Goal: Task Accomplishment & Management: Complete application form

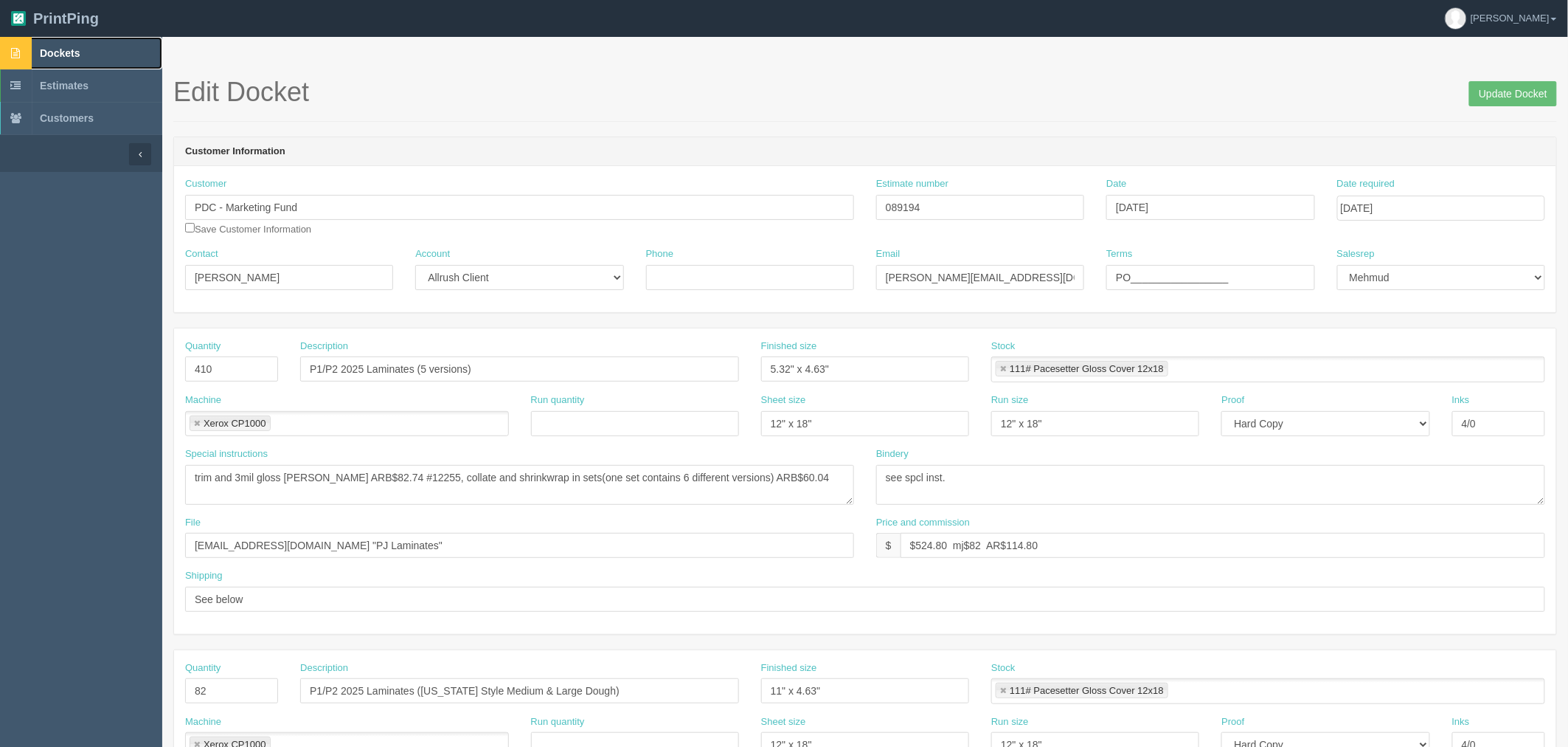
click at [98, 47] on link "Dockets" at bounding box center [81, 52] width 162 height 33
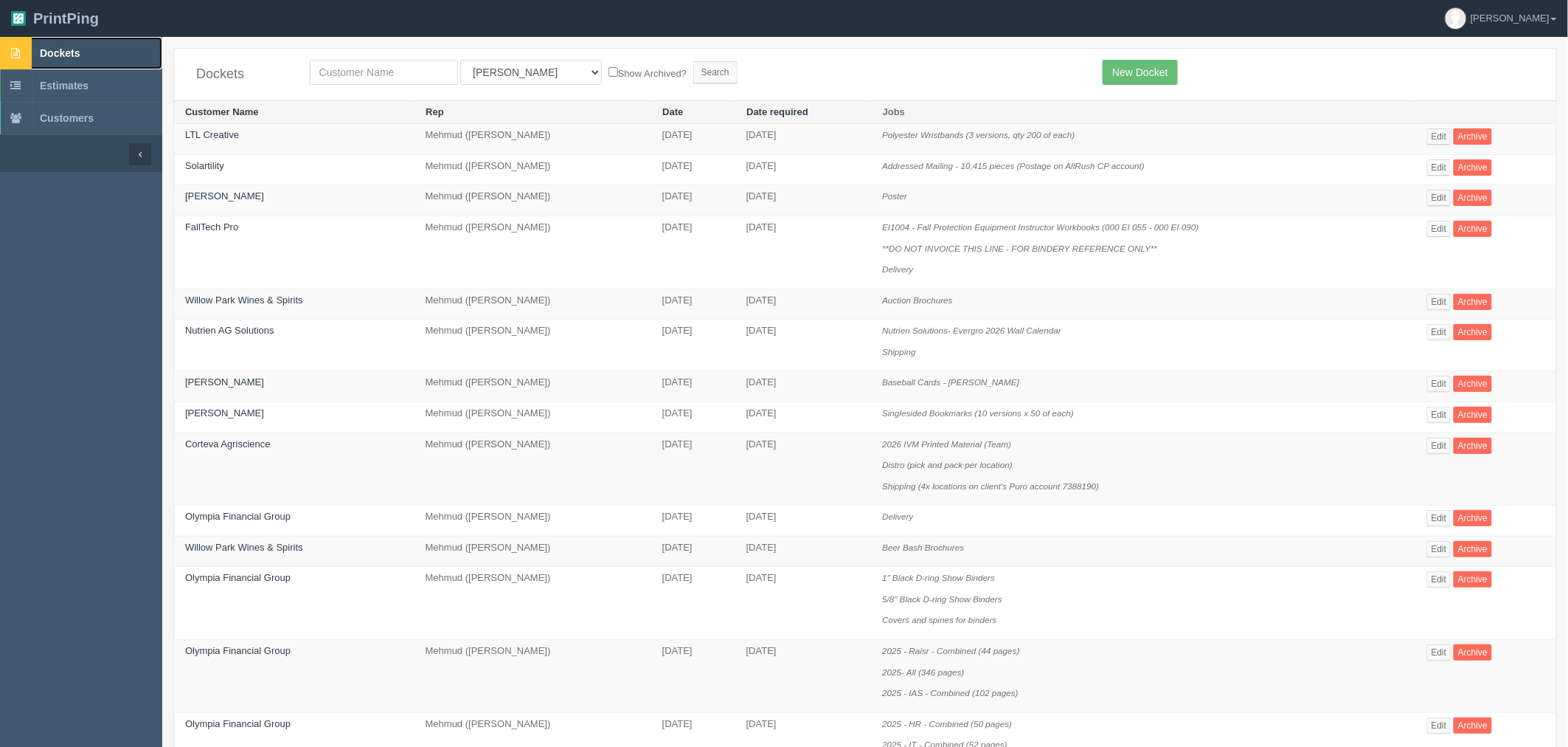
click at [75, 59] on span "Dockets" at bounding box center [59, 53] width 39 height 12
click at [373, 70] on input "text" at bounding box center [384, 72] width 148 height 25
click at [900, 64] on form "All Users [PERSON_NAME] Test 1 [PERSON_NAME] [PERSON_NAME] [PERSON_NAME] France…" at bounding box center [695, 72] width 771 height 25
click at [337, 76] on input "text" at bounding box center [384, 72] width 148 height 25
type input "papa"
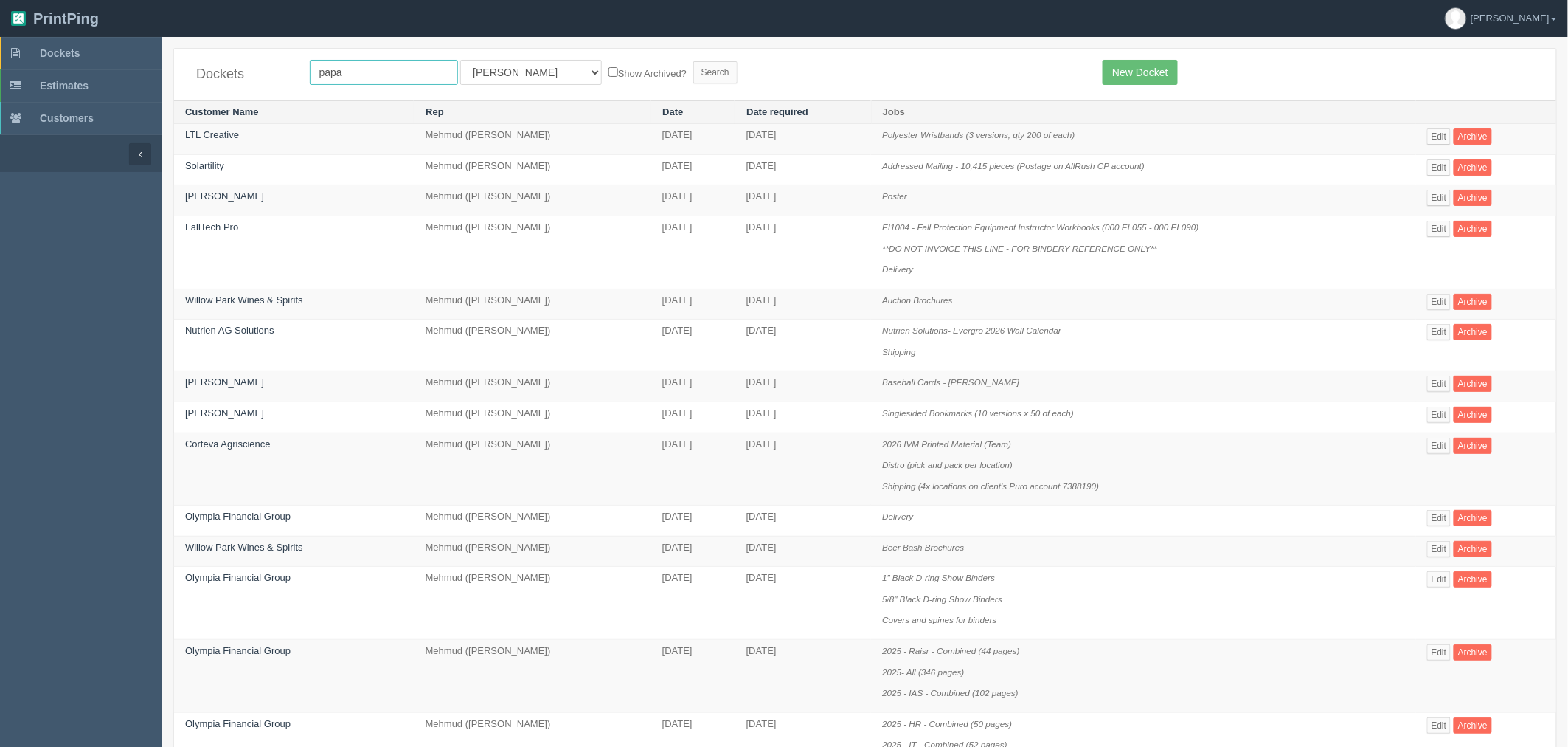
click at [693, 61] on input "Search" at bounding box center [715, 72] width 44 height 22
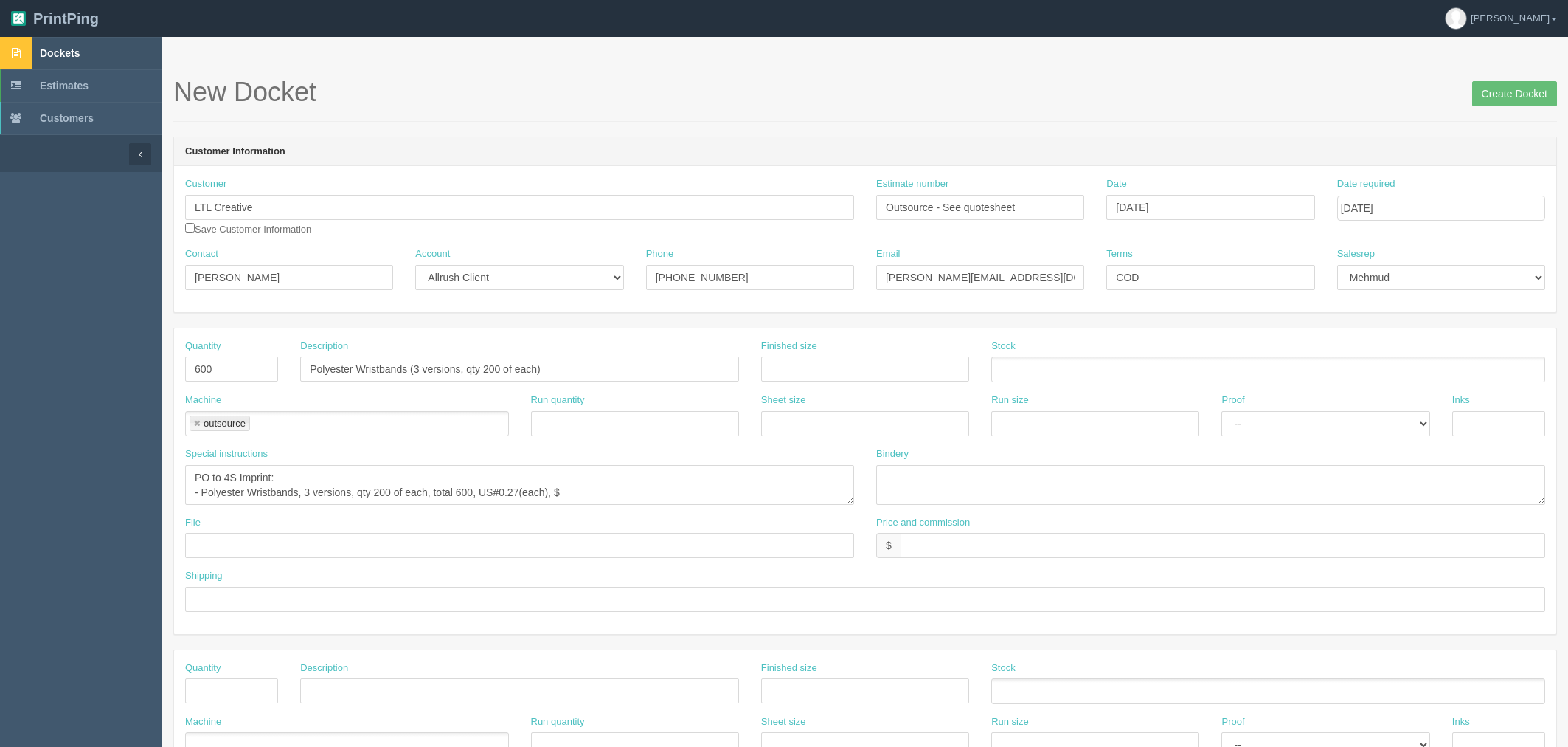
select select "Allrush Client"
select select "8"
click at [586, 490] on textarea "PO to 4S Imprint: - Polyester Wristbands, 3 versions, qty 200 of each, total 60…" at bounding box center [520, 485] width 669 height 39
click at [259, 482] on textarea "PO to 4S Imprint: - Polyester Wristbands, 3 versions, qty 200 of each, total 60…" at bounding box center [520, 485] width 669 height 39
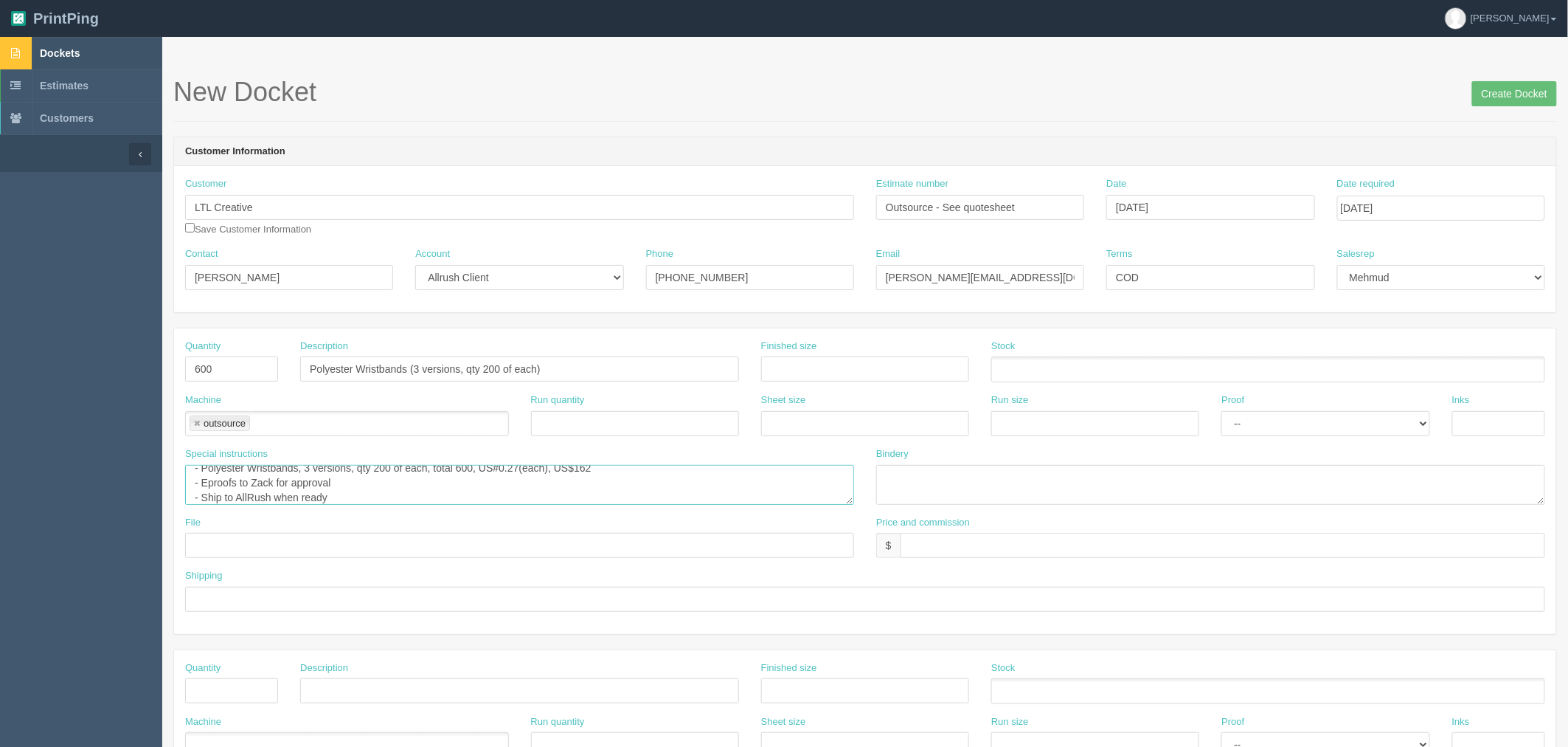
type textarea "PO to 4S Imprint: - Polyester Wristbands, 3 versions, qty 200 of each, total 60…"
click at [960, 537] on input "text" at bounding box center [1222, 545] width 644 height 25
click at [961, 554] on input "$" at bounding box center [1222, 545] width 644 height 25
type input "$582 mj$105.10 AR$182.50"
type input "Call for pickup when ready"
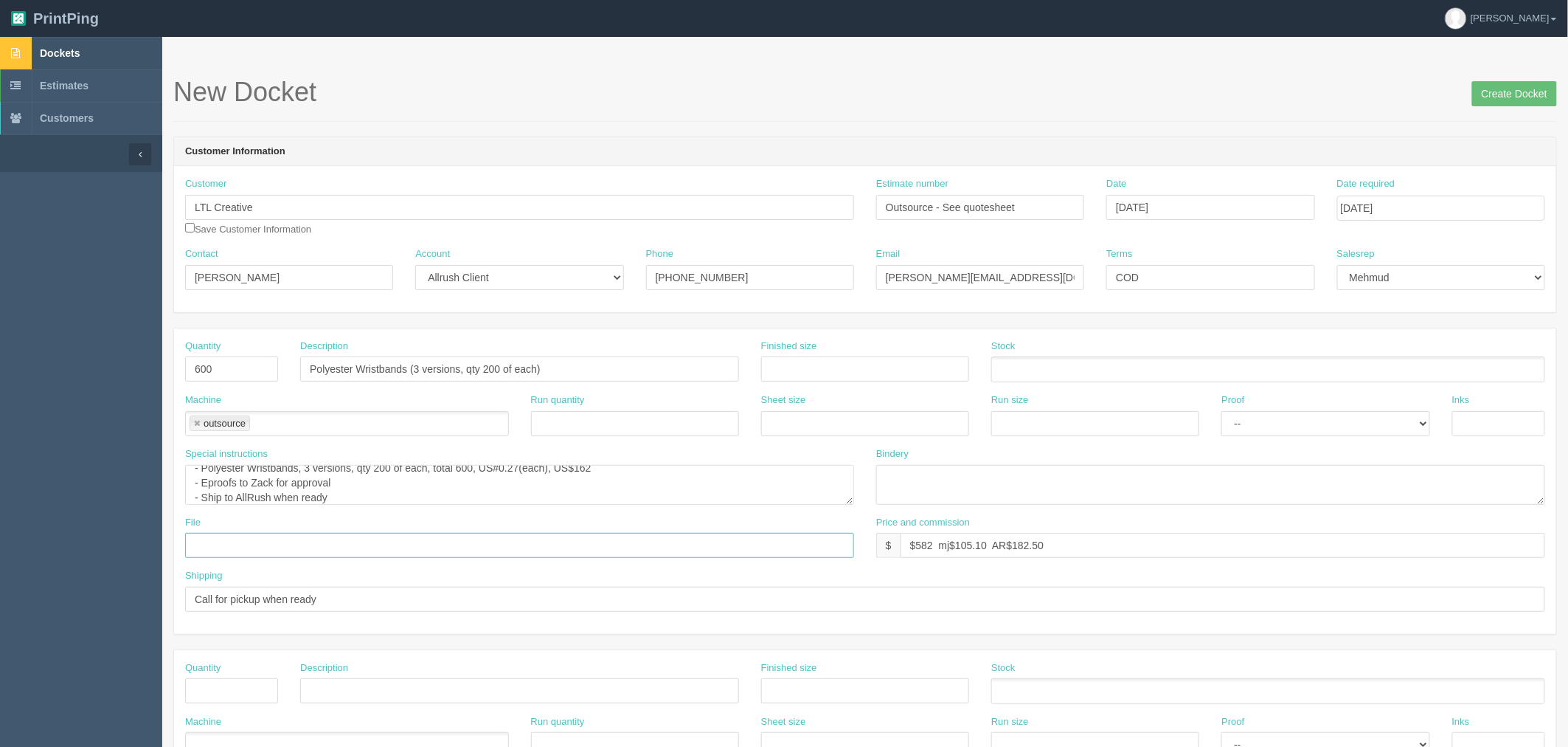
click at [214, 543] on input "text" at bounding box center [520, 545] width 669 height 25
type input "Sent to Shelton"
click at [389, 474] on textarea "PO to 4S Imprint: - Polyester Wristbands, 3 versions, qty 200 of each, total 60…" at bounding box center [520, 485] width 669 height 39
click at [386, 474] on textarea "PO to 4S Imprint: - Polyester Wristbands, 3 versions, qty 200 of each, total 60…" at bounding box center [520, 485] width 669 height 39
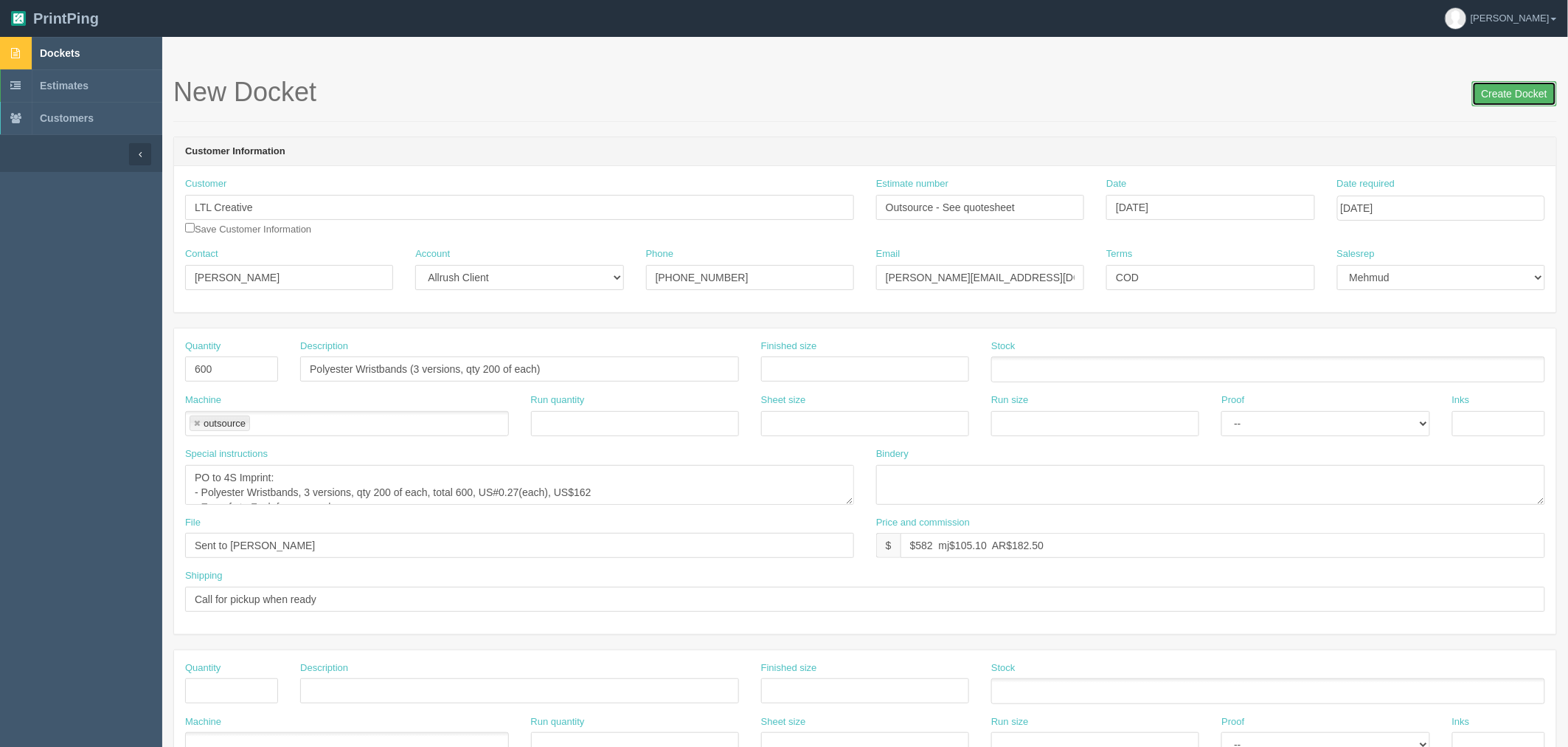
click at [1491, 92] on input "Create Docket" at bounding box center [1514, 93] width 85 height 25
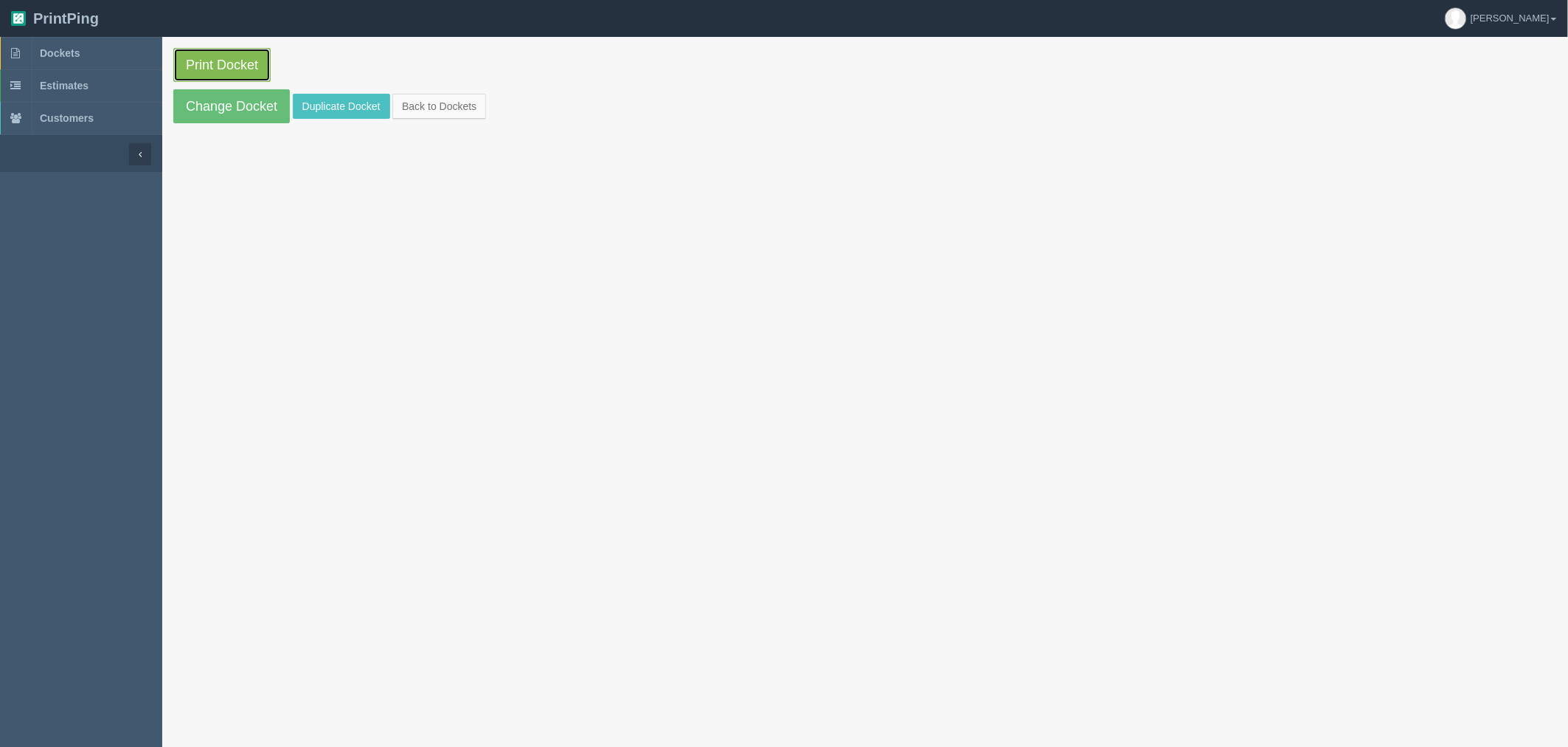
click at [212, 63] on link "Print Docket" at bounding box center [222, 65] width 98 height 34
click at [115, 53] on link "Dockets" at bounding box center [81, 52] width 162 height 33
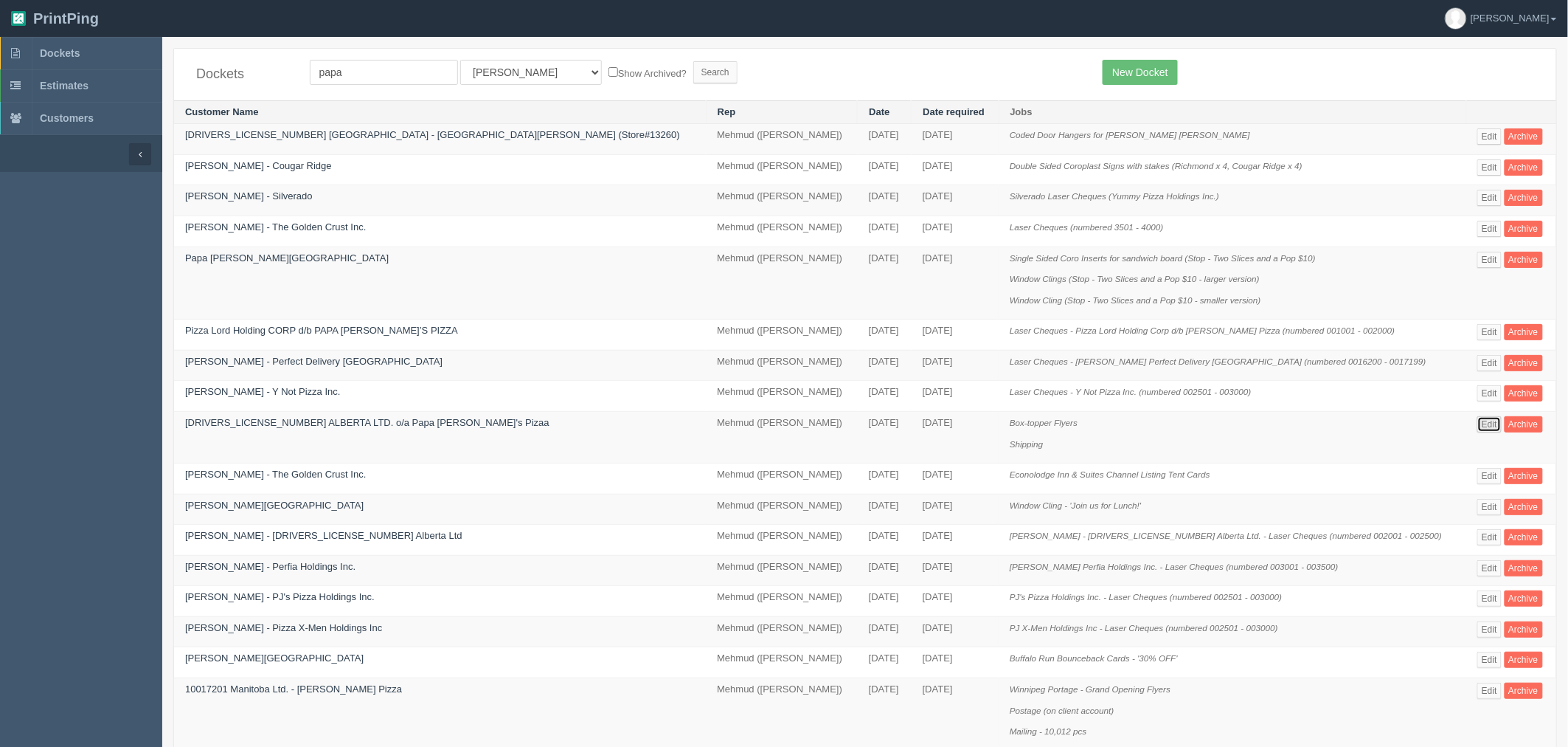
click at [1477, 428] on link "Edit" at bounding box center [1489, 424] width 25 height 16
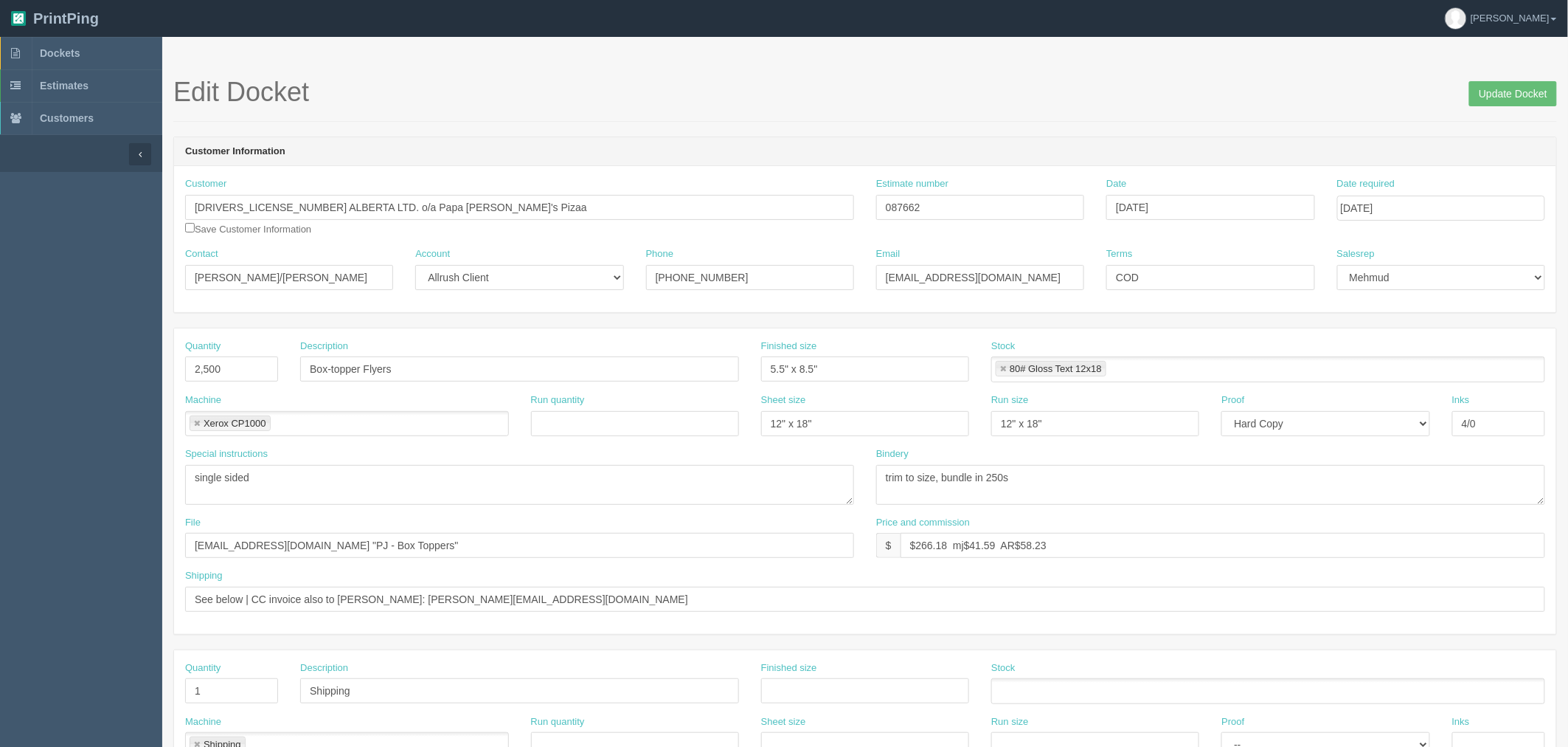
click at [900, 91] on h1 "Edit Docket Update Docket" at bounding box center [865, 93] width 1384 height 30
click at [514, 163] on header "Customer Information" at bounding box center [864, 152] width 1382 height 30
click at [801, 78] on h1 "Edit Docket Update Docket" at bounding box center [865, 93] width 1384 height 30
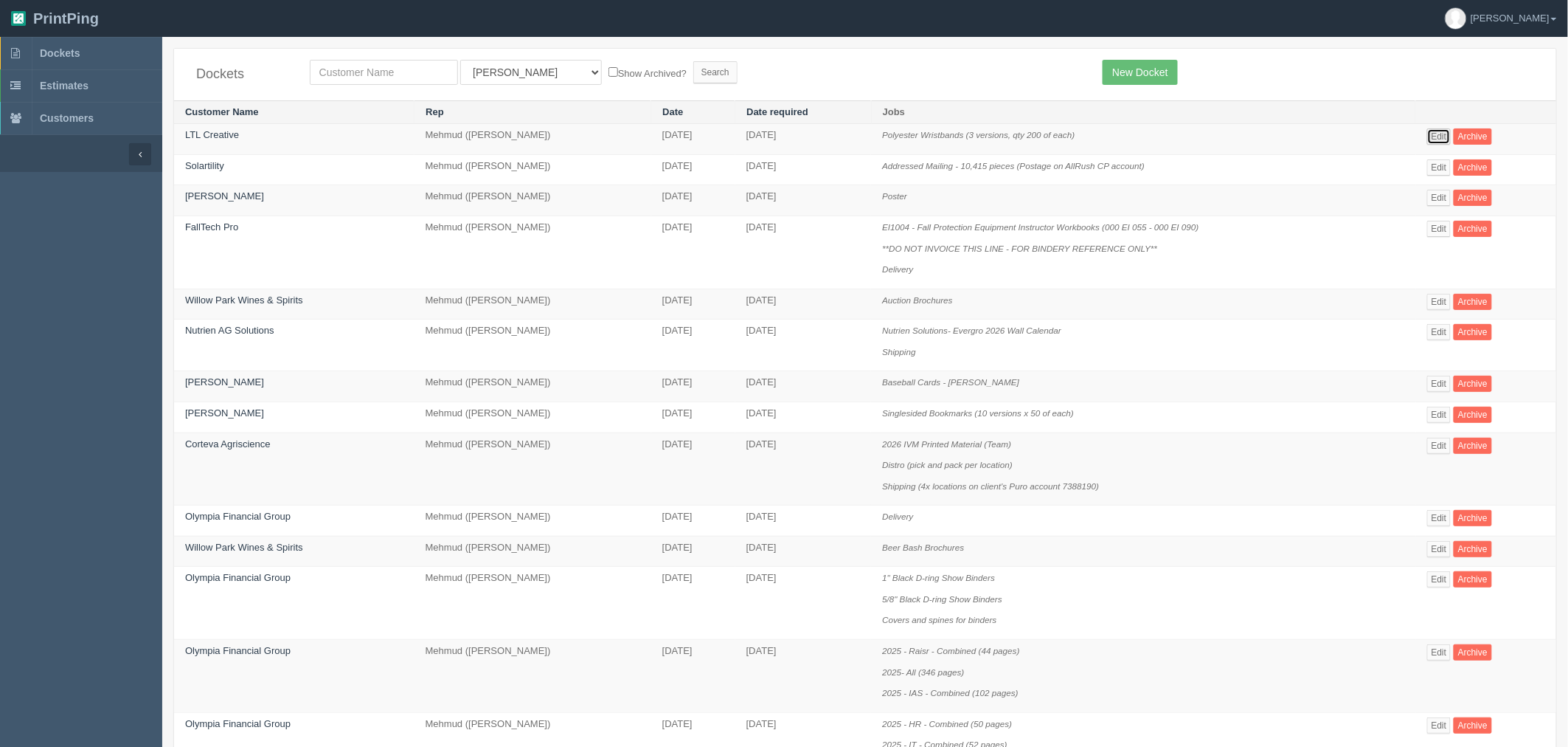
click at [1440, 136] on link "Edit" at bounding box center [1439, 136] width 25 height 16
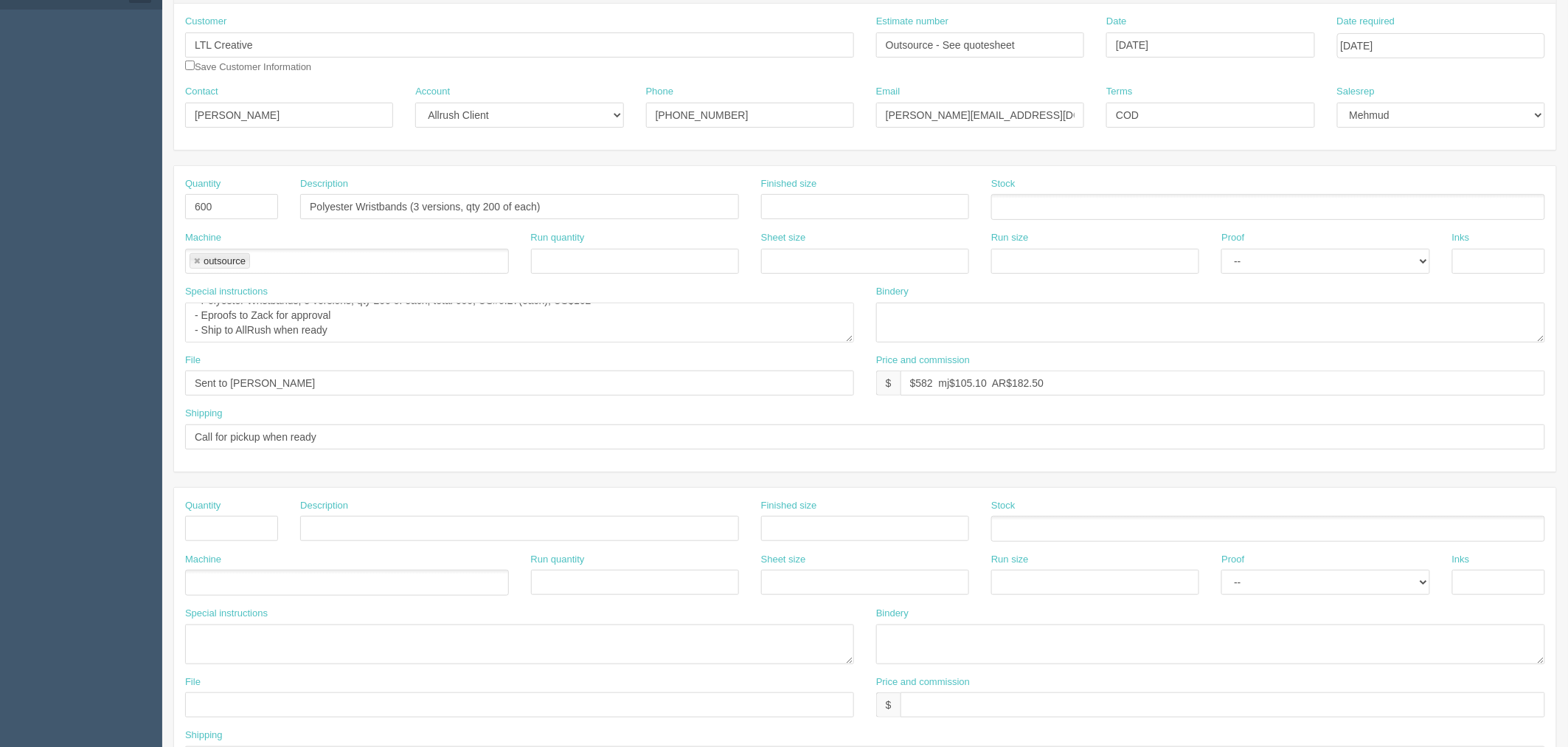
scroll to position [328, 0]
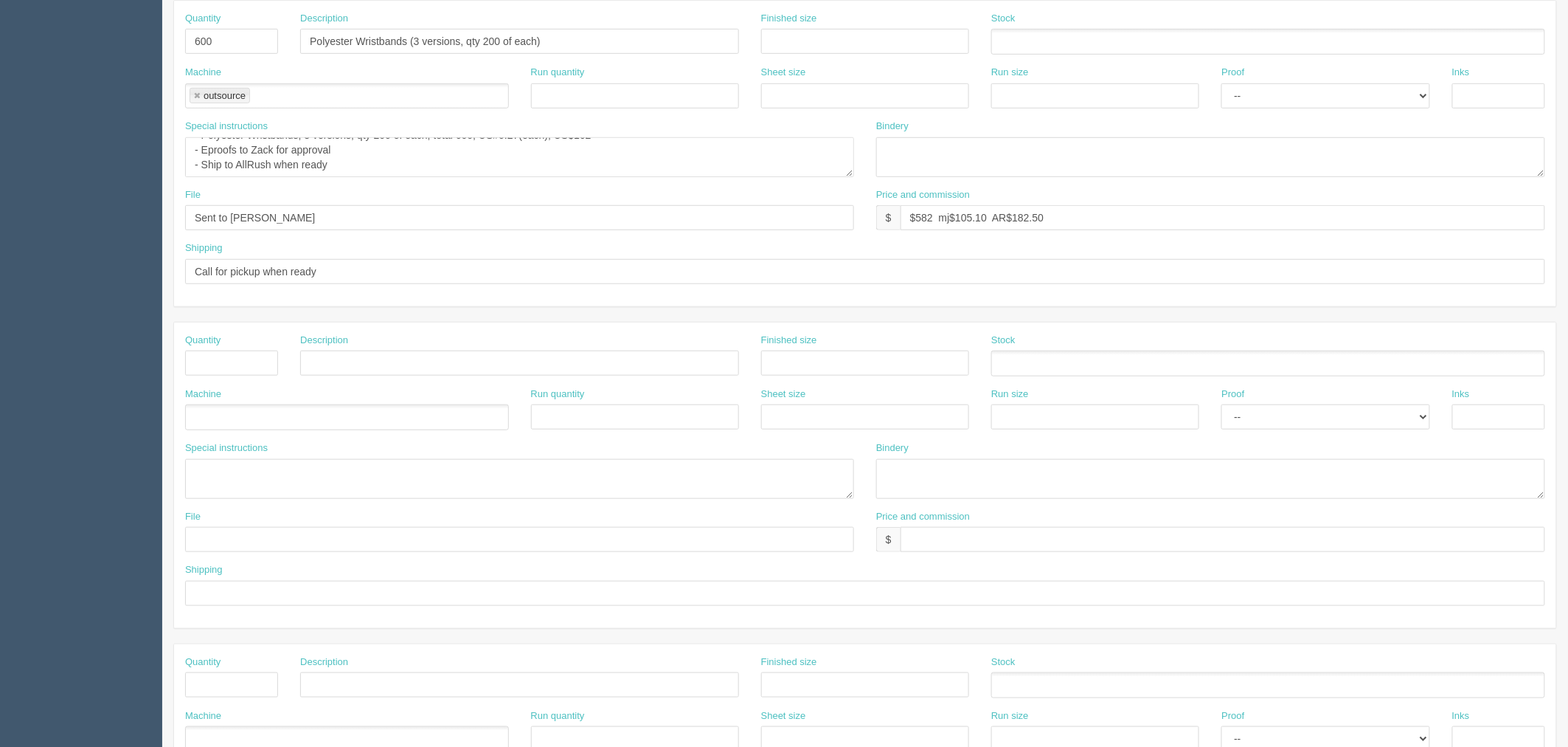
click at [222, 411] on ul at bounding box center [347, 417] width 323 height 26
type input "Hemisphere"
click at [249, 466] on textarea at bounding box center [520, 479] width 669 height 39
click at [261, 480] on textarea at bounding box center [520, 479] width 669 height 39
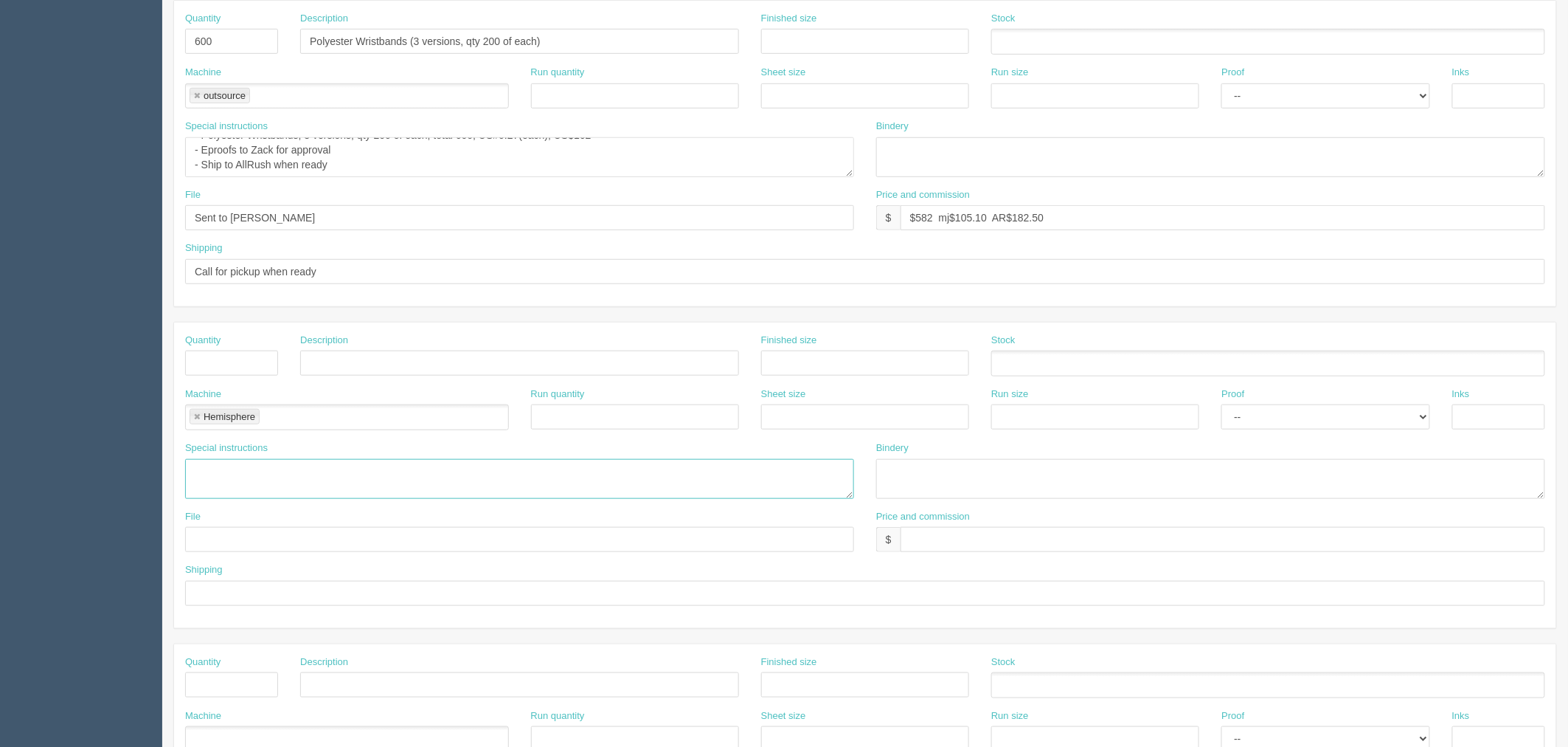
click at [195, 418] on link at bounding box center [196, 417] width 9 height 10
type input "Outsource"
click at [222, 471] on textarea at bounding box center [520, 479] width 669 height 39
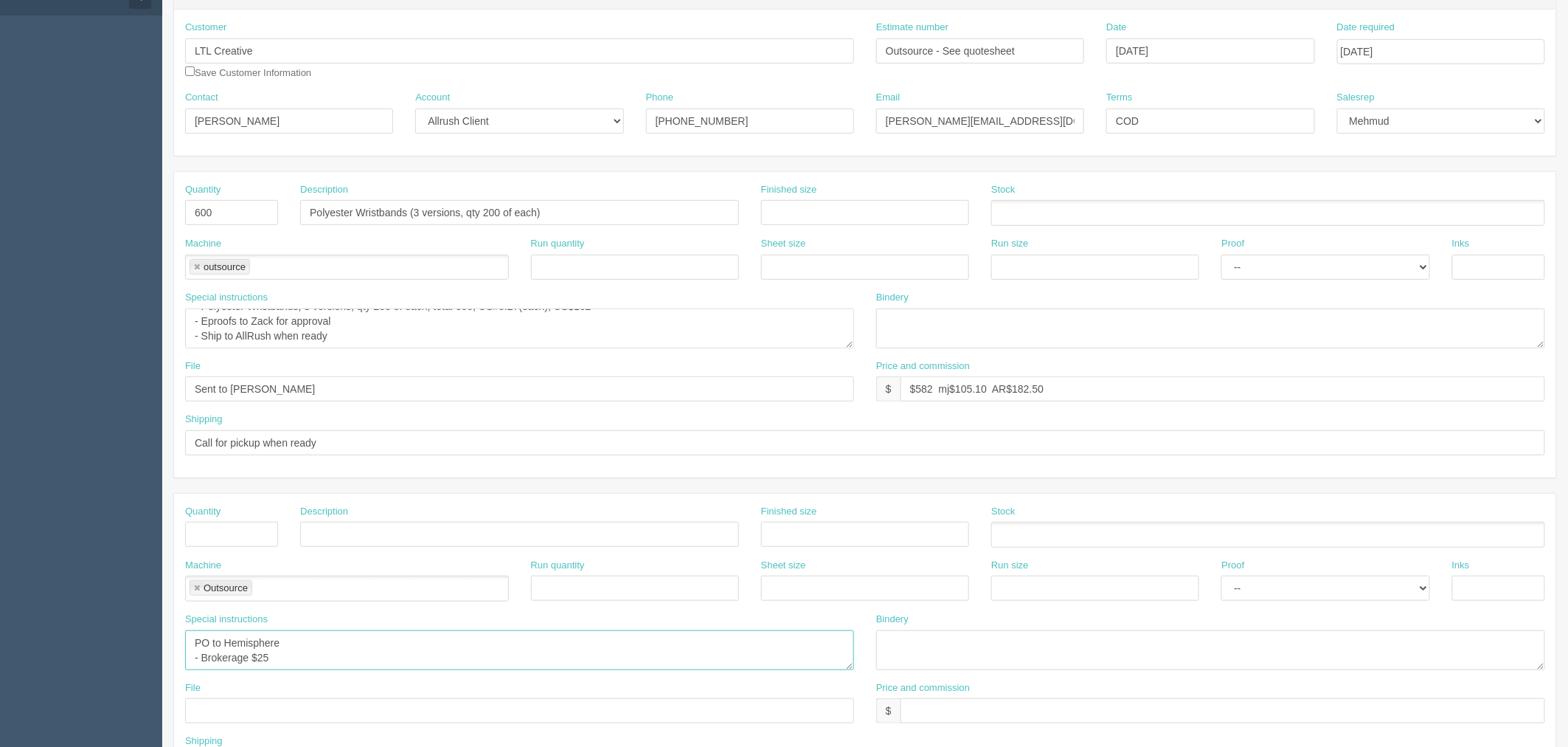
scroll to position [0, 0]
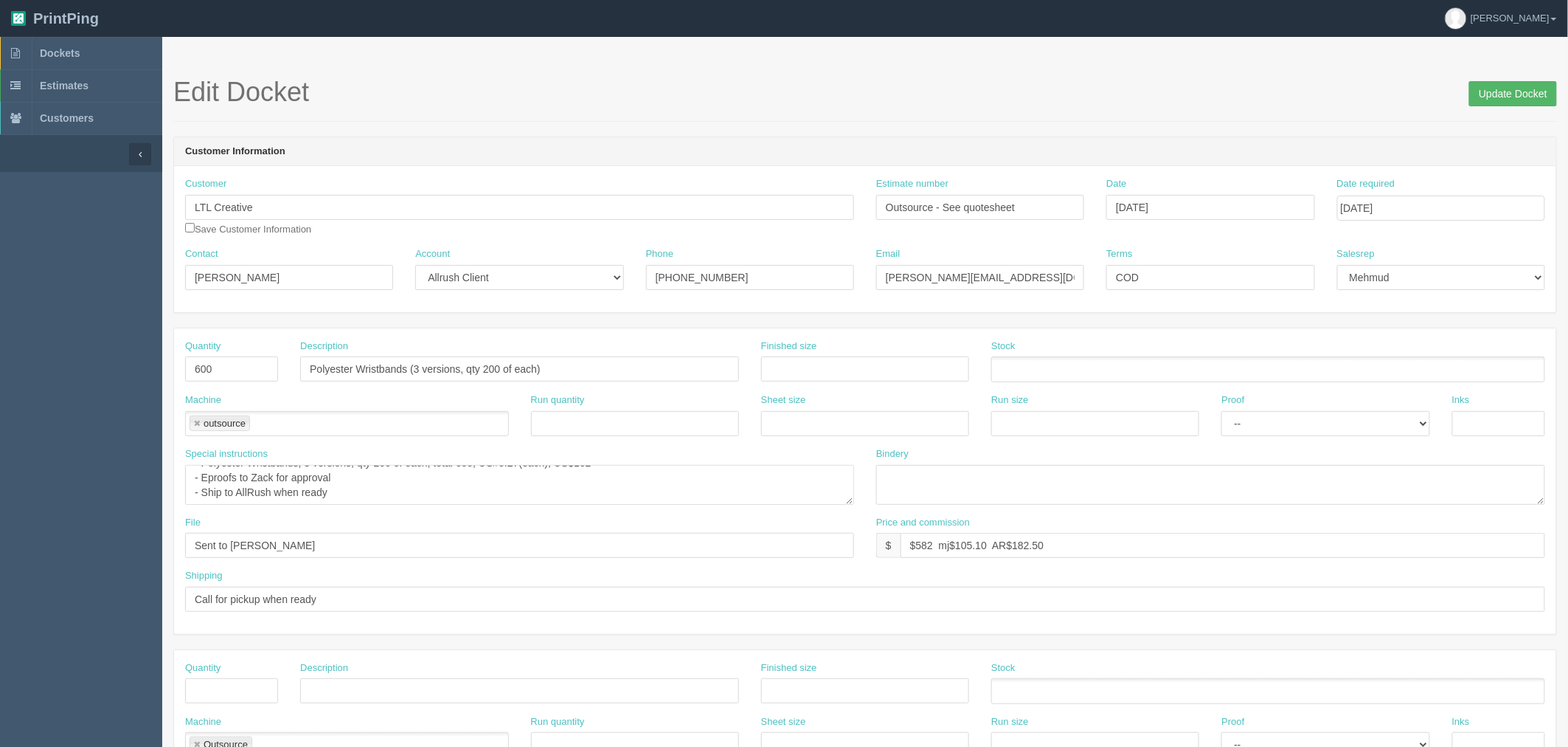
type textarea "PO to Hemisphere - Brokerage $25"
click at [1507, 91] on input "Update Docket" at bounding box center [1512, 93] width 88 height 25
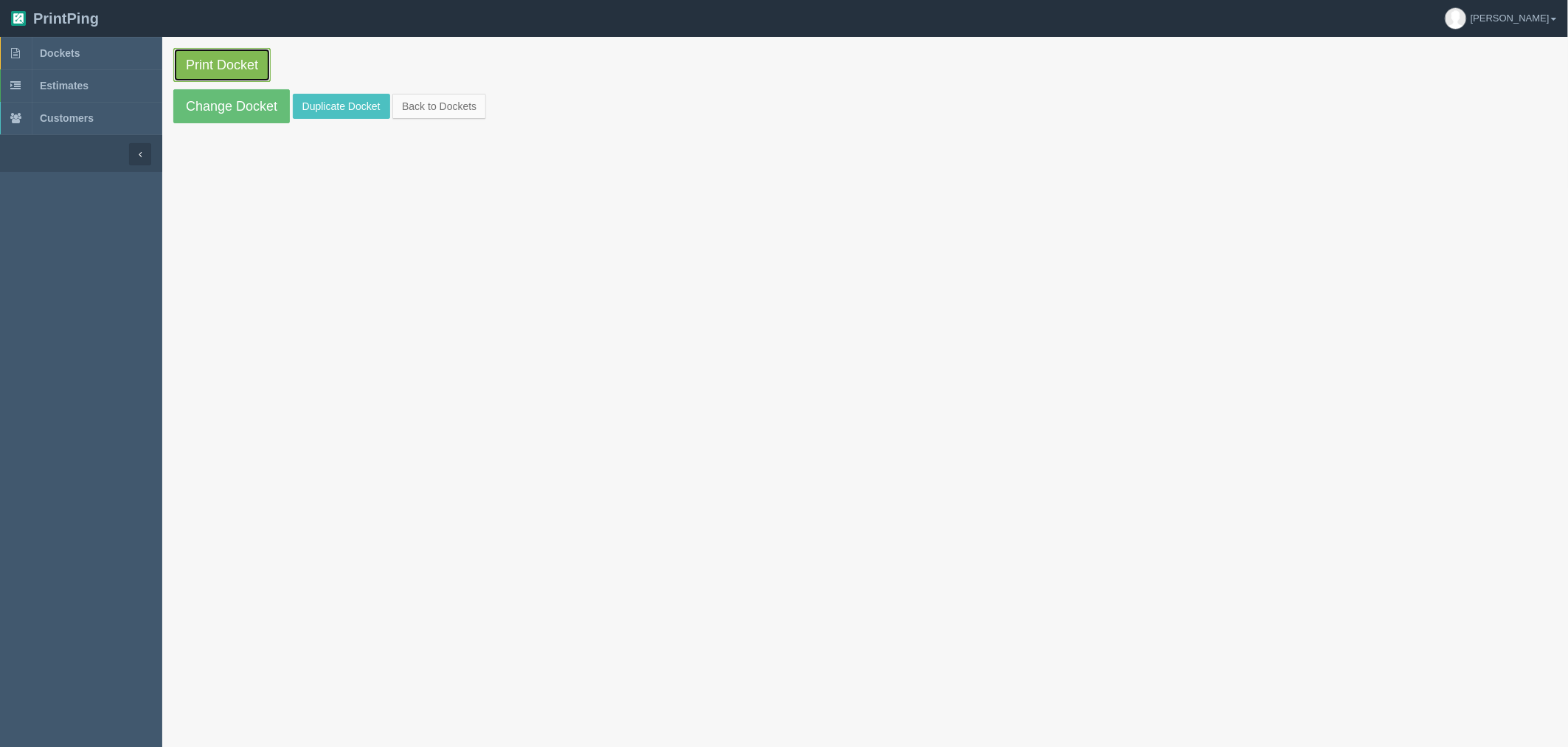
click at [232, 64] on link "Print Docket" at bounding box center [222, 65] width 98 height 34
click at [113, 42] on link "Dockets" at bounding box center [81, 52] width 162 height 33
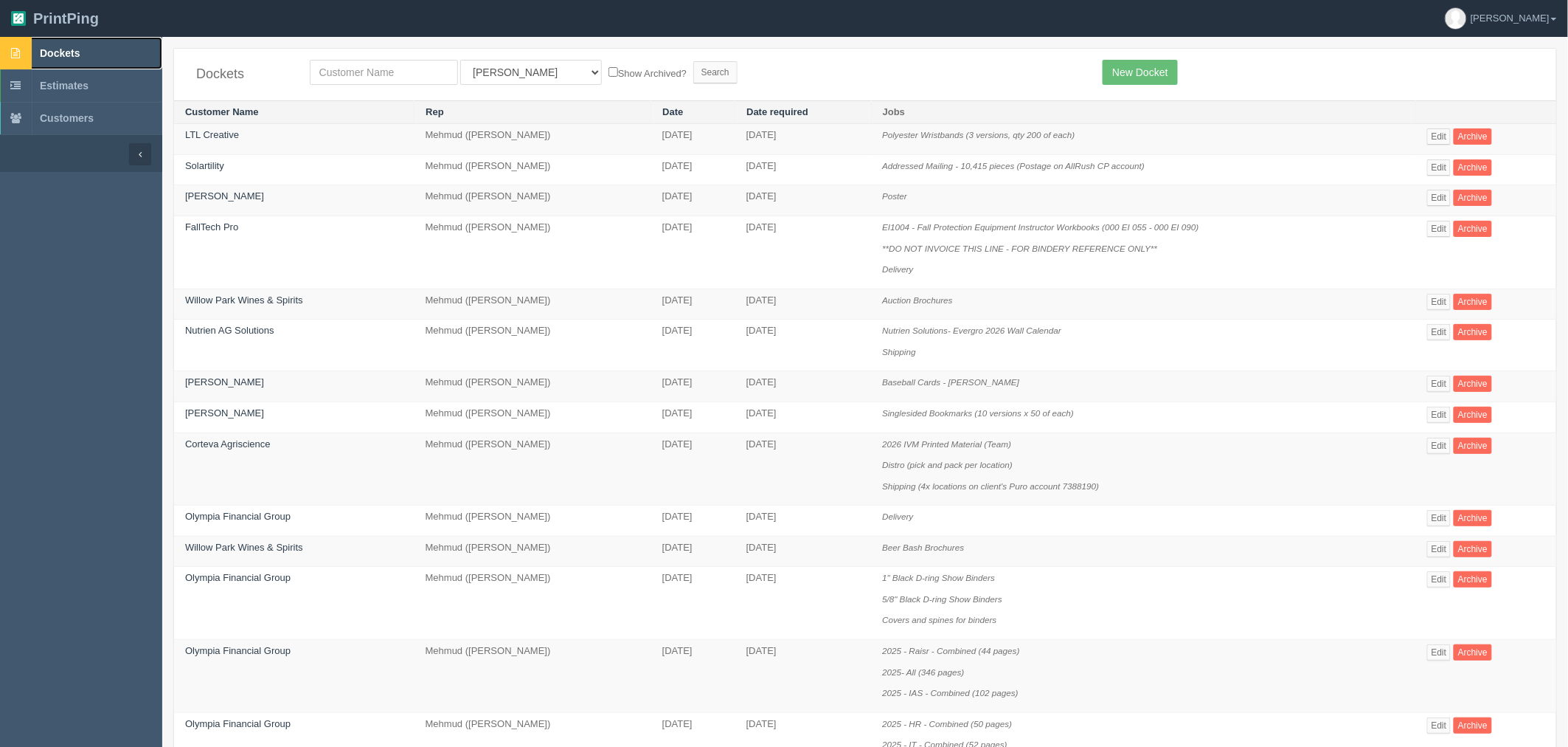
click at [95, 54] on link "Dockets" at bounding box center [81, 52] width 162 height 33
drag, startPoint x: 89, startPoint y: 56, endPoint x: 37, endPoint y: 55, distance: 52.0
click at [89, 56] on link "Dockets" at bounding box center [81, 52] width 162 height 33
click at [78, 57] on span "Dockets" at bounding box center [59, 53] width 39 height 12
drag, startPoint x: 68, startPoint y: 47, endPoint x: 349, endPoint y: 75, distance: 282.4
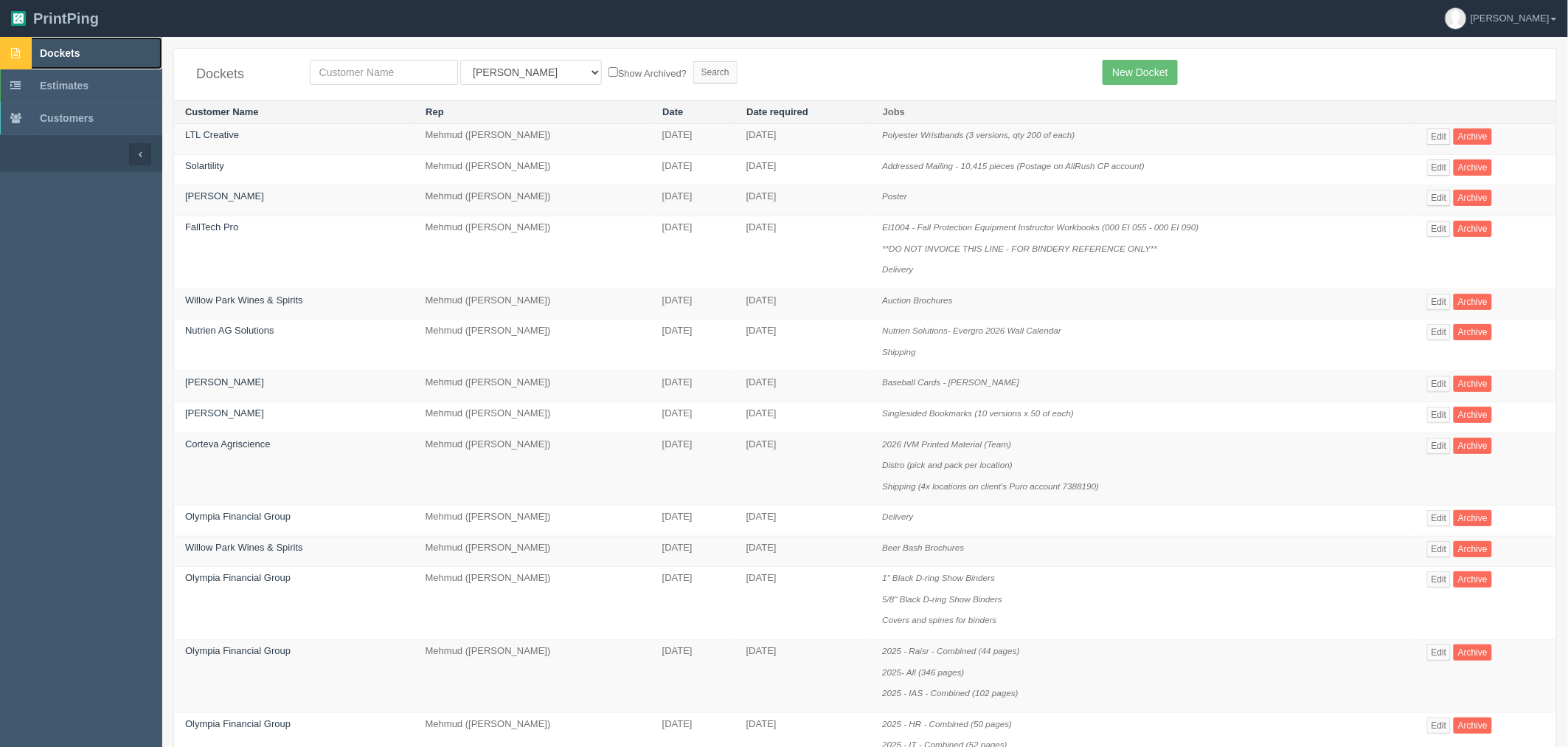
click at [68, 47] on span "Dockets" at bounding box center [59, 53] width 39 height 12
click at [370, 67] on input "text" at bounding box center [384, 72] width 148 height 25
type input "willow"
click at [693, 61] on input "Search" at bounding box center [715, 72] width 44 height 22
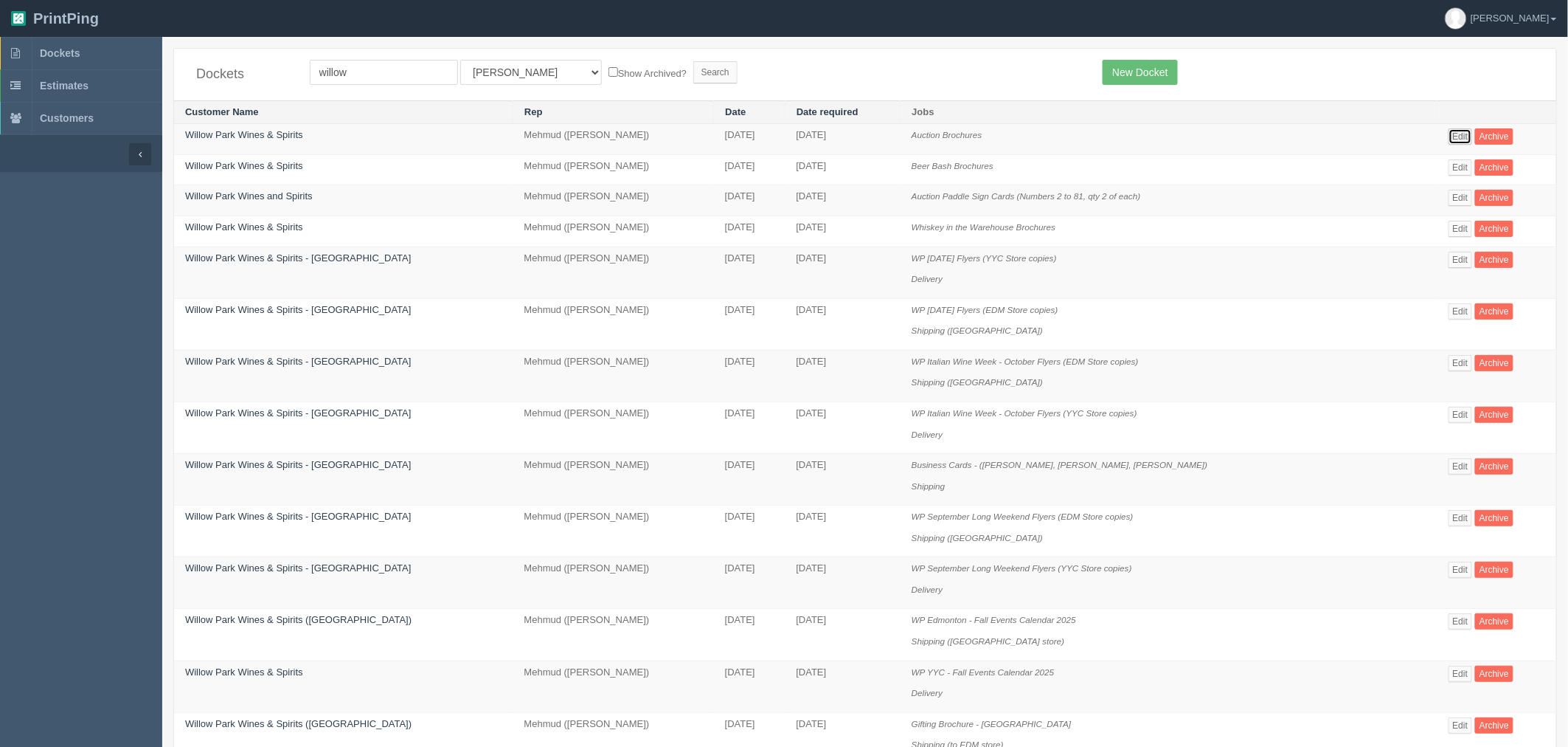
click at [1448, 136] on link "Edit" at bounding box center [1460, 136] width 25 height 16
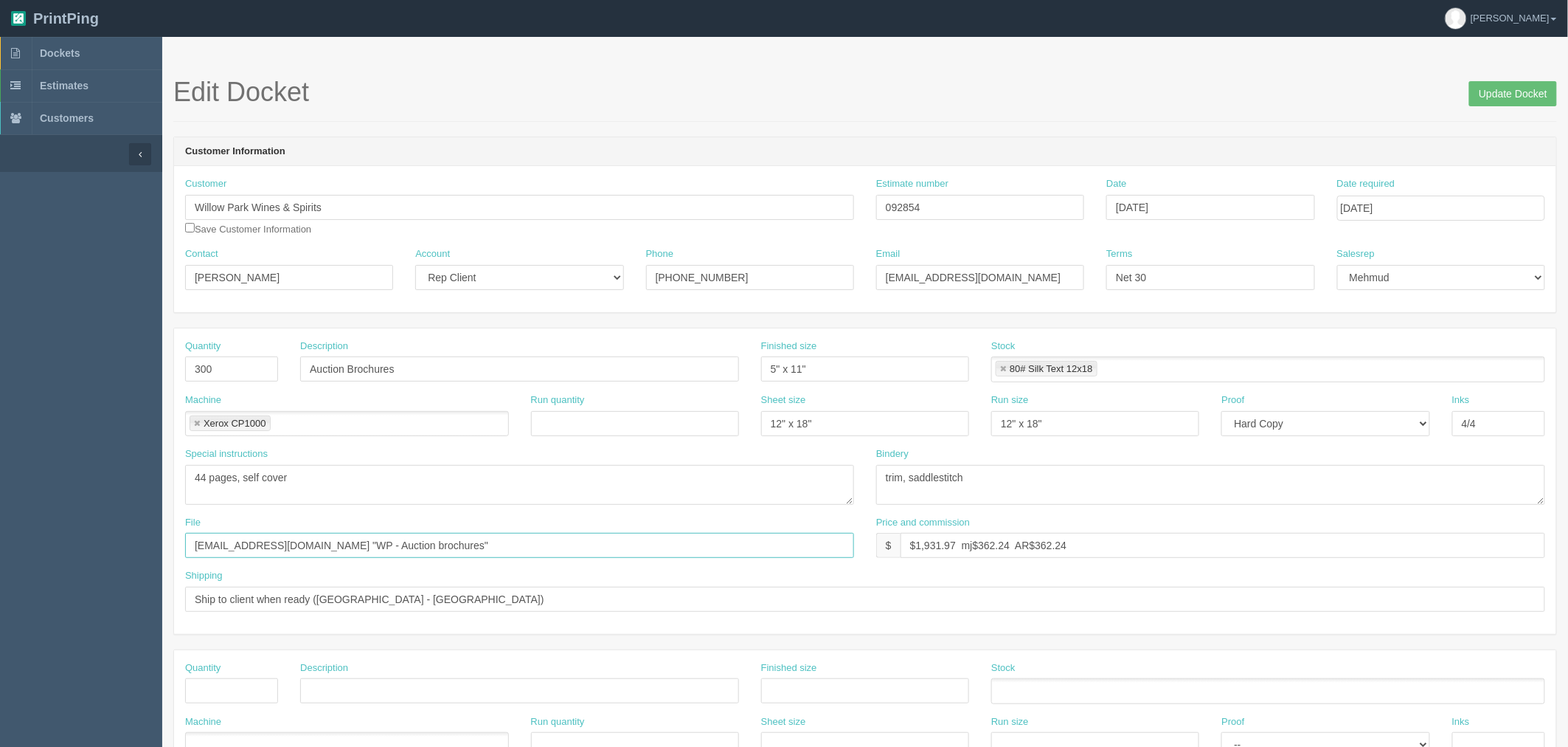
click at [416, 550] on input "[EMAIL_ADDRESS][DOMAIN_NAME] "WP - Auction brochures"" at bounding box center [520, 545] width 669 height 25
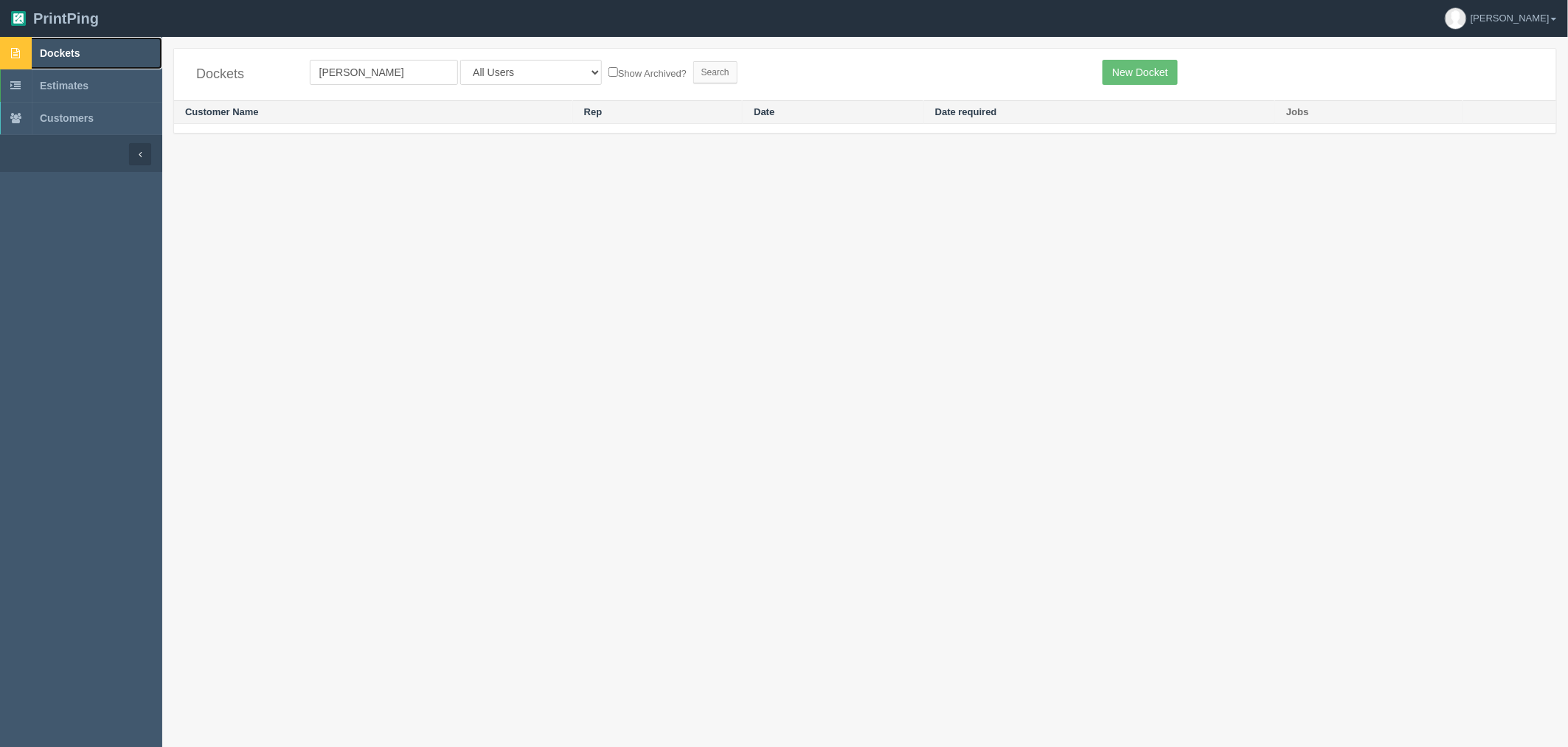
click at [75, 54] on span "Dockets" at bounding box center [59, 53] width 39 height 12
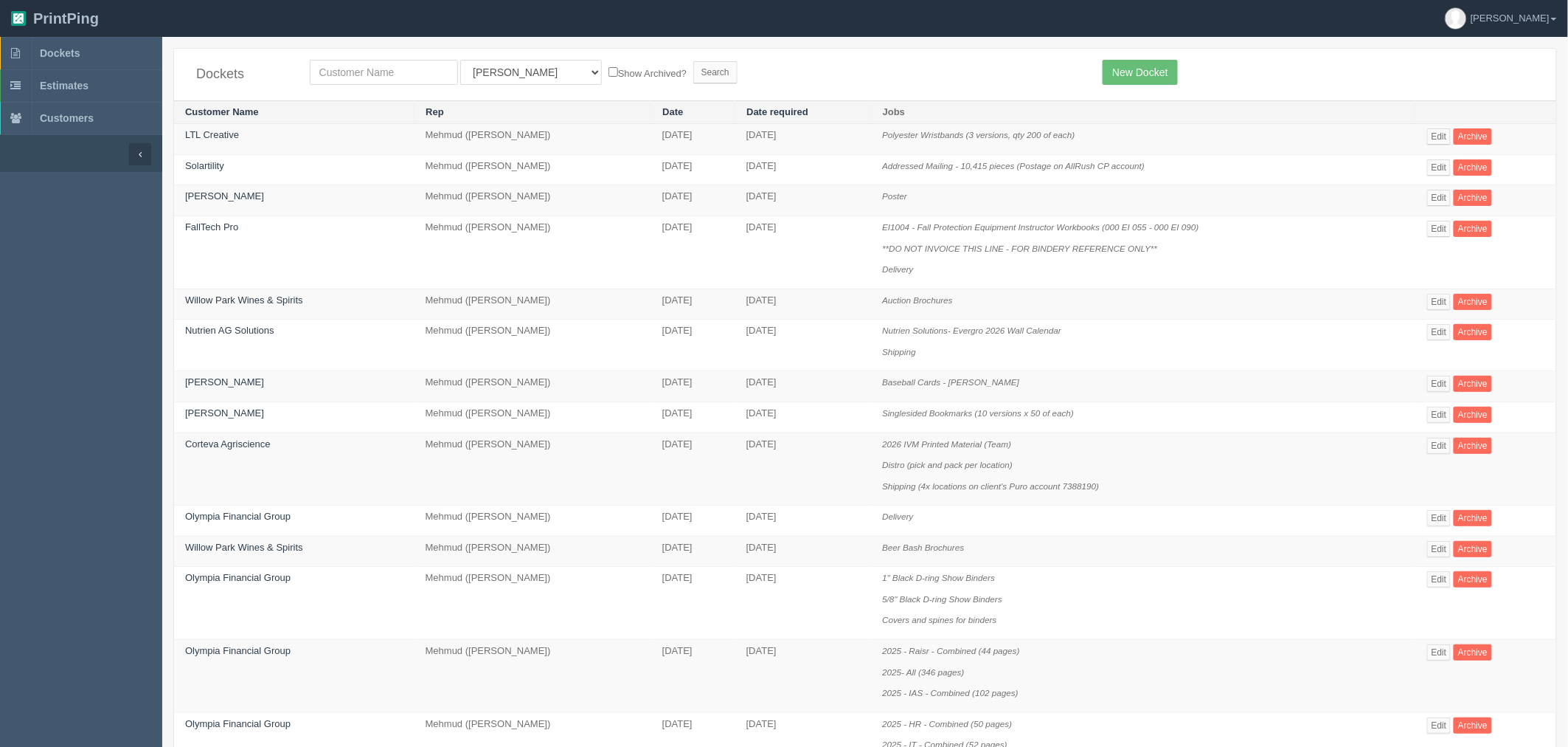
click at [386, 65] on input "text" at bounding box center [384, 72] width 148 height 25
type input "kinetic"
click at [693, 61] on input "Search" at bounding box center [715, 72] width 44 height 22
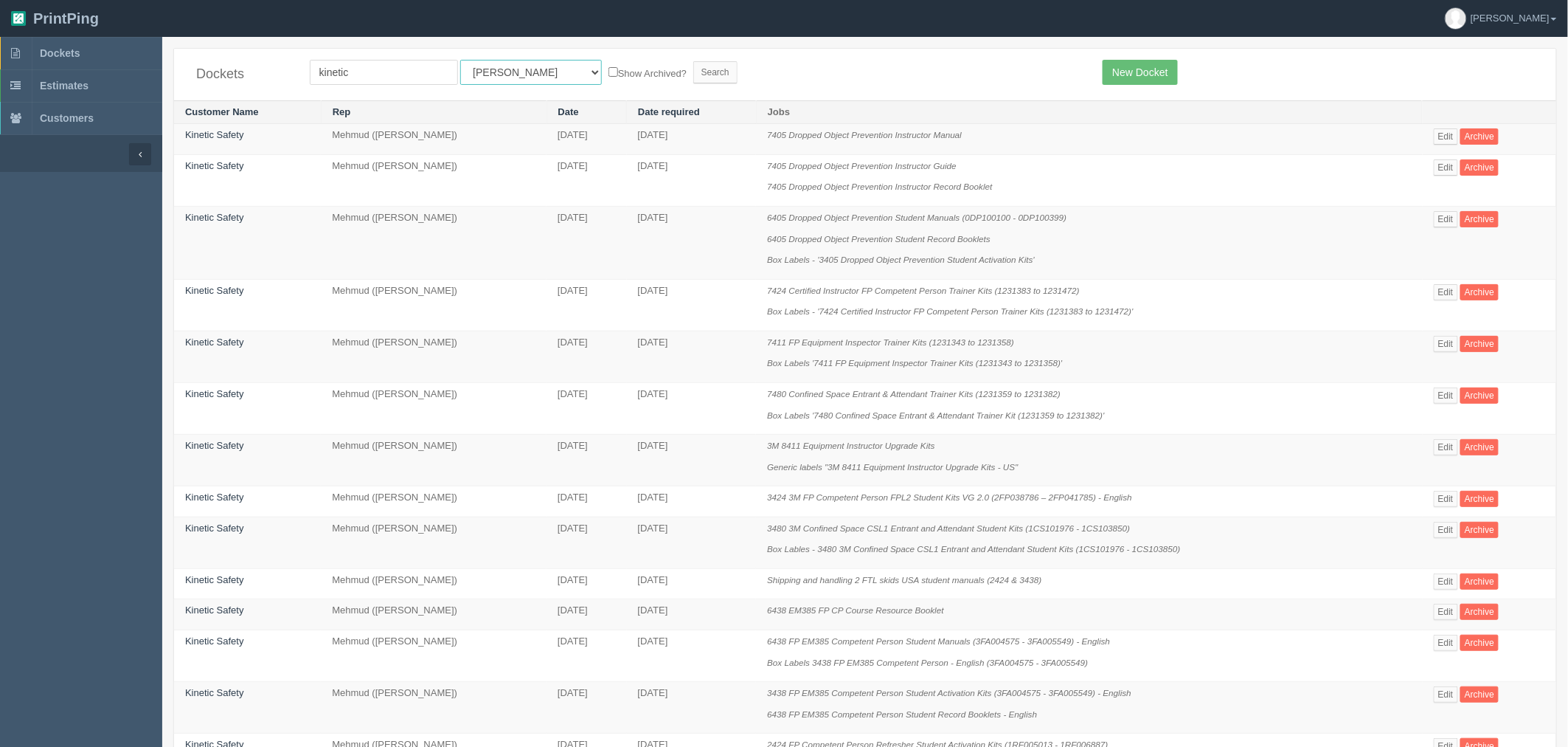
click at [499, 69] on select "All Users [PERSON_NAME] Test 1 [PERSON_NAME] [PERSON_NAME] [PERSON_NAME] France…" at bounding box center [532, 72] width 142 height 25
select select "8"
click at [461, 60] on select "All Users [PERSON_NAME] Test 1 [PERSON_NAME] [PERSON_NAME] [PERSON_NAME] France…" at bounding box center [532, 72] width 142 height 25
click at [693, 75] on input "Search" at bounding box center [715, 72] width 44 height 22
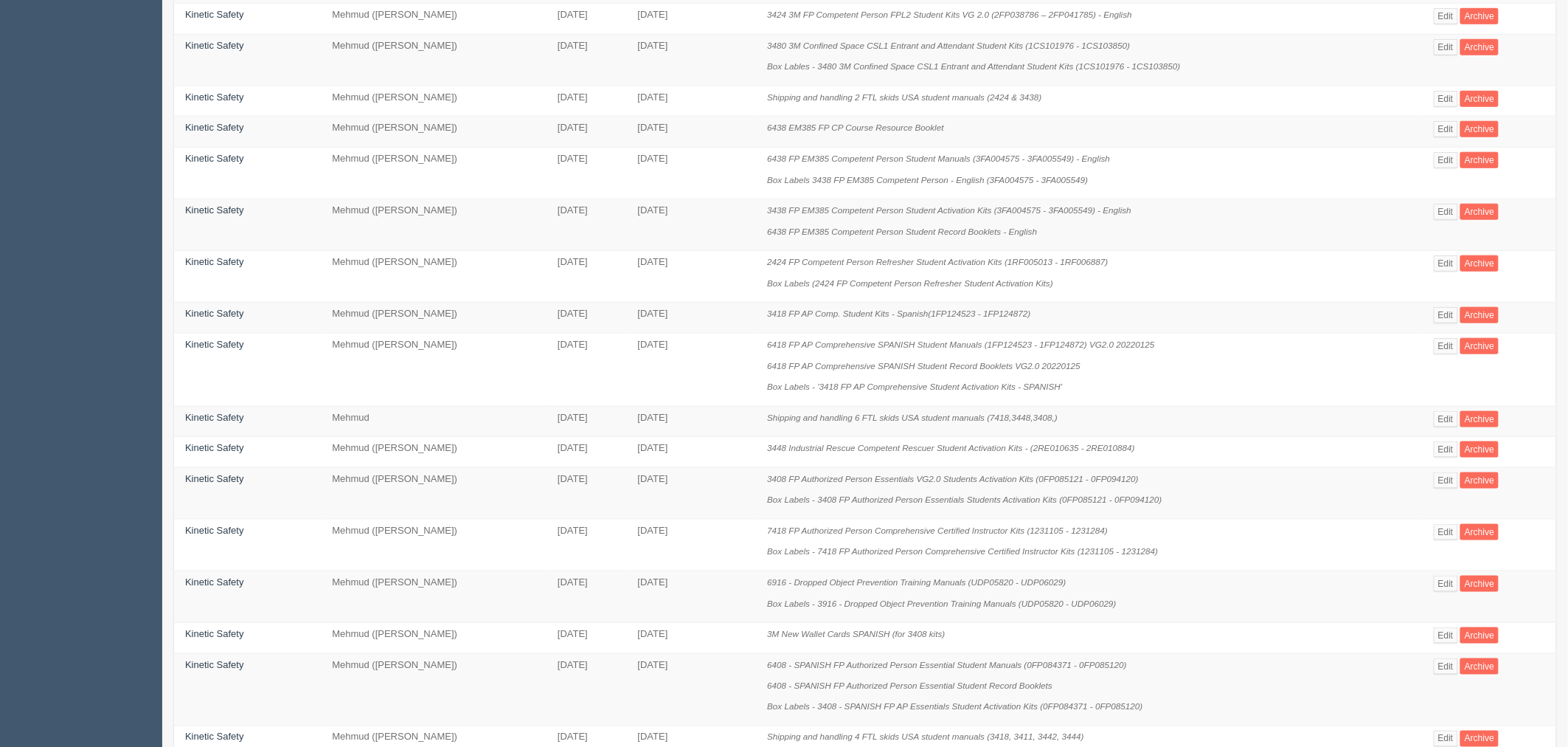
scroll to position [650, 0]
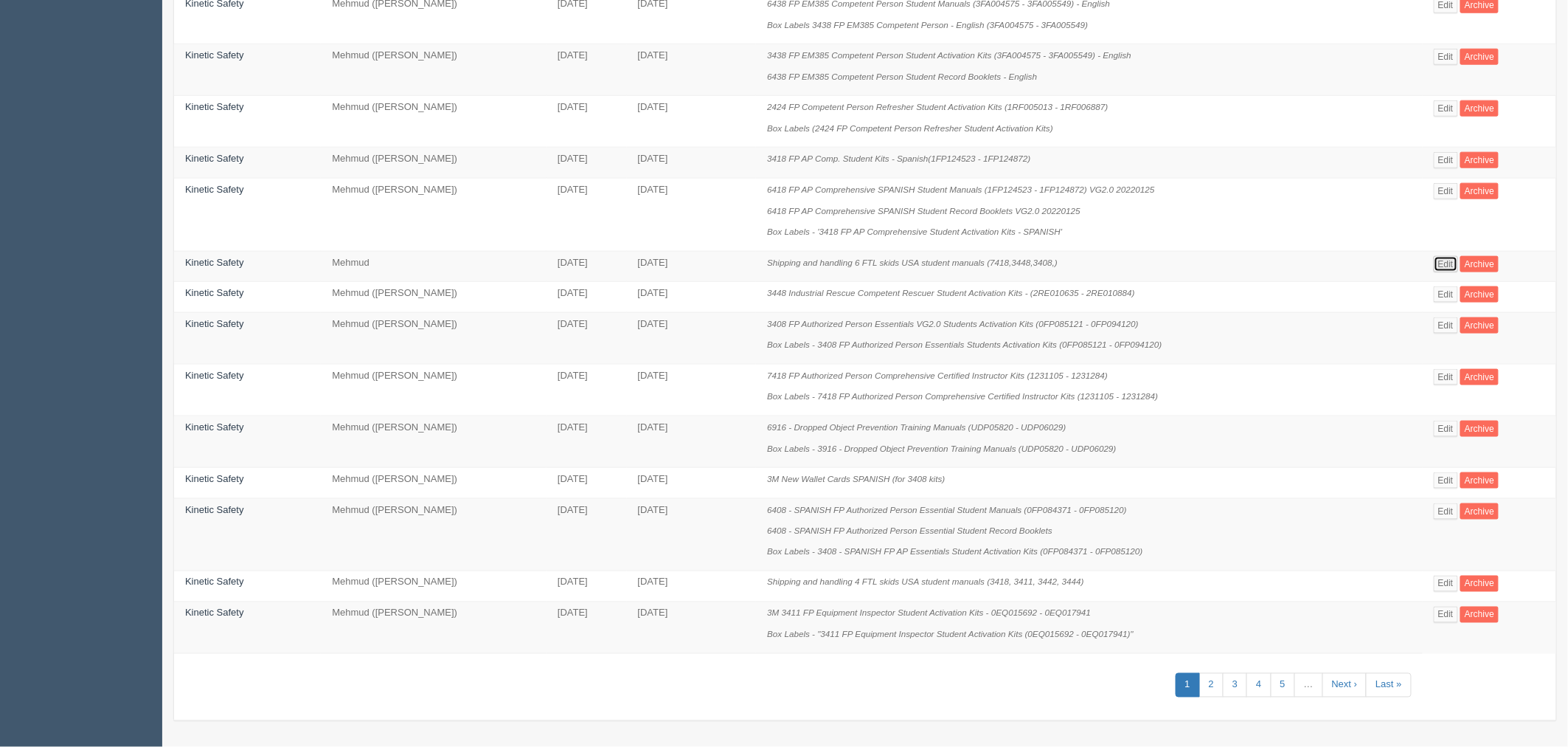
click at [1448, 261] on link "Edit" at bounding box center [1446, 263] width 25 height 16
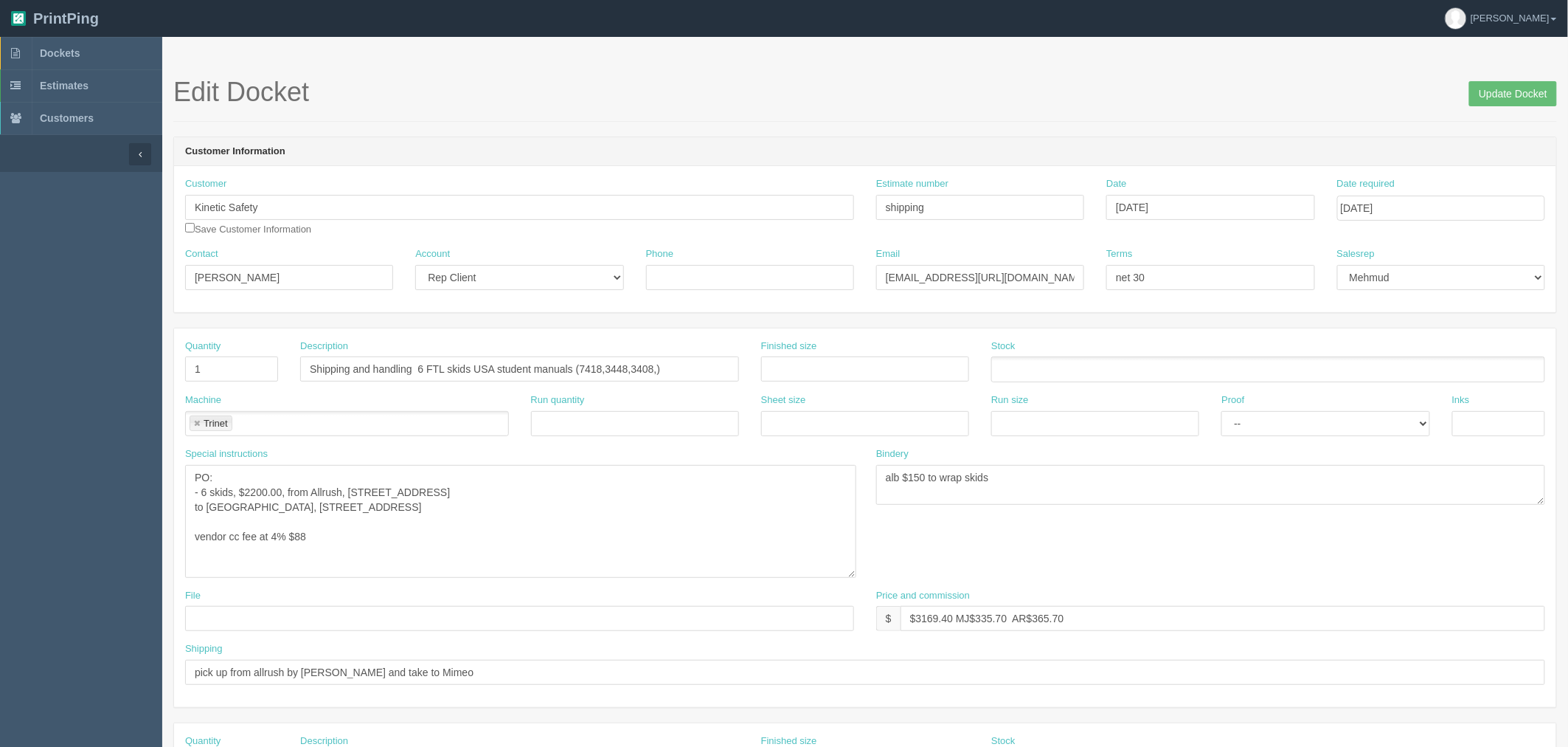
drag, startPoint x: 850, startPoint y: 498, endPoint x: 852, endPoint y: 572, distance: 74.0
click at [852, 572] on textarea "PO: - 6 skids, $2200.00, from Allrush, [STREET_ADDRESS] to [GEOGRAPHIC_DATA], […" at bounding box center [521, 521] width 671 height 112
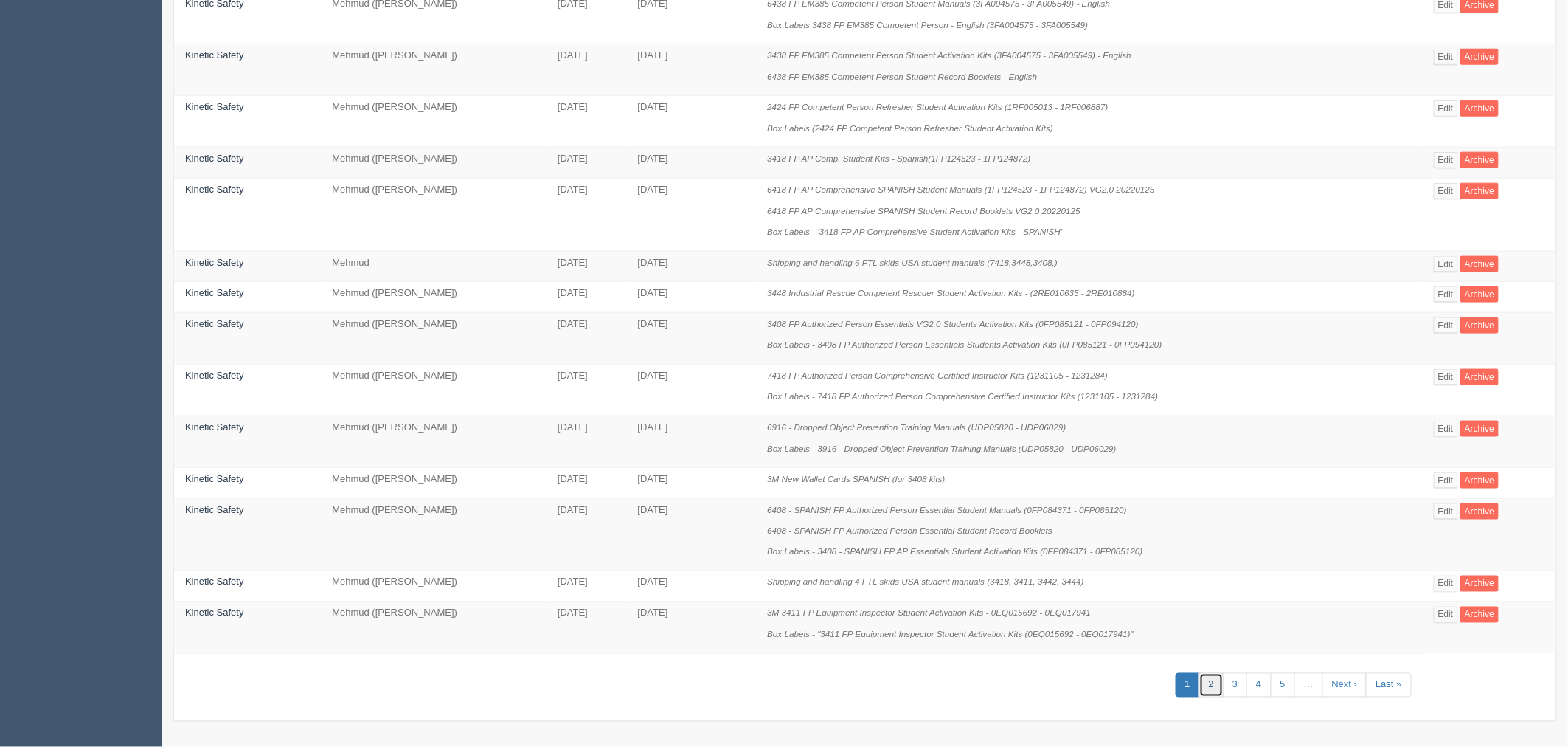
click at [1214, 683] on link "2" at bounding box center [1211, 685] width 25 height 25
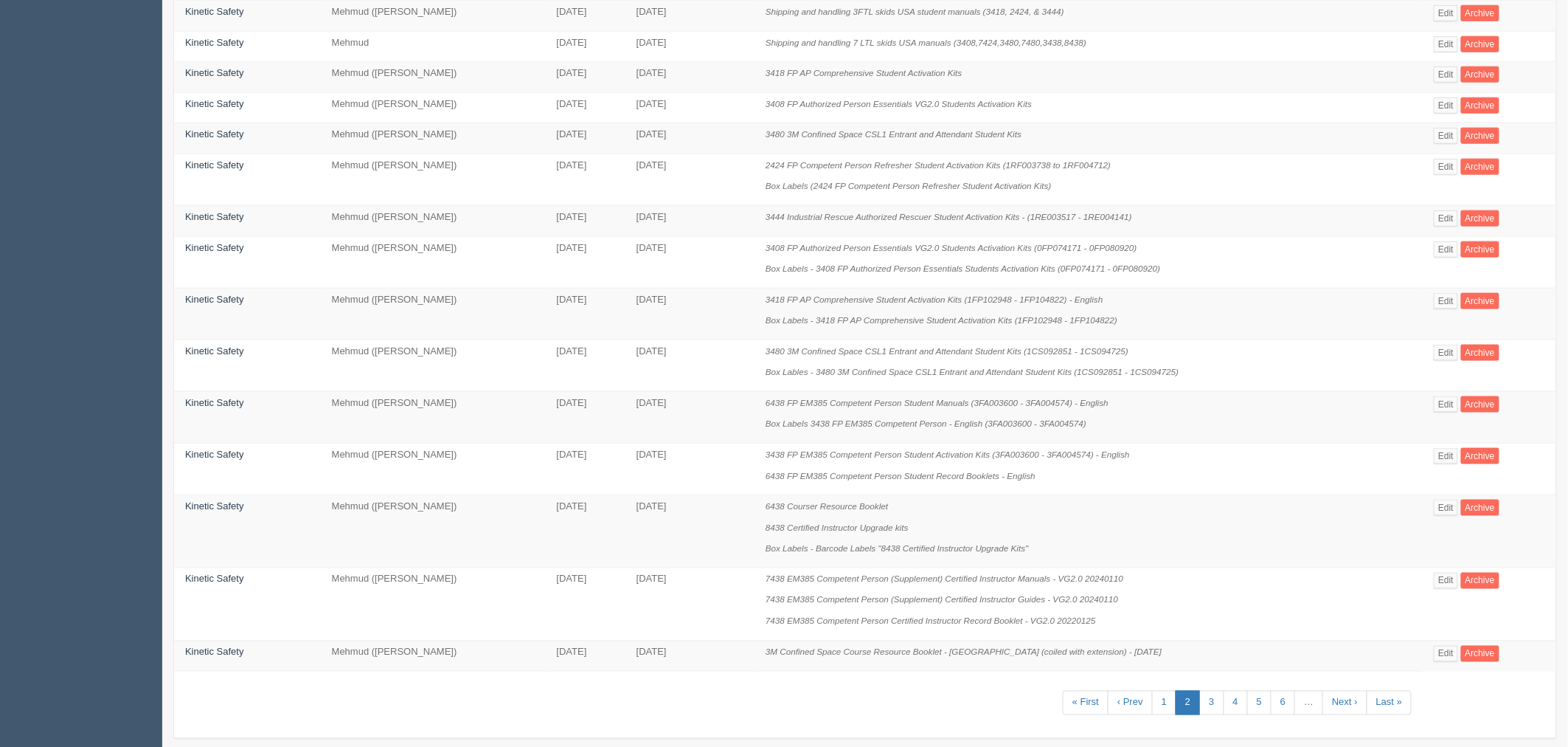
scroll to position [650, 0]
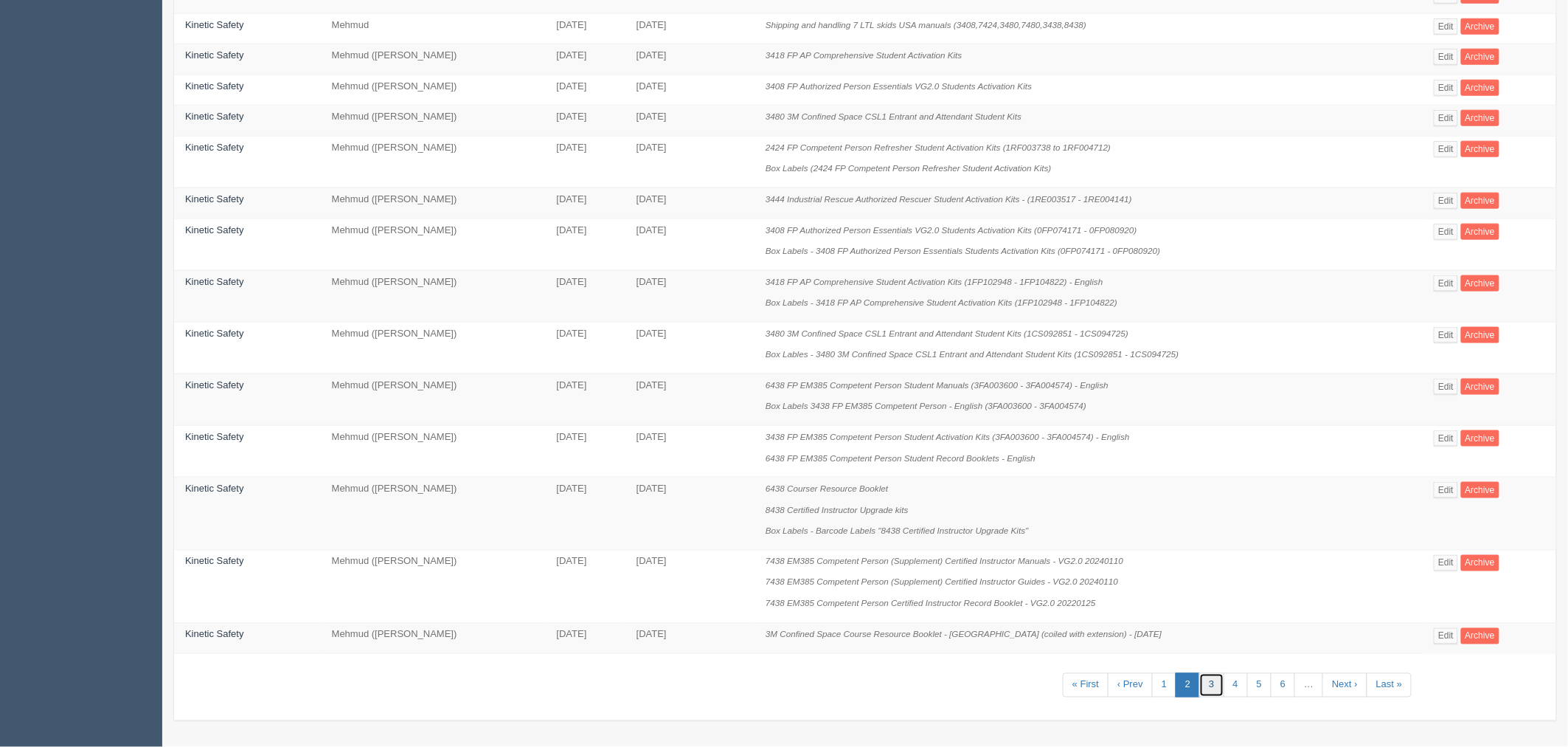
click at [1212, 681] on link "3" at bounding box center [1211, 685] width 25 height 25
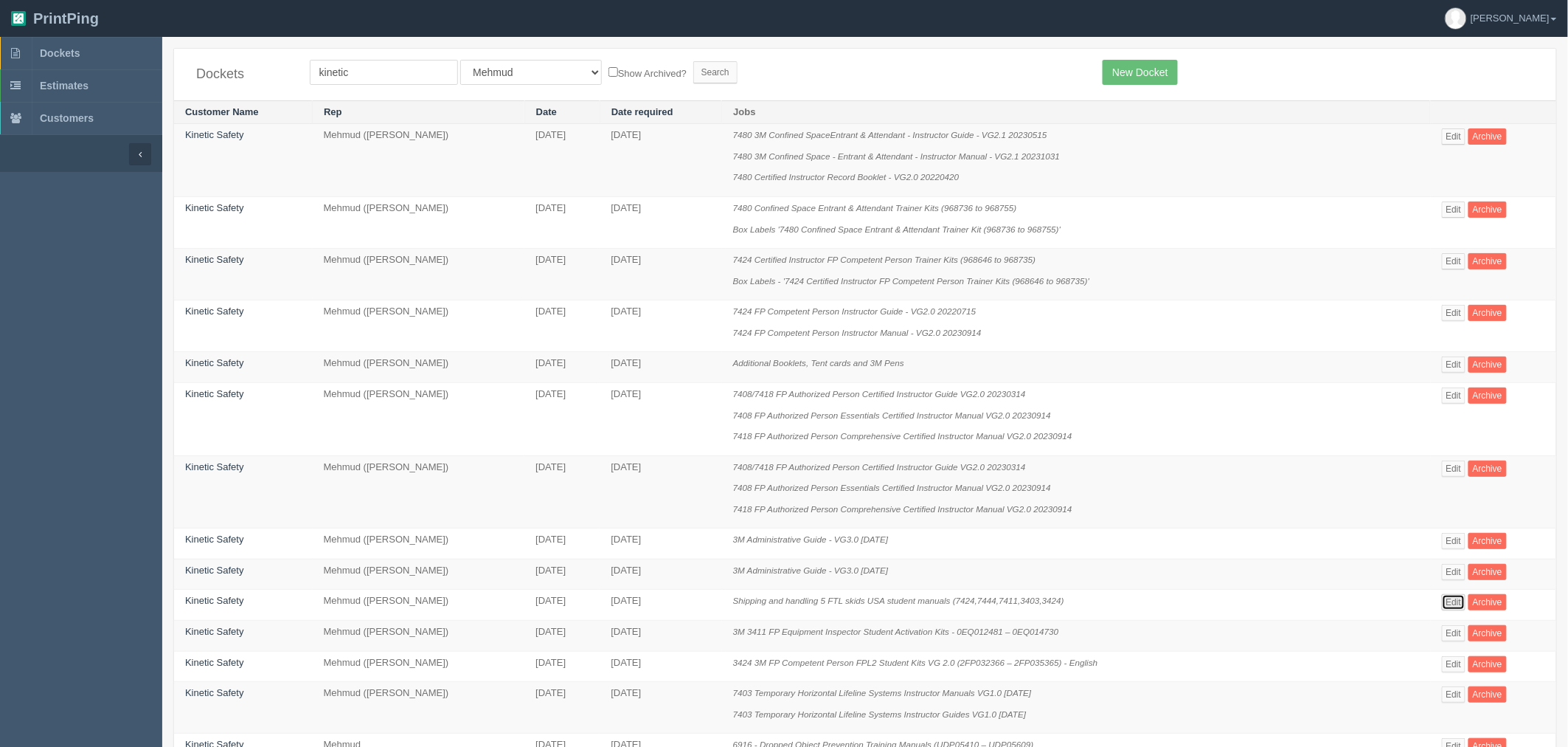
click at [1456, 604] on link "Edit" at bounding box center [1454, 602] width 25 height 16
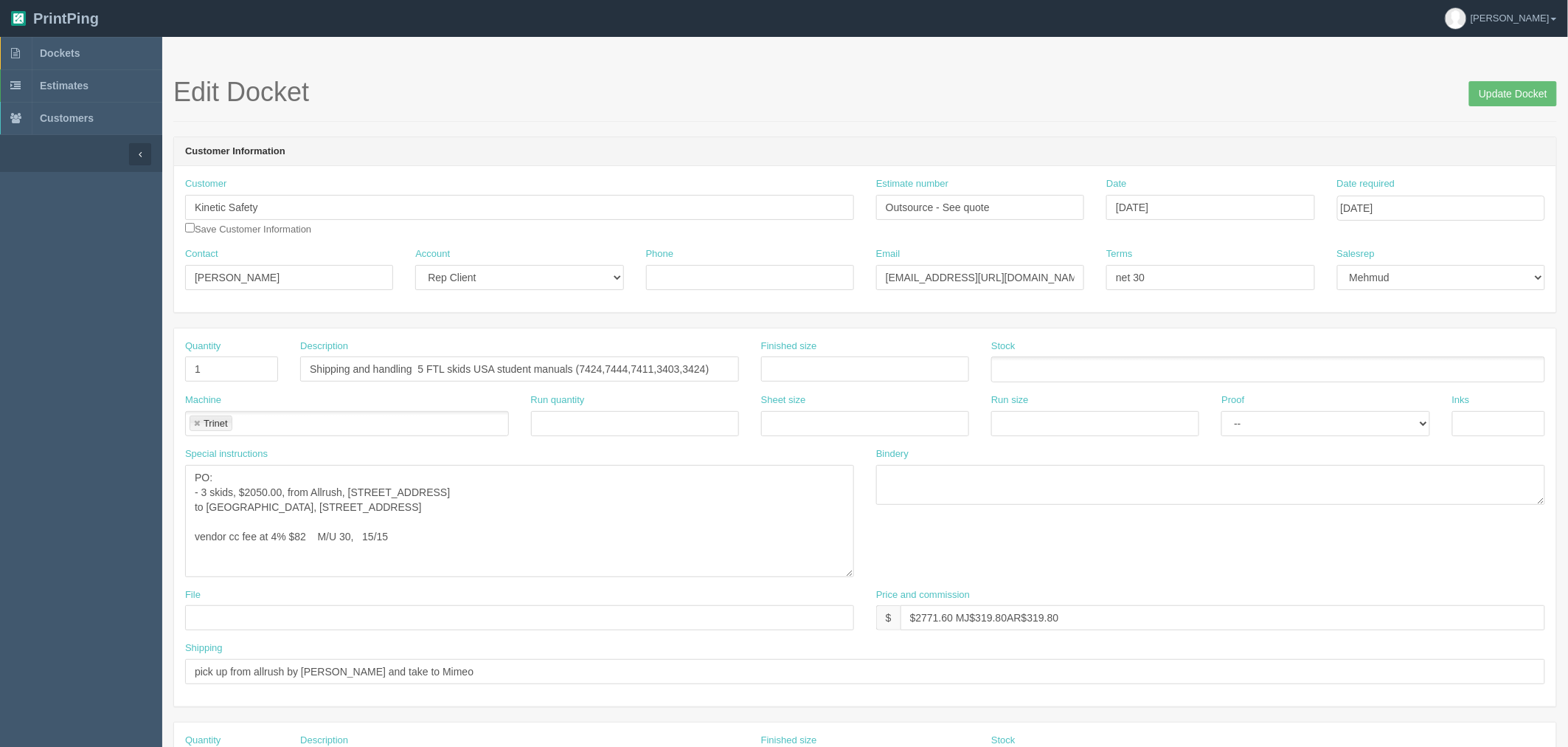
drag, startPoint x: 852, startPoint y: 498, endPoint x: 852, endPoint y: 571, distance: 73.0
click at [852, 571] on textarea "PO: - 3 skids, $2050.00, from Allrush, 2220, 32 Avenue Northeast, Calgary, T2E …" at bounding box center [520, 521] width 669 height 112
click at [746, 537] on textarea "PO: - 3 skids, $2050.00, from Allrush, 2220, 32 Avenue Northeast, Calgary, T2E …" at bounding box center [520, 521] width 669 height 112
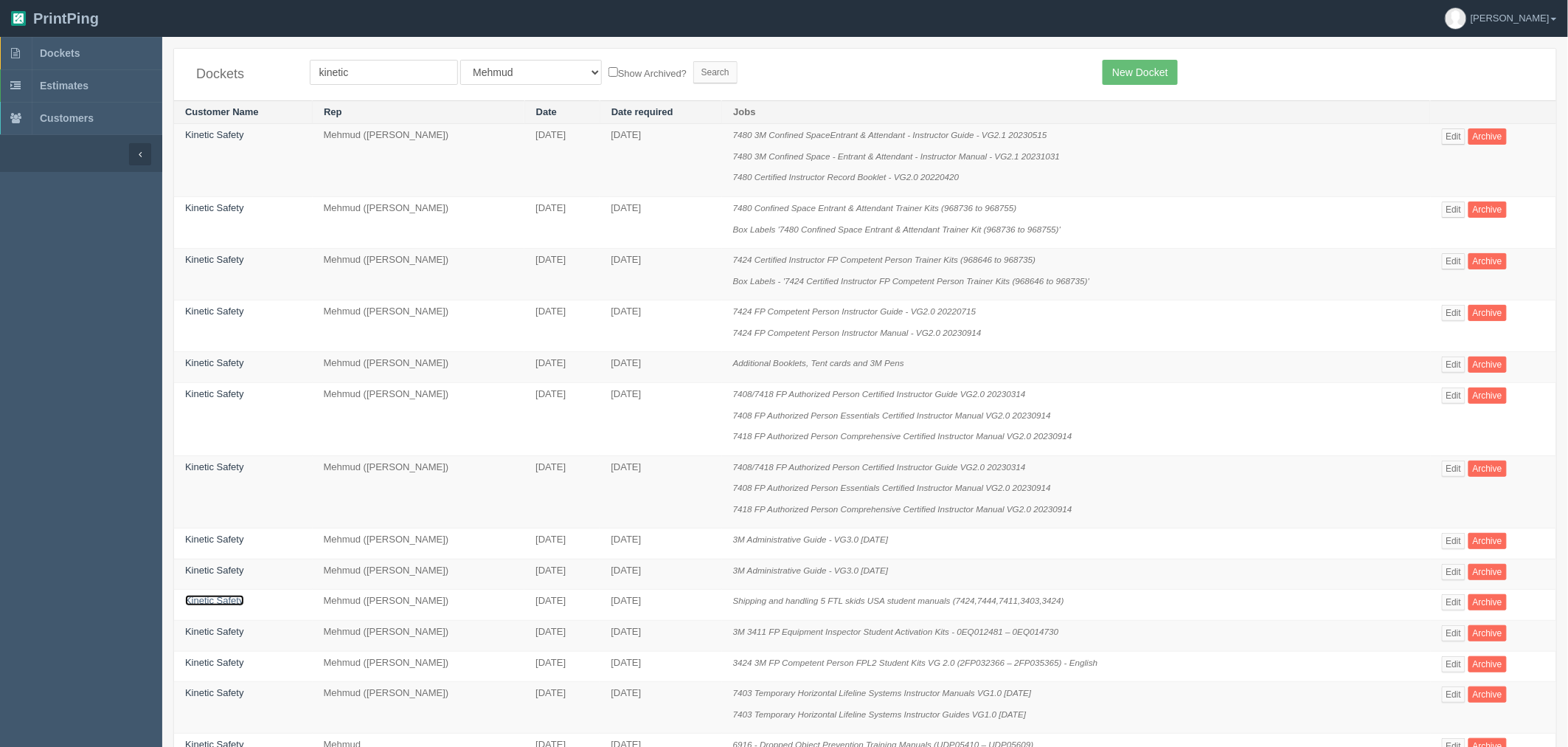
click at [231, 606] on link "Kinetic Safety" at bounding box center [215, 600] width 59 height 11
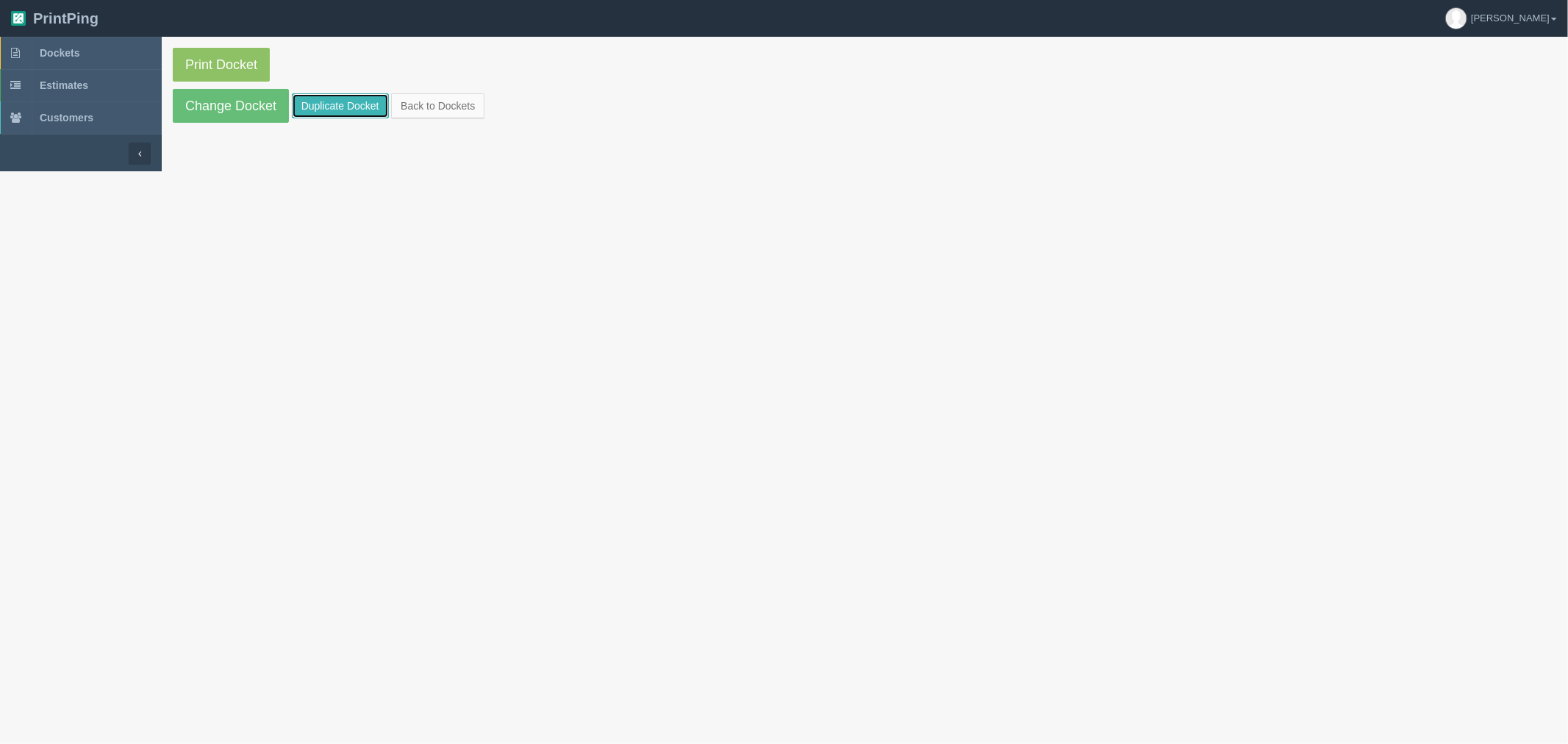
click at [345, 103] on link "Duplicate Docket" at bounding box center [340, 105] width 97 height 25
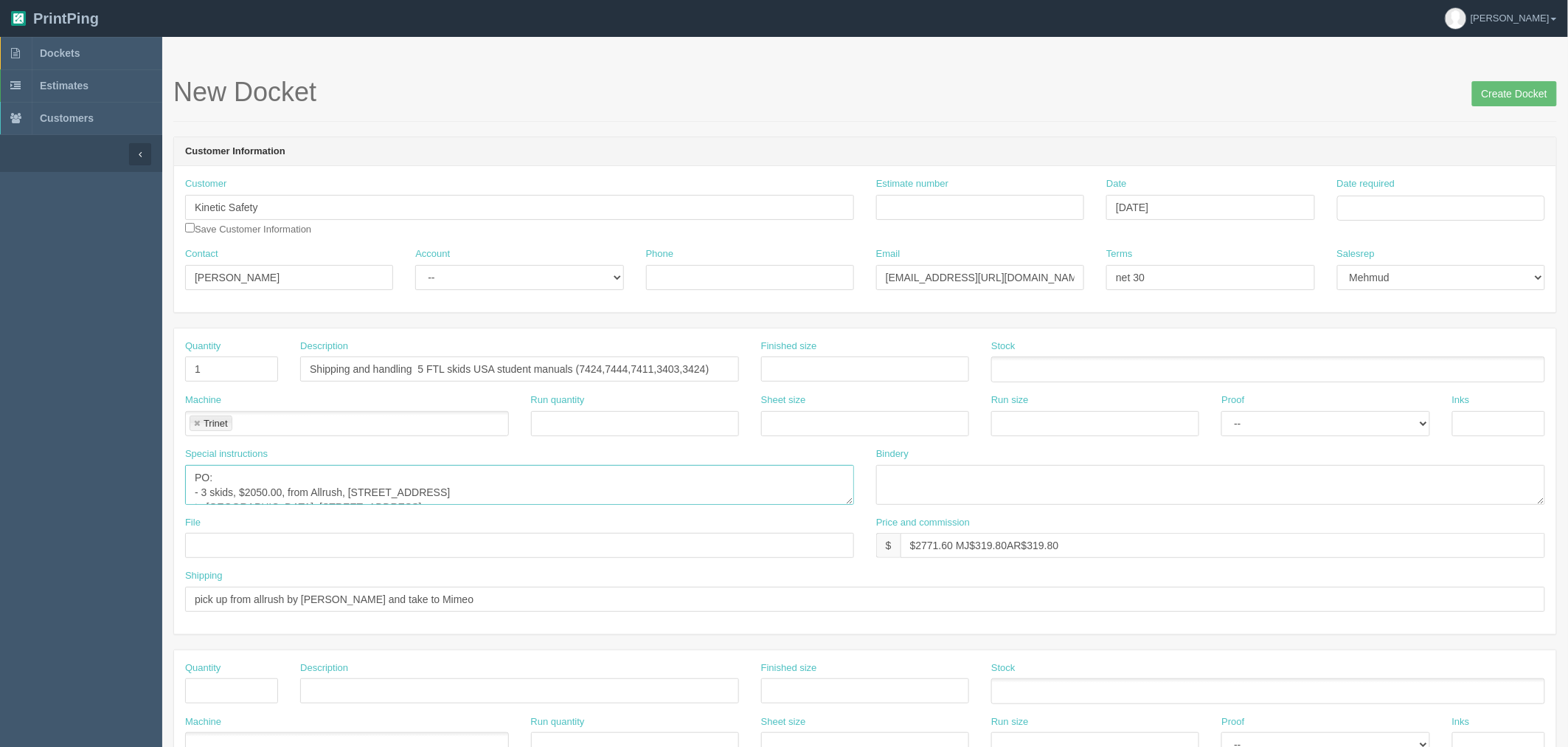
click at [605, 491] on textarea "PO: - 3 skids, $2050.00, from Allrush, 2220, 32 Avenue Northeast, Calgary, T2E …" at bounding box center [520, 485] width 669 height 39
click at [849, 504] on textarea "PO: - 3 skids, $2050.00, from Allrush, 2220, 32 Avenue Northeast, Calgary, T2E …" at bounding box center [520, 485] width 669 height 39
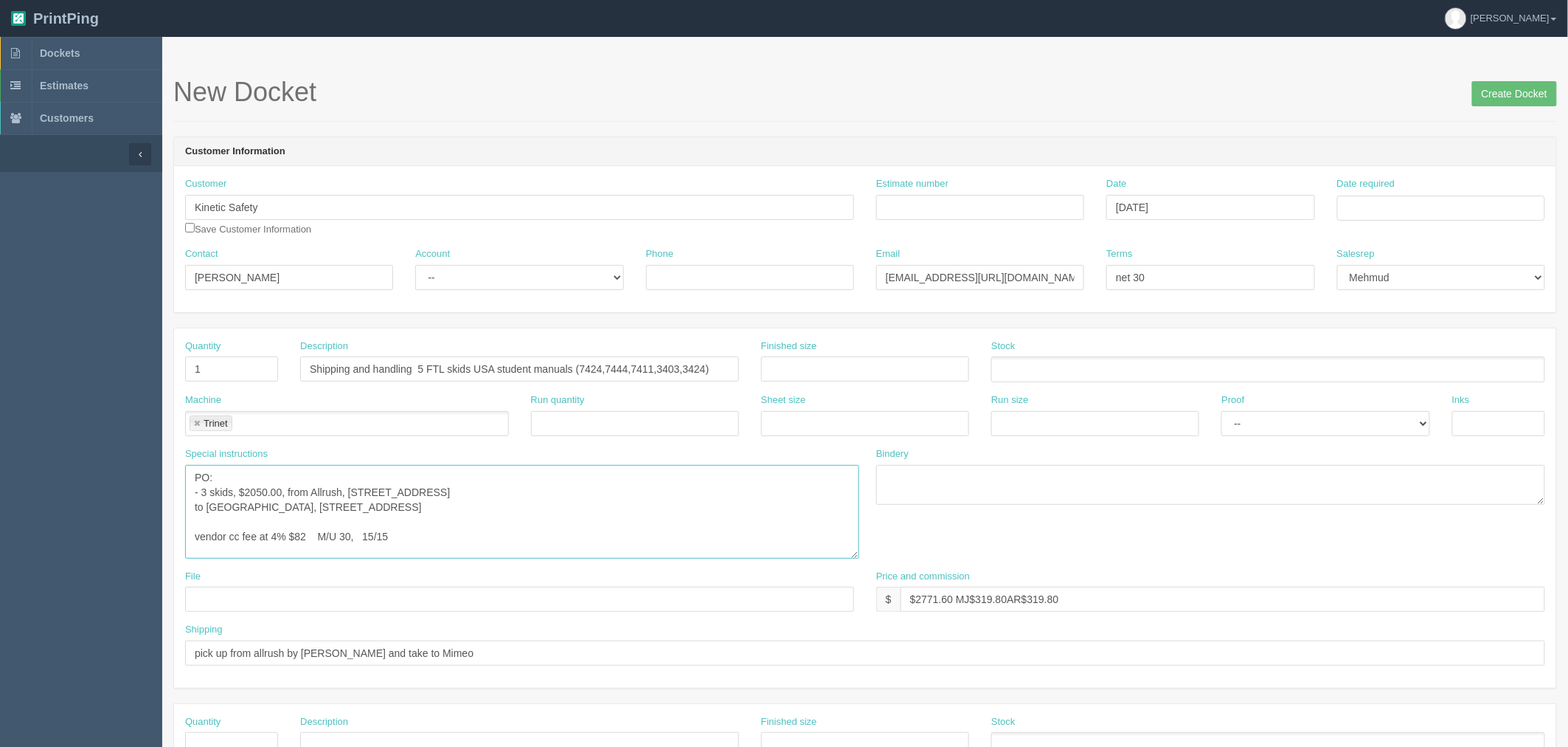
drag, startPoint x: 850, startPoint y: 498, endPoint x: 859, endPoint y: 595, distance: 97.4
click at [859, 559] on textarea "PO: - 3 skids, $2050.00, from Allrush, 2220, 32 Avenue Northeast, Calgary, T2E …" at bounding box center [522, 511] width 674 height 94
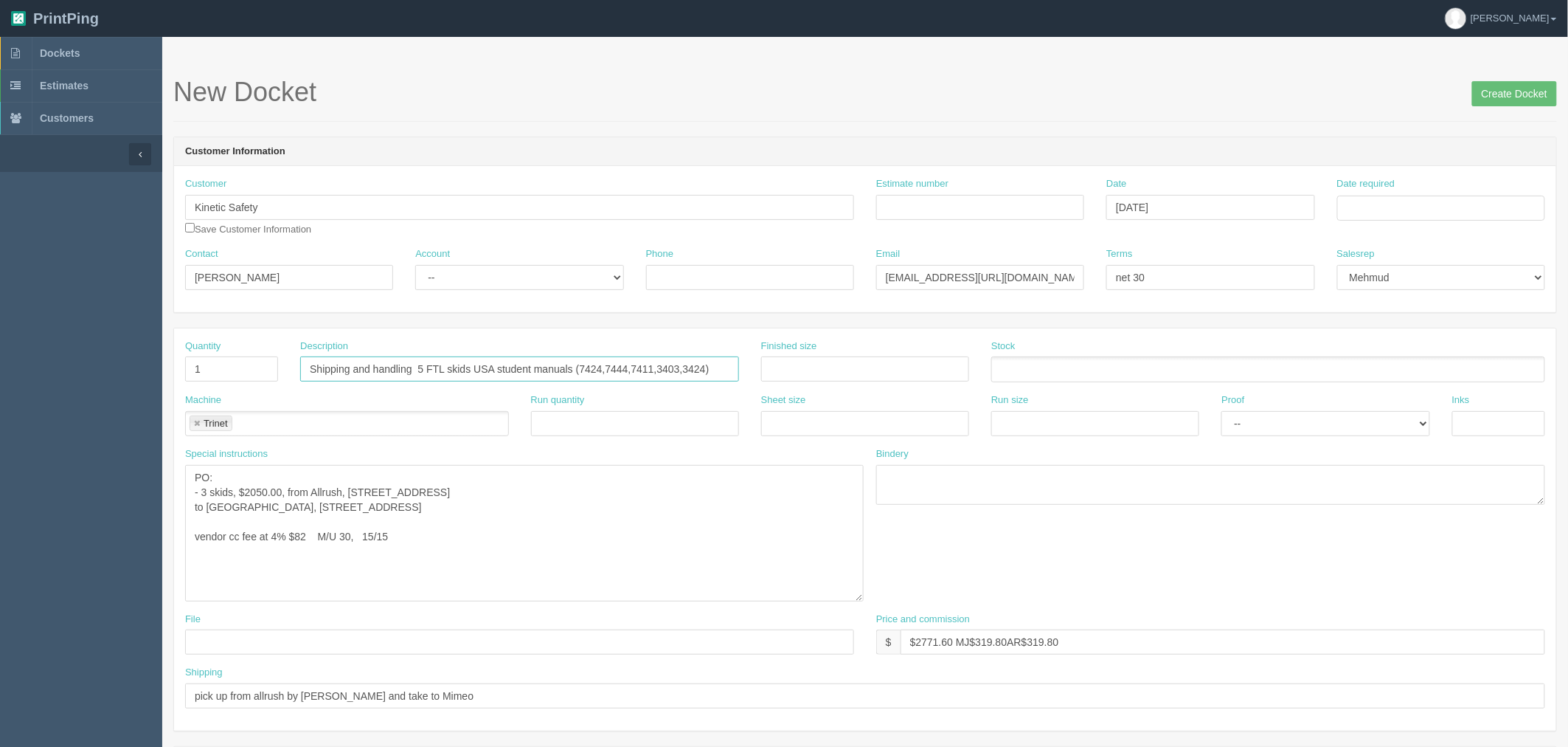
click at [677, 364] on input "Shipping and handling 5 FTL skids USA student manuals (7424,7444,7411,3403,3424)" at bounding box center [519, 368] width 439 height 25
type input "Shipping and handling 5 FTL skids USA student manuals (7424, 7444, 7411, 8411, …"
drag, startPoint x: 204, startPoint y: 489, endPoint x: 210, endPoint y: 495, distance: 8.5
click at [203, 489] on textarea "PO: - 3 skids, $2050.00, from Allrush, 2220, 32 Avenue Northeast, Calgary, T2E …" at bounding box center [525, 533] width 678 height 136
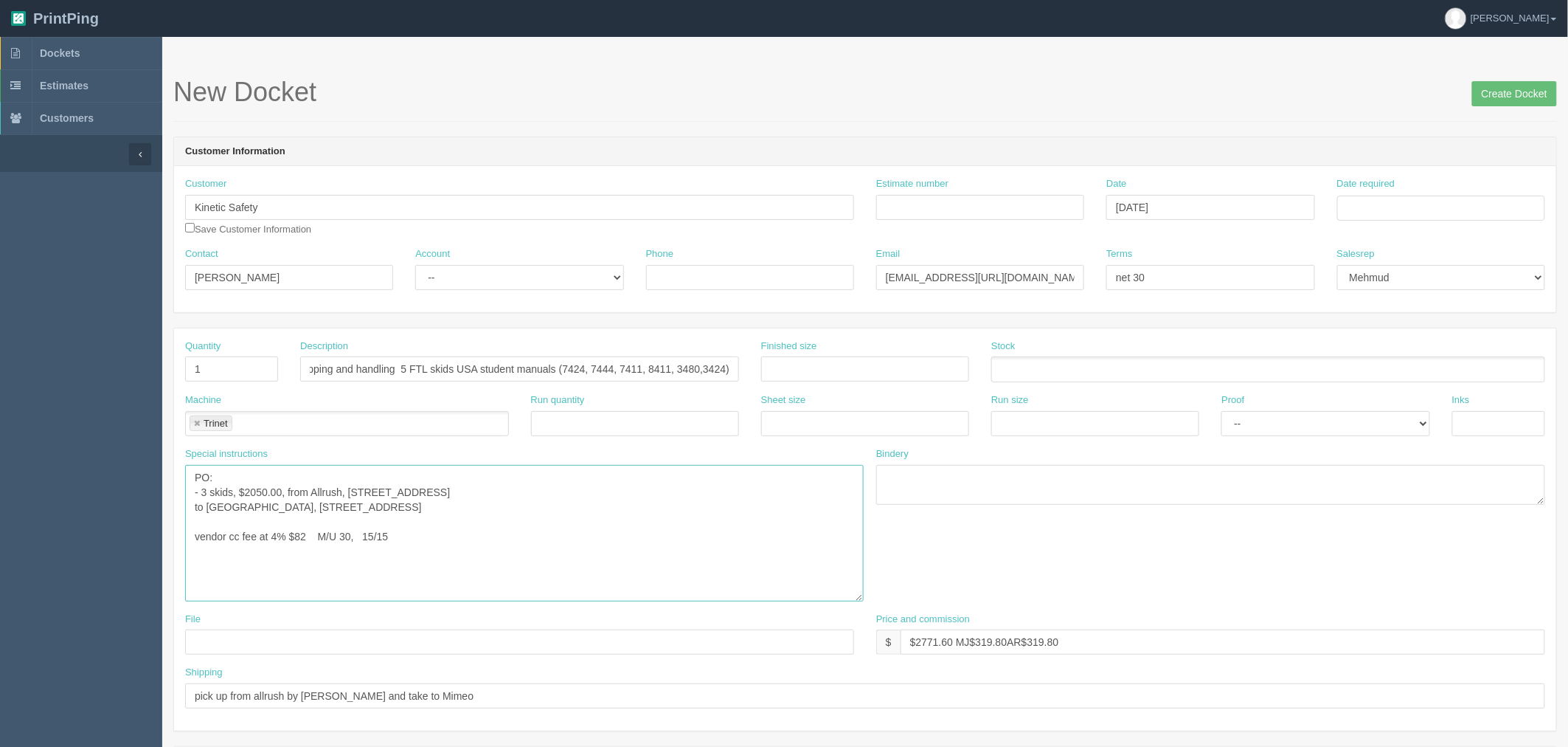
scroll to position [0, 0]
click at [253, 489] on textarea "PO: - 3 skids, $2050.00, from Allrush, 2220, 32 Avenue Northeast, Calgary, T2E …" at bounding box center [525, 533] width 678 height 136
click at [466, 537] on textarea "PO: - 3 skids, $2050.00, from Allrush, 2220, 32 Avenue Northeast, Calgary, T2E …" at bounding box center [525, 533] width 678 height 136
type textarea "PO: - 5 skids, $2,050.00, from Allrush, 2220, 32 Avenue Northeast, Calgary, T2E…"
click at [1007, 638] on input "$2771.60 MJ$319.80AR$319.80" at bounding box center [1222, 641] width 644 height 25
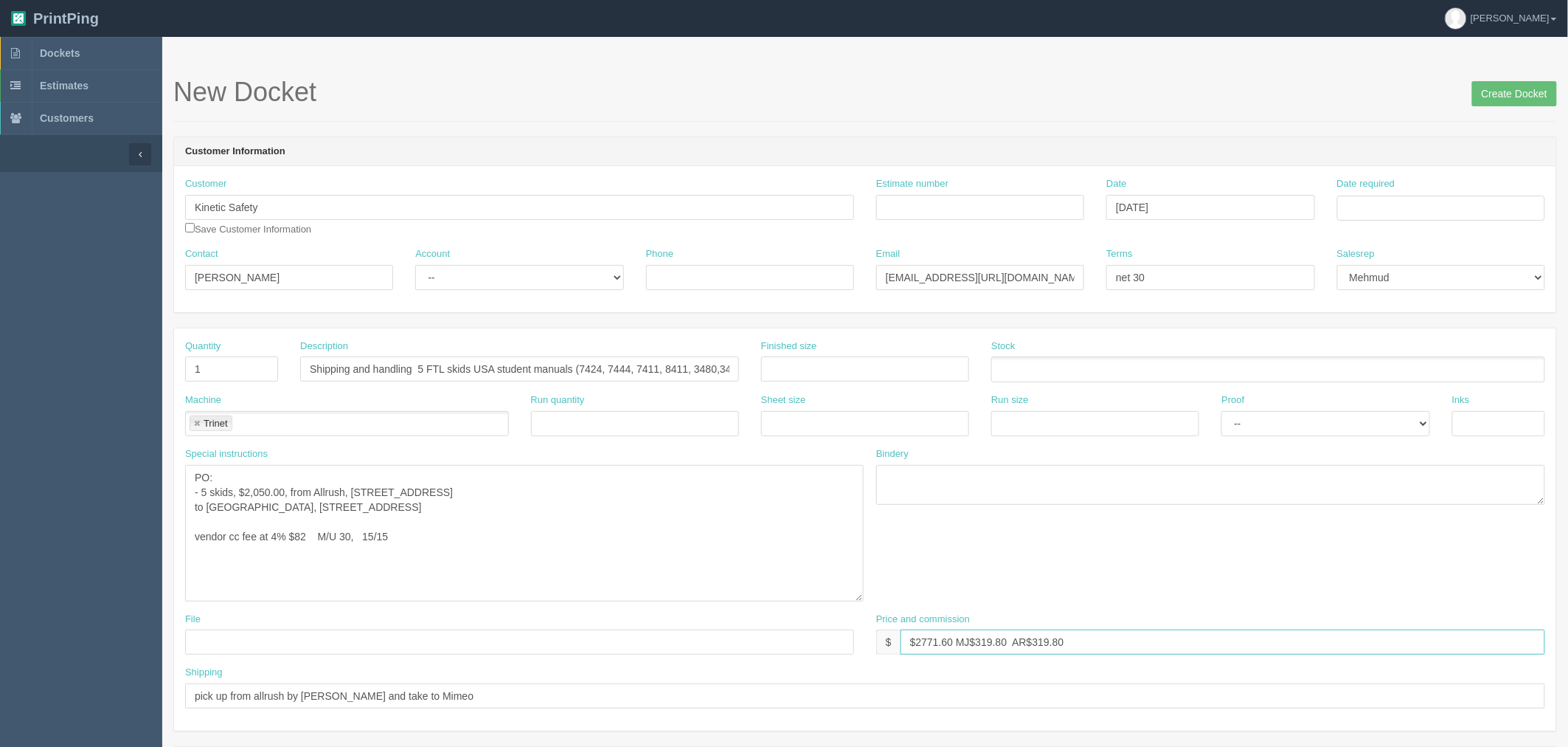
drag, startPoint x: 1072, startPoint y: 643, endPoint x: 1097, endPoint y: 664, distance: 32.6
click at [1072, 642] on input "$2771.60 MJ$319.80 AR$319.80" at bounding box center [1222, 641] width 644 height 25
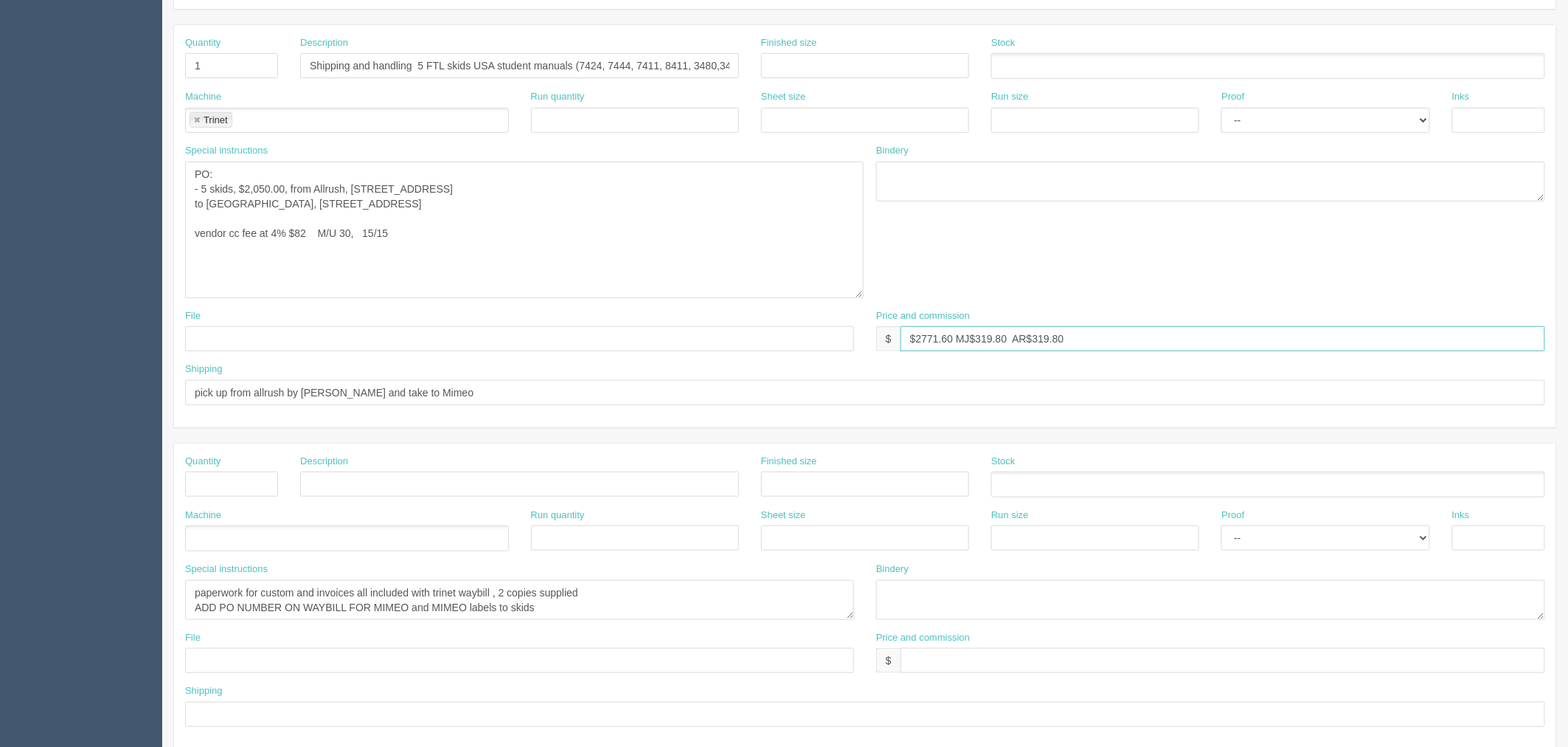
scroll to position [410, 0]
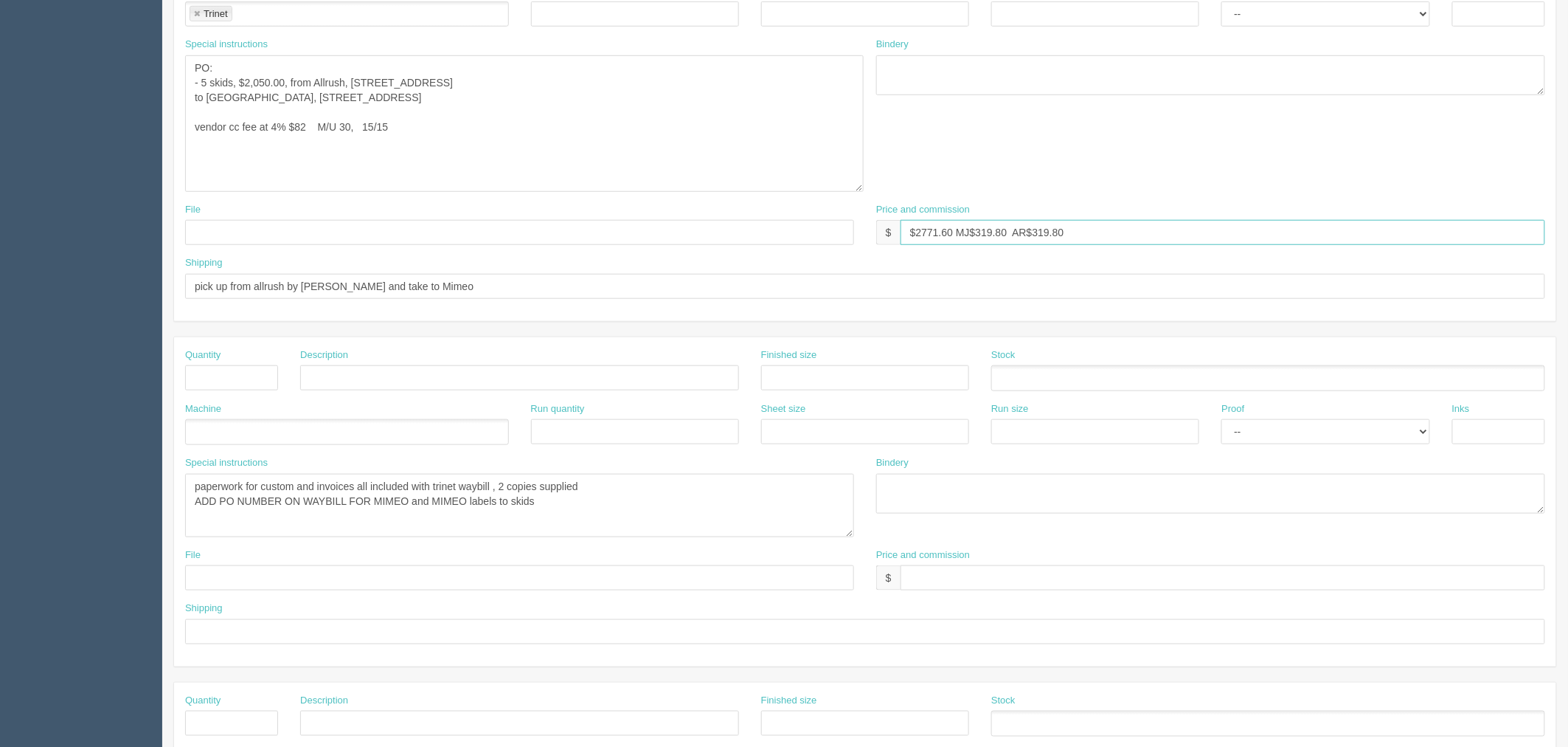
drag, startPoint x: 851, startPoint y: 507, endPoint x: 851, endPoint y: 531, distance: 24.0
click at [851, 531] on textarea "paperwork for custom and invoices all included with trinet waybill , 2 copies s…" at bounding box center [520, 505] width 669 height 63
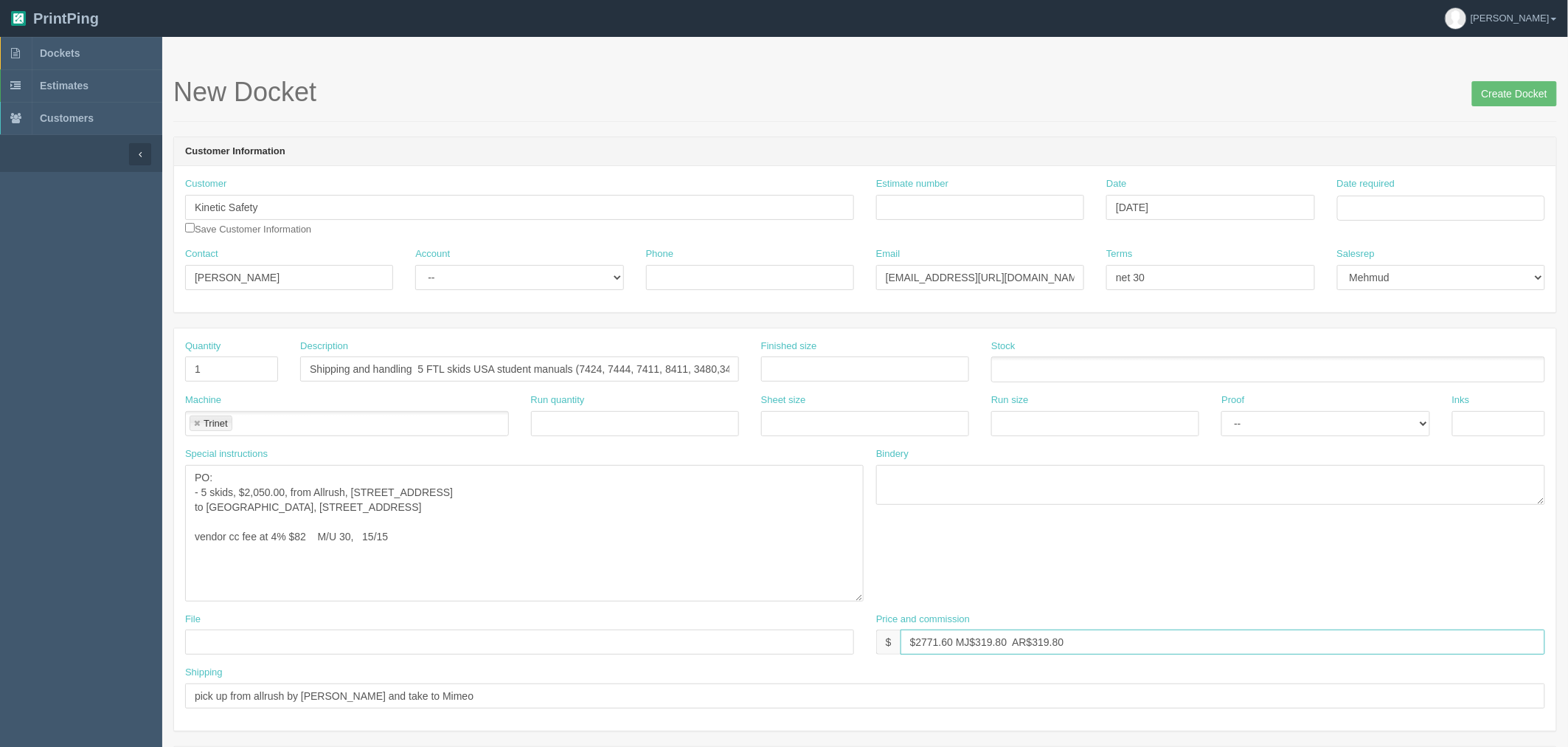
type input "$2771.60 MJ$319.80 AR$319.80"
click at [506, 277] on select "-- Existing Client Allrush Client Rep Client" at bounding box center [519, 276] width 208 height 25
select select "Rep Client"
click at [415, 264] on select "-- Existing Client Allrush Client Rep Client" at bounding box center [519, 276] width 208 height 25
click at [974, 201] on input "Estimate number" at bounding box center [979, 206] width 208 height 25
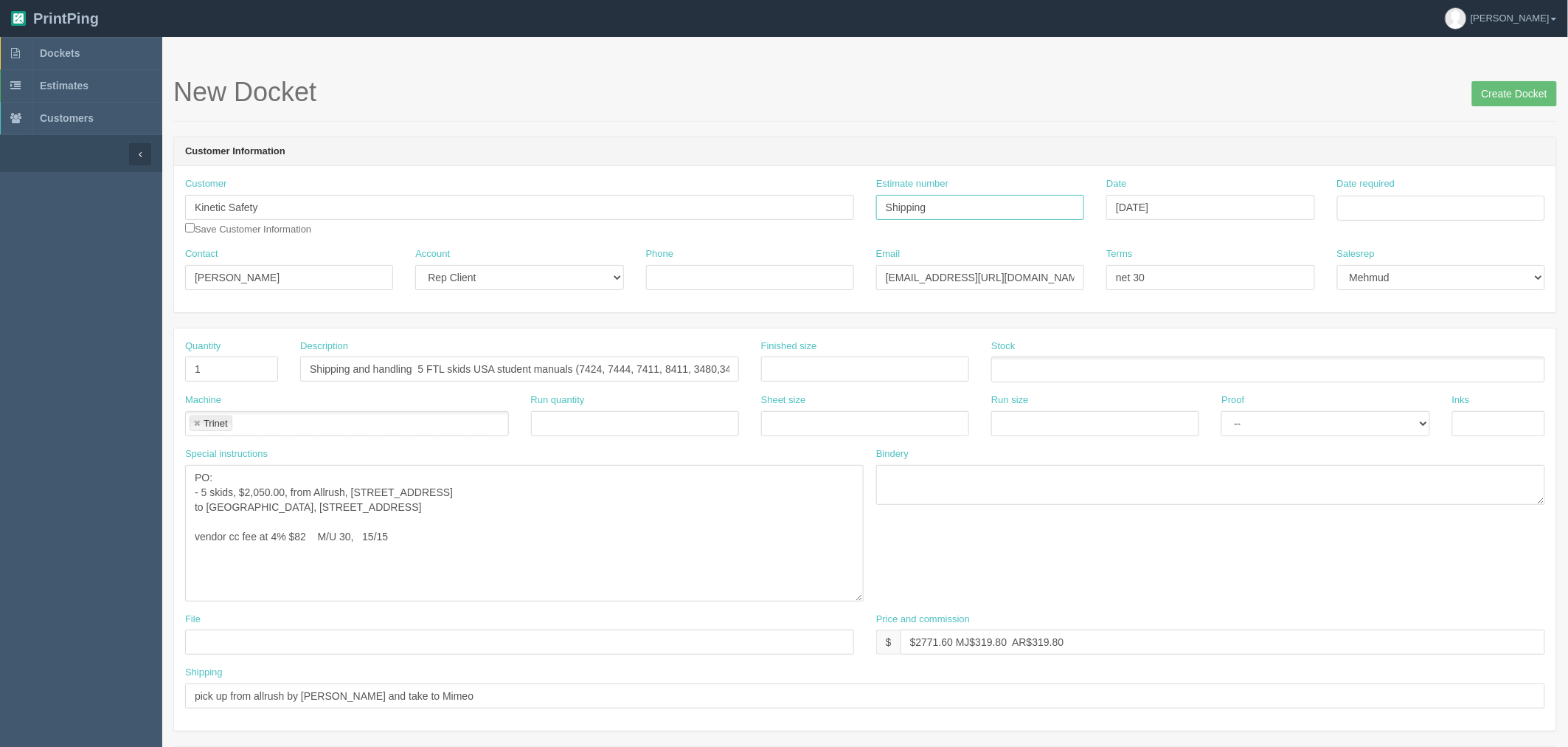
type input "Shipping"
click at [1426, 328] on td "16" at bounding box center [1431, 329] width 19 height 22
type input "October 16, 2025"
click at [867, 120] on div "New Docket Create Docket" at bounding box center [865, 100] width 1384 height 44
click at [396, 566] on textarea "PO: - 3 skids, $2050.00, from Allrush, 2220, 32 Avenue Northeast, Calgary, T2E …" at bounding box center [525, 533] width 678 height 136
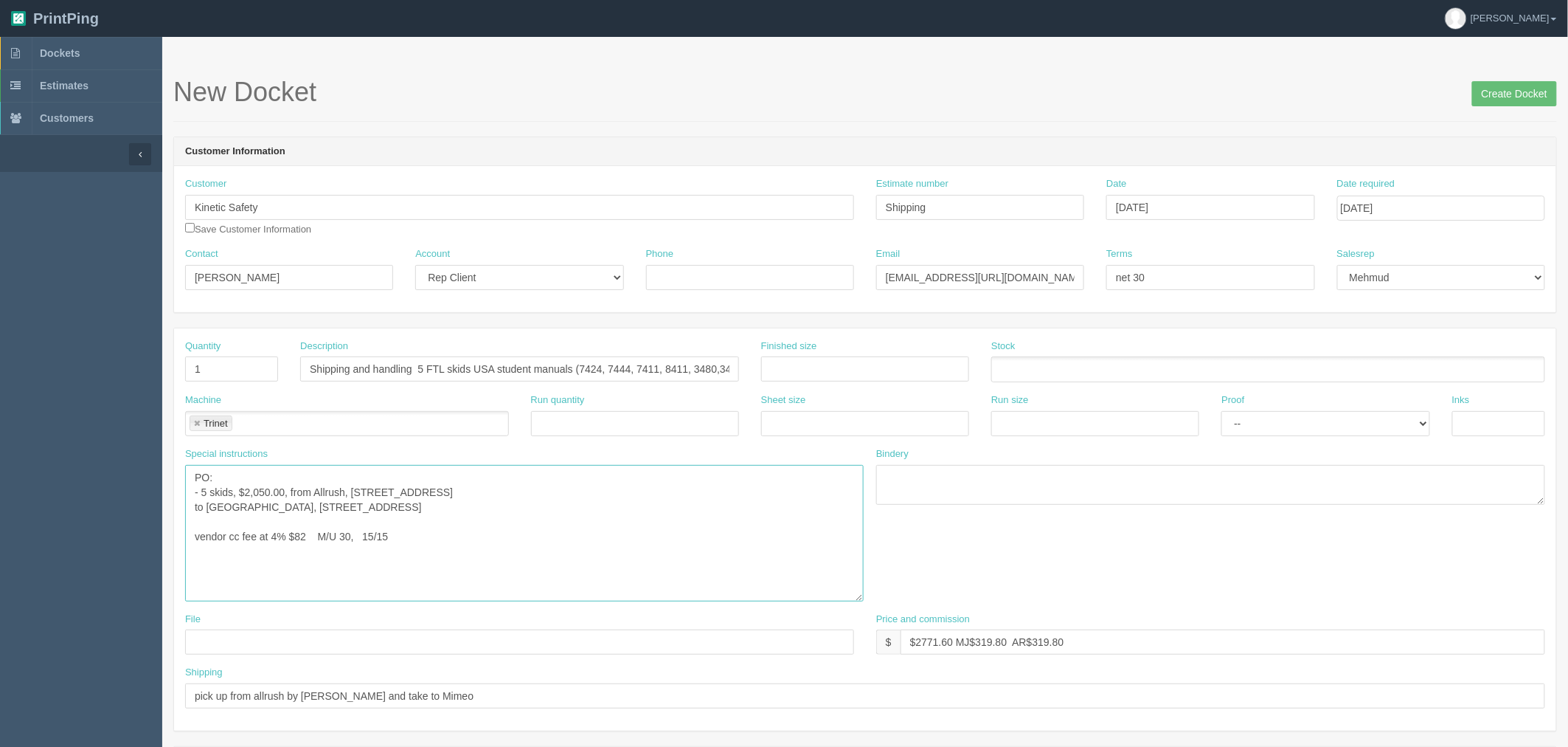
click at [332, 487] on textarea "PO: - 3 skids, $2050.00, from Allrush, 2220, 32 Avenue Northeast, Calgary, T2E …" at bounding box center [525, 533] width 678 height 136
click at [679, 528] on textarea "PO: - 3 skids, $2050.00, from Allrush, 2220, 32 Avenue Northeast, Calgary, T2E …" at bounding box center [525, 533] width 678 height 136
click at [418, 534] on textarea "PO: - 3 skids, $2050.00, from Allrush, 2220, 32 Avenue Northeast, Calgary, T2E …" at bounding box center [525, 533] width 678 height 136
click at [420, 536] on textarea "PO: - 3 skids, $2050.00, from Allrush, 2220, 32 Avenue Northeast, Calgary, T2E …" at bounding box center [525, 533] width 678 height 136
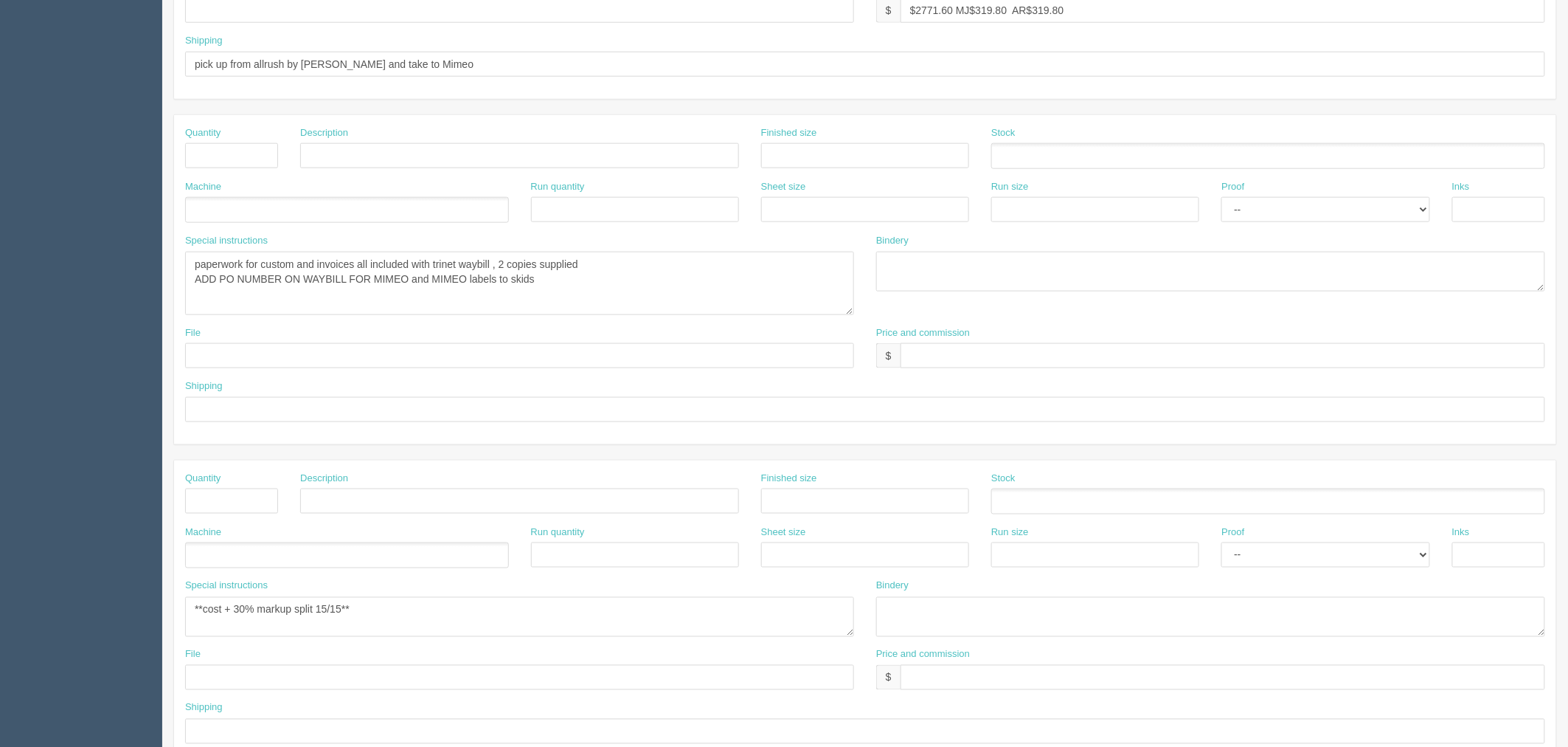
scroll to position [713, 0]
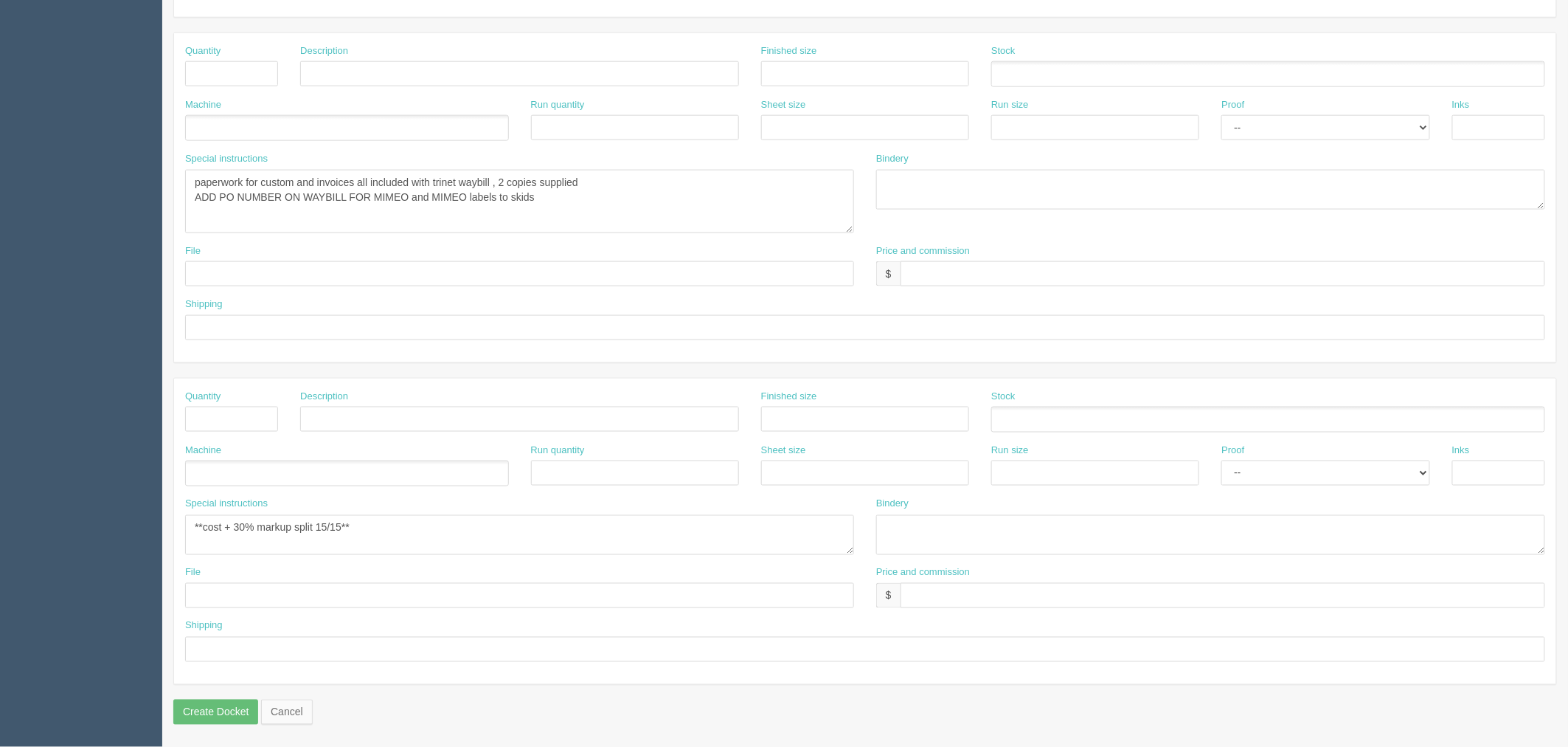
type textarea "PO: - 5 skids, $2,050.00, from AllRush, 2220, 32 Avenue Northeast, Calgary, T2E…"
click at [403, 522] on textarea "**cost + 30% markup split 15/15**" at bounding box center [520, 535] width 669 height 39
drag, startPoint x: 525, startPoint y: 525, endPoint x: 0, endPoint y: 527, distance: 525.0
click at [0, 527] on section "Dockets Estimates Customers" at bounding box center [784, 35] width 1568 height 1423
paste textarea "vendor cc fee at 4% $82 M/U 35.20 17.6% each"
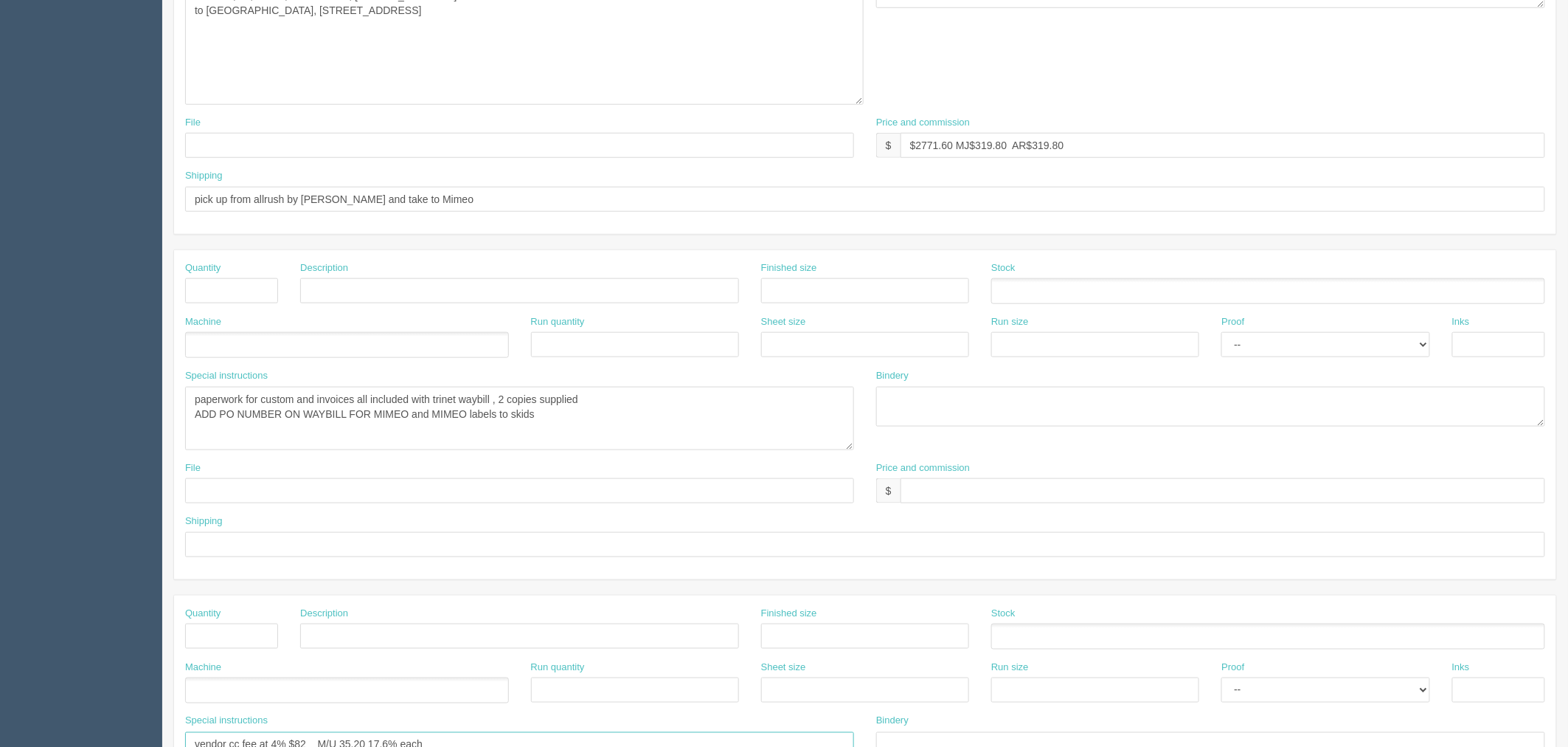
scroll to position [468, 0]
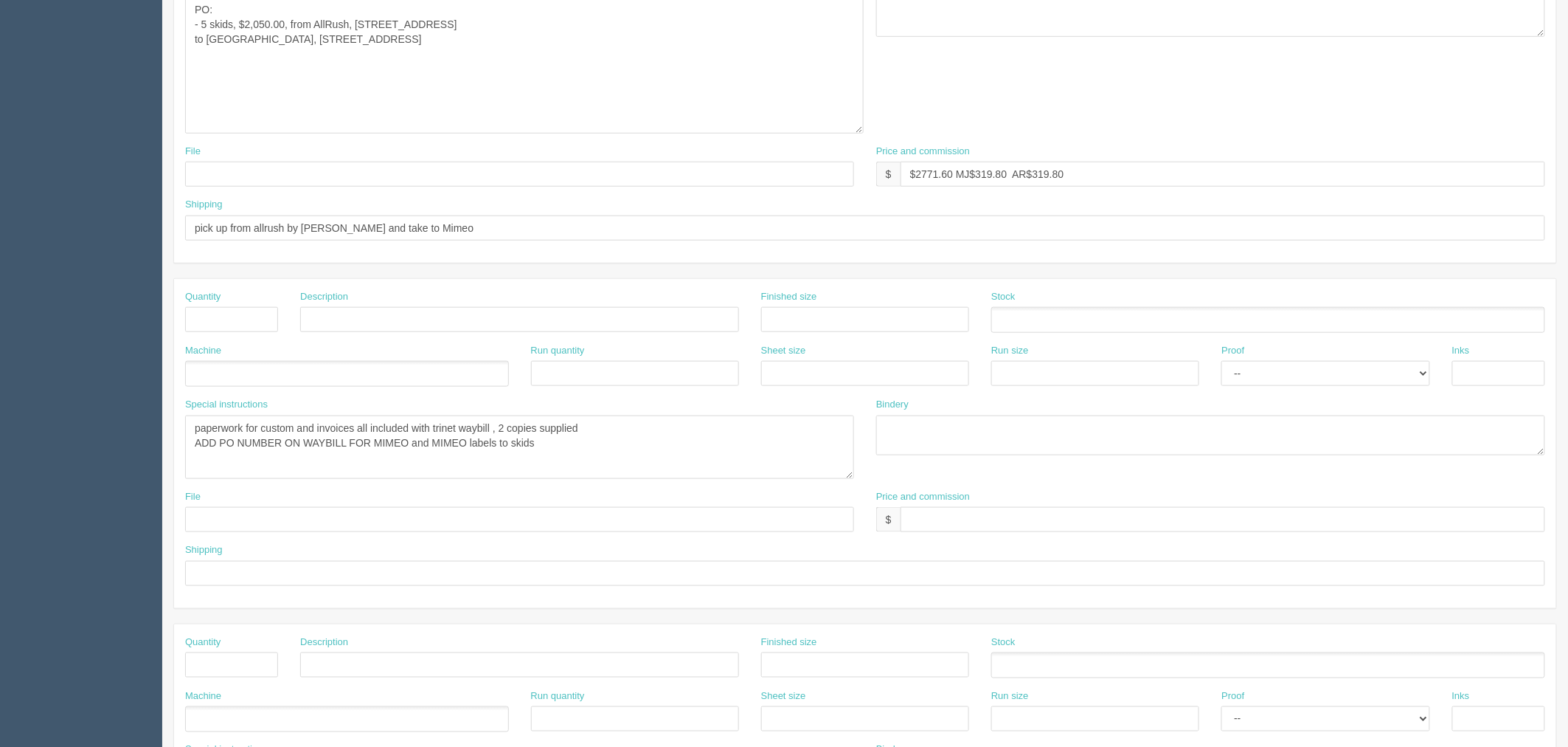
type textarea "vendor cc fee at 4% $82 M/U 35.20 17.6% each"
click at [558, 447] on textarea "paperwork for custom and invoices all included with trinet waybill , 2 copies s…" at bounding box center [520, 447] width 669 height 63
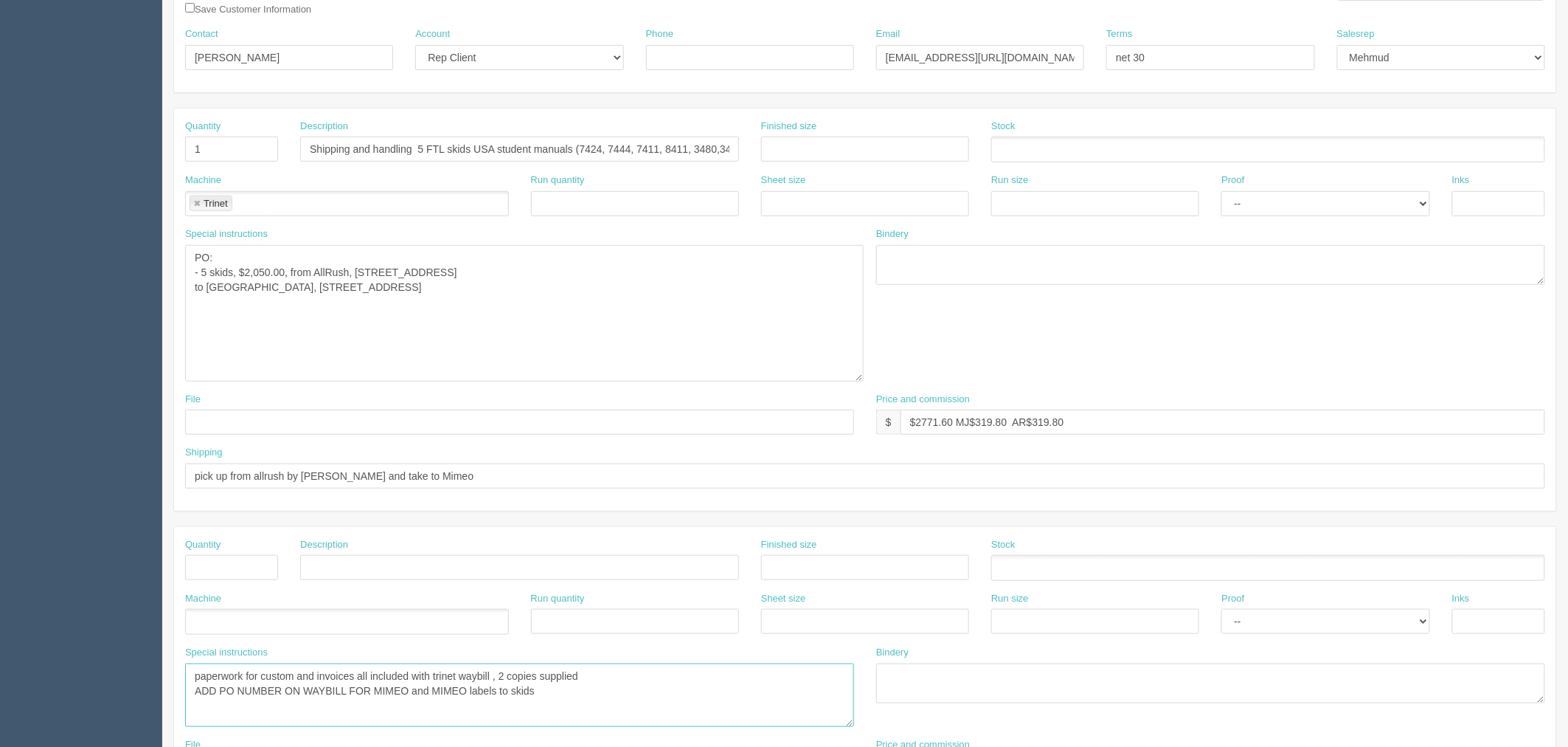
scroll to position [0, 0]
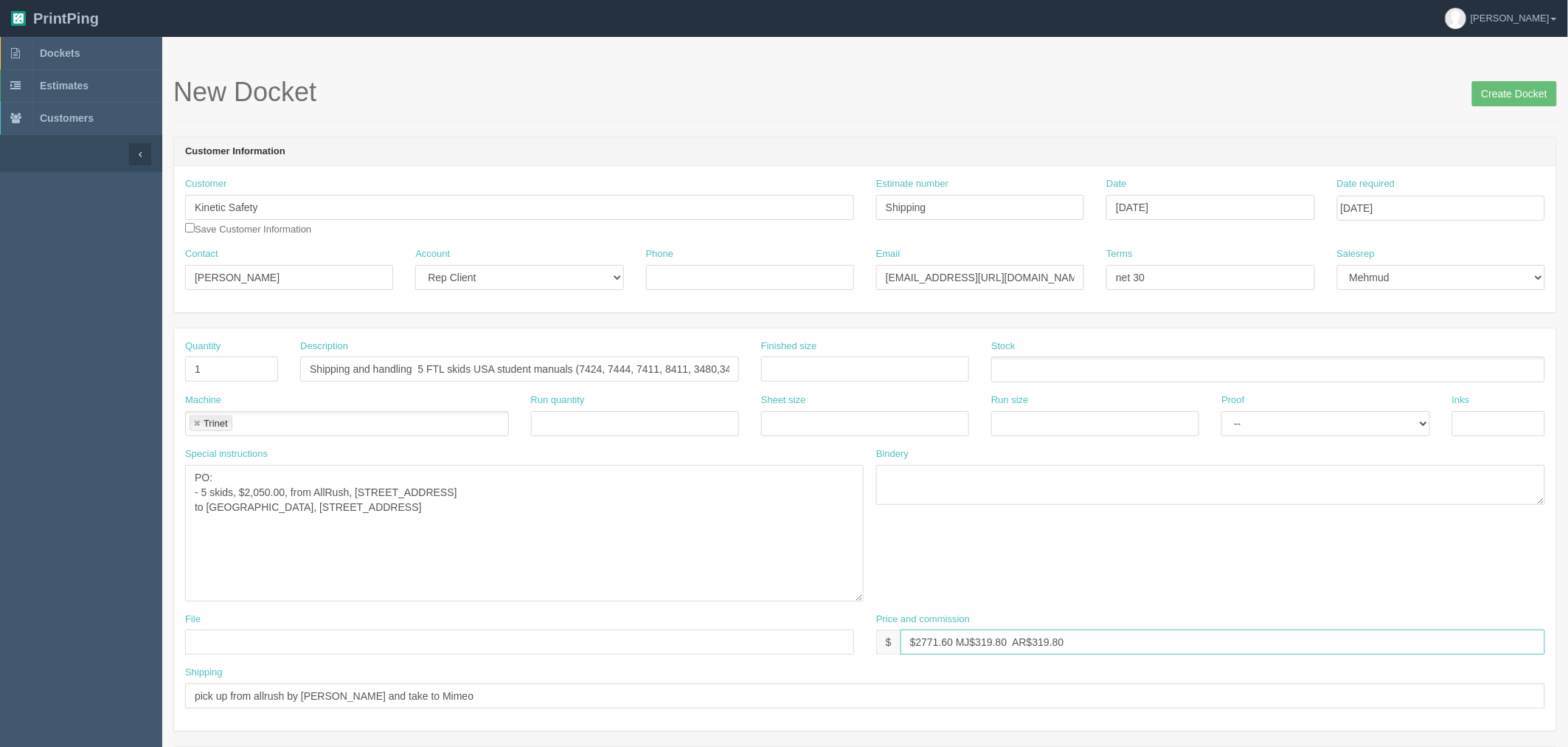
click at [923, 638] on input "$2771.60 MJ$319.80 AR$319.80" at bounding box center [1222, 641] width 644 height 25
type input "$2,771.60 MJ$319.80 AR$319.80"
click at [636, 365] on input "Shipping and handling 5 FTL skids USA student manuals (7424, 7444, 7411, 8411, …" at bounding box center [519, 368] width 439 height 25
type input "Shipping and handling 5 FTL skids USA student manuals (7424, 7480, 7411, 8411, …"
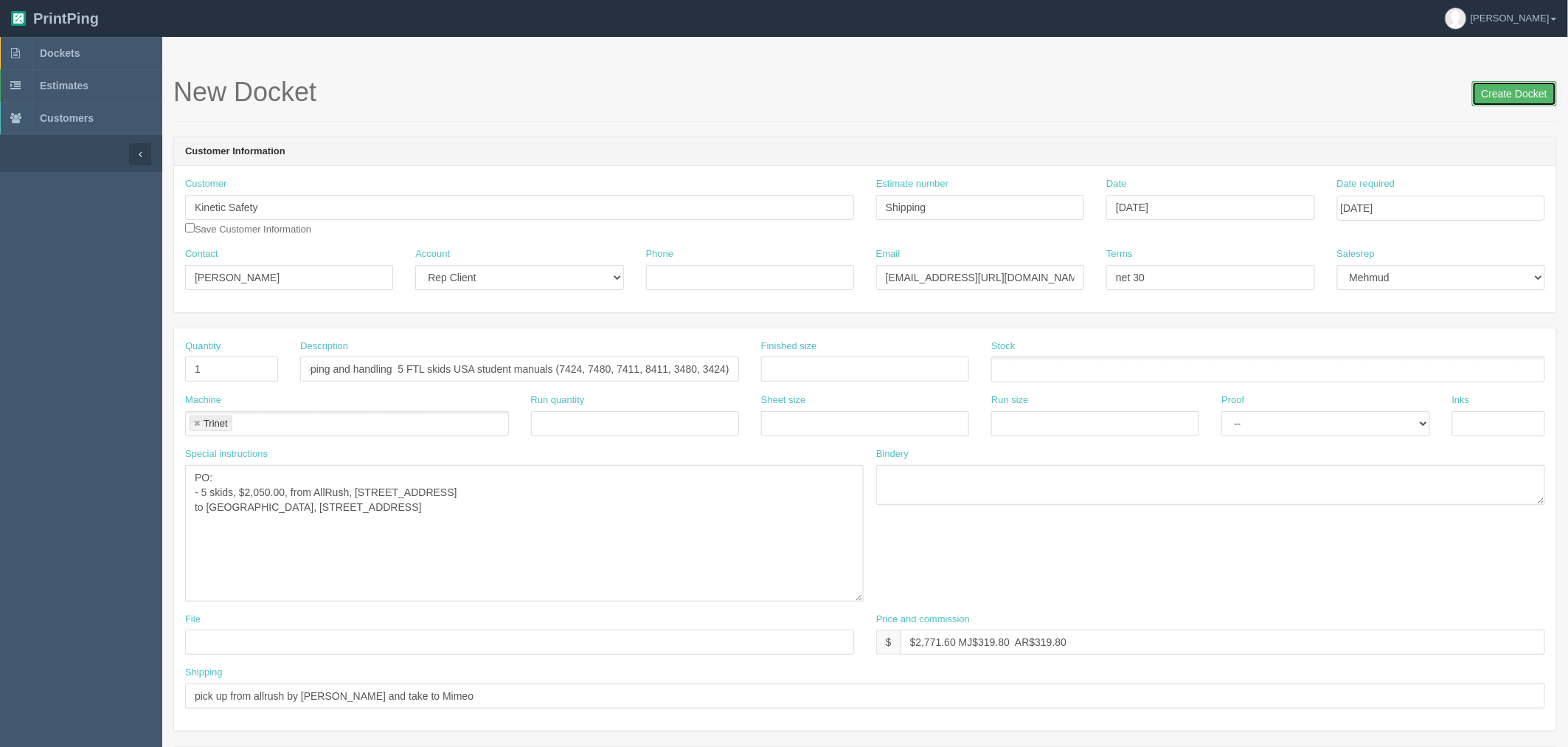
click at [1484, 95] on input "Create Docket" at bounding box center [1514, 93] width 85 height 25
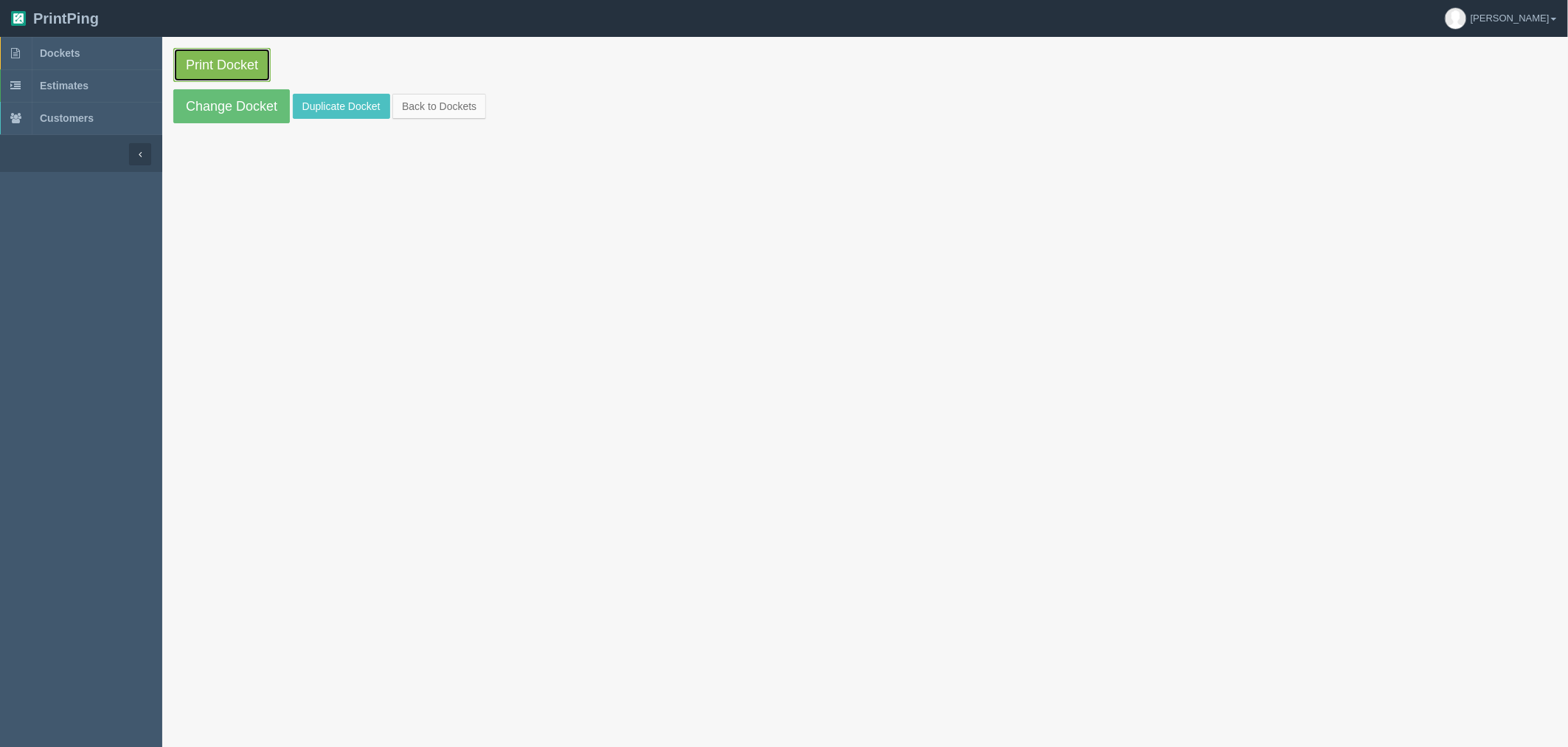
drag, startPoint x: 0, startPoint y: 0, endPoint x: 212, endPoint y: 69, distance: 222.9
click at [212, 69] on link "Print Docket" at bounding box center [222, 65] width 98 height 34
click at [104, 52] on link "Dockets" at bounding box center [81, 52] width 162 height 33
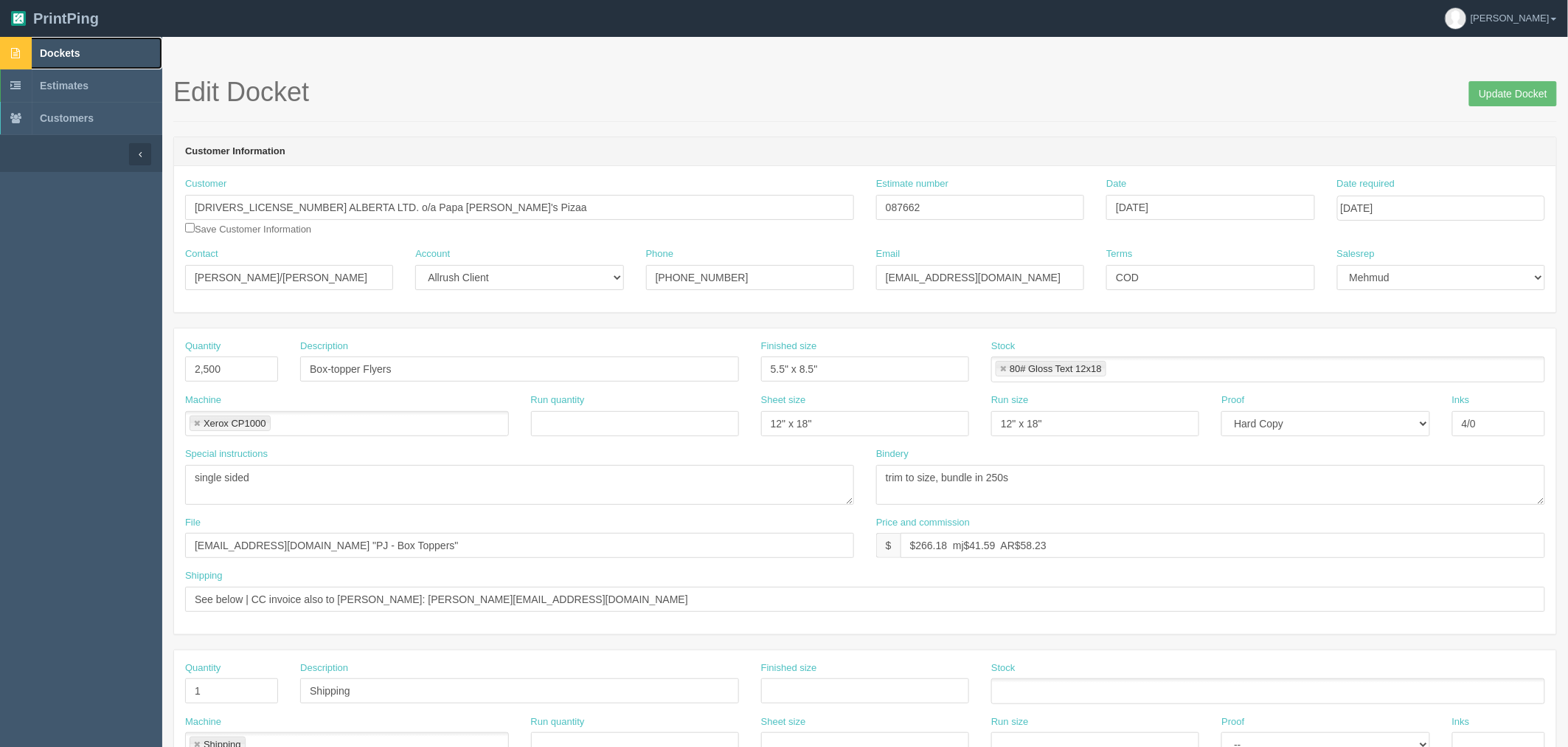
click at [82, 49] on link "Dockets" at bounding box center [81, 52] width 162 height 33
click at [98, 52] on link "Dockets" at bounding box center [81, 52] width 162 height 33
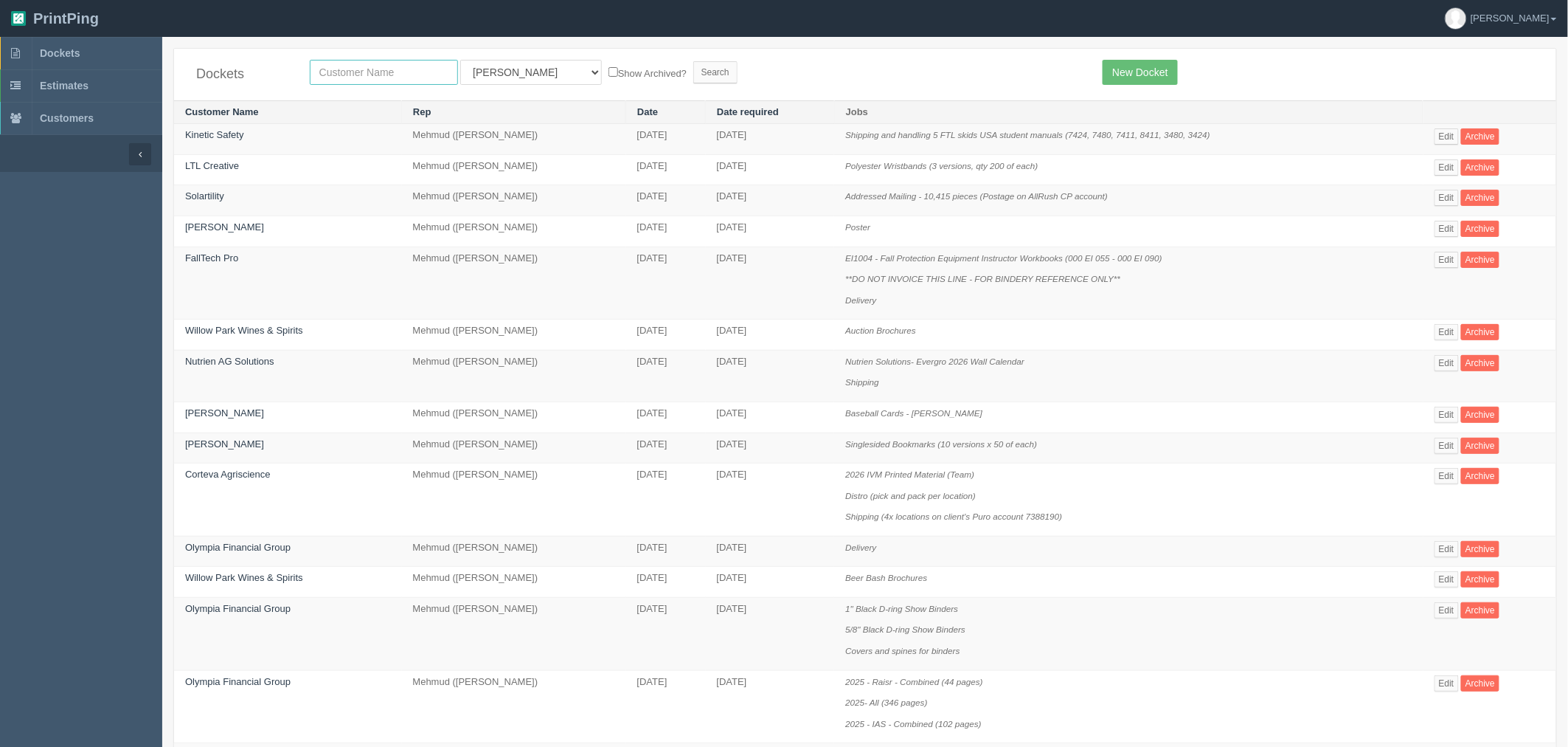
click at [388, 78] on input "text" at bounding box center [384, 72] width 148 height 25
type input "construct"
click at [693, 61] on input "Search" at bounding box center [715, 72] width 44 height 22
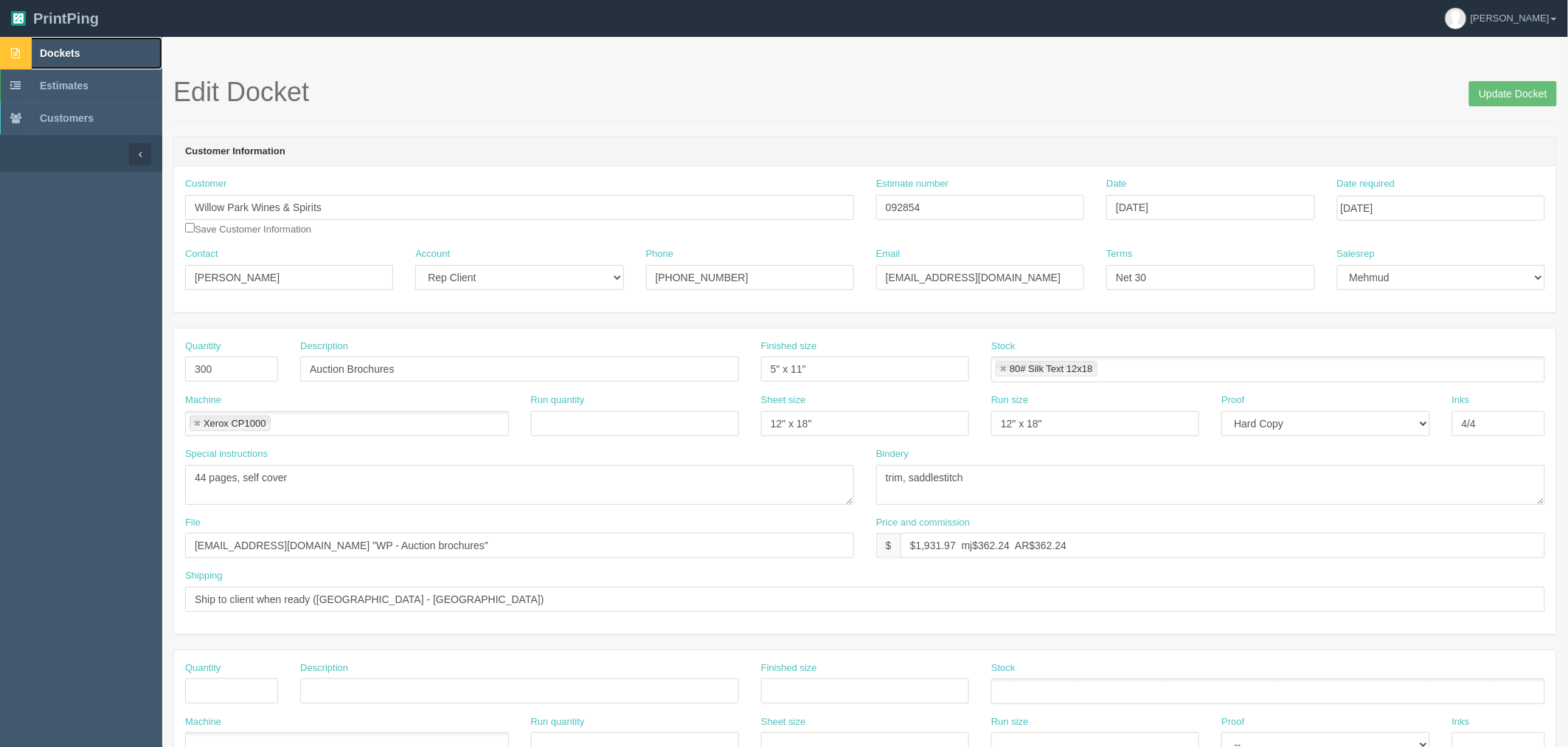
click at [97, 55] on link "Dockets" at bounding box center [81, 52] width 162 height 33
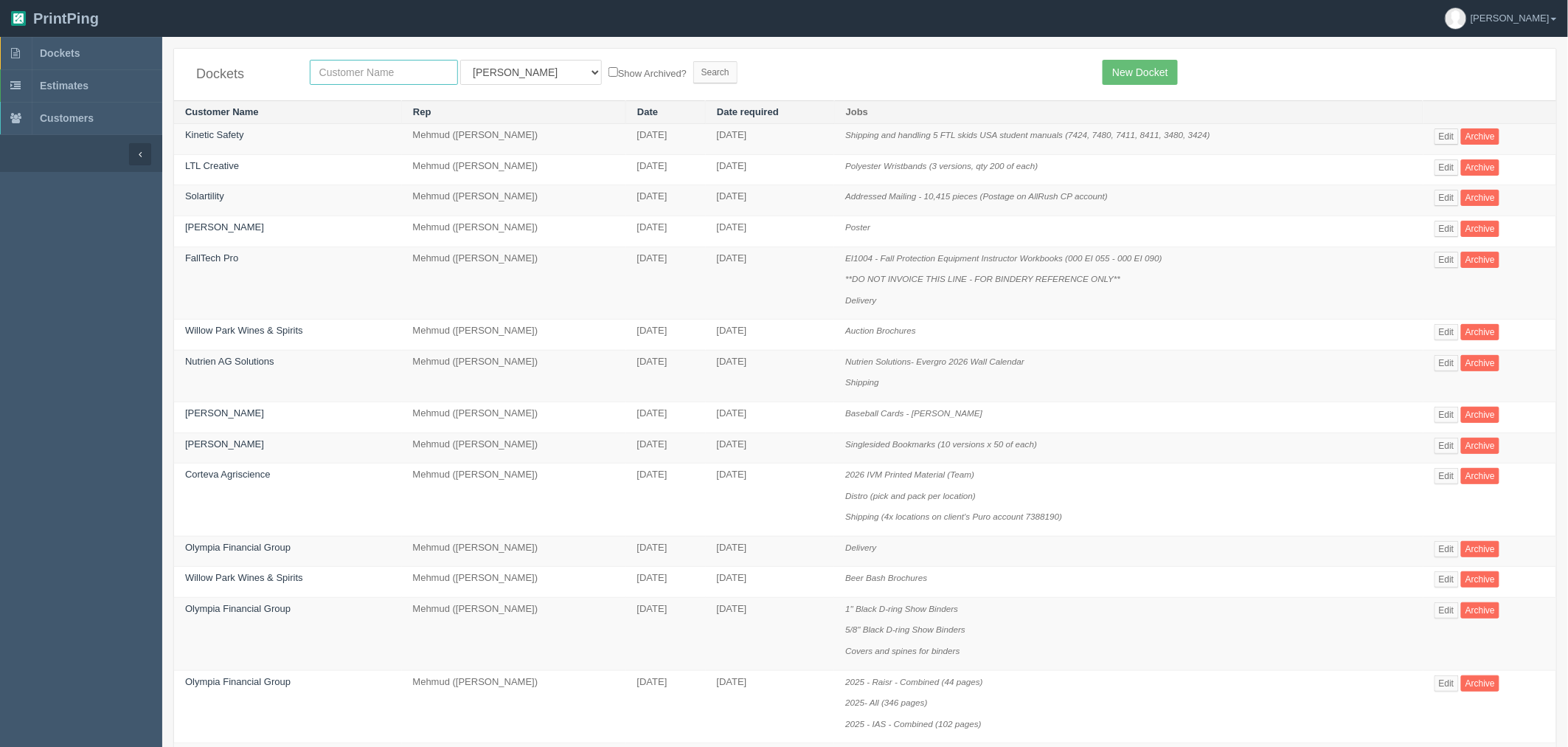
click at [399, 77] on input "text" at bounding box center [384, 72] width 148 height 25
type input "results"
click at [693, 61] on input "Search" at bounding box center [715, 72] width 44 height 22
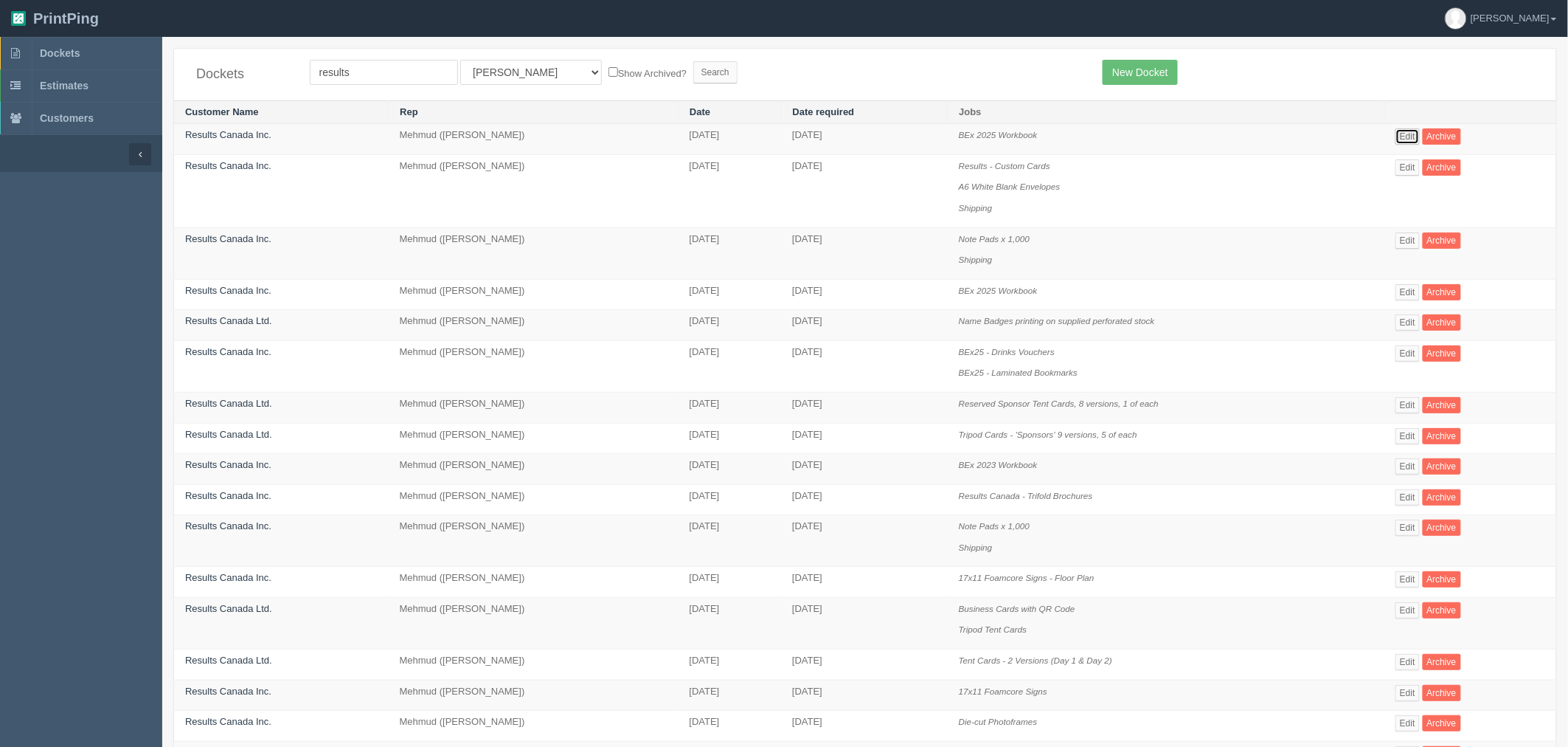
click at [1413, 137] on link "Edit" at bounding box center [1407, 136] width 25 height 16
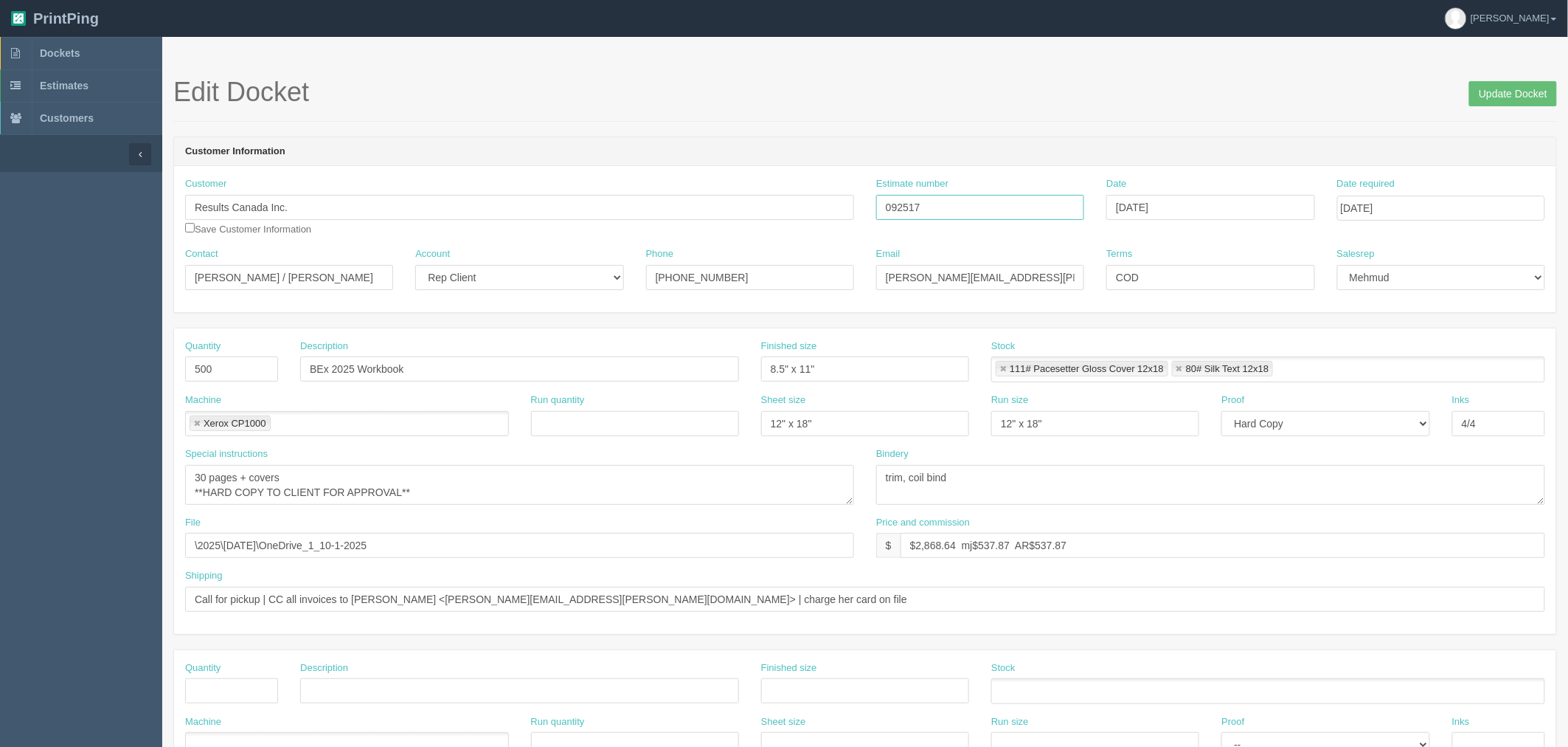
drag, startPoint x: 966, startPoint y: 211, endPoint x: 506, endPoint y: 232, distance: 460.5
click at [507, 232] on div "Customer Results Canada Inc. Save Customer Information Estimate number 092517 D…" at bounding box center [864, 211] width 1382 height 70
click at [644, 66] on section "Edit Docket Update Docket Customer Information Customer Results Canada Inc. Sav…" at bounding box center [864, 688] width 1405 height 1303
click at [506, 482] on textarea "30 pages + covers **HARD COPY TO CLIENT FOR APPROVAL**" at bounding box center [520, 485] width 669 height 39
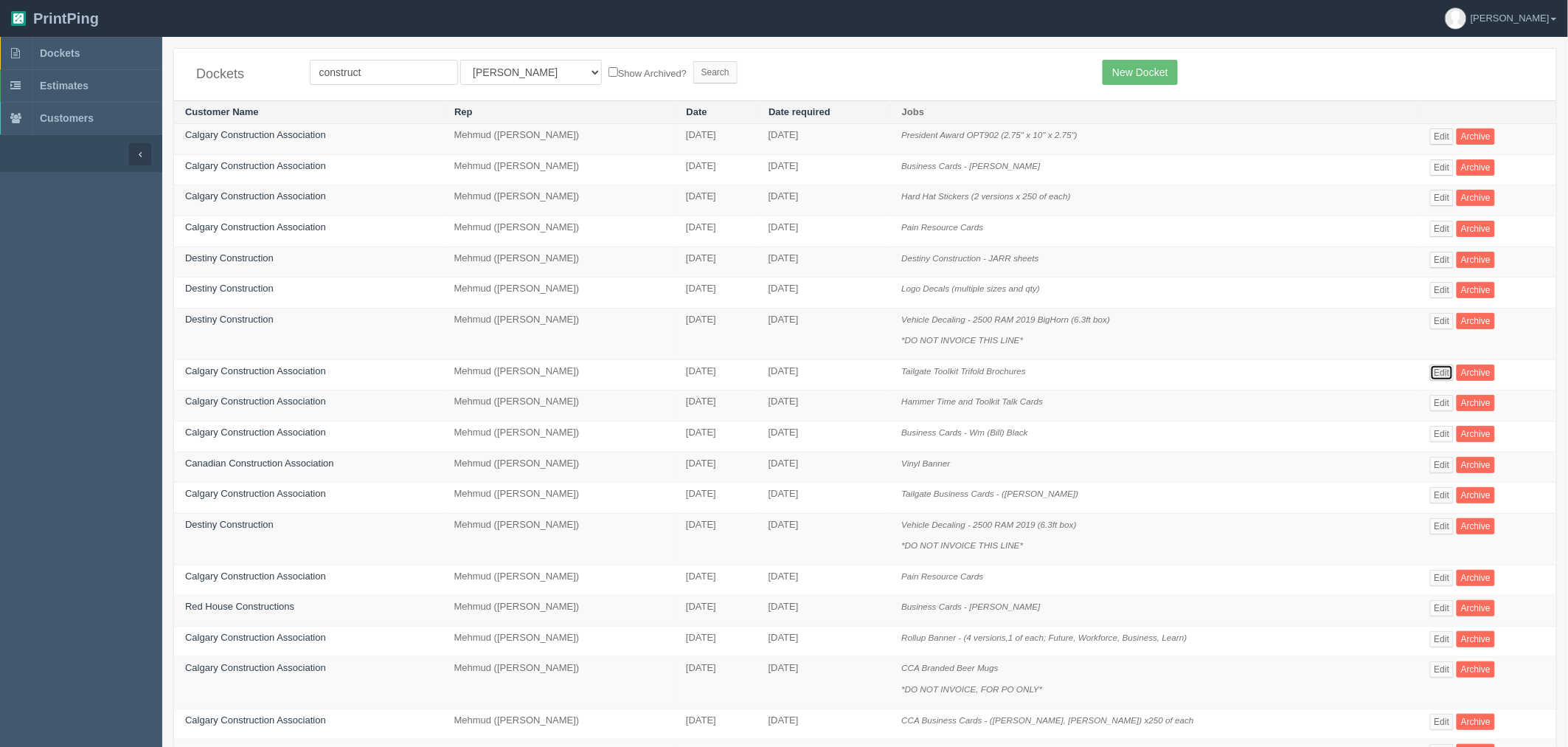
click at [1442, 376] on link "Edit" at bounding box center [1442, 372] width 25 height 16
click at [221, 370] on link "Calgary Construction Association" at bounding box center [255, 370] width 141 height 11
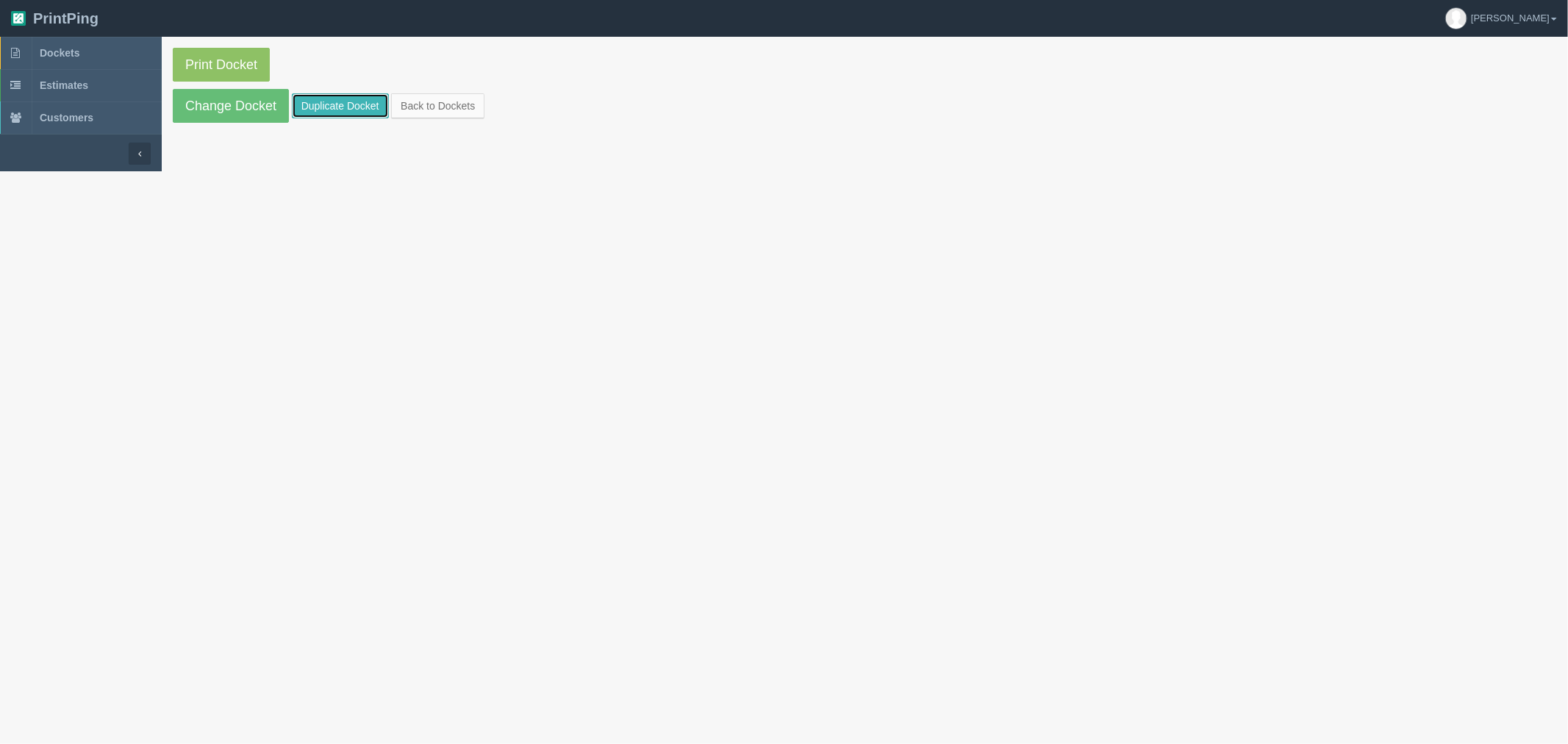
click at [358, 100] on link "Duplicate Docket" at bounding box center [340, 105] width 97 height 25
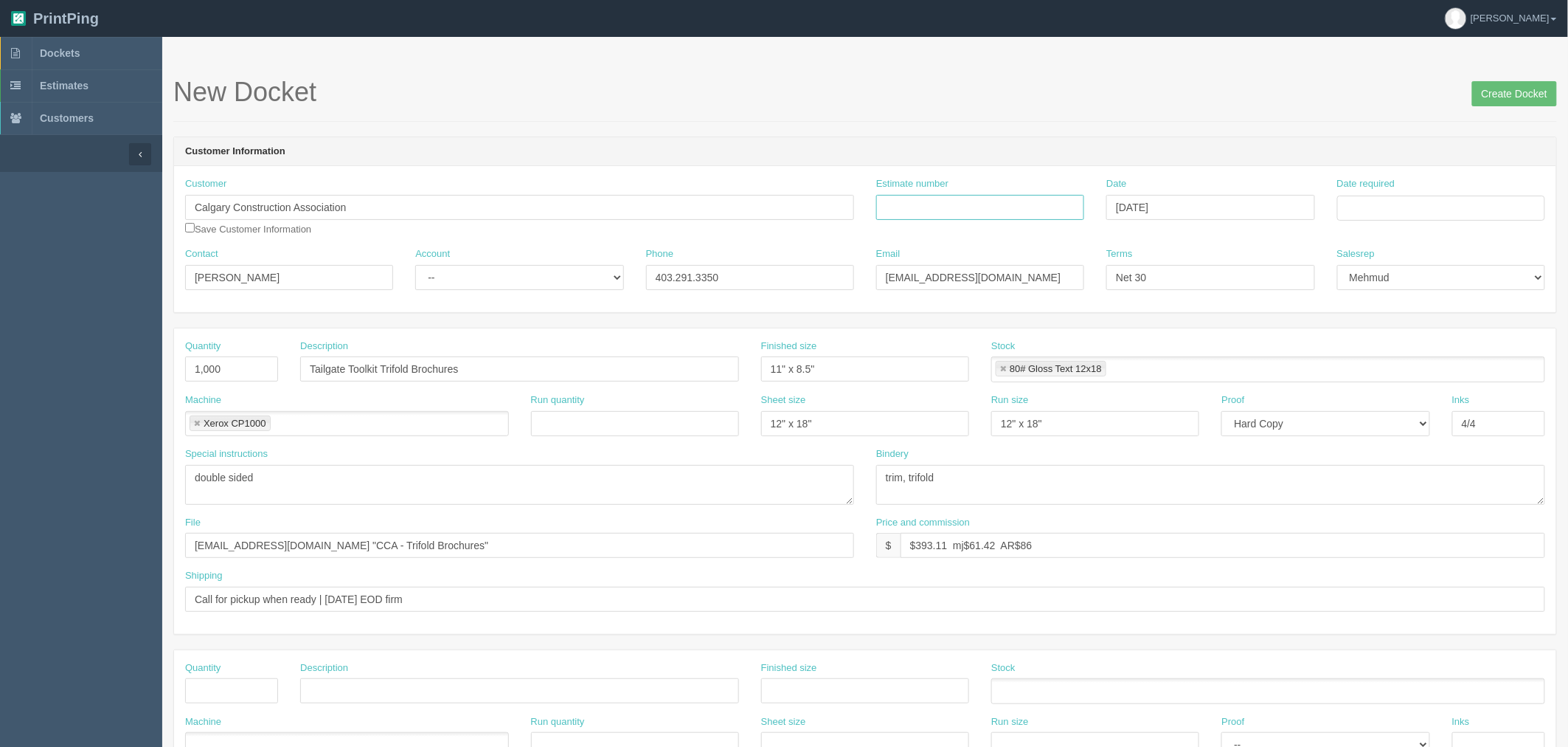
click at [955, 208] on input "Estimate number" at bounding box center [979, 206] width 208 height 25
paste input "092881"
type input "092881"
click at [1425, 209] on input "Date required" at bounding box center [1441, 207] width 208 height 25
click at [1401, 329] on td "15" at bounding box center [1410, 329] width 22 height 22
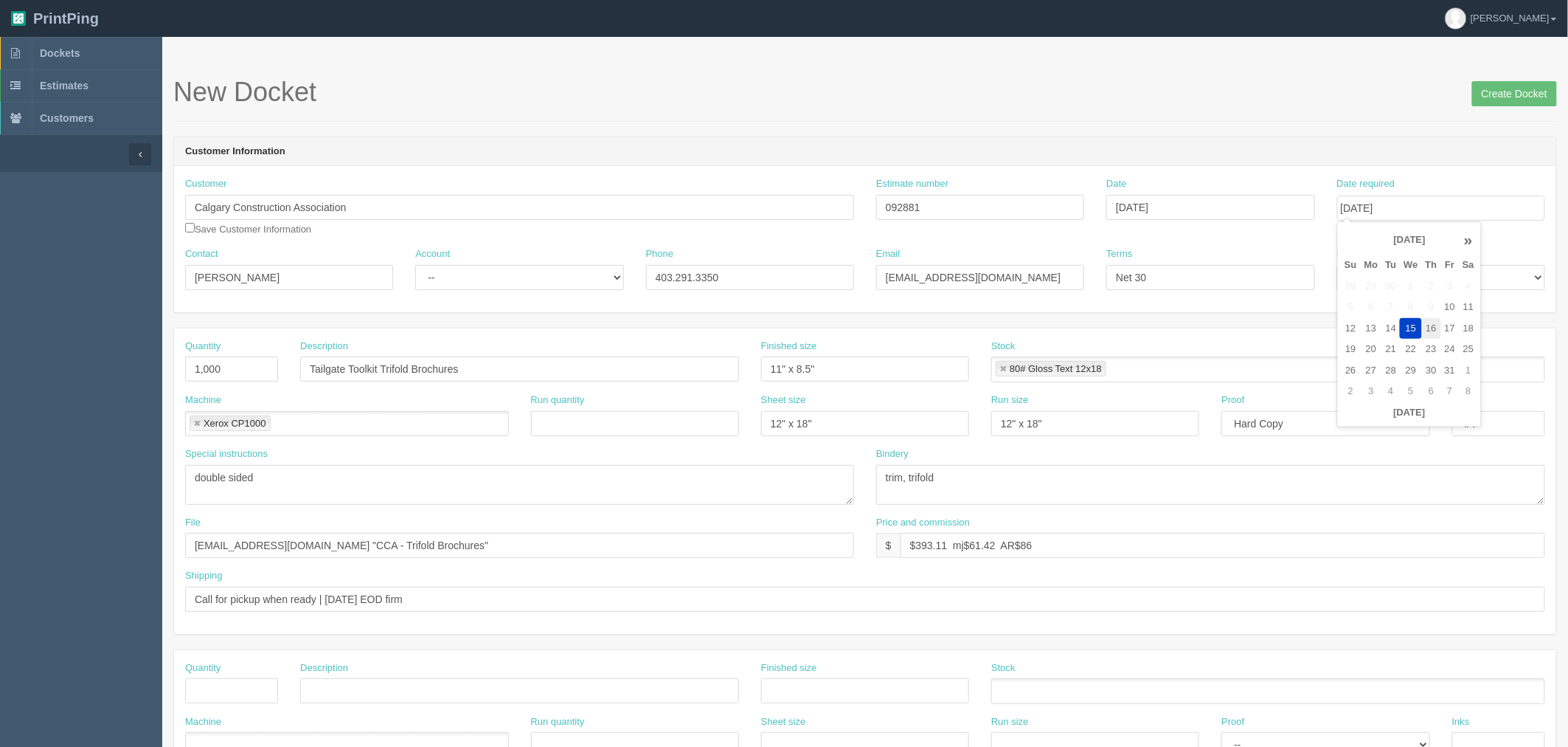
click at [1435, 323] on td "16" at bounding box center [1431, 329] width 19 height 22
type input "October 16, 2025"
click at [888, 83] on h1 "New Docket Create Docket" at bounding box center [865, 93] width 1384 height 30
click at [439, 600] on input "Call for pickup when ready | Thursday EOD firm" at bounding box center [865, 598] width 1360 height 25
drag, startPoint x: 378, startPoint y: 599, endPoint x: 1059, endPoint y: 599, distance: 681.0
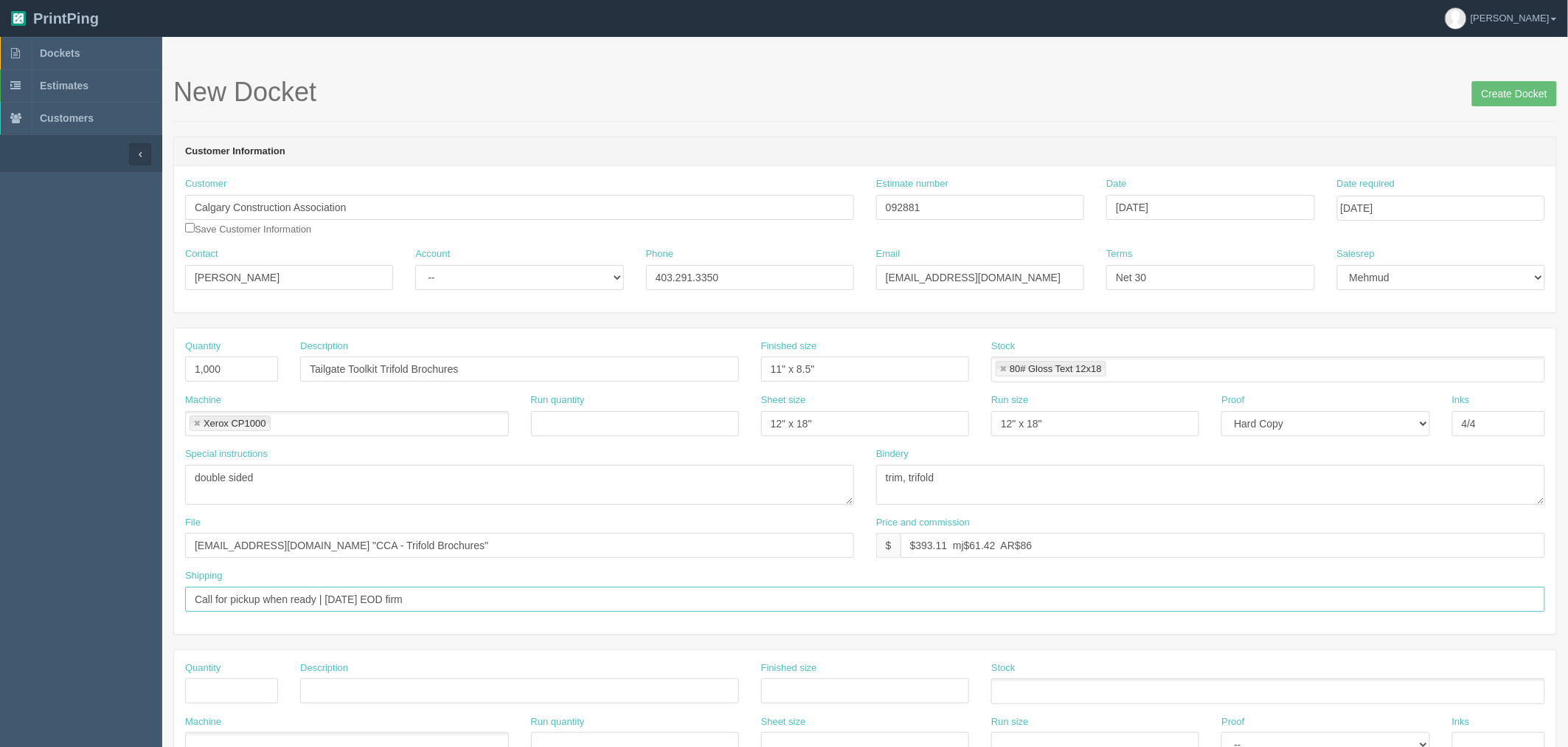
click at [1059, 599] on input "Call for pickup when ready | Thursday EOD firm" at bounding box center [865, 598] width 1360 height 25
type input "Call for pickup when ready | ***Thursday 10AM FIRM****"
drag, startPoint x: 461, startPoint y: 546, endPoint x: 0, endPoint y: 546, distance: 461.0
click at [0, 546] on section "Dockets Estimates Customers" at bounding box center [784, 688] width 1568 height 1303
paste input "Z:\C\Calgary Construction Association\2025\June 2025"
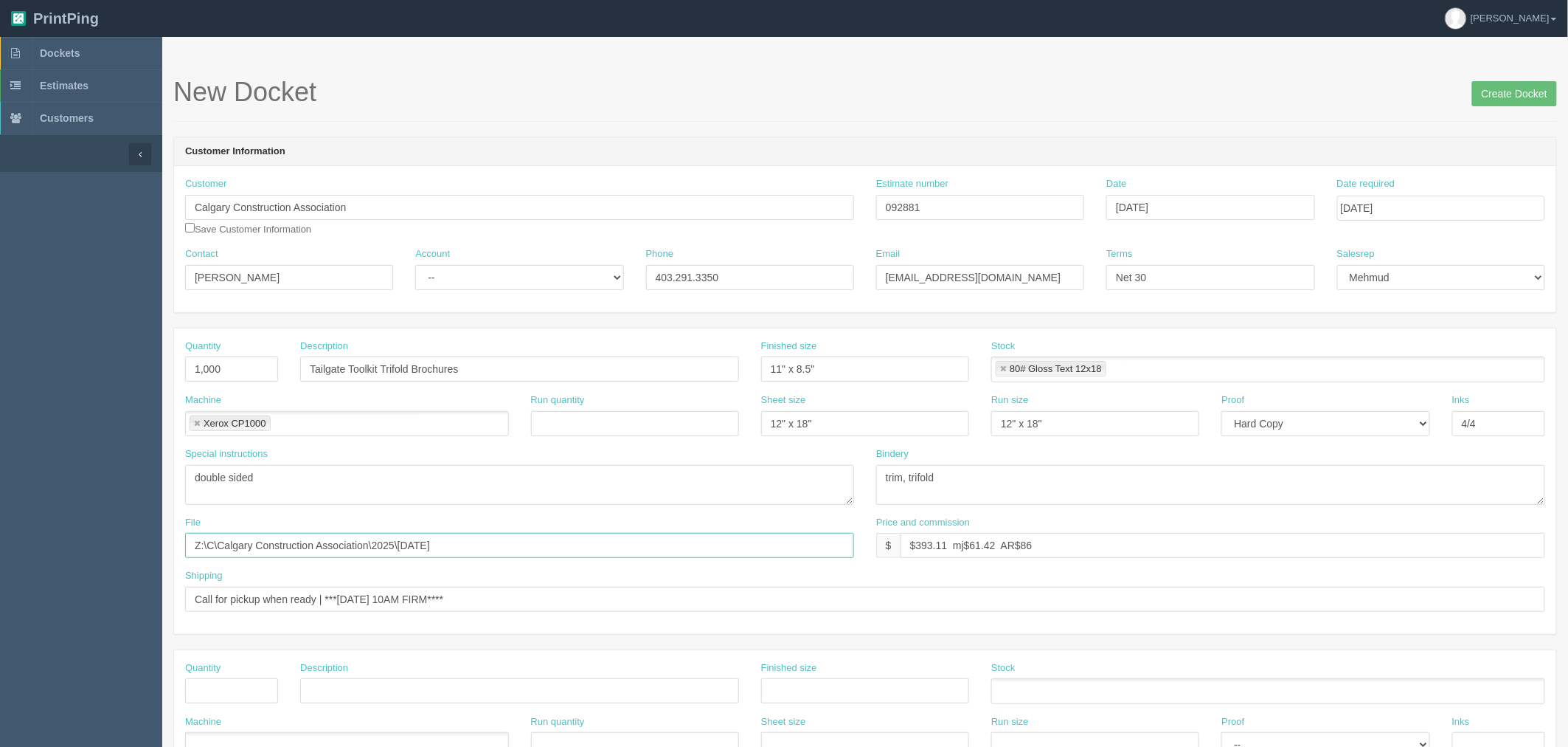
type input "Z:\C\Calgary Construction Association\2025\June 2025"
click at [318, 480] on textarea "double sided" at bounding box center [520, 485] width 669 height 39
type textarea "double sided | EXACT RERUN"
drag, startPoint x: 234, startPoint y: 364, endPoint x: 0, endPoint y: 364, distance: 234.0
click at [0, 364] on section "Dockets Estimates Customers" at bounding box center [784, 688] width 1568 height 1303
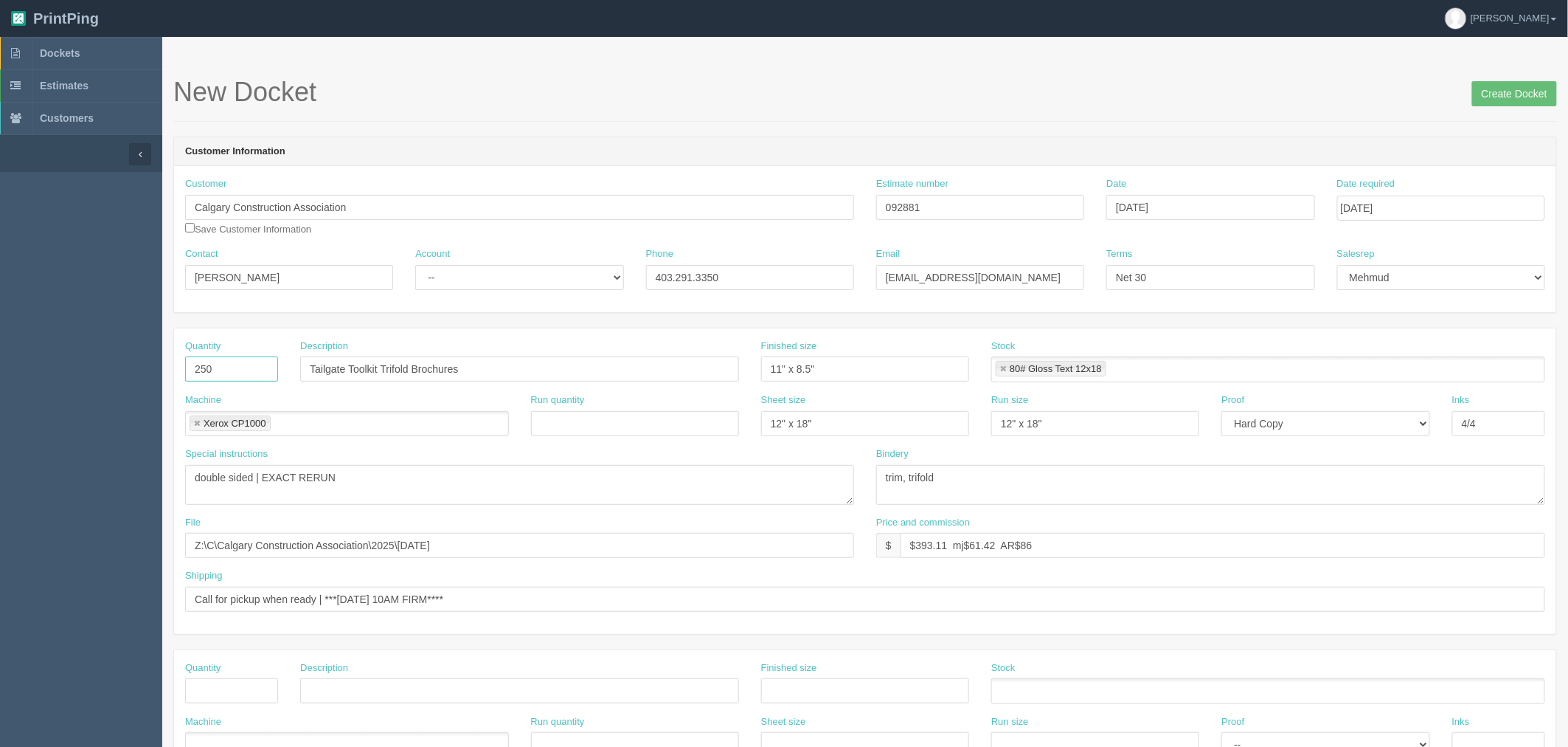
type input "250"
drag, startPoint x: 274, startPoint y: 270, endPoint x: 241, endPoint y: 288, distance: 37.6
click at [67, 274] on section "Dockets Estimates Customers" at bounding box center [784, 688] width 1568 height 1303
paste input "Jeremy Mielke <jeremymielke@cgyca.com>"
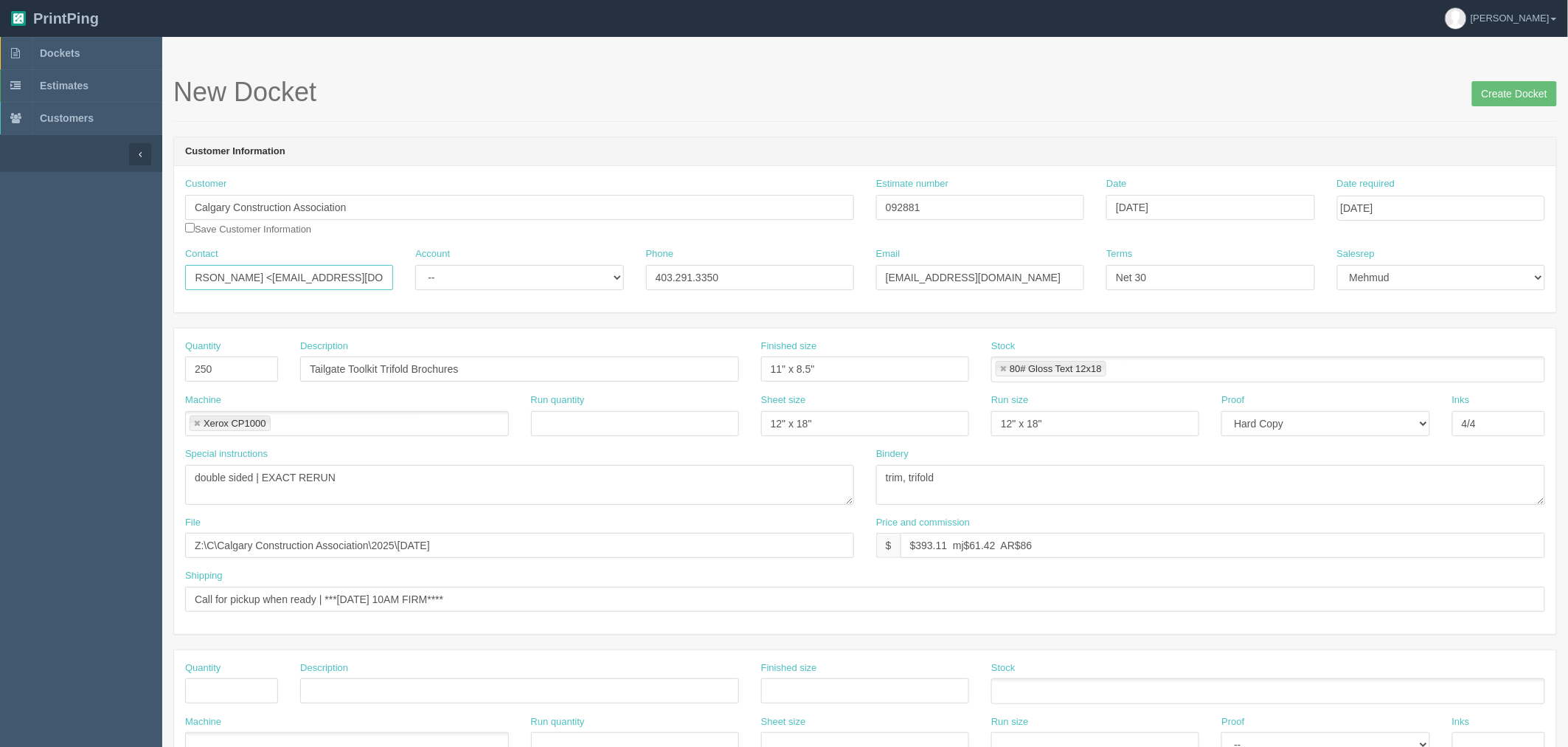
drag, startPoint x: 248, startPoint y: 275, endPoint x: 931, endPoint y: 275, distance: 683.0
click at [931, 275] on div "Contact Jeremy Mielke <jeremymielke@cgyca.com> Account -- Existing Client Allru…" at bounding box center [864, 273] width 1382 height 54
type input "Jeremy Mielke"
drag, startPoint x: 1042, startPoint y: 273, endPoint x: 691, endPoint y: 315, distance: 353.5
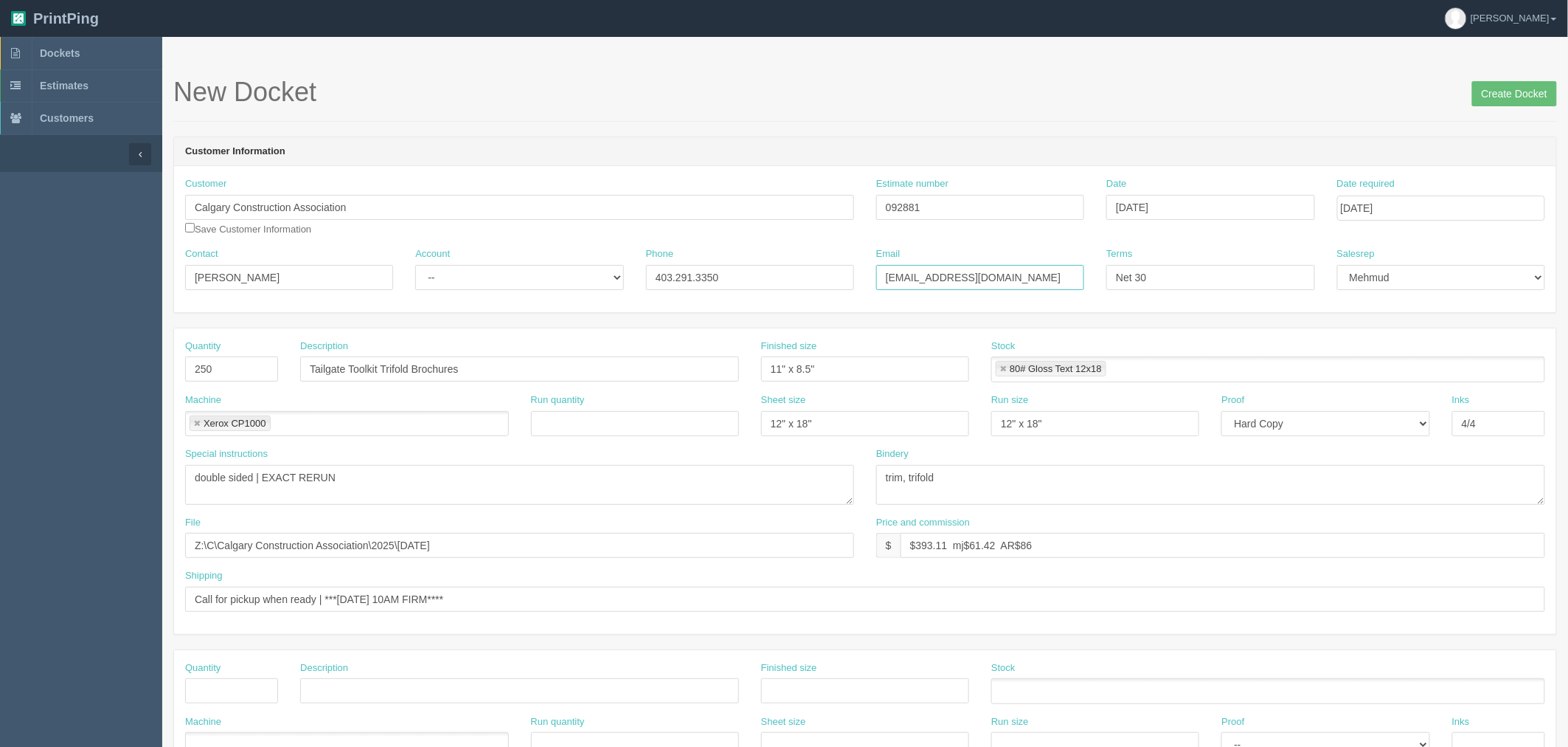
click at [599, 304] on div "Customer Calgary Construction Association Save Customer Information Estimate nu…" at bounding box center [864, 239] width 1382 height 146
paste input "<jeremymielke@cgyca.com>"
type input "jeremymielke@cgyca.com"
drag, startPoint x: 466, startPoint y: 275, endPoint x: 160, endPoint y: 271, distance: 306.0
click at [161, 271] on section "Dockets Estimates Customers" at bounding box center [784, 688] width 1568 height 1303
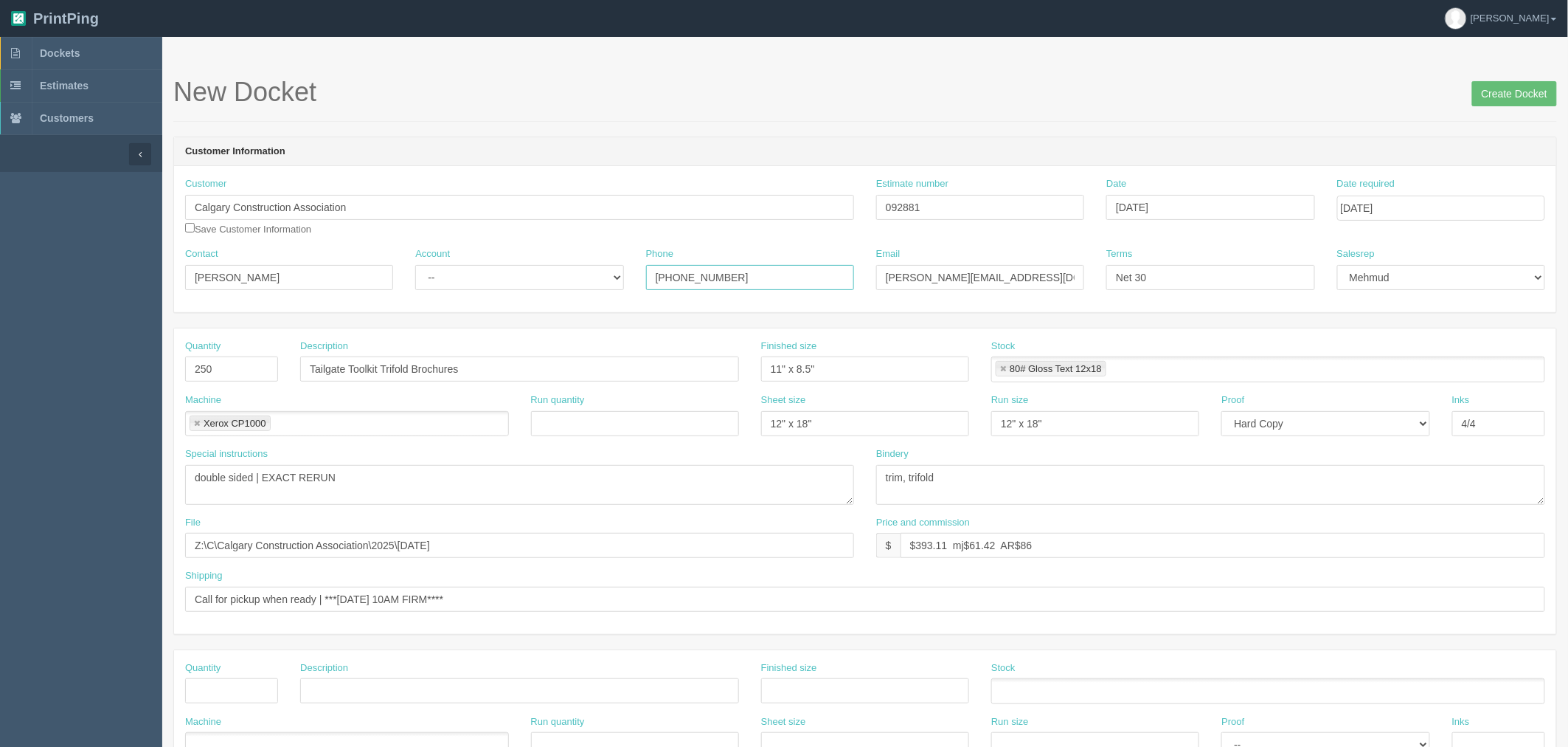
type input "587-228-4160"
click at [491, 267] on select "-- Existing Client Allrush Client Rep Client" at bounding box center [519, 276] width 208 height 25
select select "Rep Client"
click at [415, 264] on select "-- Existing Client Allrush Client Rep Client" at bounding box center [519, 276] width 208 height 25
drag, startPoint x: 931, startPoint y: 203, endPoint x: 502, endPoint y: 257, distance: 432.4
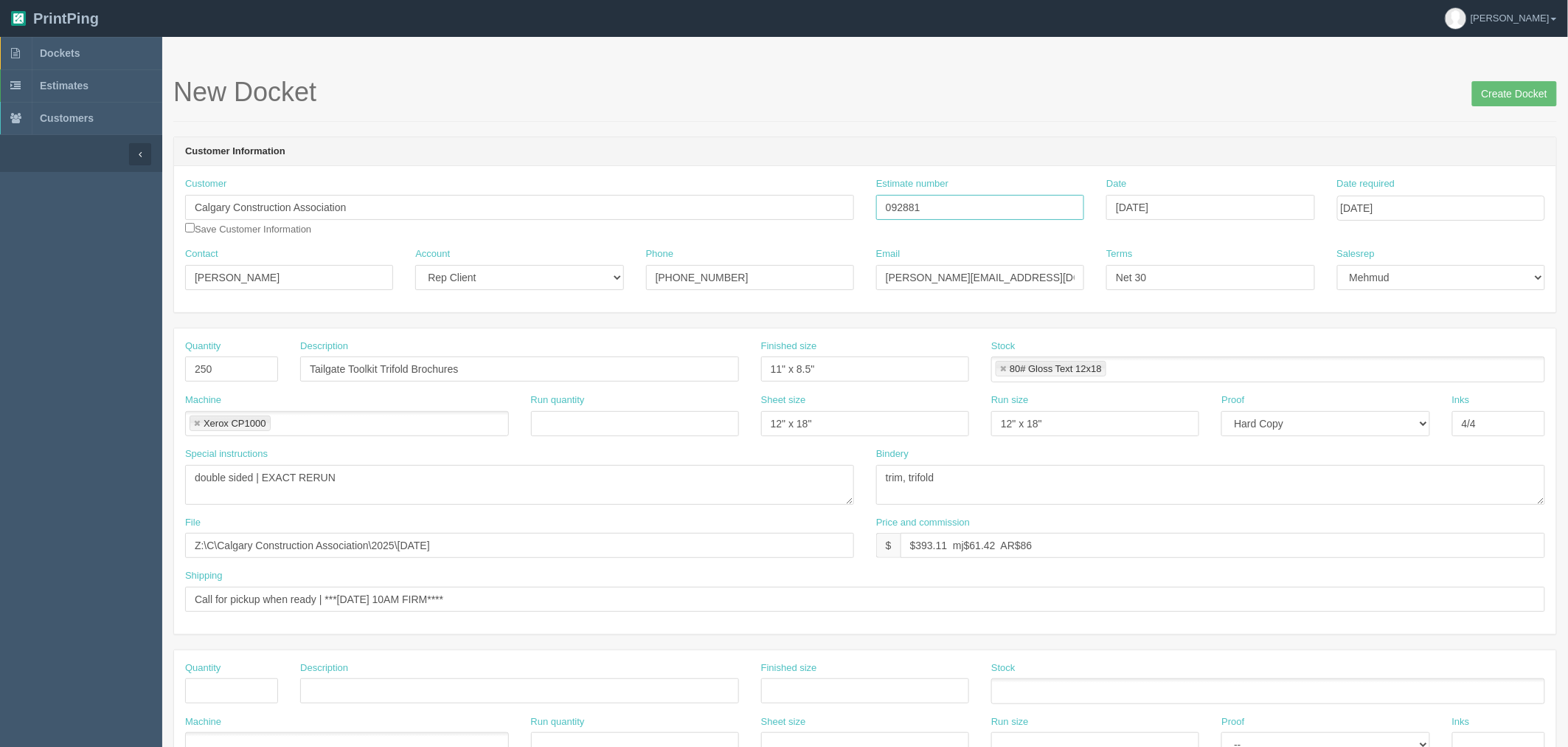
click at [503, 256] on div "Customer Calgary Construction Association Save Customer Information Estimate nu…" at bounding box center [864, 239] width 1382 height 146
drag, startPoint x: 598, startPoint y: 106, endPoint x: 970, endPoint y: 190, distance: 381.4
click at [598, 106] on h1 "New Docket Create Docket" at bounding box center [865, 93] width 1384 height 30
click at [973, 542] on input "$393.11 mj$61.42 AR$86" at bounding box center [1222, 545] width 644 height 25
paste input "37.10"
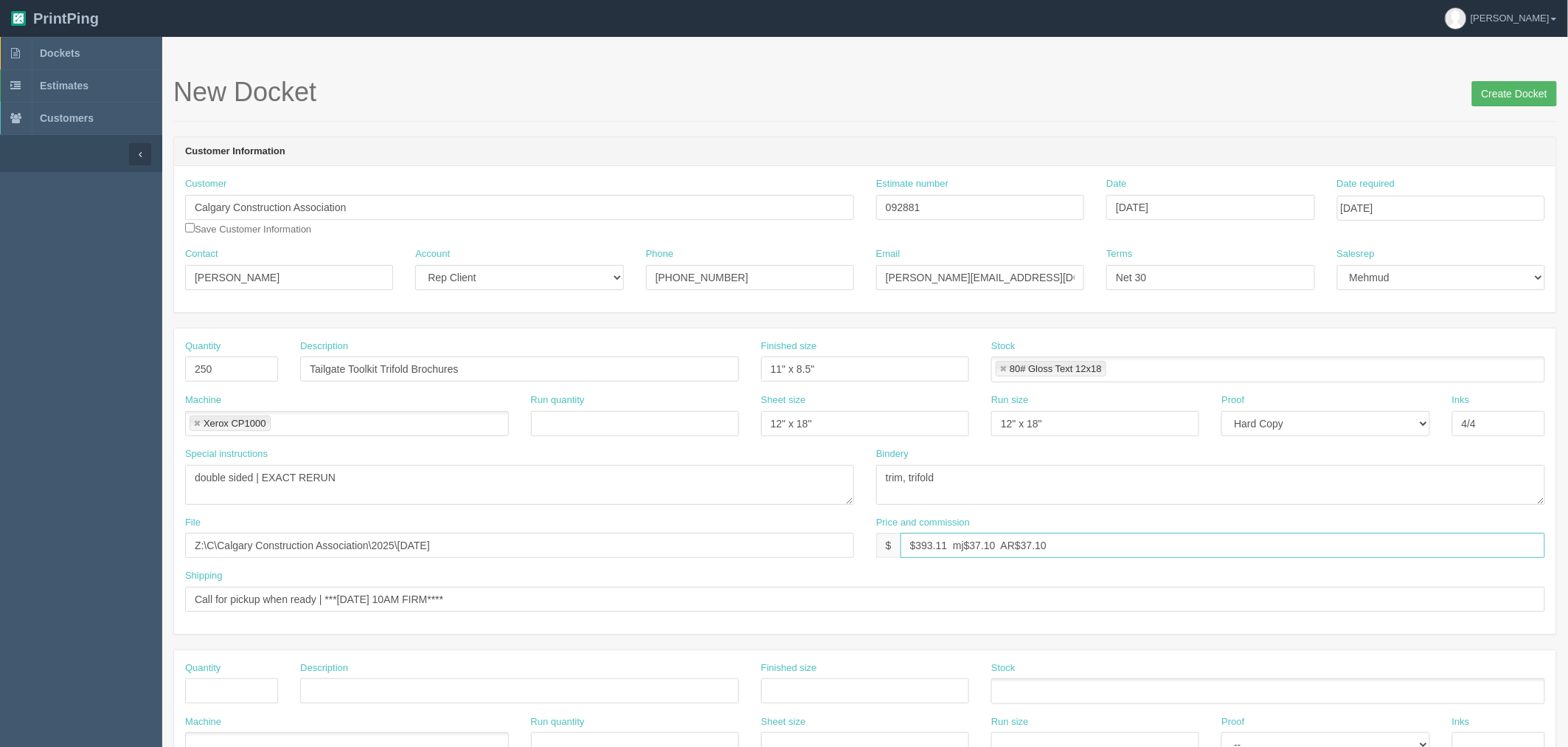
type input "$393.11 mj$37.10 AR$37.10"
click at [1492, 92] on input "Create Docket" at bounding box center [1514, 93] width 85 height 25
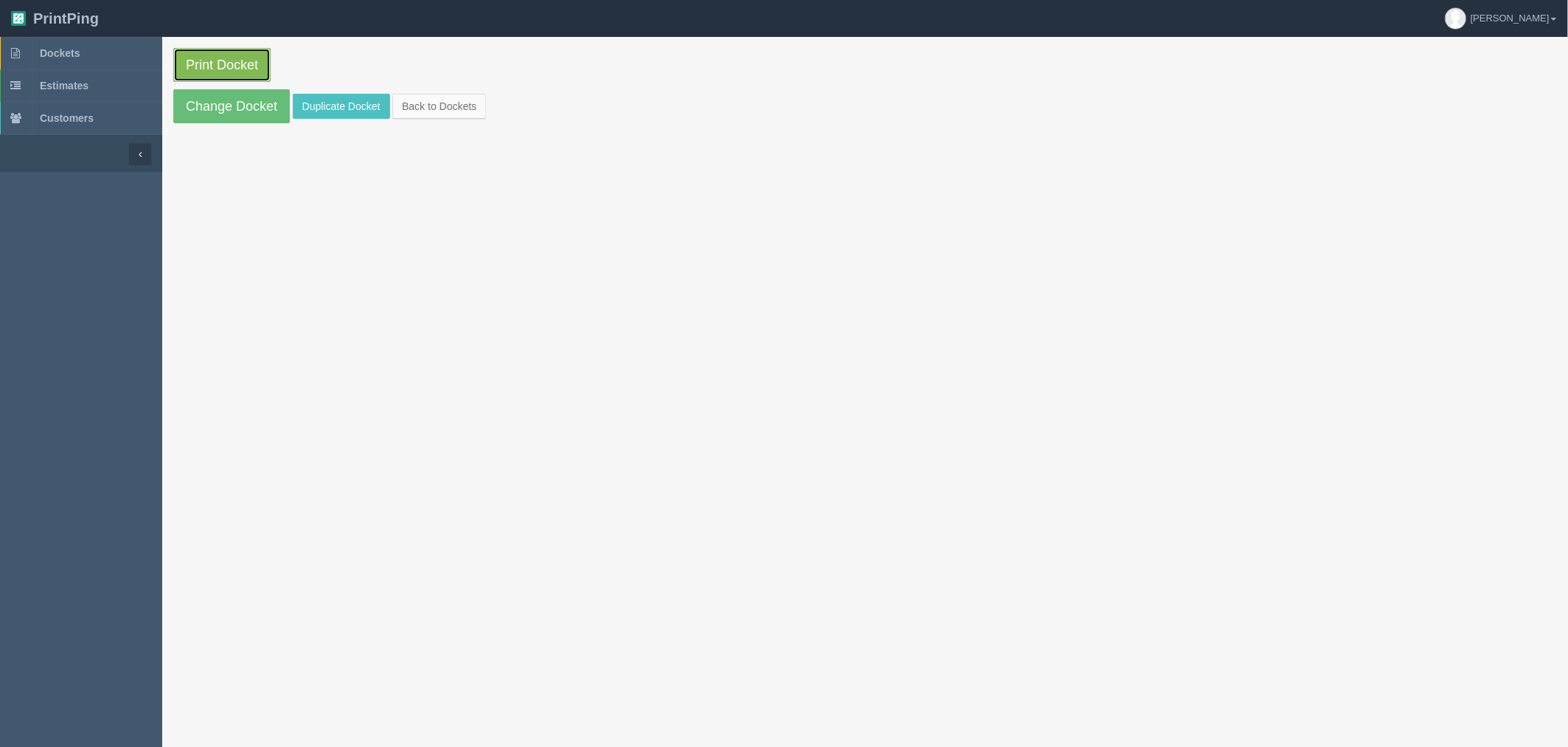
click at [222, 67] on link "Print Docket" at bounding box center [222, 65] width 98 height 34
click at [107, 52] on link "Dockets" at bounding box center [81, 52] width 162 height 33
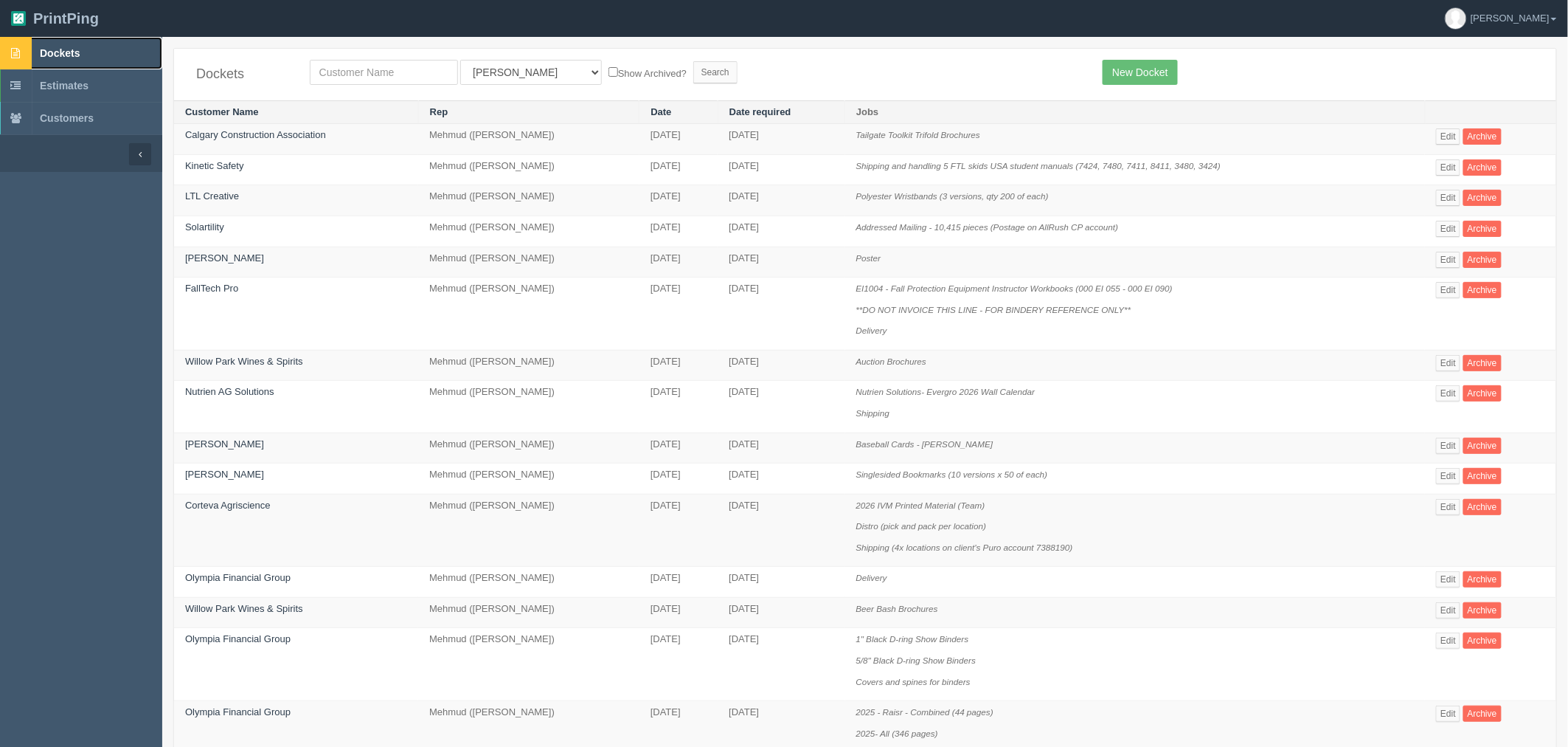
click at [107, 59] on link "Dockets" at bounding box center [81, 52] width 162 height 33
click at [44, 52] on span "Dockets" at bounding box center [59, 53] width 39 height 12
click at [365, 68] on input "text" at bounding box center [384, 72] width 148 height 25
type input "falltech"
click at [693, 61] on input "Search" at bounding box center [715, 72] width 44 height 22
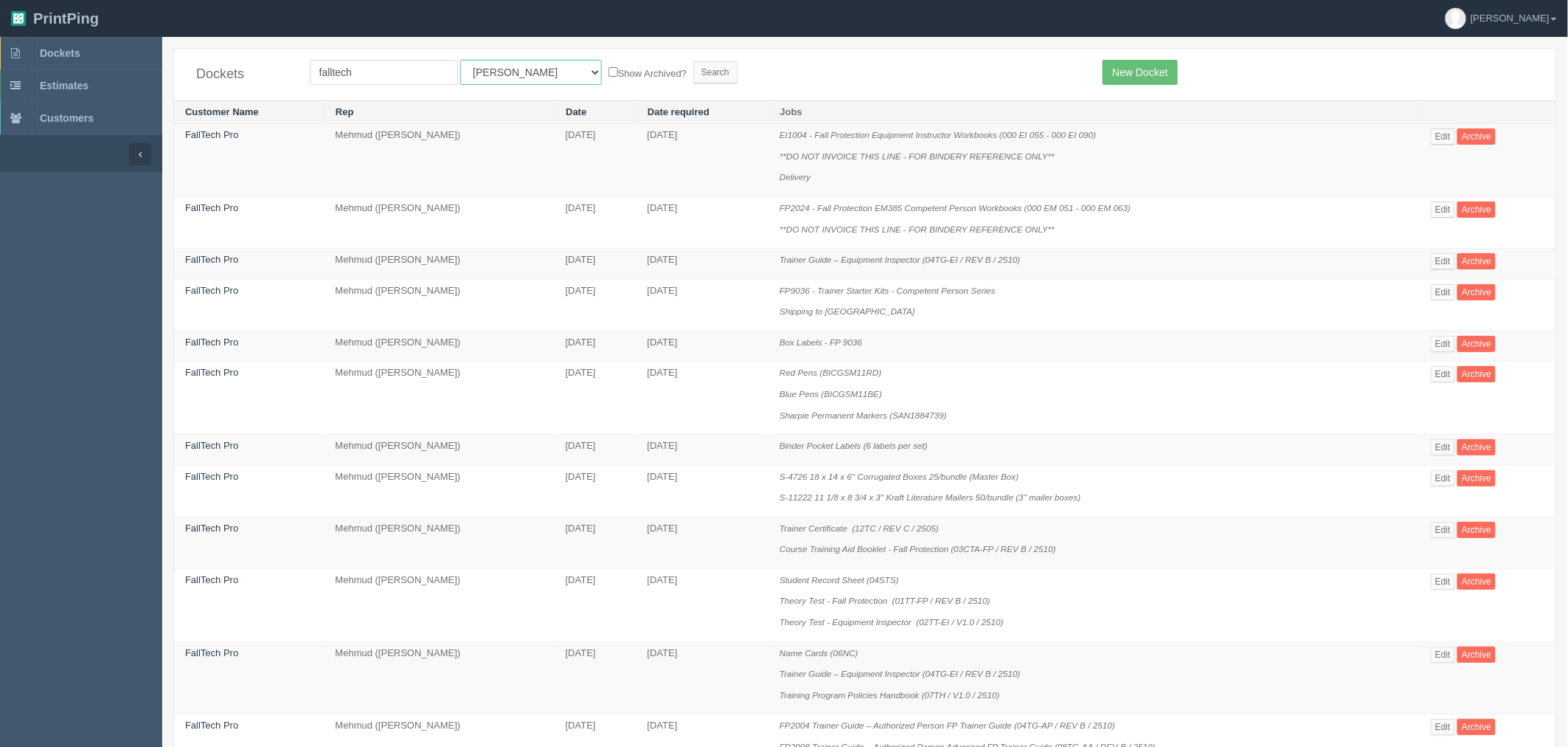
click at [495, 69] on select "All Users [PERSON_NAME] Test 1 [PERSON_NAME] [PERSON_NAME] [PERSON_NAME] France…" at bounding box center [532, 72] width 142 height 25
select select "8"
click at [461, 60] on select "All Users [PERSON_NAME] Test 1 [PERSON_NAME] [PERSON_NAME] [PERSON_NAME] France…" at bounding box center [532, 72] width 142 height 25
click at [693, 69] on input "Search" at bounding box center [715, 72] width 44 height 22
click at [336, 69] on input "falltech" at bounding box center [384, 72] width 148 height 25
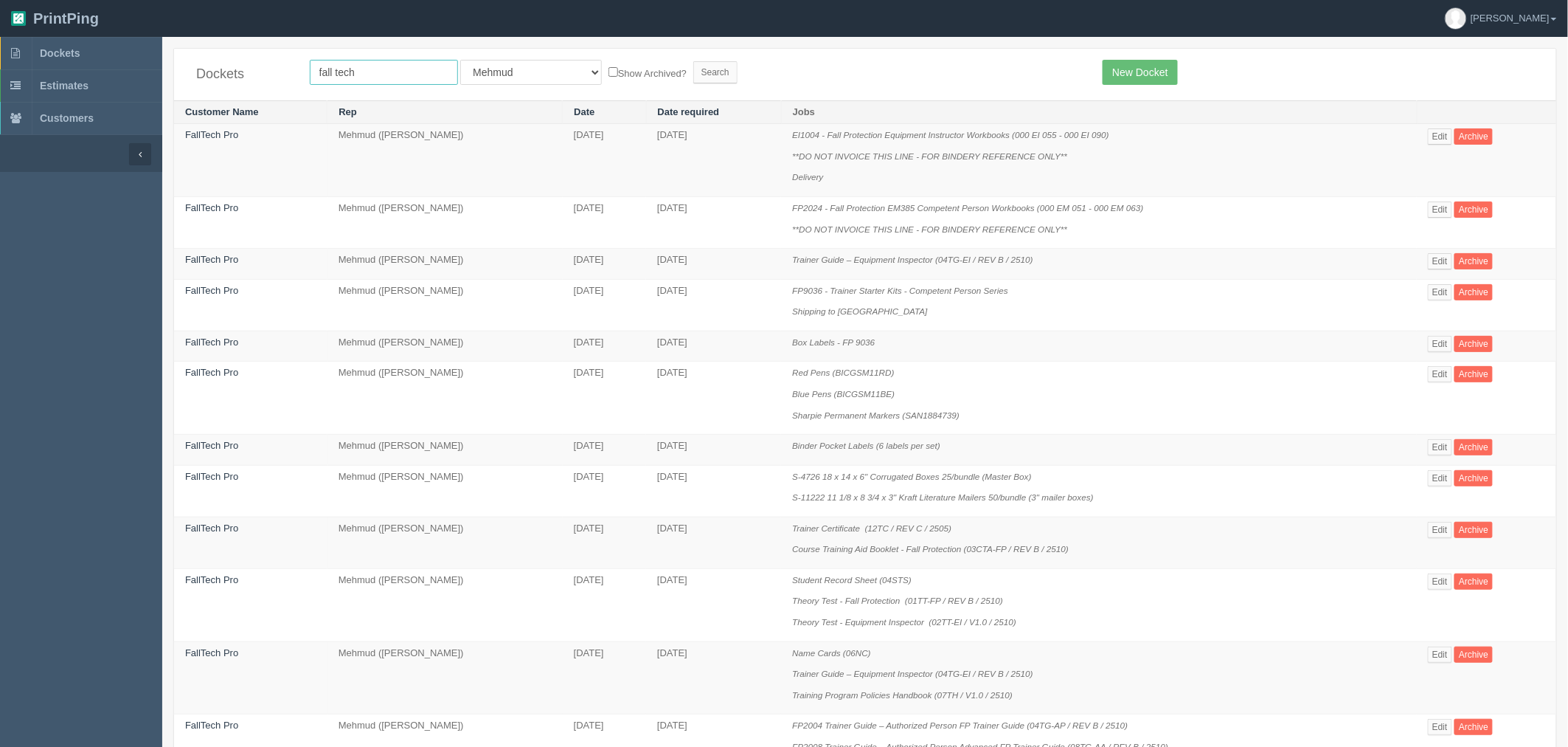
type input "fall tech"
click at [693, 61] on input "Search" at bounding box center [715, 72] width 44 height 22
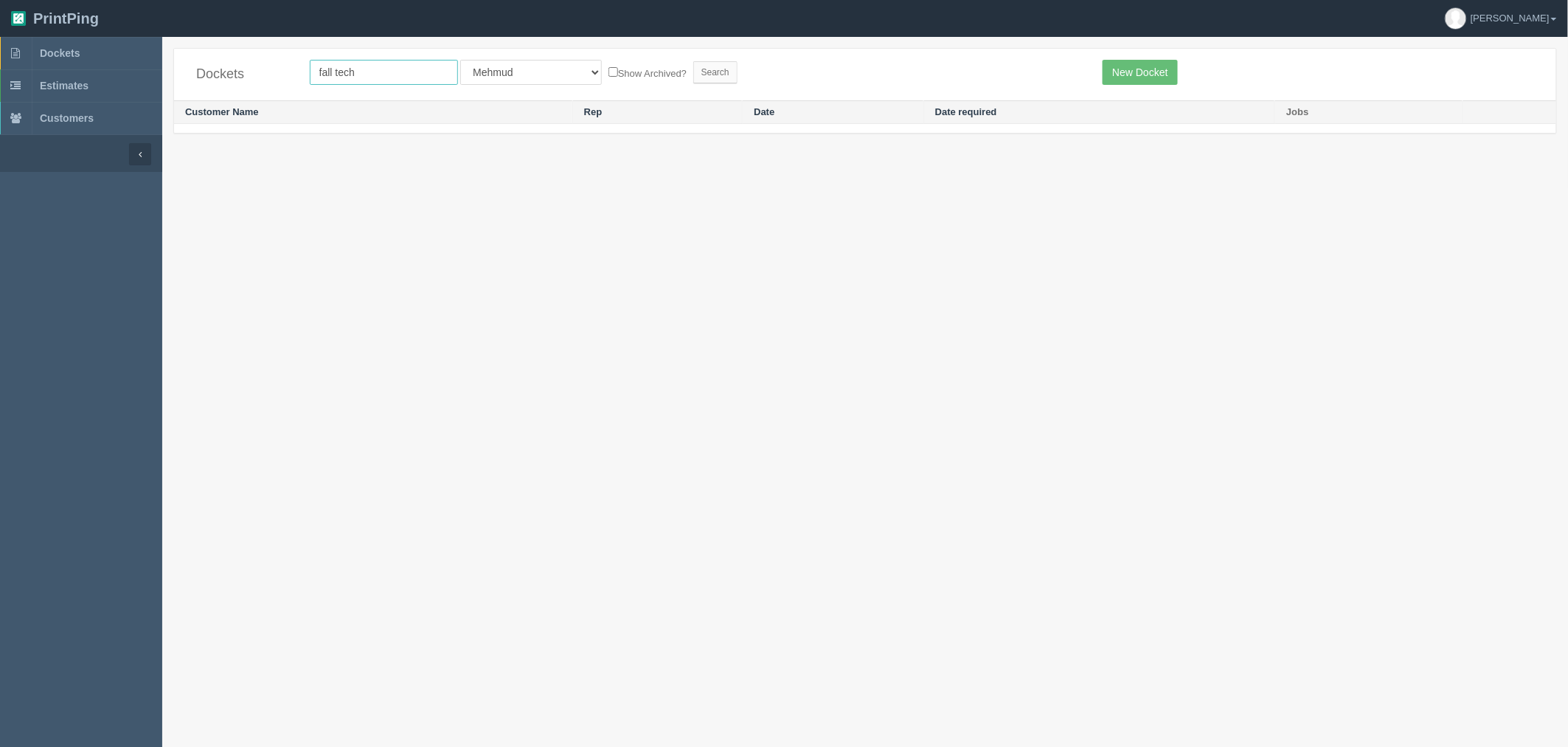
click at [424, 74] on input "fall tech" at bounding box center [384, 72] width 148 height 25
type input "fall"
click at [693, 61] on input "Search" at bounding box center [715, 72] width 44 height 22
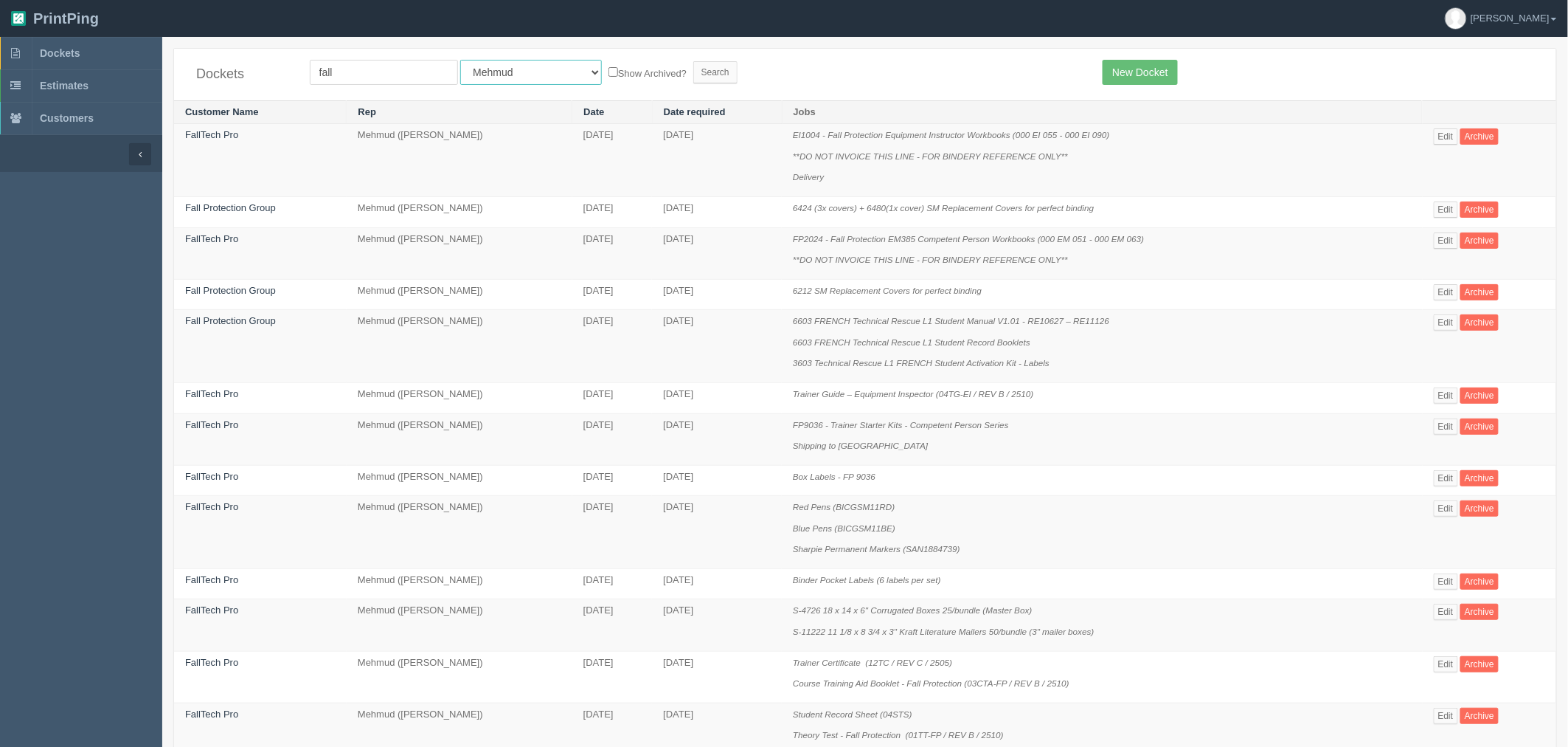
click at [518, 70] on select "All Users Ali Ali Test 1 Aly Amy Ankit Arif Brandon Dan France Greg Jim Mark Ma…" at bounding box center [532, 72] width 142 height 25
click at [461, 60] on select "All Users Ali Ali Test 1 Aly Amy Ankit Arif Brandon Dan France Greg Jim Mark Ma…" at bounding box center [532, 72] width 142 height 25
click at [693, 65] on input "Search" at bounding box center [715, 72] width 44 height 22
click at [708, 107] on link "Date required" at bounding box center [694, 112] width 62 height 11
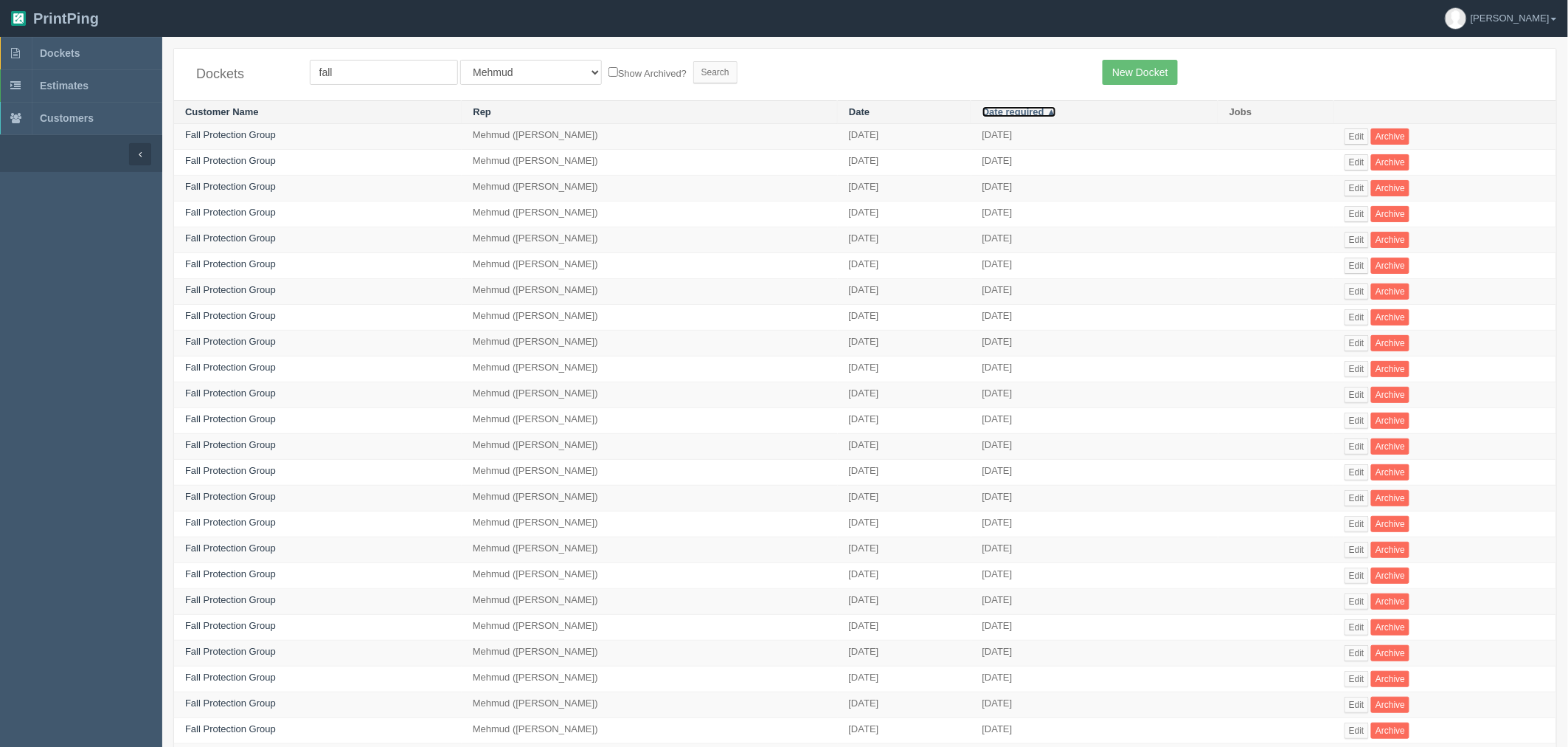
click at [982, 109] on link "Date required ▲" at bounding box center [1019, 112] width 74 height 11
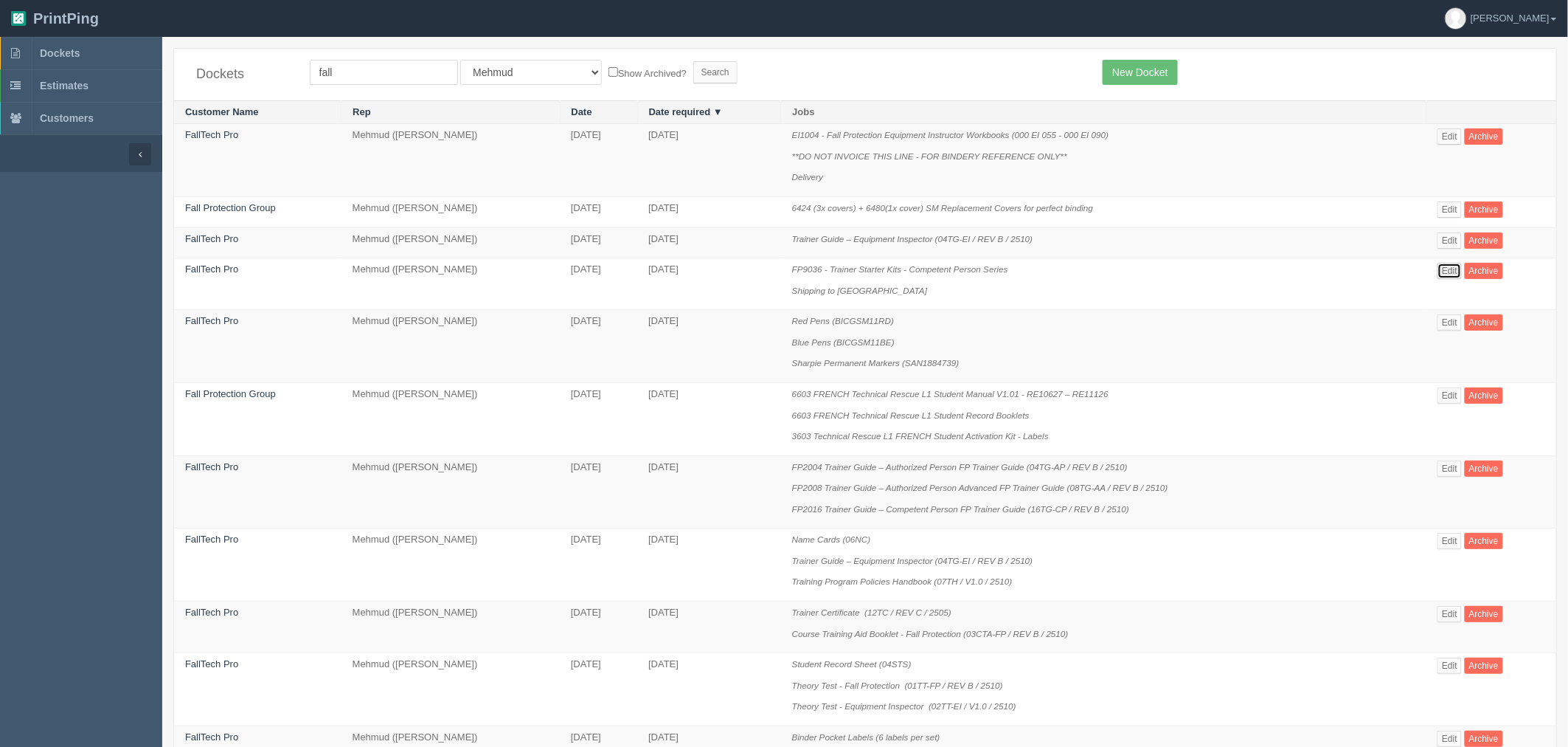
click at [1450, 270] on link "Edit" at bounding box center [1449, 270] width 25 height 16
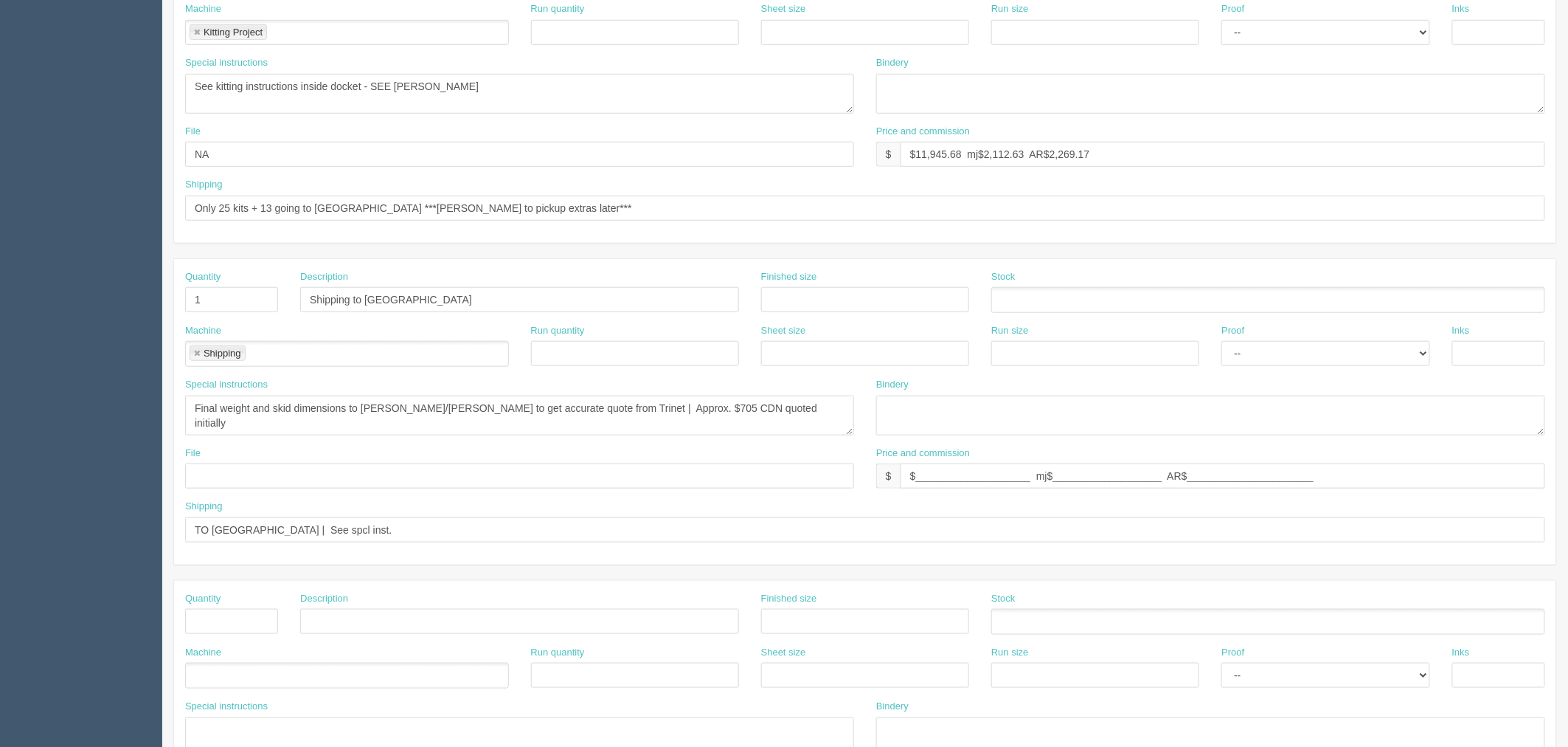
scroll to position [410, 0]
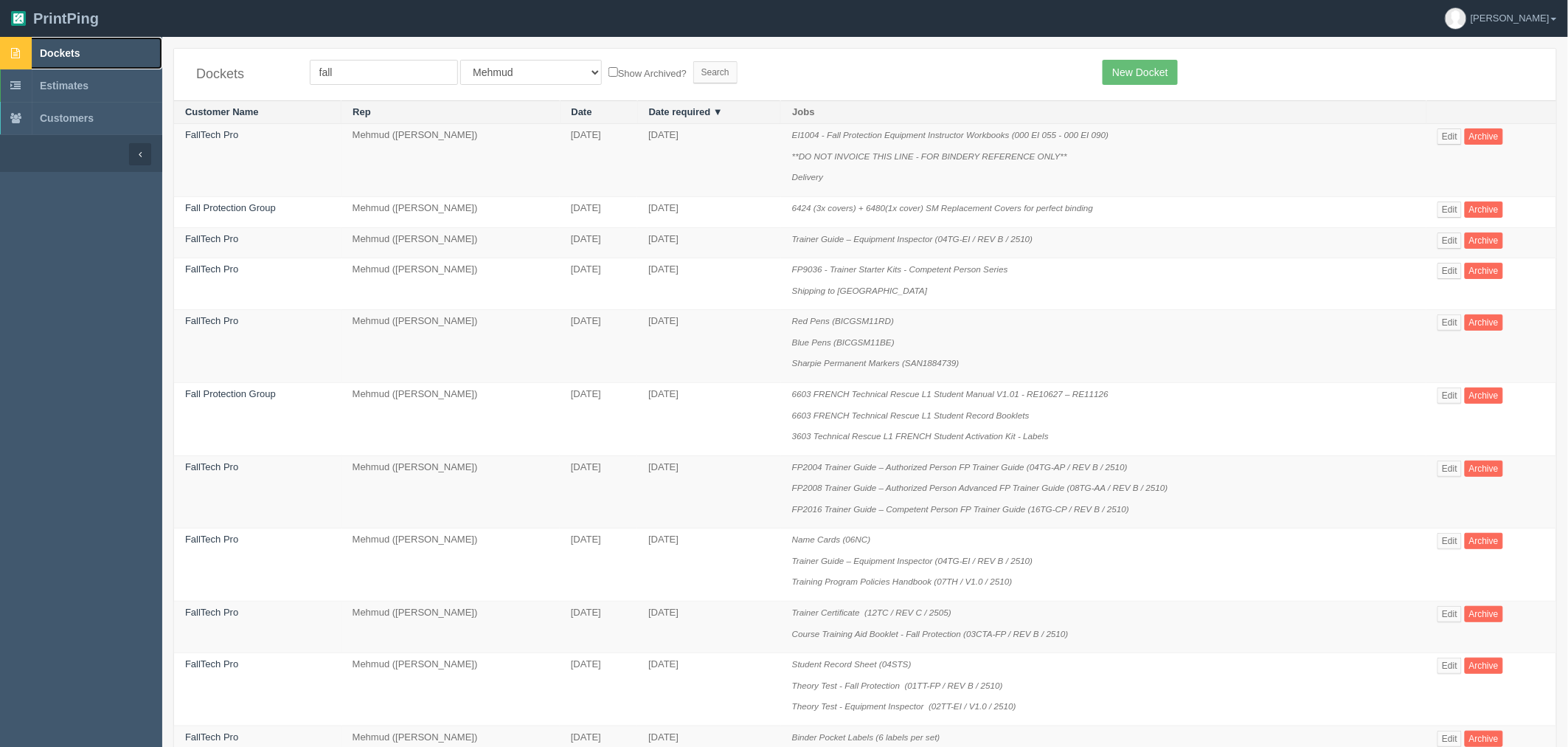
click at [57, 47] on span "Dockets" at bounding box center [59, 53] width 39 height 12
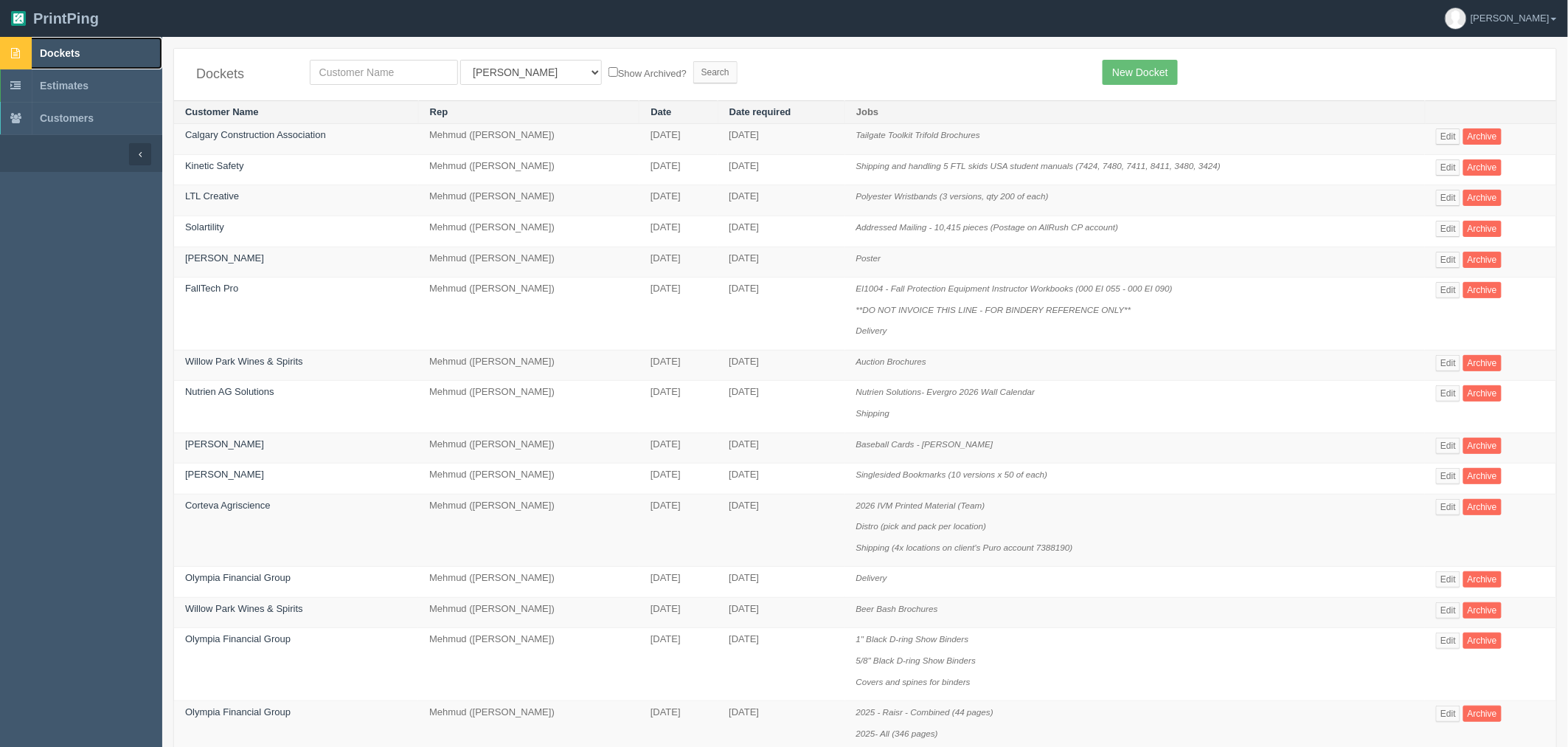
click at [80, 47] on span "Dockets" at bounding box center [59, 53] width 39 height 12
click at [75, 47] on span "Dockets" at bounding box center [59, 53] width 39 height 12
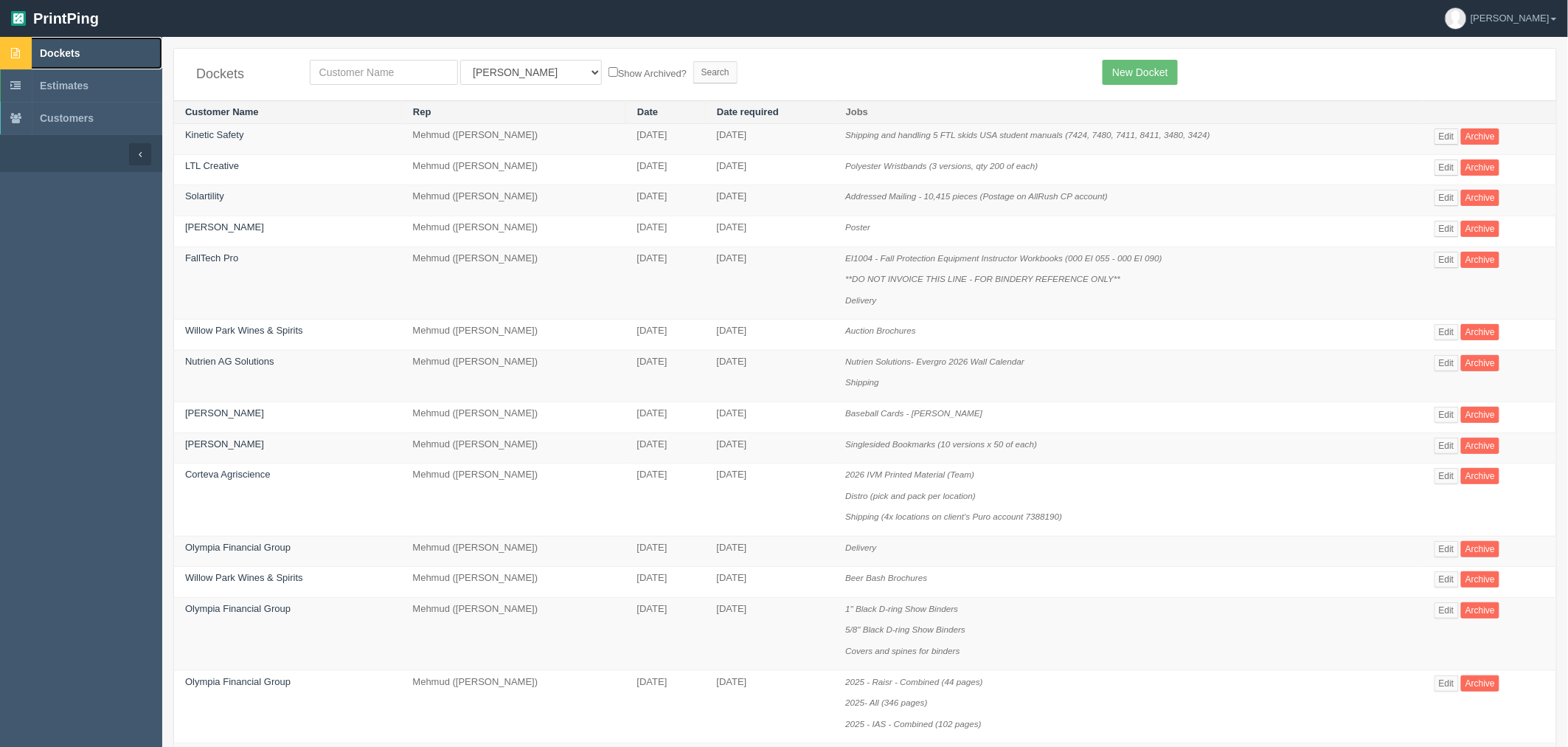
drag, startPoint x: 0, startPoint y: 0, endPoint x: 95, endPoint y: 34, distance: 100.9
click at [95, 42] on link "Dockets" at bounding box center [81, 52] width 162 height 33
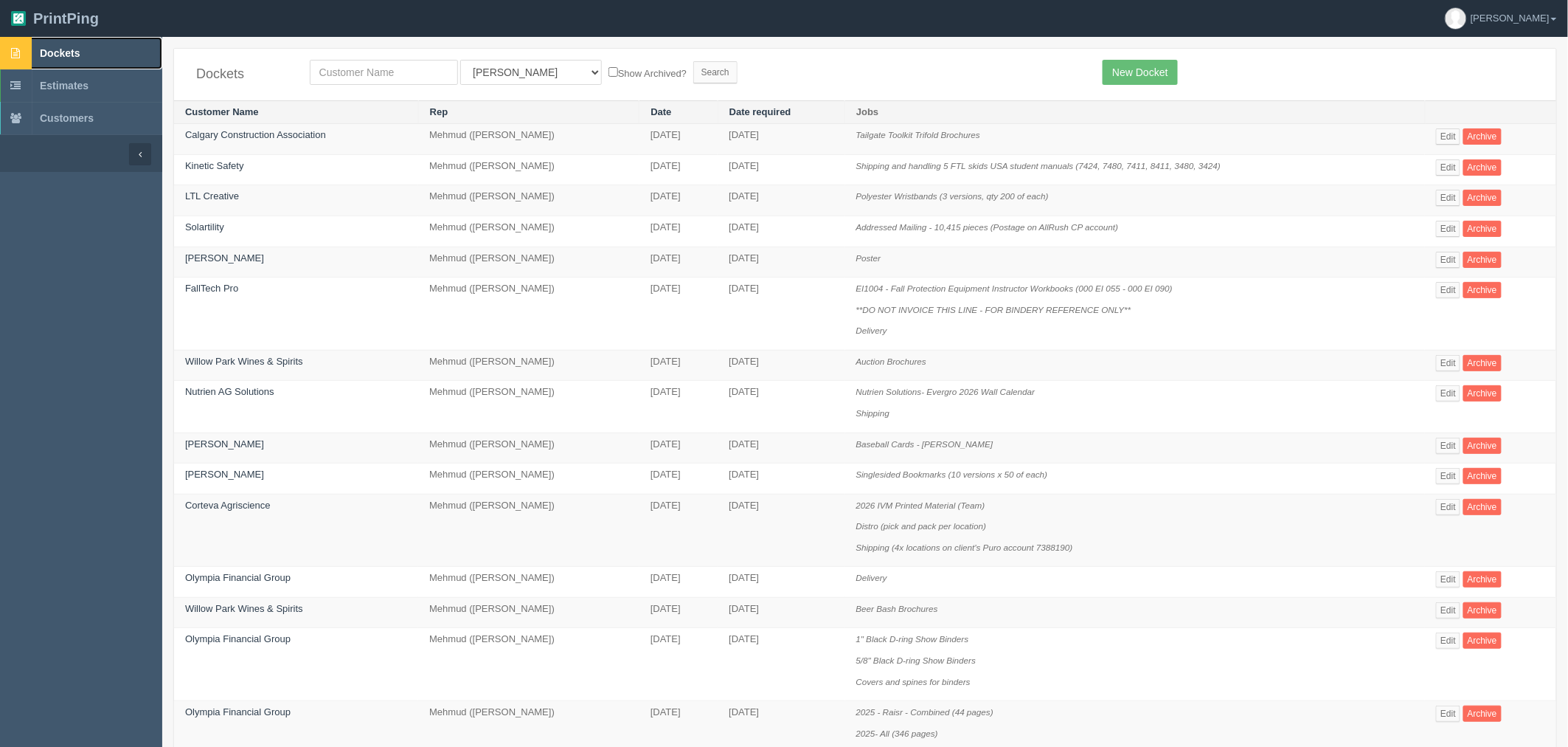
click at [46, 52] on span "Dockets" at bounding box center [59, 53] width 39 height 12
click at [1117, 75] on link "New Docket" at bounding box center [1140, 72] width 75 height 25
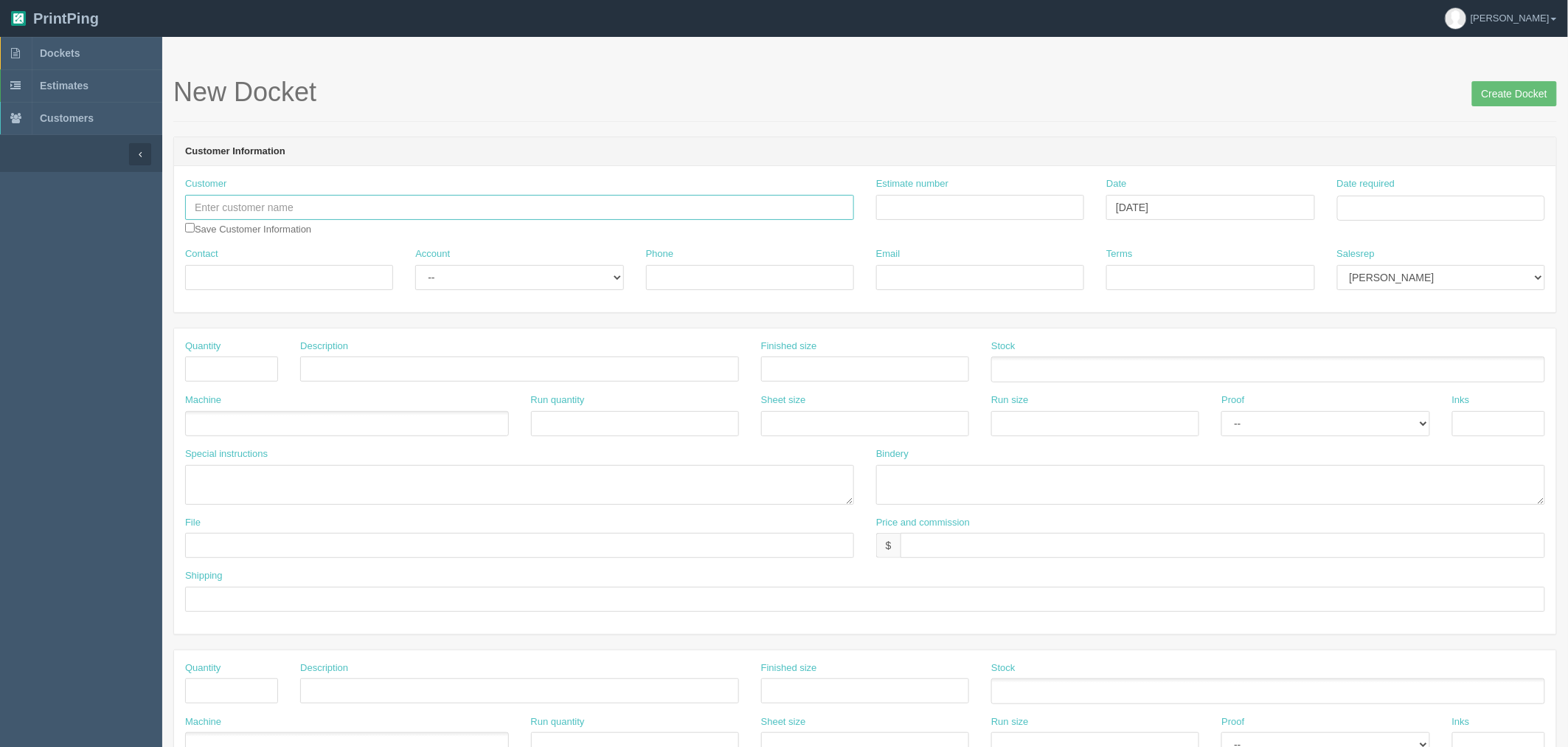
click at [525, 200] on input "text" at bounding box center [520, 206] width 669 height 25
type input "Perfect Delivery [GEOGRAPHIC_DATA] Co"
click at [1173, 284] on input "Terms" at bounding box center [1210, 276] width 208 height 25
paste input "PO 075-79248"
type input "PO 075-79248"
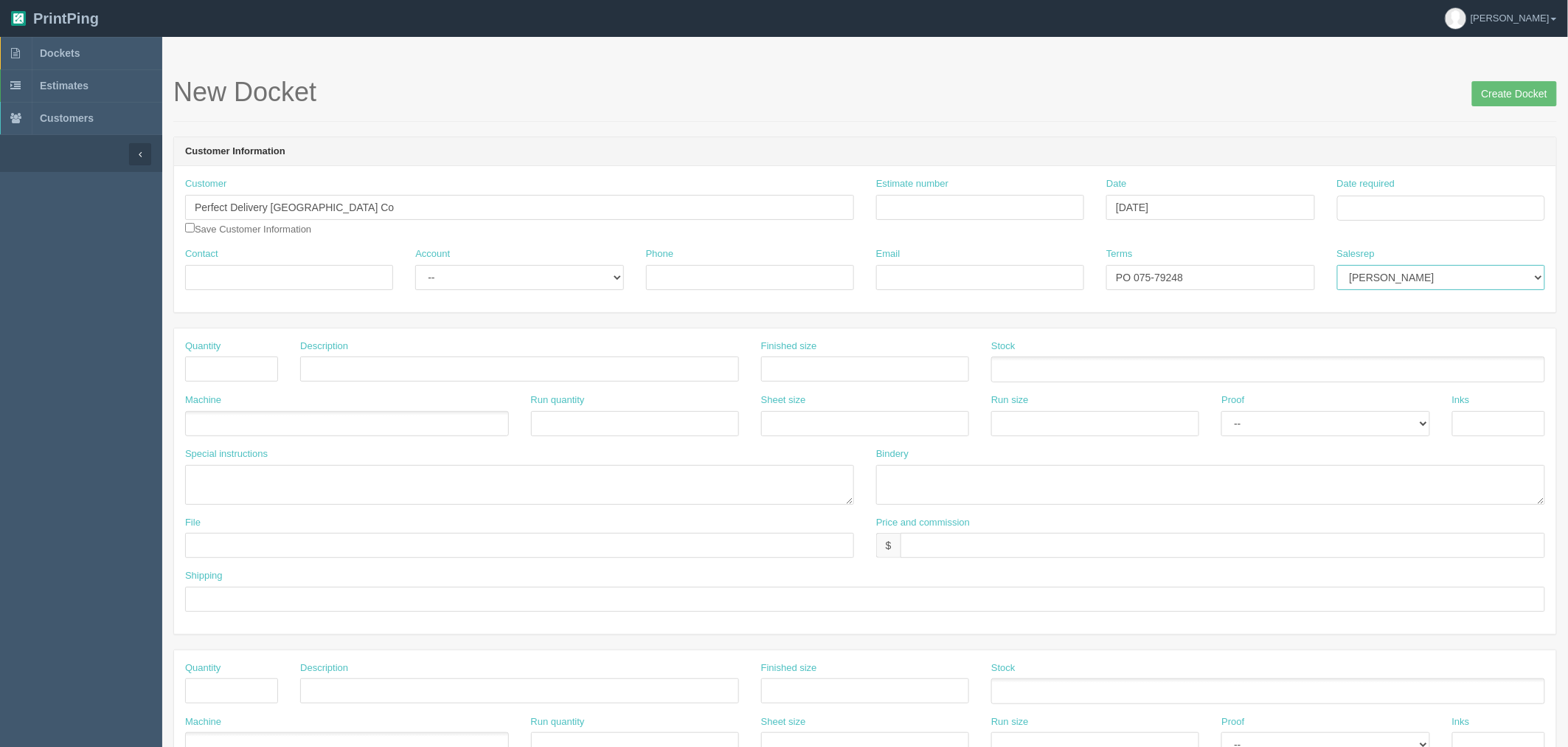
click at [1381, 273] on select "Mark Mikayla Aly Amy Stacy Rebecca Matthew Viki Phil Greg Jim Sam Brandon Zach …" at bounding box center [1441, 276] width 208 height 25
select select "8"
click at [1337, 264] on select "Mark Mikayla Aly Amy Stacy Rebecca Matthew Viki Phil Greg Jim Sam Brandon Zach …" at bounding box center [1441, 276] width 208 height 25
click at [1056, 195] on input "Estimate number" at bounding box center [979, 206] width 208 height 25
paste input "092873"
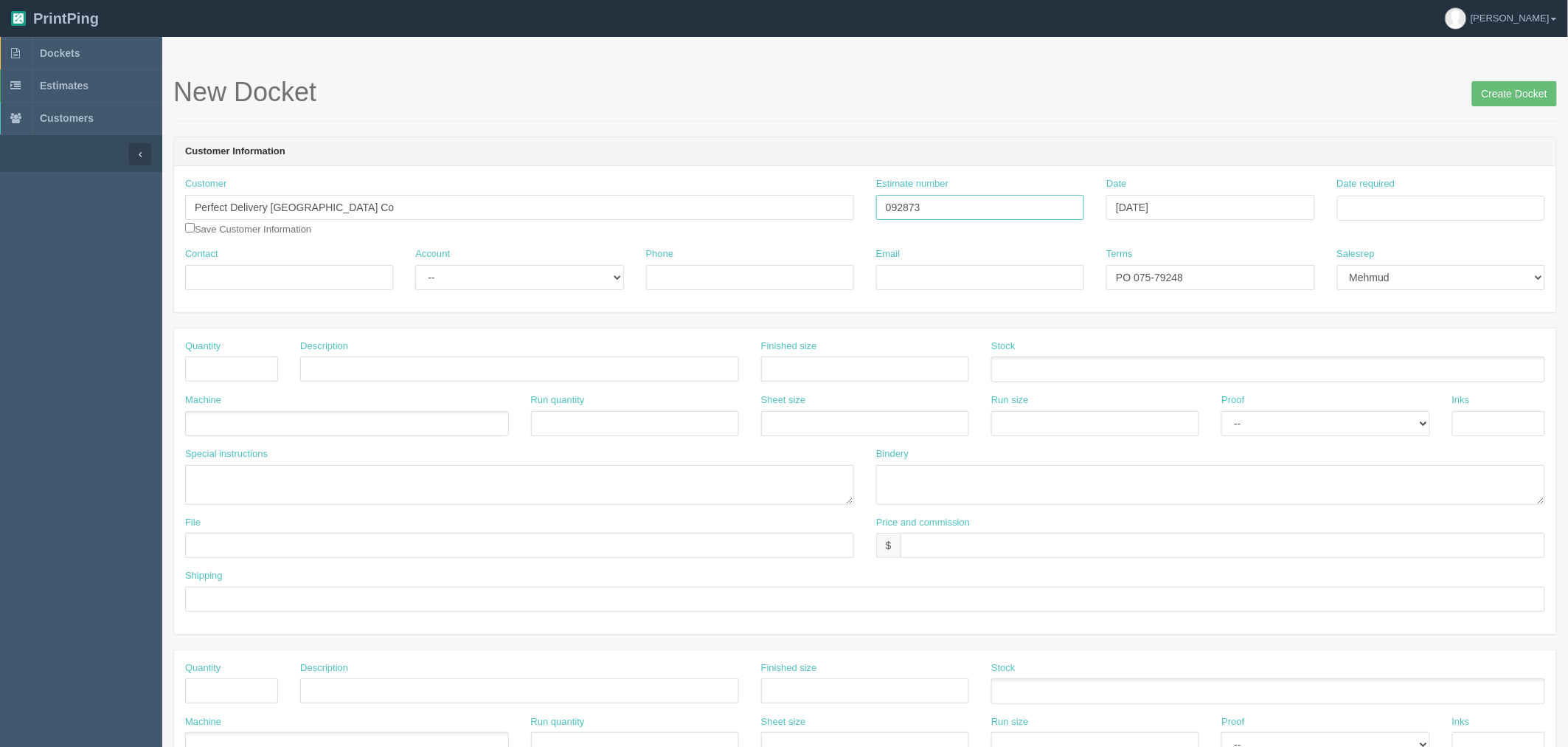
type input "092873"
drag, startPoint x: 1461, startPoint y: 210, endPoint x: 1458, endPoint y: 217, distance: 7.6
click at [1461, 210] on input "Date required" at bounding box center [1441, 207] width 208 height 25
click at [1393, 345] on td "21" at bounding box center [1390, 349] width 19 height 22
drag, startPoint x: 1448, startPoint y: 343, endPoint x: 1398, endPoint y: 220, distance: 132.8
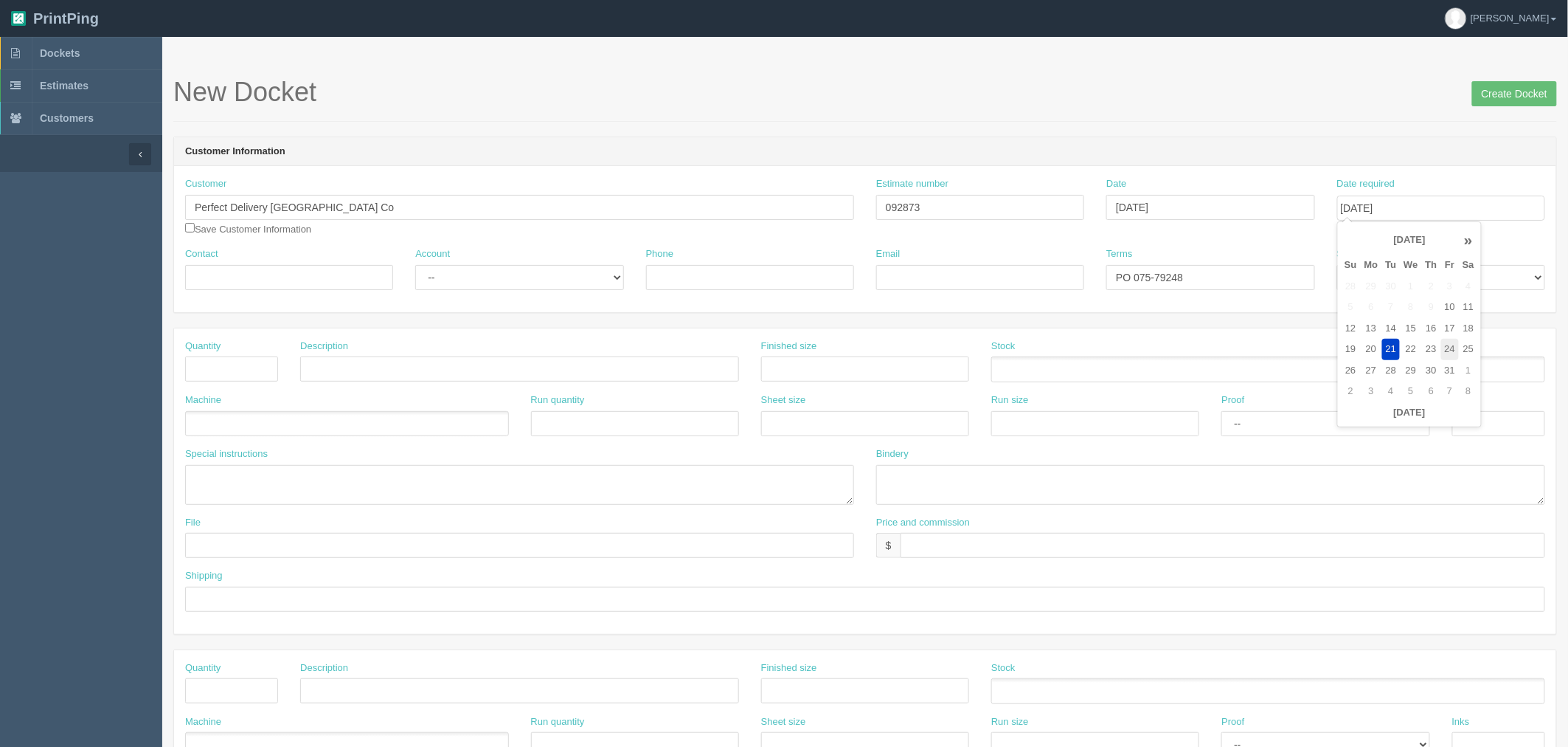
click at [1448, 342] on td "24" at bounding box center [1450, 349] width 18 height 22
type input "[DATE]"
click at [1325, 135] on form "New Docket Create Docket Customer Information Customer Perfect Delivery Canada …" at bounding box center [865, 698] width 1384 height 1240
click at [1036, 273] on input "Email" at bounding box center [979, 276] width 208 height 25
paste input "Guillermo Arias <g.arias@pjwest.ca>"
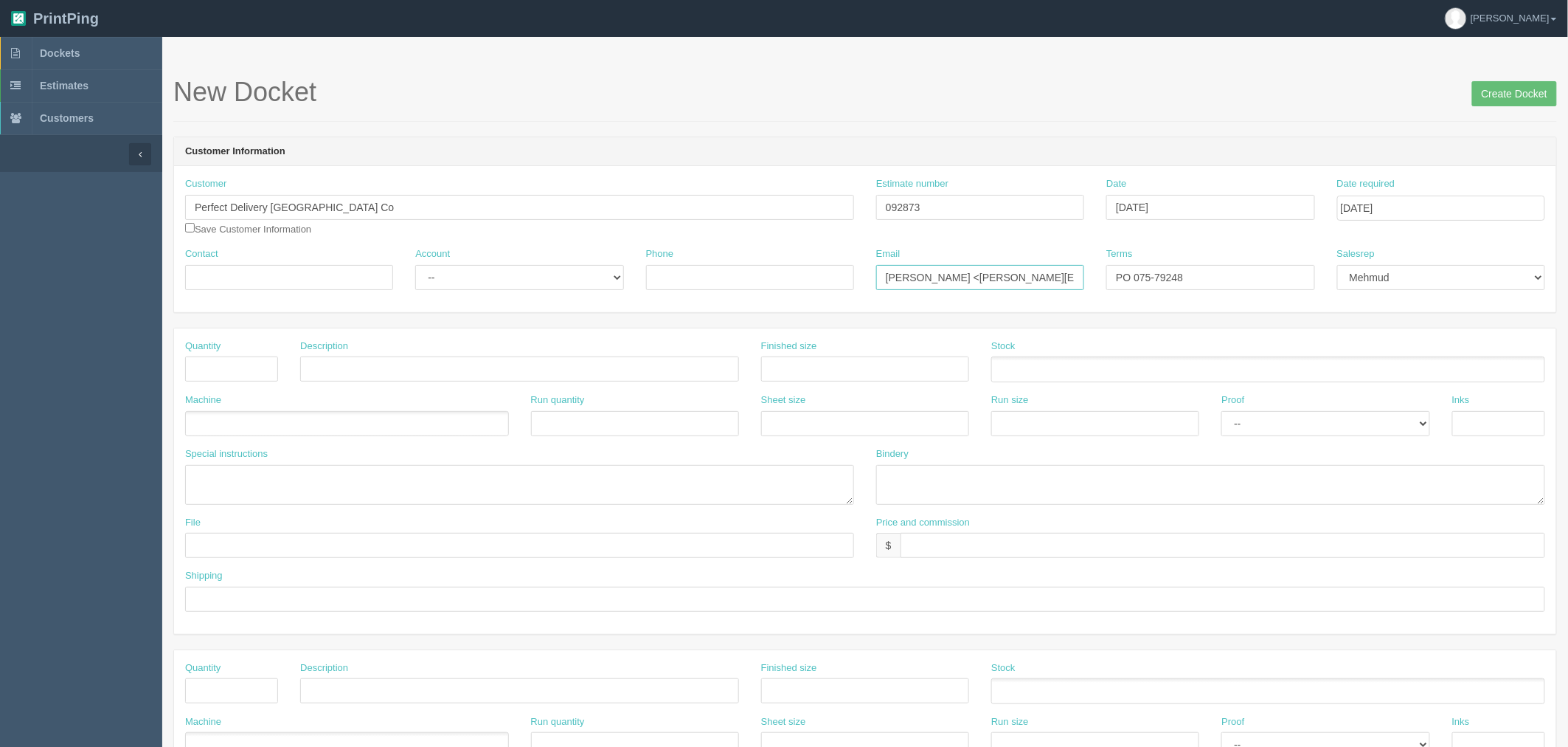
click at [1072, 273] on input "Guillermo Arias <g.arias@pjwest.ca>" at bounding box center [979, 276] width 208 height 25
click at [881, 268] on input "Guillermo Arias <g.arias@pjwest.ca>" at bounding box center [979, 276] width 208 height 25
paste input "Emily Norman <Emily.n@pjwest.ca>"
type input "Emily.n@pjwest.ca / Guillermo Arias <g.arias@pjwest.ca>"
click at [326, 276] on input "Contact" at bounding box center [289, 276] width 208 height 25
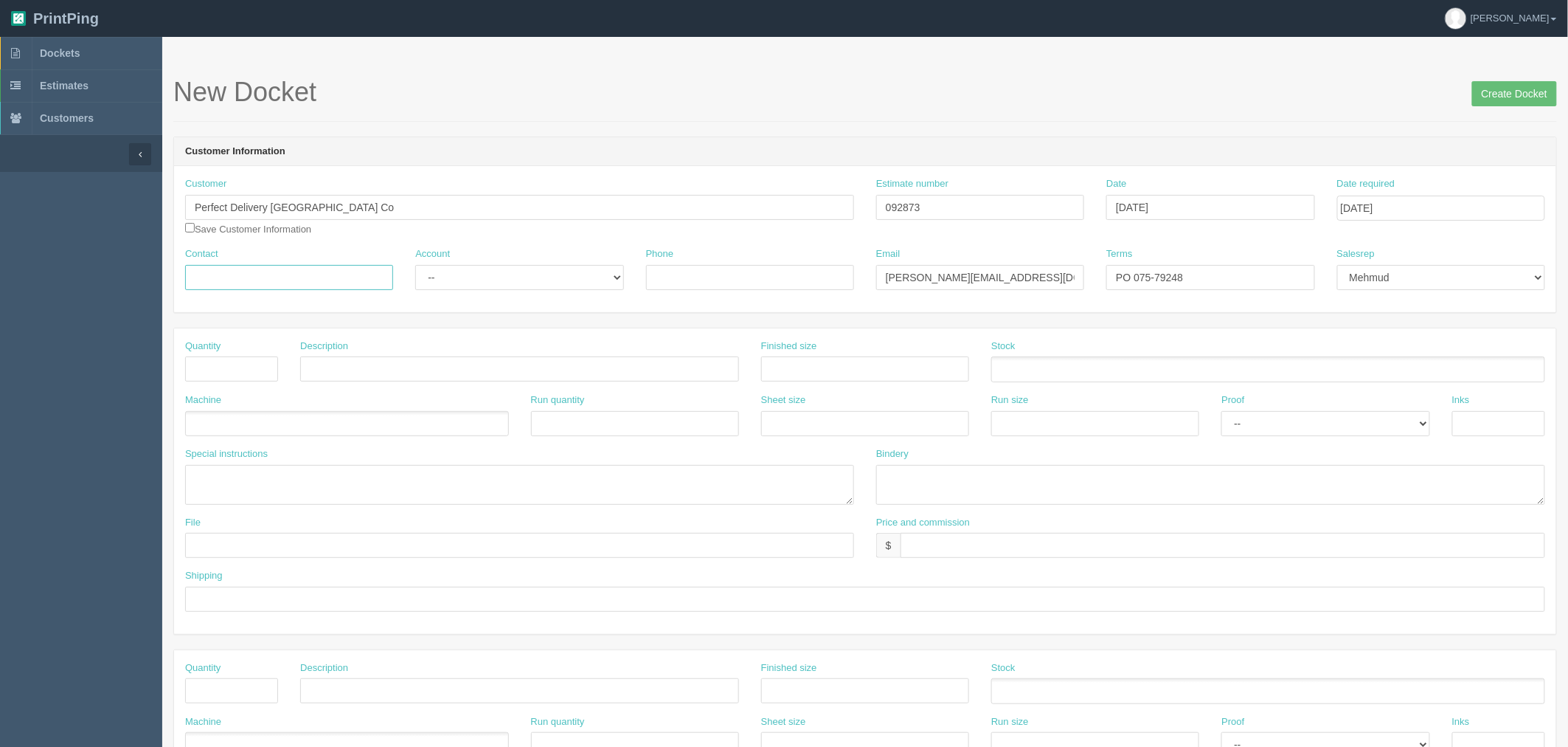
paste input "Emily Norman"
type input "[PERSON_NAME] / [PERSON_NAME]"
drag, startPoint x: 983, startPoint y: 276, endPoint x: 1062, endPoint y: 271, distance: 79.2
click at [1062, 271] on input "Emily.n@pjwest.ca / Guillermo Arias <g.arias@pjwest.ca>" at bounding box center [979, 276] width 208 height 25
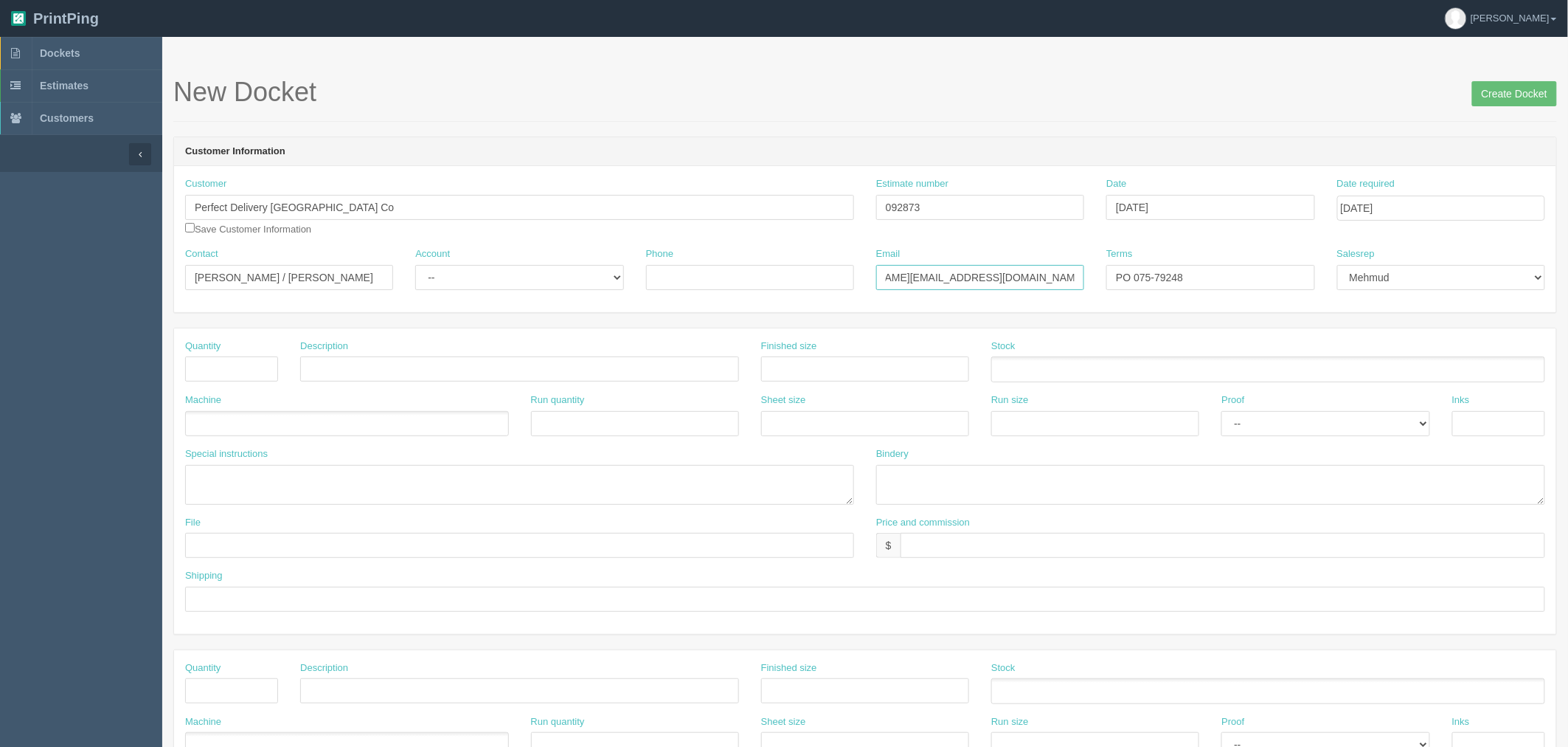
click at [1012, 276] on input "Emily.n@pjwest.ca / Guillermo Arias <g.arias@pjwest.ca>" at bounding box center [979, 276] width 208 height 25
click at [1073, 279] on input "Emily.n@pjwest.ca / g.arias@pjwest.ca>" at bounding box center [979, 276] width 208 height 25
type input "[PERSON_NAME][EMAIL_ADDRESS][DOMAIN_NAME] / [DOMAIN_NAME][EMAIL_ADDRESS][DOMAIN…"
click at [515, 273] on select "-- Existing Client Allrush Client Rep Client" at bounding box center [519, 276] width 208 height 25
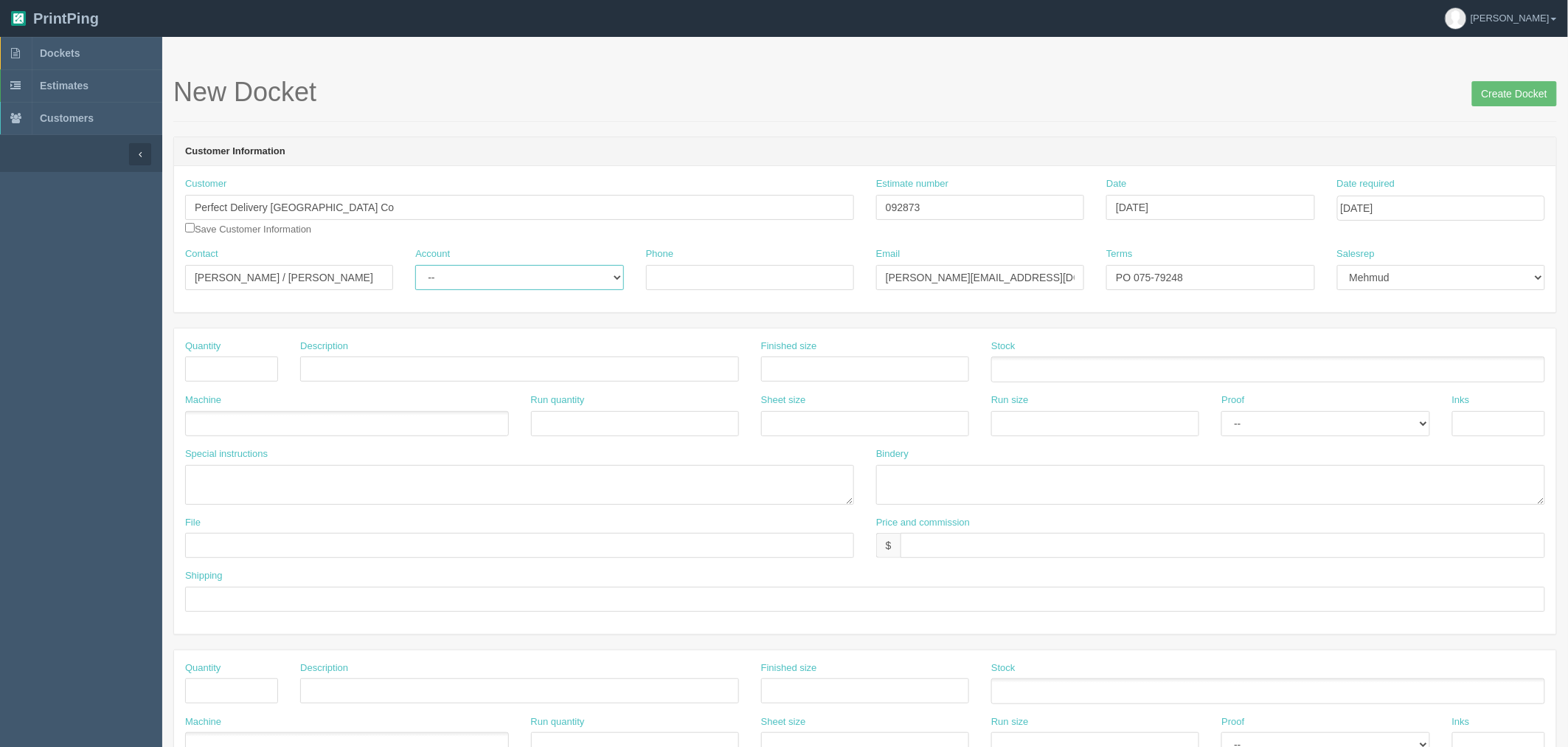
select select "Allrush Client"
click at [415, 264] on select "-- Existing Client Allrush Client Rep Client" at bounding box center [519, 276] width 208 height 25
drag, startPoint x: 715, startPoint y: 277, endPoint x: 706, endPoint y: 304, distance: 28.5
click at [715, 277] on input "Phone" at bounding box center [749, 276] width 208 height 25
paste input "[PHONE_NUMBER]"
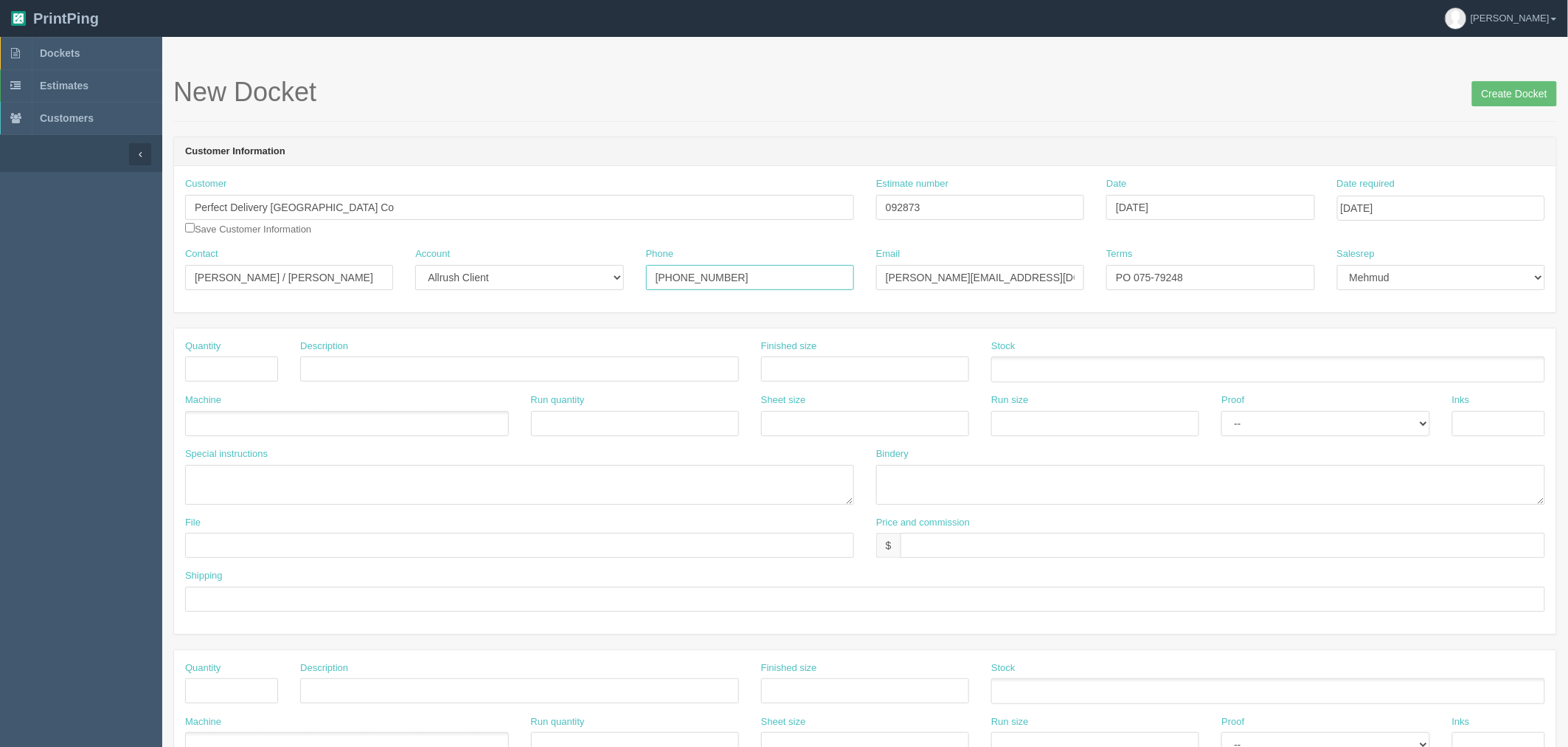
type input "[PHONE_NUMBER]"
click at [256, 598] on input "text" at bounding box center [865, 598] width 1360 height 25
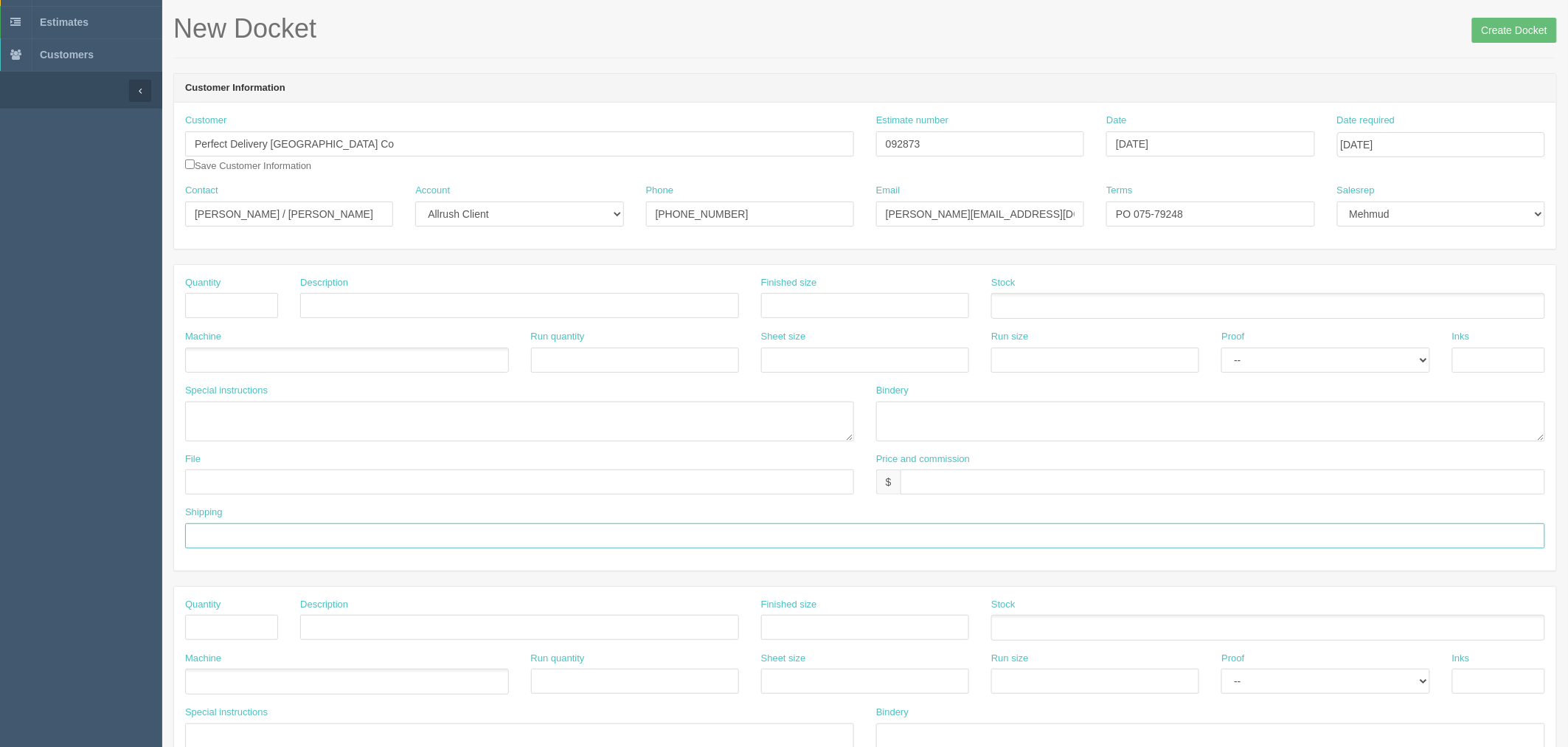
scroll to position [164, 0]
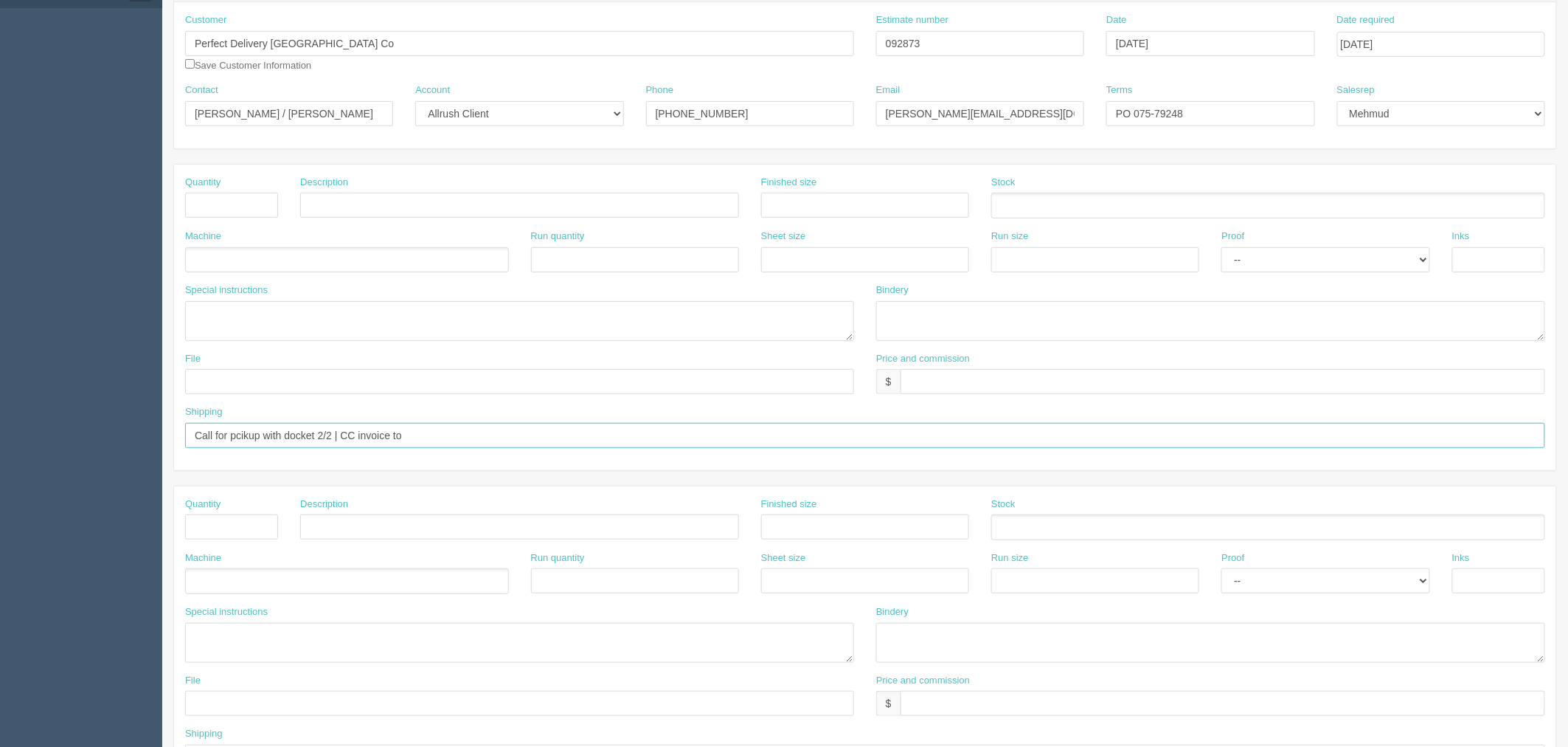
drag, startPoint x: 506, startPoint y: 431, endPoint x: 512, endPoint y: 441, distance: 11.7
click at [510, 431] on input "Call for pcikup with docket 2/2 | CC invoice to" at bounding box center [865, 434] width 1360 height 25
paste input "vickys@papajohnscalgary.ca"
click at [400, 433] on input "Call for pcikup with docket 2/2 | CC invoice to [EMAIL_ADDRESS][DOMAIN_NAME]" at bounding box center [865, 434] width 1360 height 25
type input "Call for pcikup with docket 2/2 | CC invoice to [EMAIL_ADDRESS][DOMAIN_NAME]"
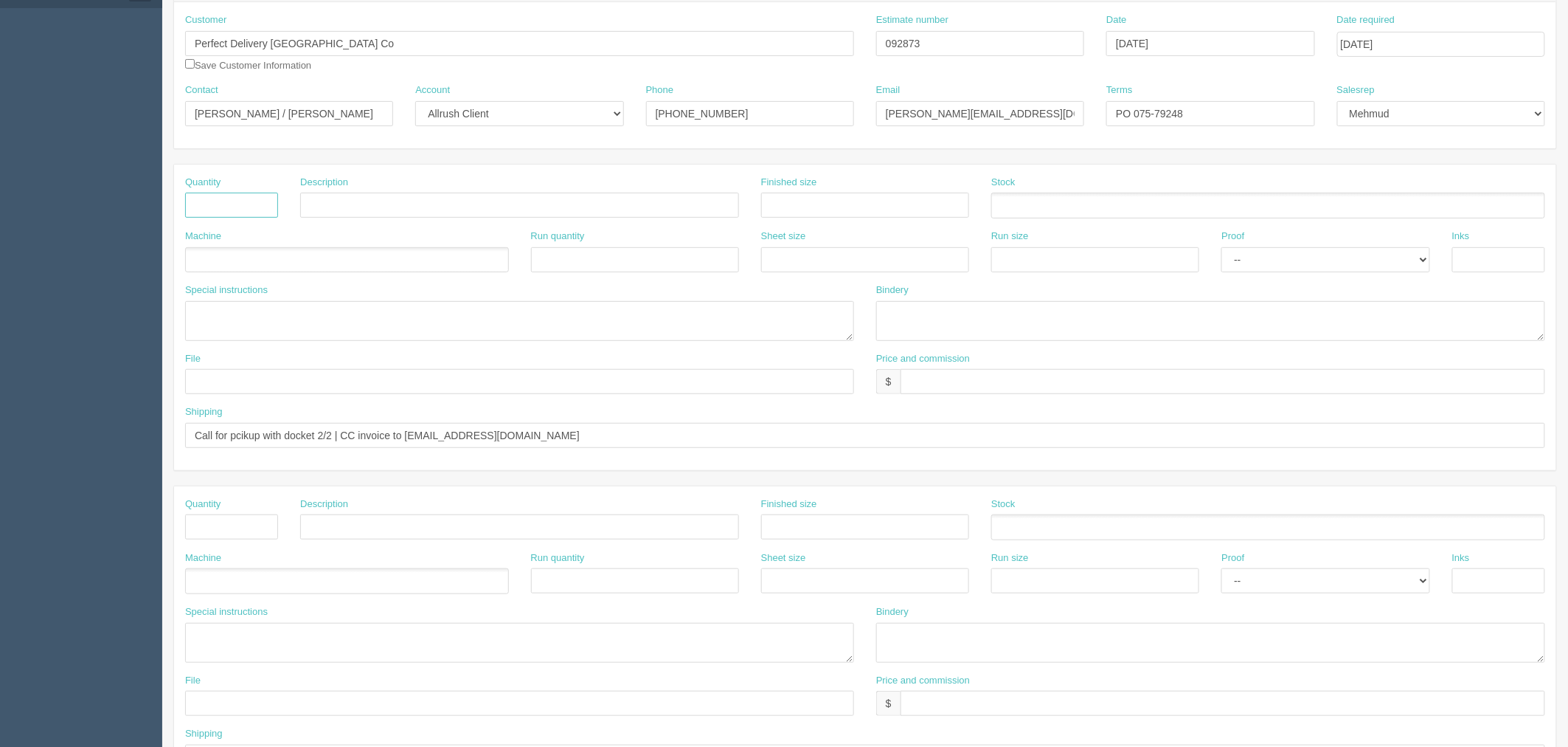
click at [227, 201] on input "text" at bounding box center [232, 204] width 93 height 25
click at [1378, 687] on div "Price and commission $" at bounding box center [1210, 695] width 669 height 42
click at [247, 196] on input "text" at bounding box center [232, 204] width 93 height 25
drag, startPoint x: 453, startPoint y: 200, endPoint x: 453, endPoint y: 209, distance: 9.0
click at [453, 200] on input "text" at bounding box center [519, 204] width 439 height 25
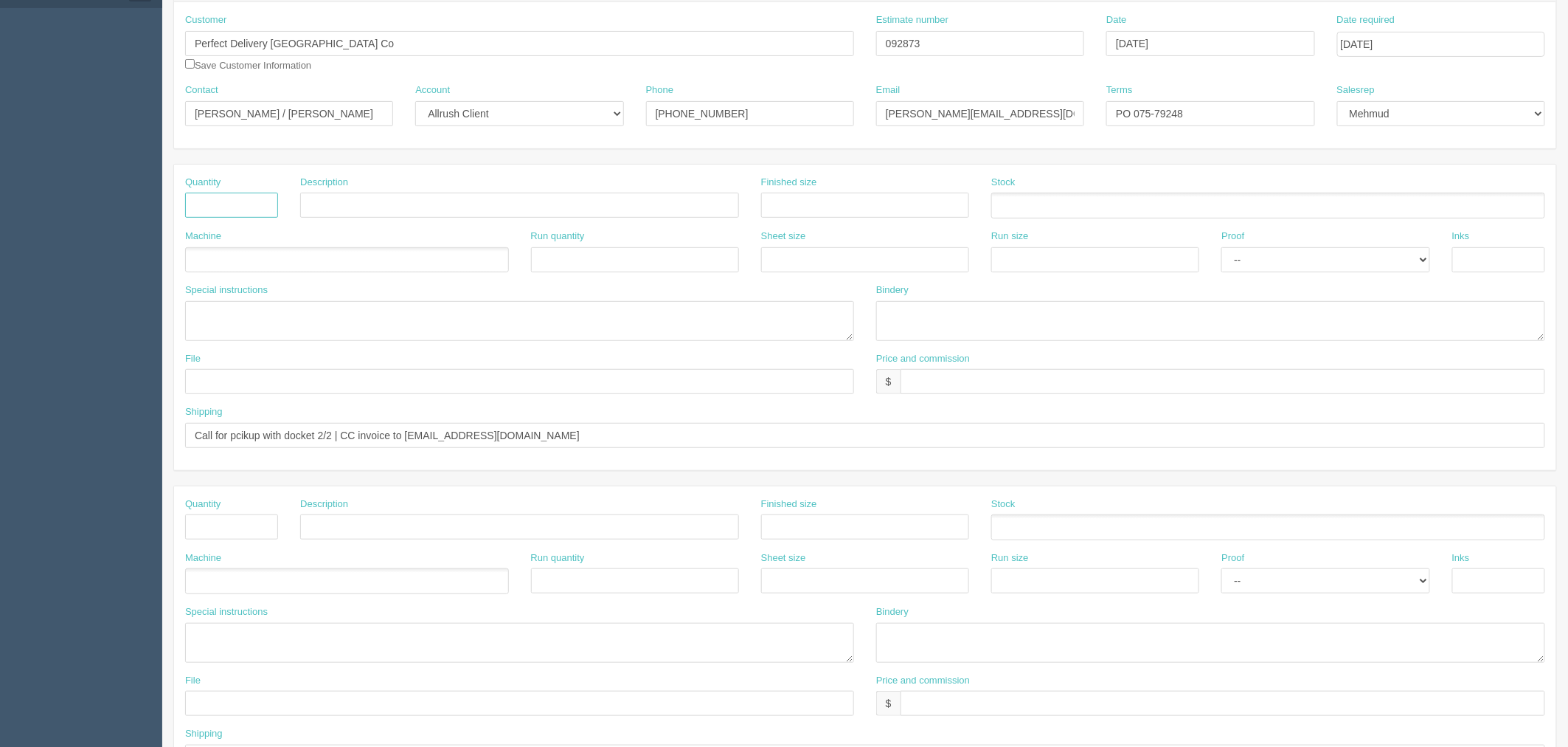
click at [220, 203] on input "text" at bounding box center [232, 204] width 93 height 25
click at [235, 204] on input "text" at bounding box center [232, 204] width 93 height 25
type input "410"
drag, startPoint x: 309, startPoint y: 199, endPoint x: 420, endPoint y: 263, distance: 128.1
click at [309, 199] on input "5 versions, qty 82 of each" at bounding box center [519, 204] width 439 height 25
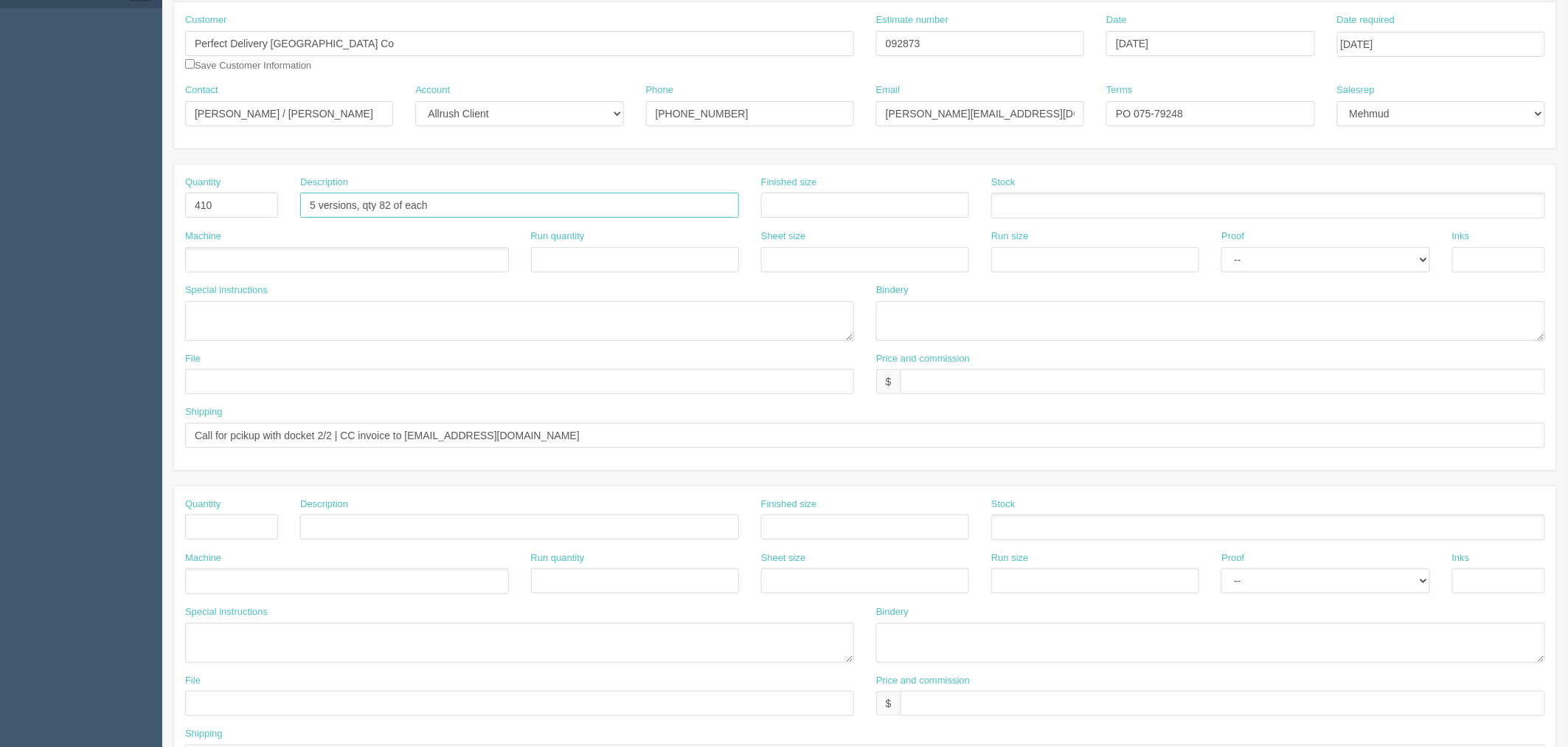
paste input "New Canada Build Laminates"
type input "New Canada Build Laminates (5 versions, qty 82 of each)"
type input "c"
type input "see spcl. inst"
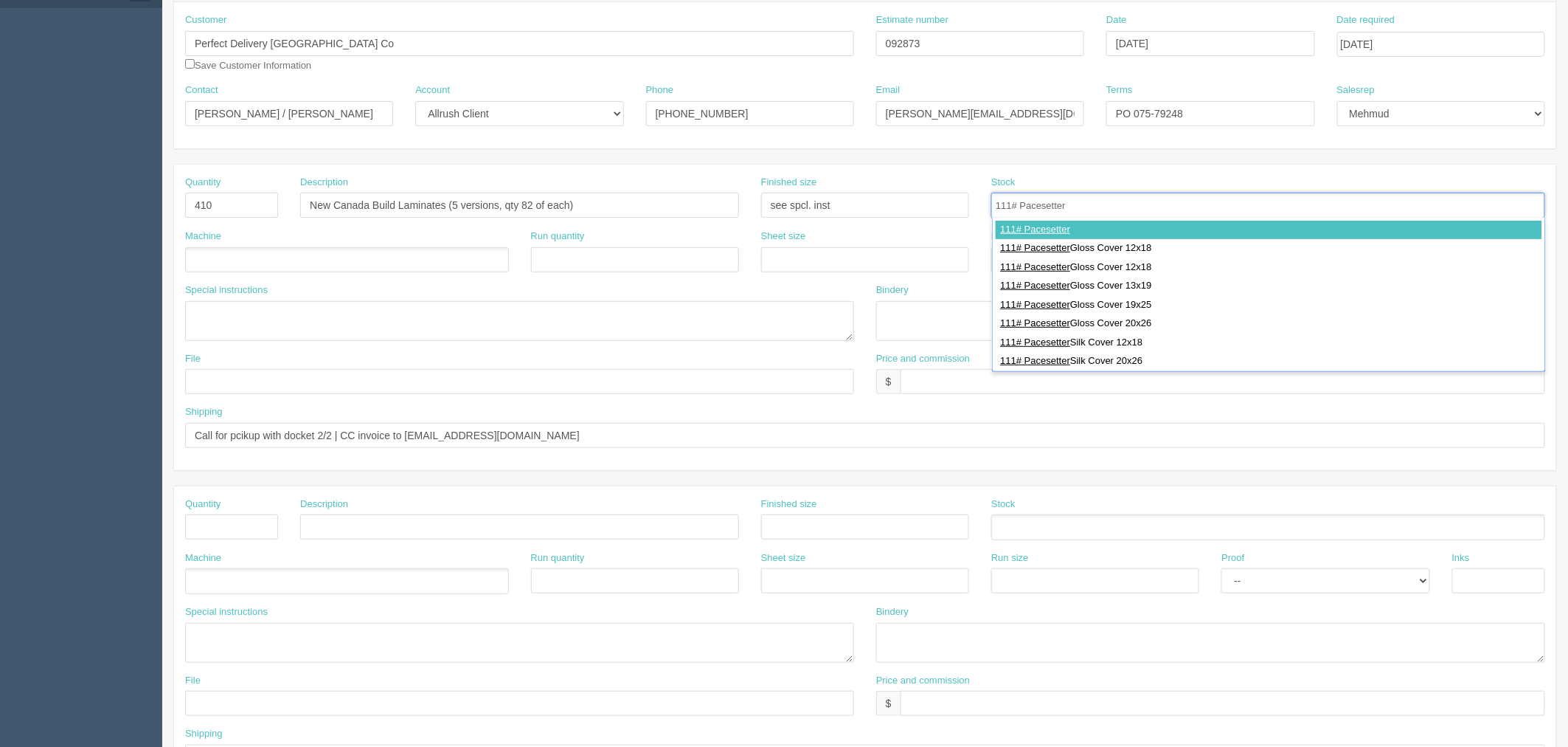
type input "111# Pacesetter"
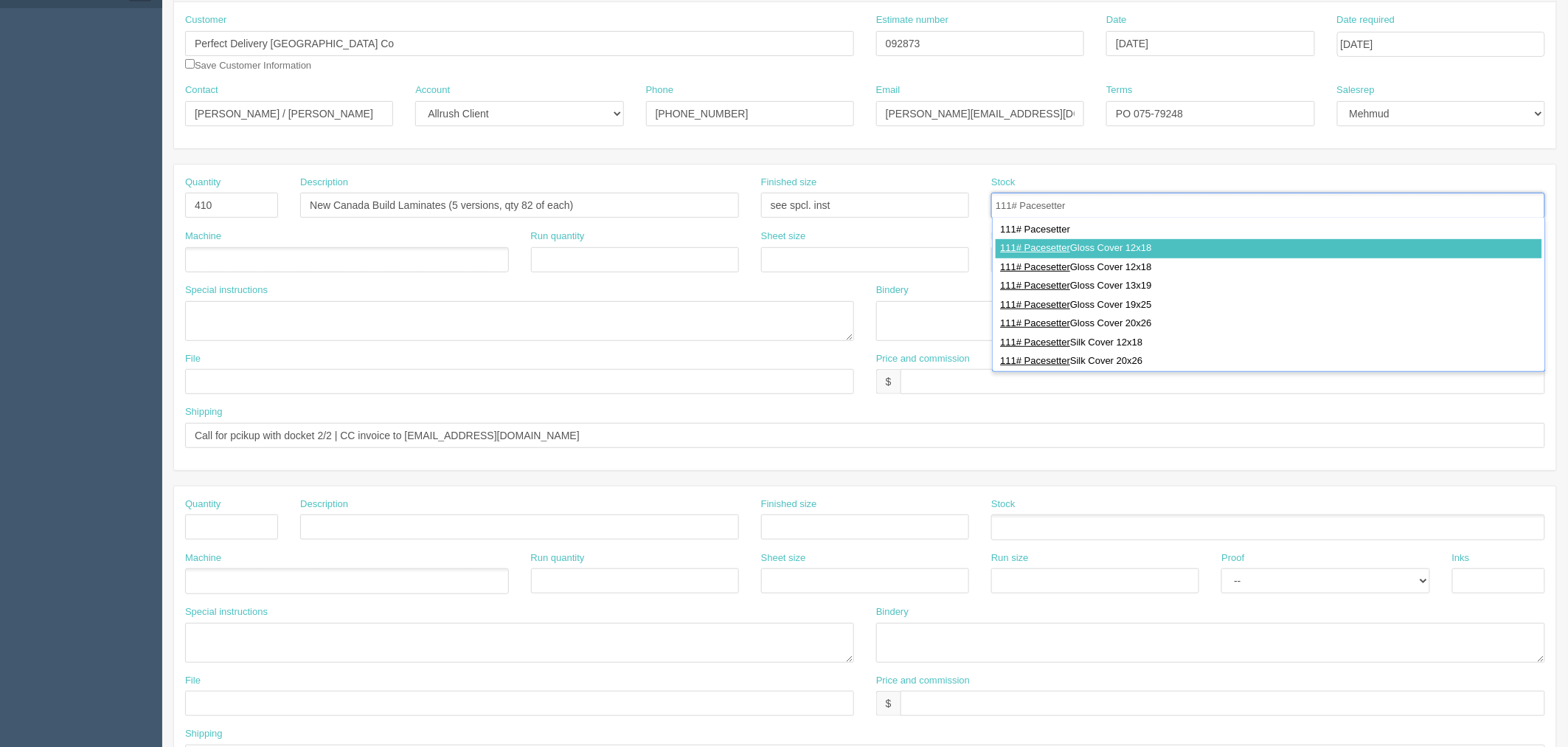
type input "111# Pacesetter Gloss Cover 12x18"
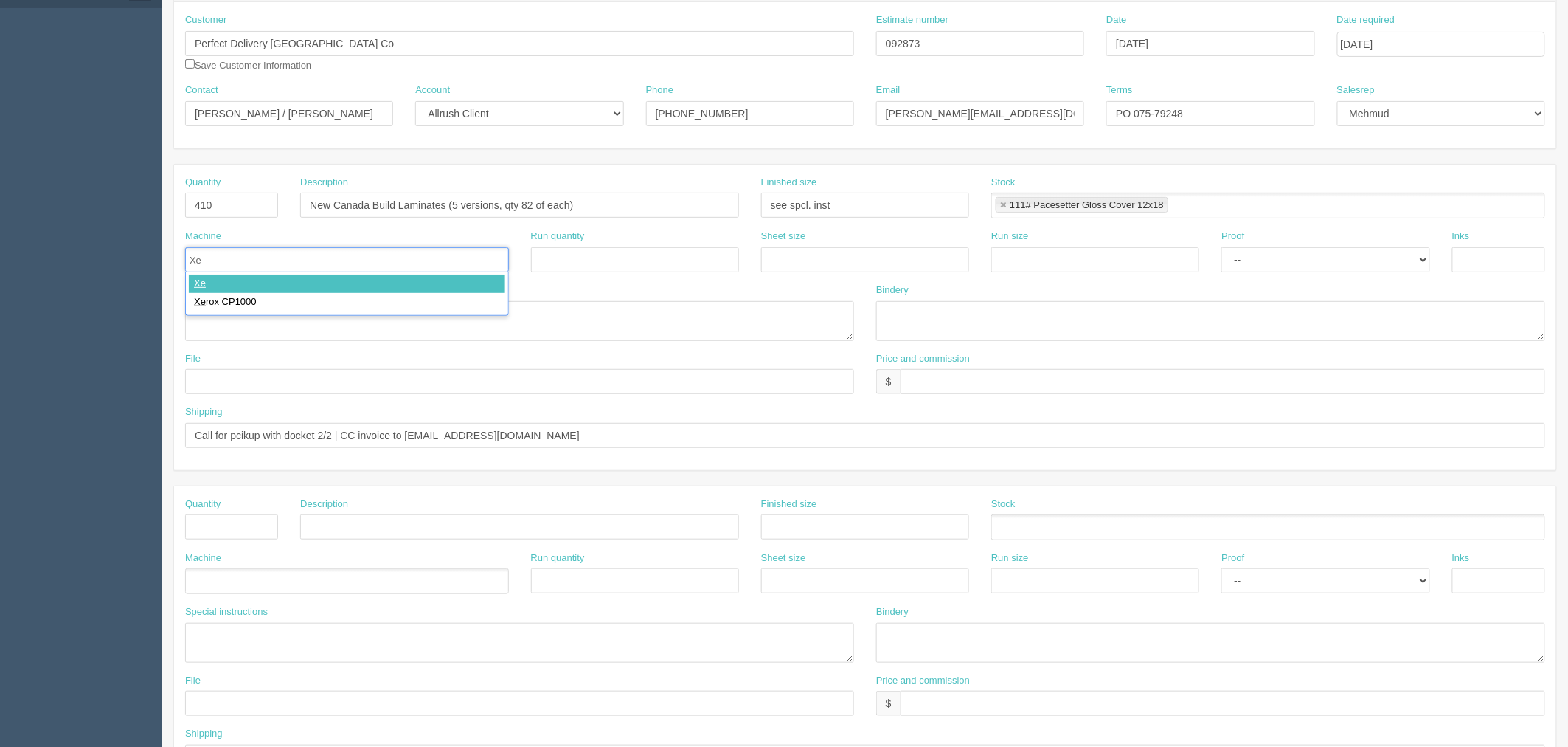
type input "Xer"
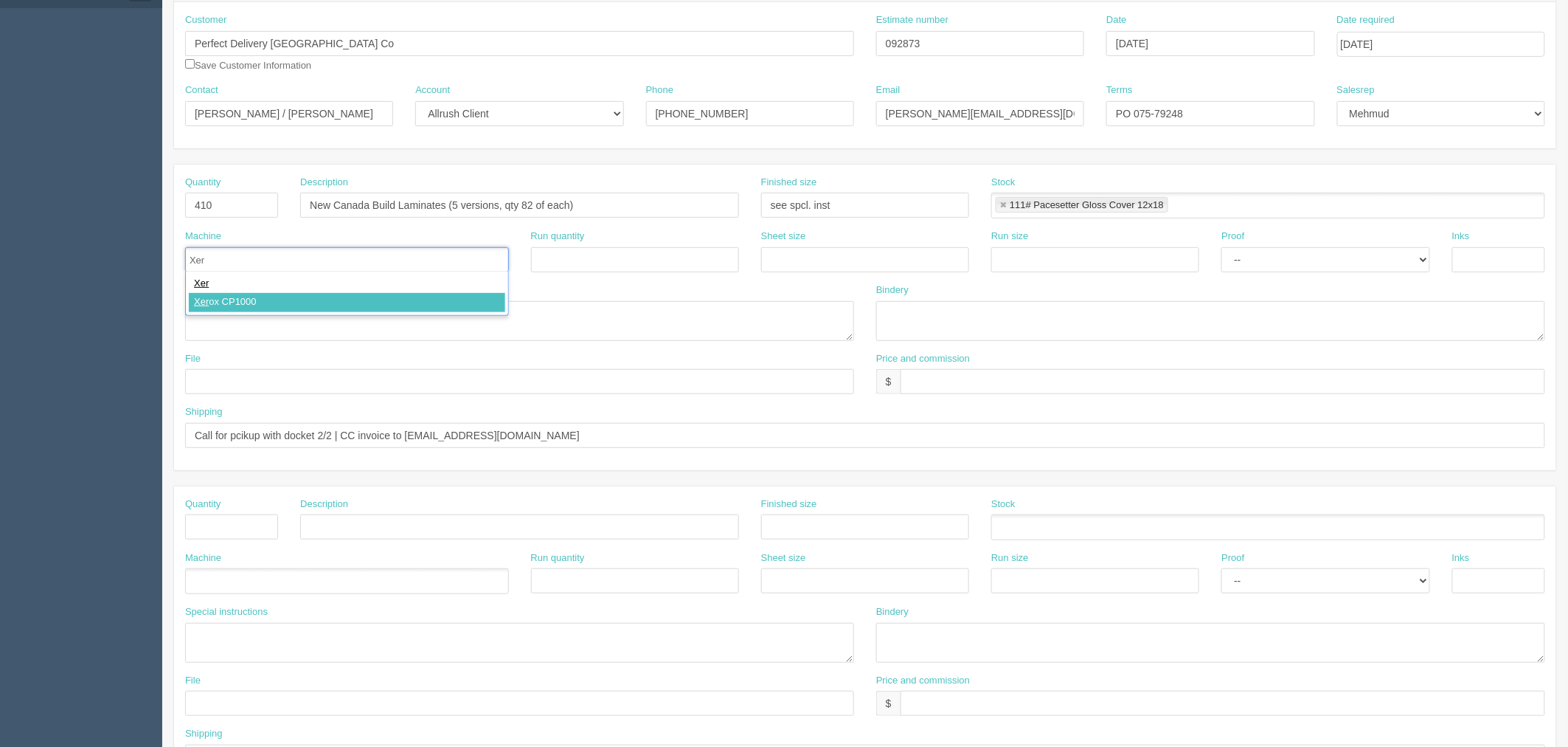
type input "Xerox CP1000"
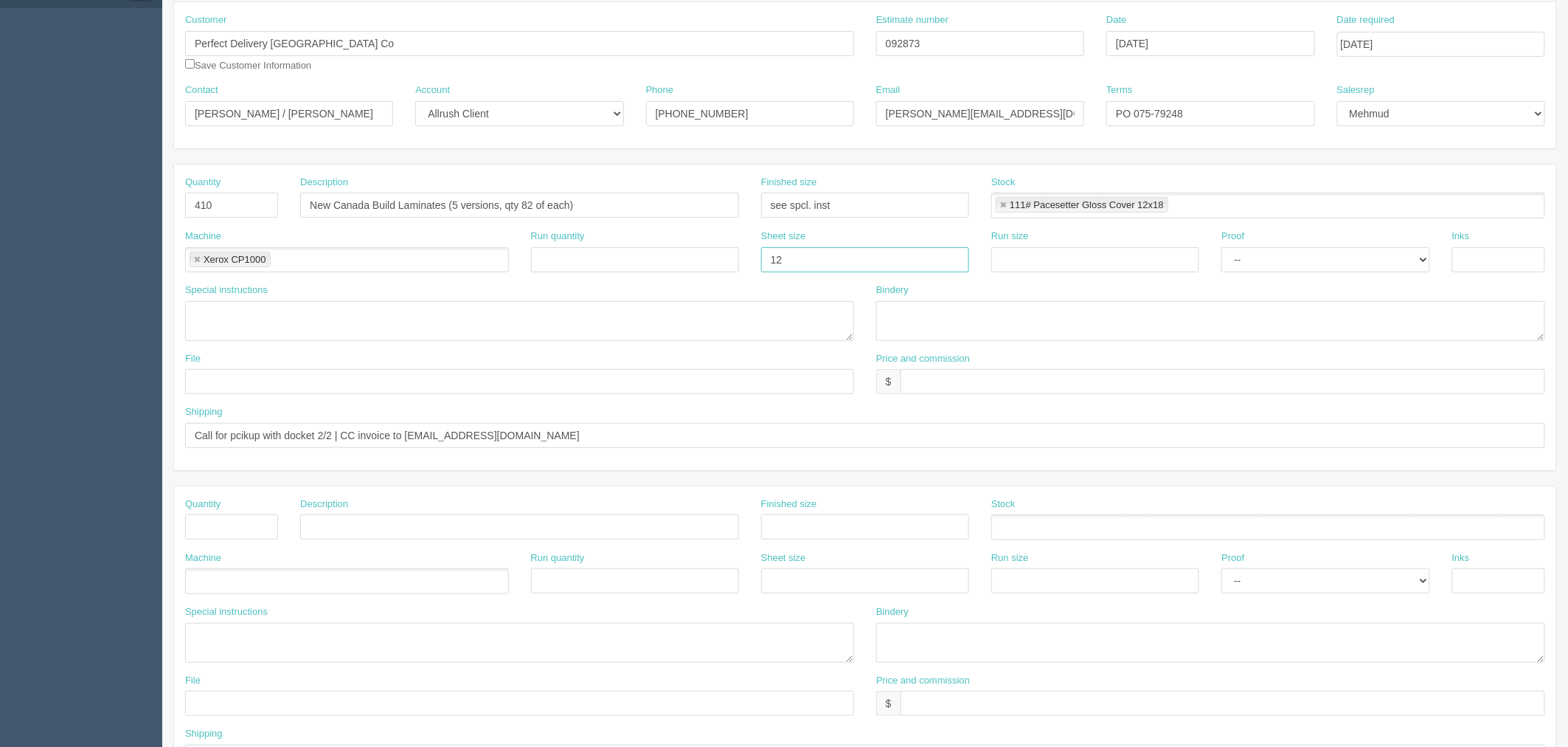
type input "12" x 18""
paste input "12" x 18""
type input "12" x 18""
select select "Hard Copy"
click at [1221, 247] on select "-- Email Hard Copy" at bounding box center [1324, 259] width 208 height 25
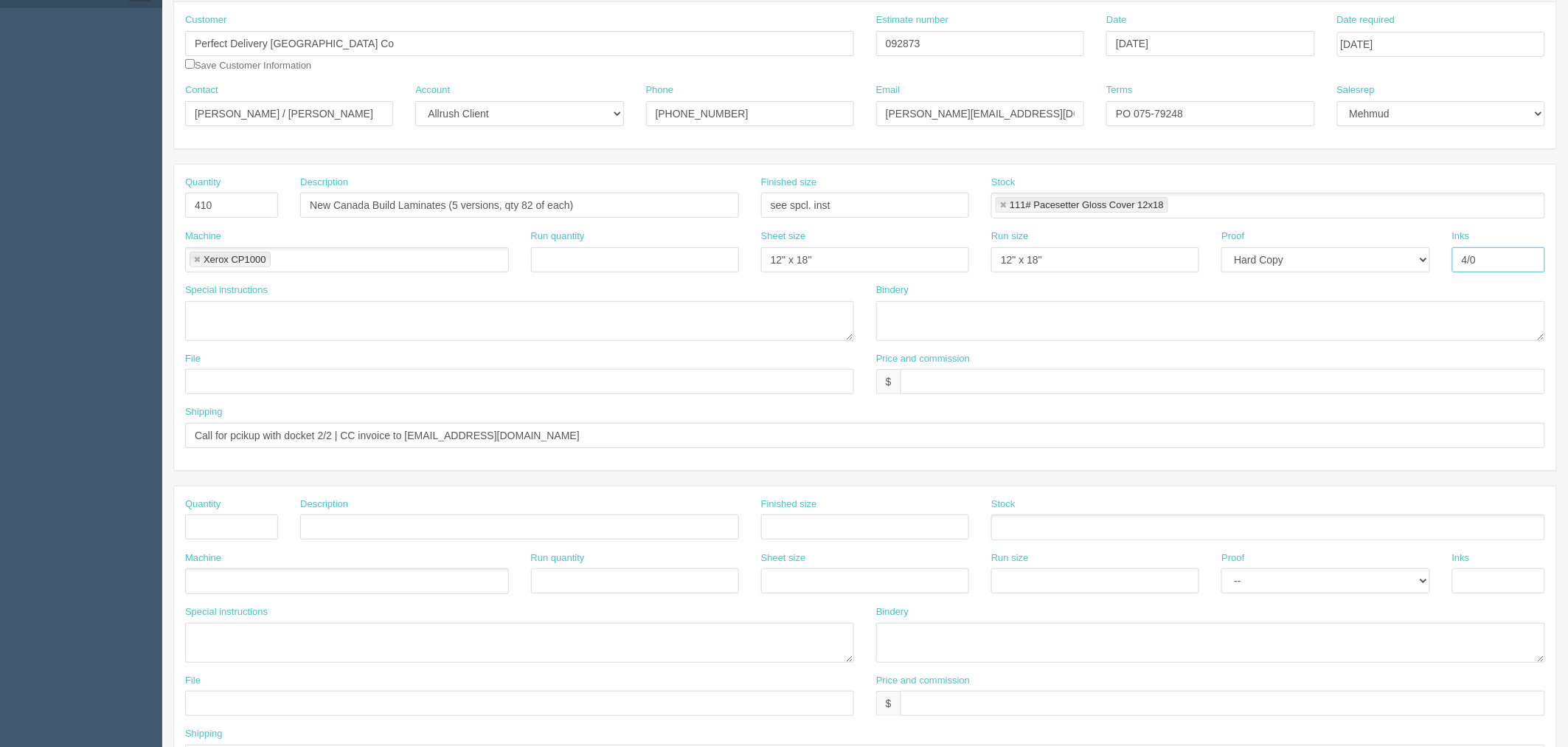
type input "4/0"
click at [270, 310] on textarea at bounding box center [520, 321] width 669 height 39
paste textarea "Dough Spinner, page 1, 8.5" x 11""
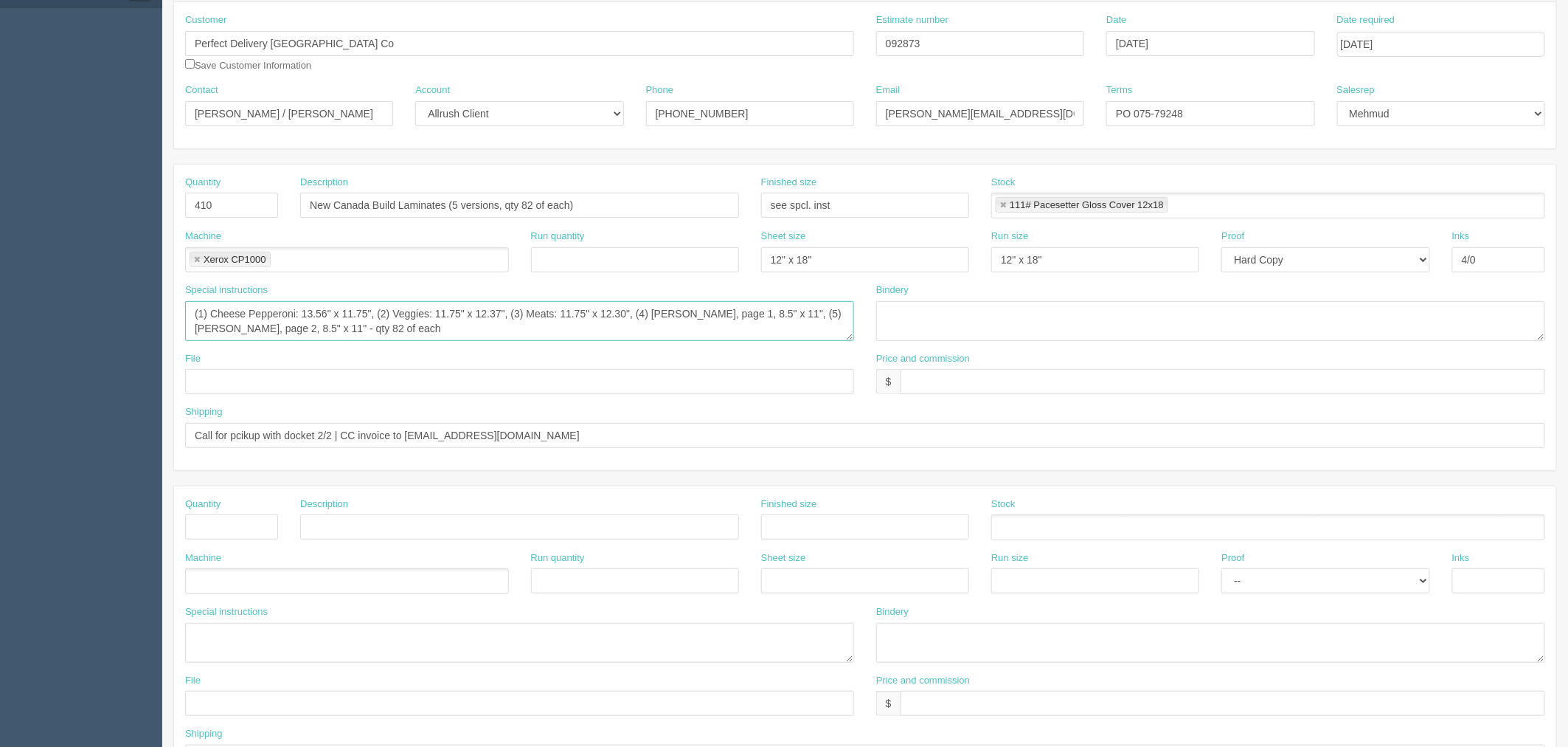
type textarea "(1) Cheese Pepperoni: 13.56" x 11.75", (2) Veggies: 11.75" x 12.37", (3) Meats:…"
drag, startPoint x: 1333, startPoint y: 306, endPoint x: 1401, endPoint y: 315, distance: 68.6
click at [1336, 306] on textarea "trim, 3mil gloss lam double sided, collate and shrink per set(with the large po…" at bounding box center [1210, 321] width 669 height 39
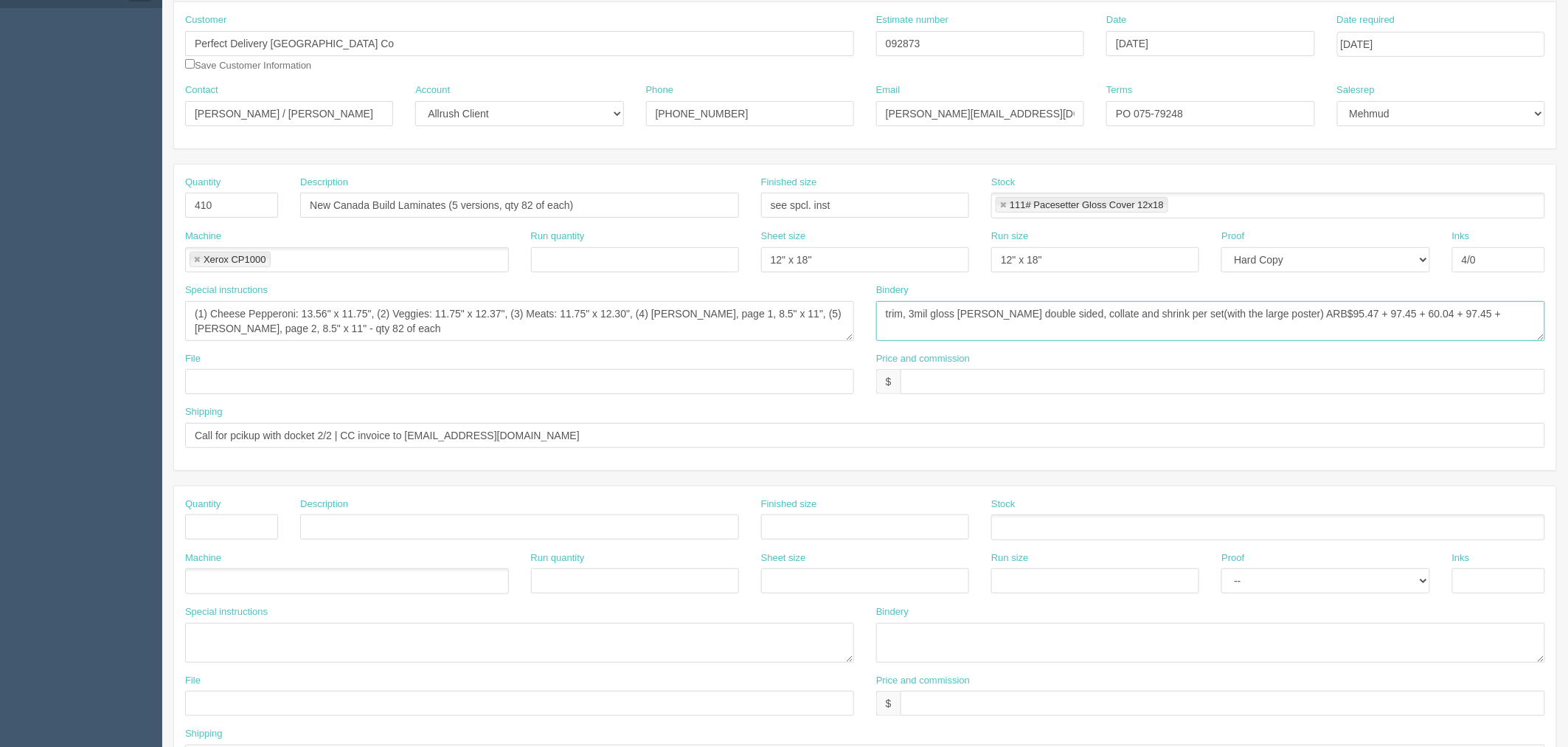
drag, startPoint x: 1307, startPoint y: 311, endPoint x: 2103, endPoint y: 315, distance: 796.0
click at [1567, 315] on html "PrintPing Zack Edit account ( zack@allrush.ca ) Logout Dockets Estimates" at bounding box center [784, 506] width 1568 height 1340
click at [1355, 313] on textarea "trim, 3mil gloss lam double sided, collate and shrink per set(with the large po…" at bounding box center [1210, 321] width 669 height 39
type textarea "trim, 3mil gloss lam double sided, collate and shrink per set(with the large po…"
click at [445, 328] on textarea "(1) Cheese Pepperoni: 13.56" x 11.75", (2) Veggies: 11.75" x 12.37", (3) Meats:…" at bounding box center [520, 321] width 669 height 39
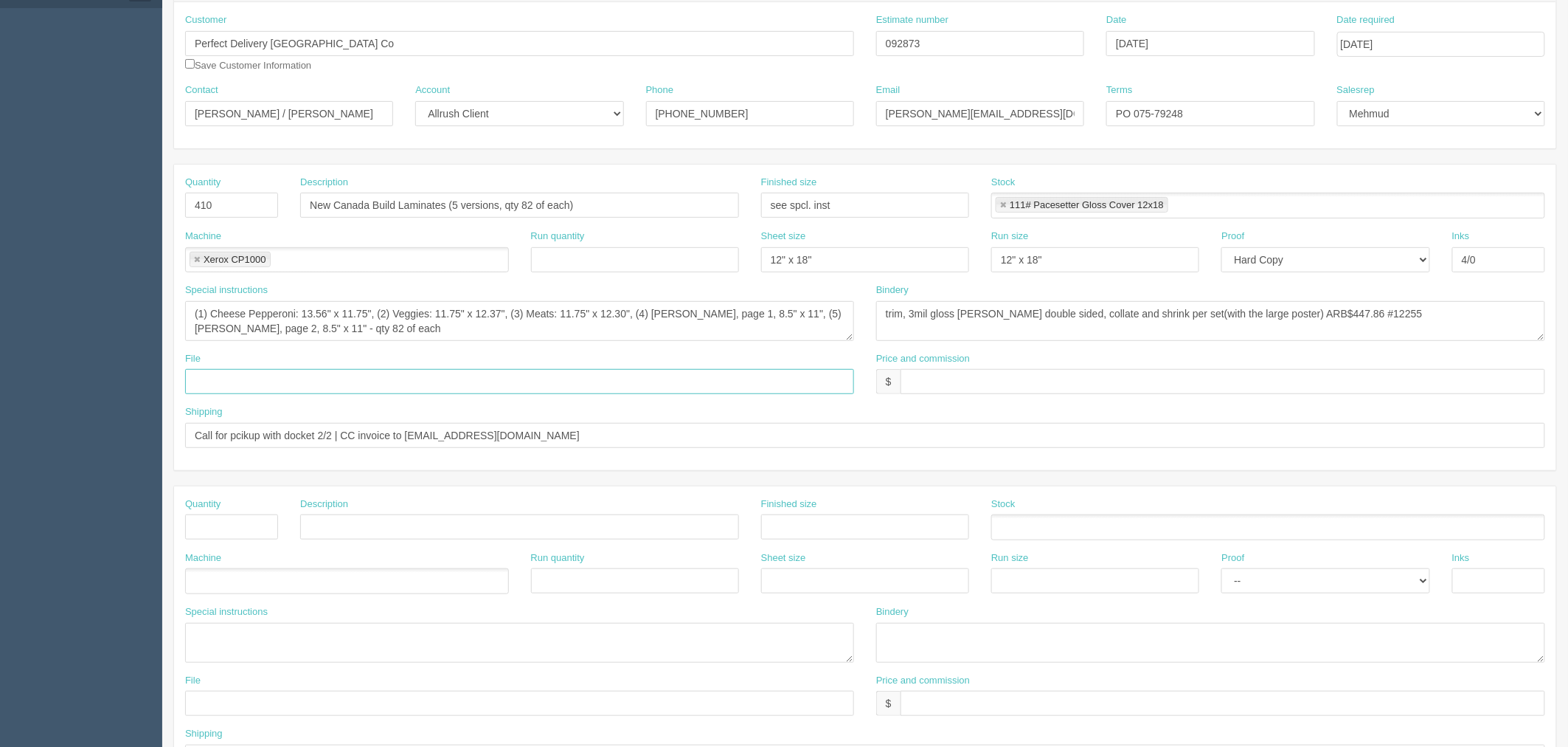
click at [402, 375] on input "text" at bounding box center [520, 381] width 669 height 25
paste input "Z:\P\PDC Marketing Fund\2025\October 2025\Digital"
type input "Z:\P\PDC Marketing Fund\2025\October 2025\Digital"
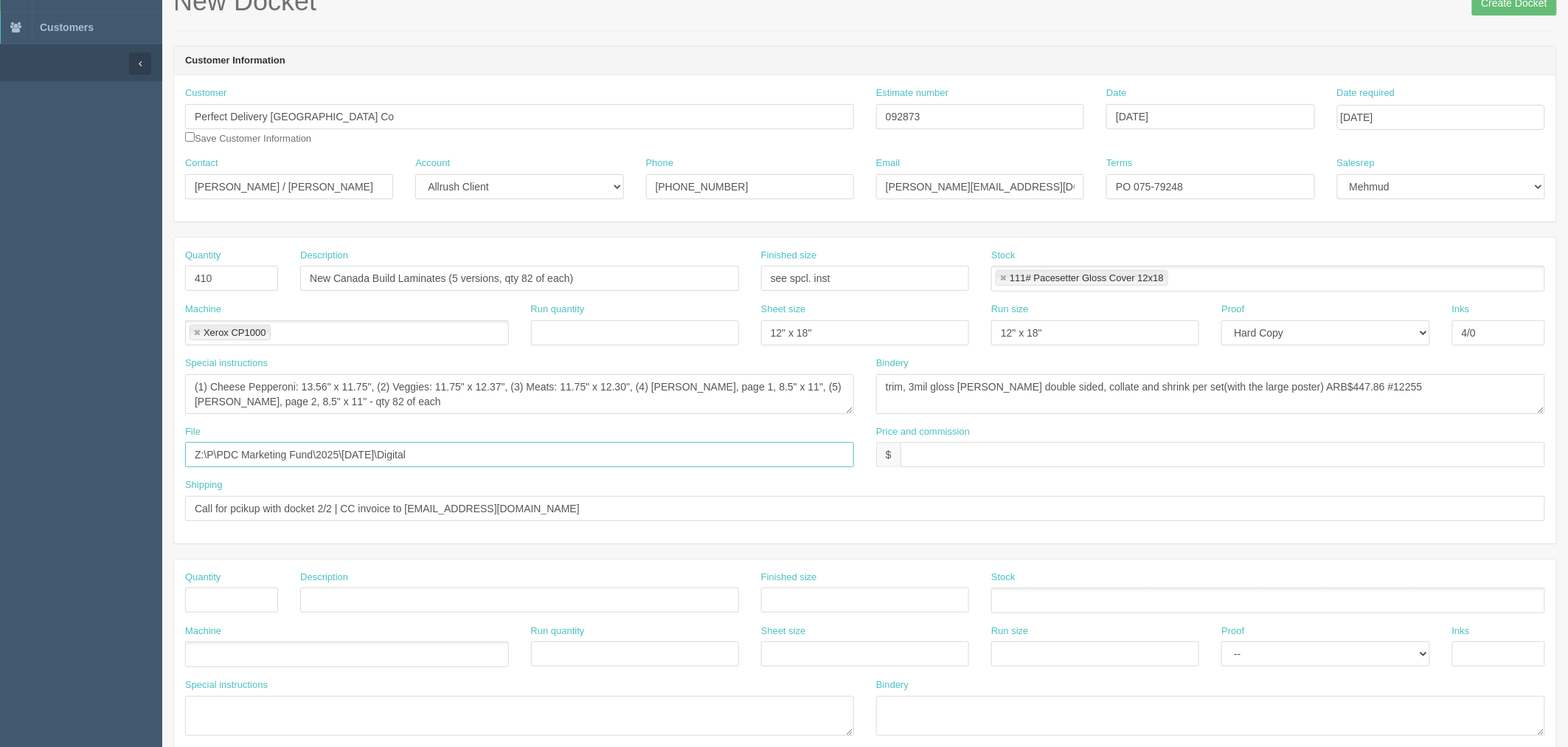
scroll to position [0, 0]
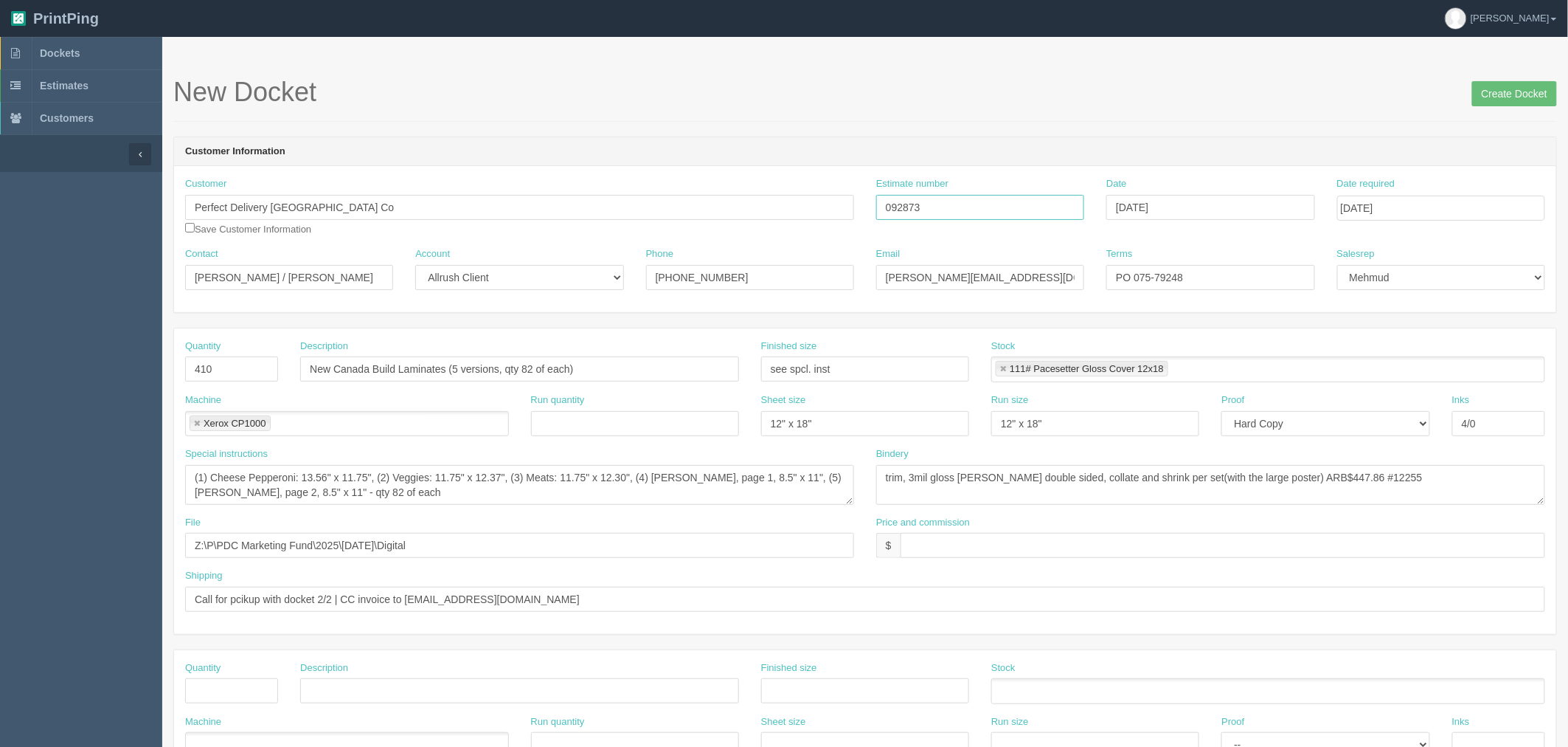
drag, startPoint x: 824, startPoint y: 223, endPoint x: 620, endPoint y: 227, distance: 204.0
click at [661, 223] on div "Customer Perfect Delivery Canada Co Perfect Delivery Canada Co Perfect delivery…" at bounding box center [864, 211] width 1382 height 70
click at [1495, 99] on input "Create Docket" at bounding box center [1514, 93] width 85 height 25
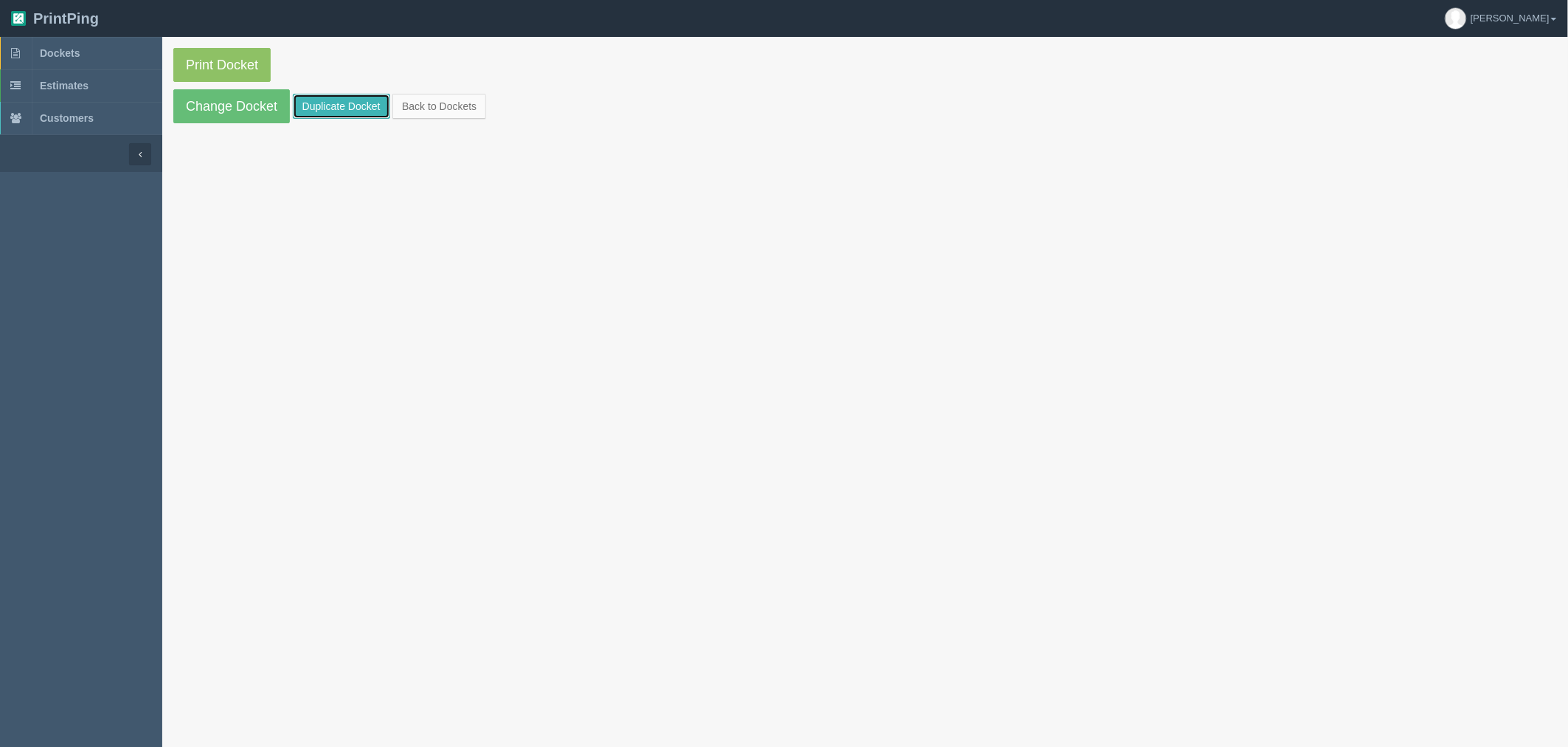
click at [372, 105] on link "Duplicate Docket" at bounding box center [341, 106] width 98 height 25
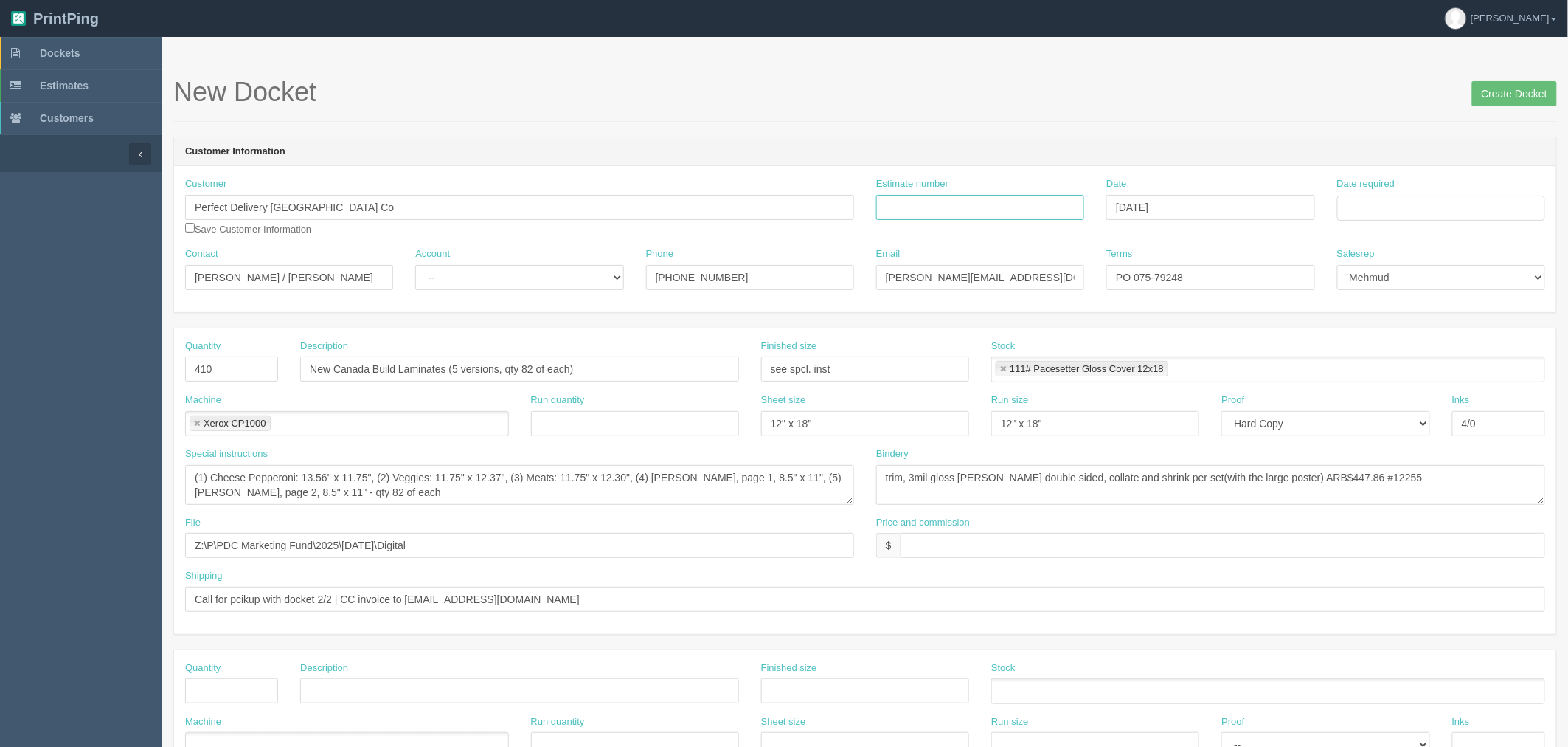
click at [954, 210] on input "Estimate number" at bounding box center [979, 206] width 208 height 25
paste input "092875"
type input "092875"
click at [1391, 199] on input "Date required" at bounding box center [1441, 207] width 208 height 25
click at [1390, 347] on td "21" at bounding box center [1390, 349] width 19 height 22
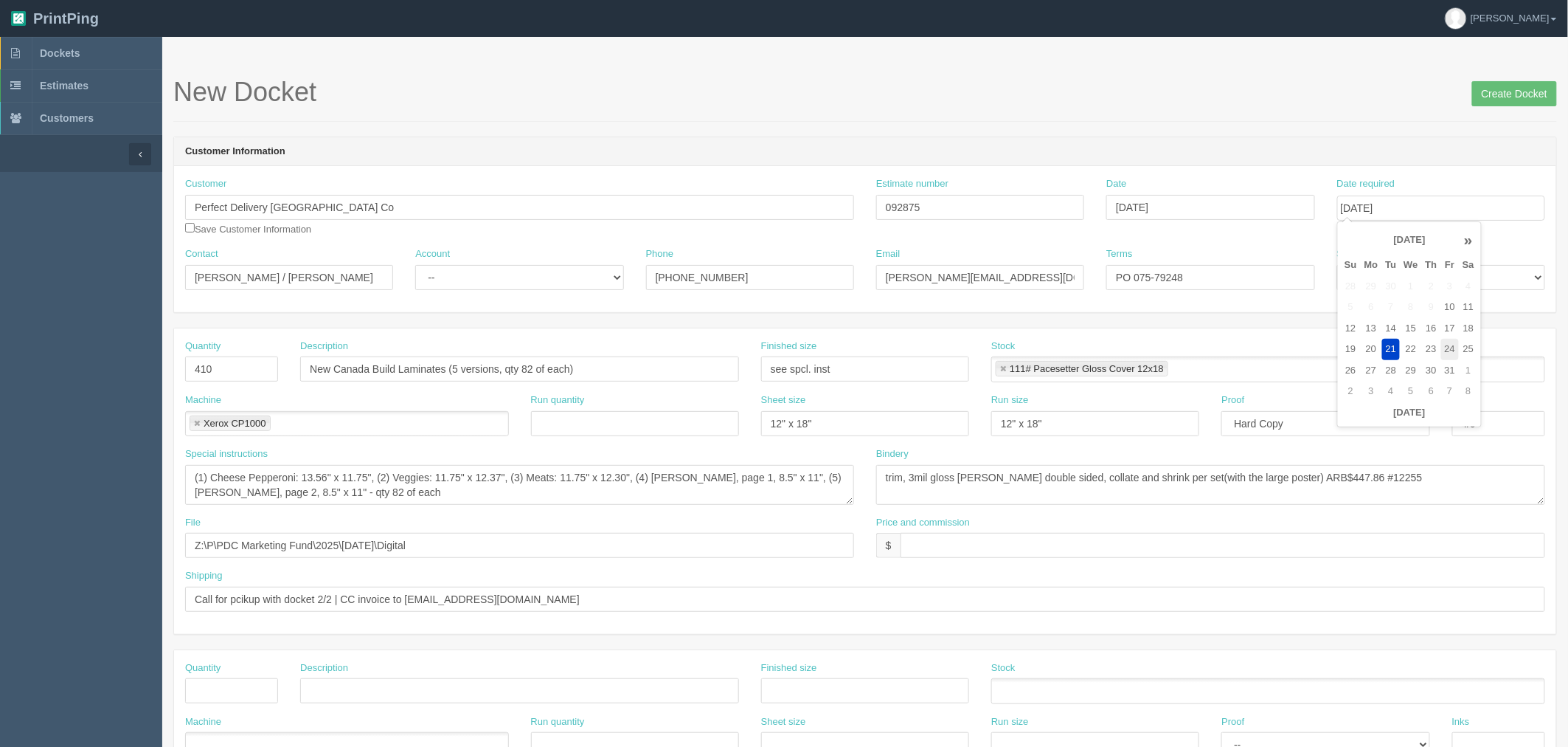
click at [1458, 349] on td "24" at bounding box center [1450, 349] width 18 height 22
type input "[DATE]"
click at [1159, 122] on form "New Docket Create Docket Customer Information Customer Perfect Delivery Canada …" at bounding box center [865, 698] width 1384 height 1240
drag, startPoint x: 551, startPoint y: 276, endPoint x: 520, endPoint y: 282, distance: 31.6
click at [551, 276] on select "-- Existing Client Allrush Client Rep Client" at bounding box center [519, 276] width 208 height 25
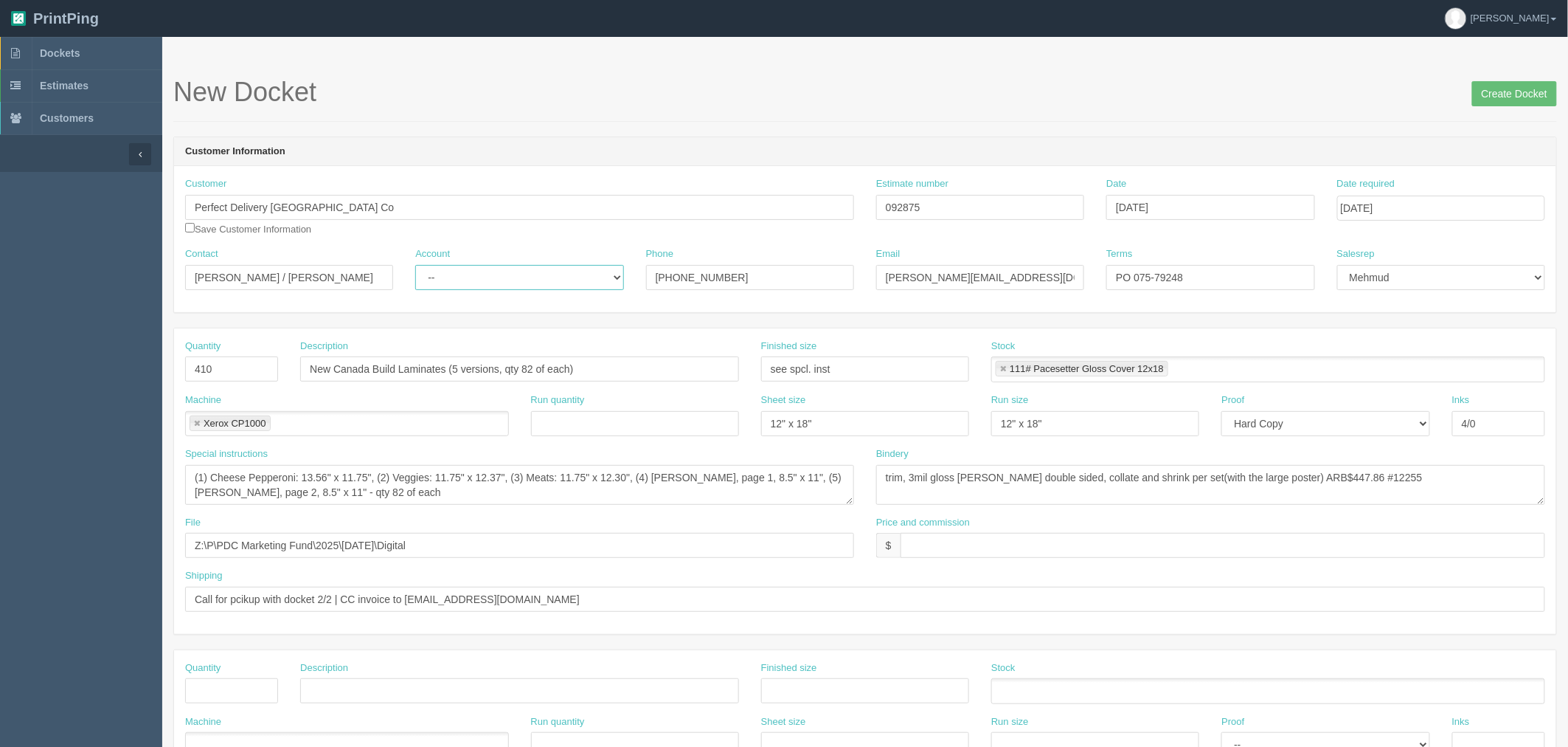
select select "Allrush Client"
click at [415, 264] on select "-- Existing Client Allrush Client Rep Client" at bounding box center [519, 276] width 208 height 25
drag, startPoint x: 171, startPoint y: 382, endPoint x: 142, endPoint y: 382, distance: 29.0
click at [142, 382] on section "Dockets Estimates Customers" at bounding box center [784, 688] width 1568 height 1303
type input "82"
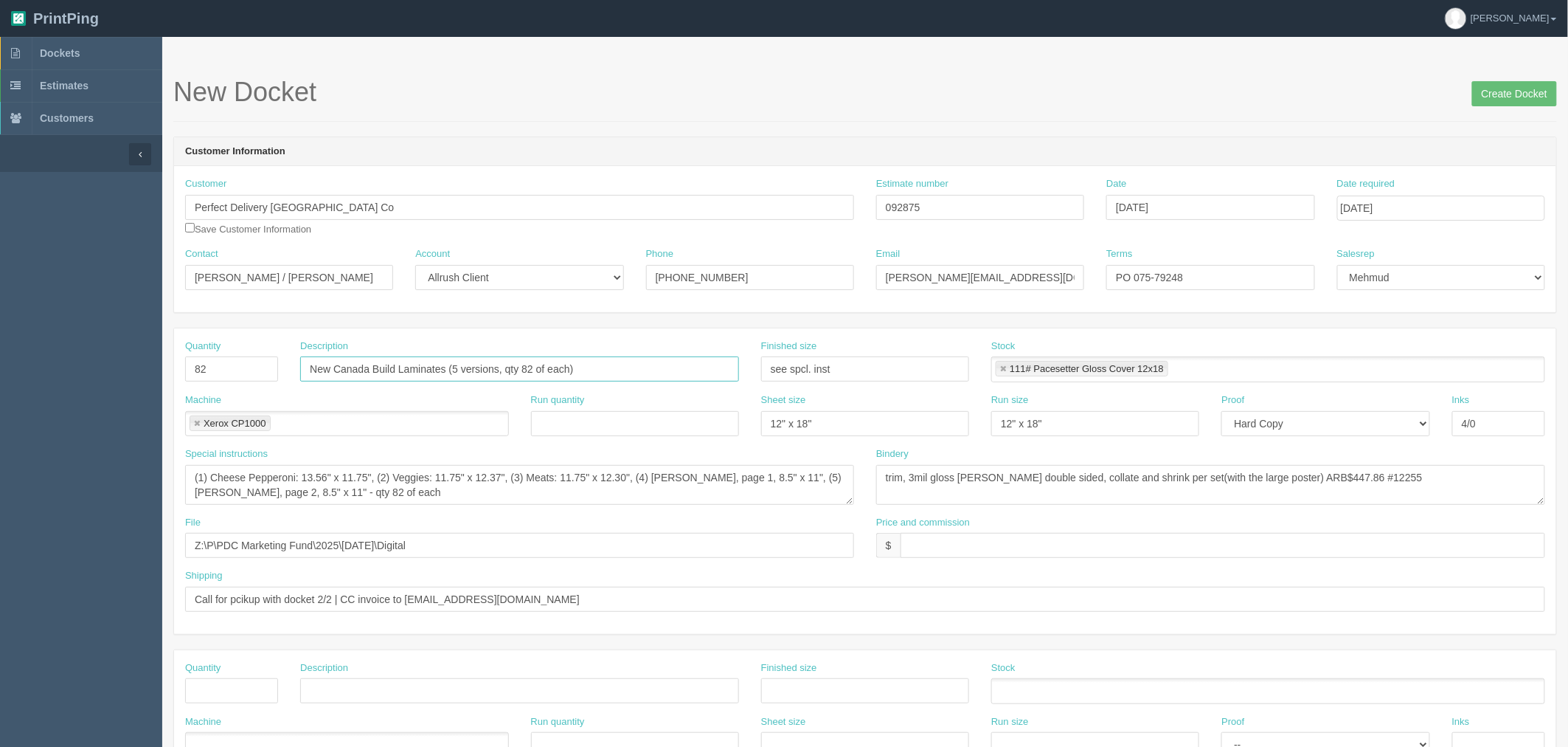
click at [447, 358] on input "New Canada Build Laminates (5 versions, qty 82 of each)" at bounding box center [519, 368] width 439 height 25
drag, startPoint x: 393, startPoint y: 366, endPoint x: 0, endPoint y: 351, distance: 393.3
click at [0, 351] on section "Dockets Estimates Customers" at bounding box center [784, 688] width 1568 height 1303
type input "Specialties Laminates (5 versions, qty 82 of each)"
drag, startPoint x: 806, startPoint y: 364, endPoint x: 218, endPoint y: 355, distance: 588.1
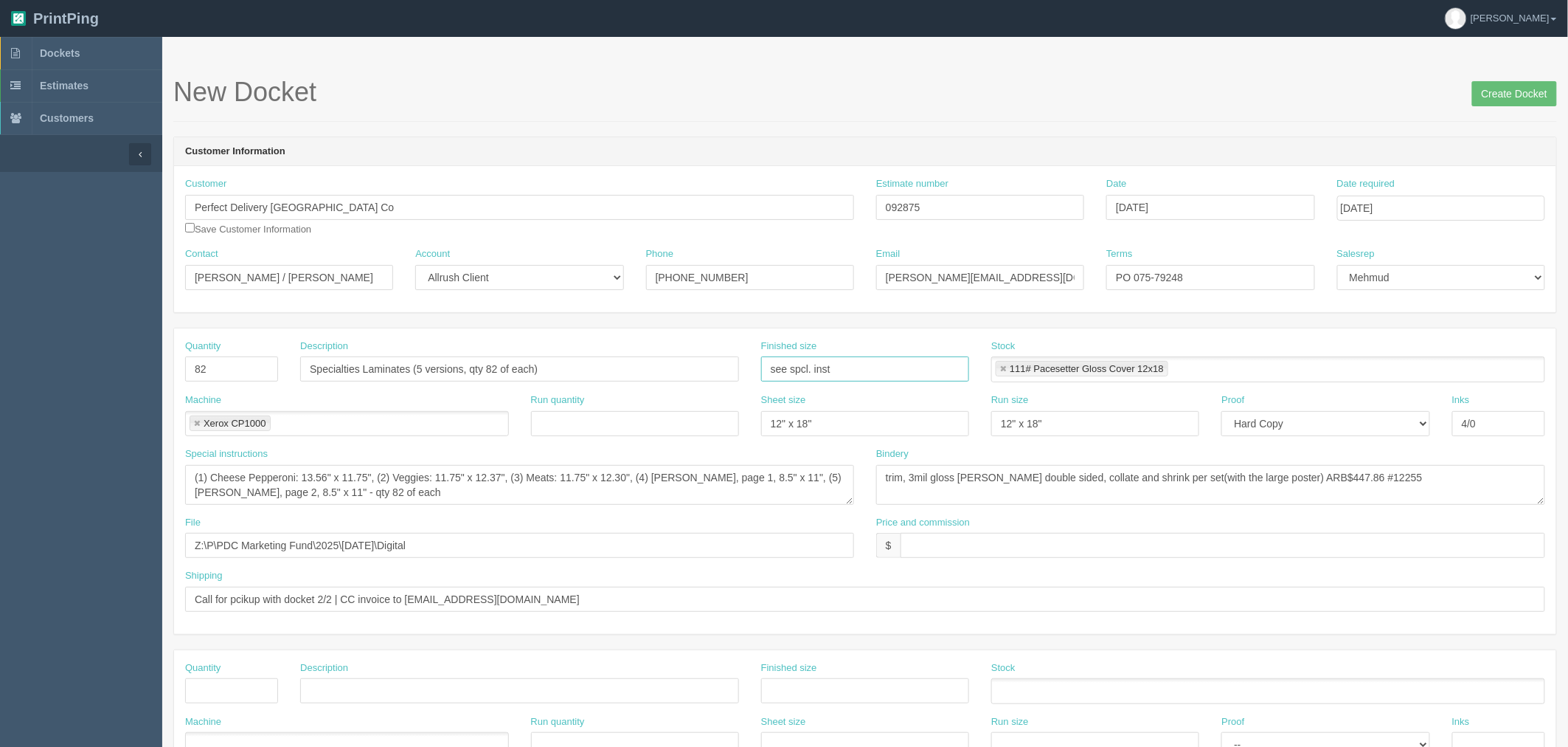
click at [218, 355] on div "Quantity 82 Description Specialties Laminates (5 versions, qty 82 of each) Fini…" at bounding box center [864, 366] width 1382 height 54
type input "83.75" x 22""
click at [1005, 364] on link at bounding box center [1002, 369] width 9 height 10
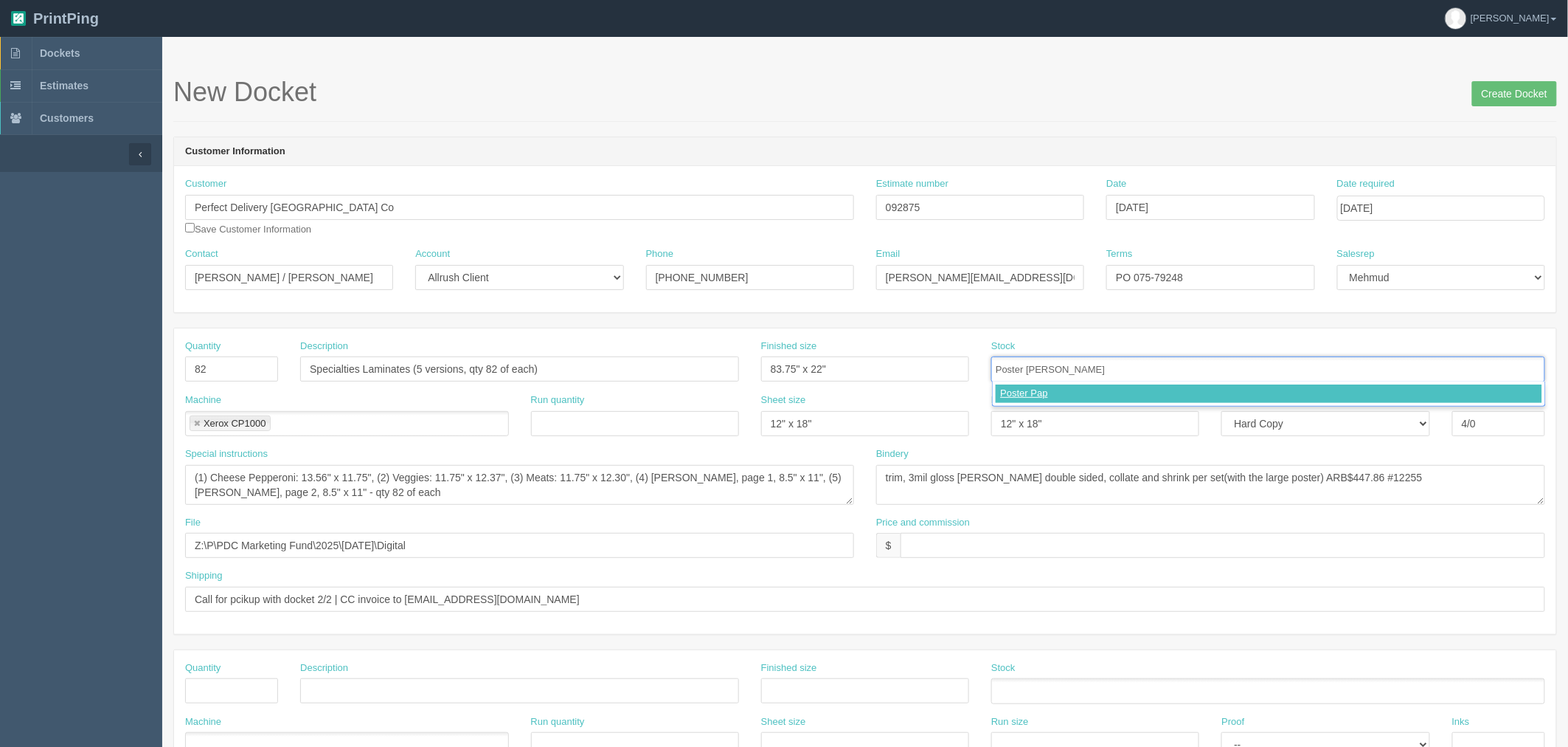
type input "Poster Paper"
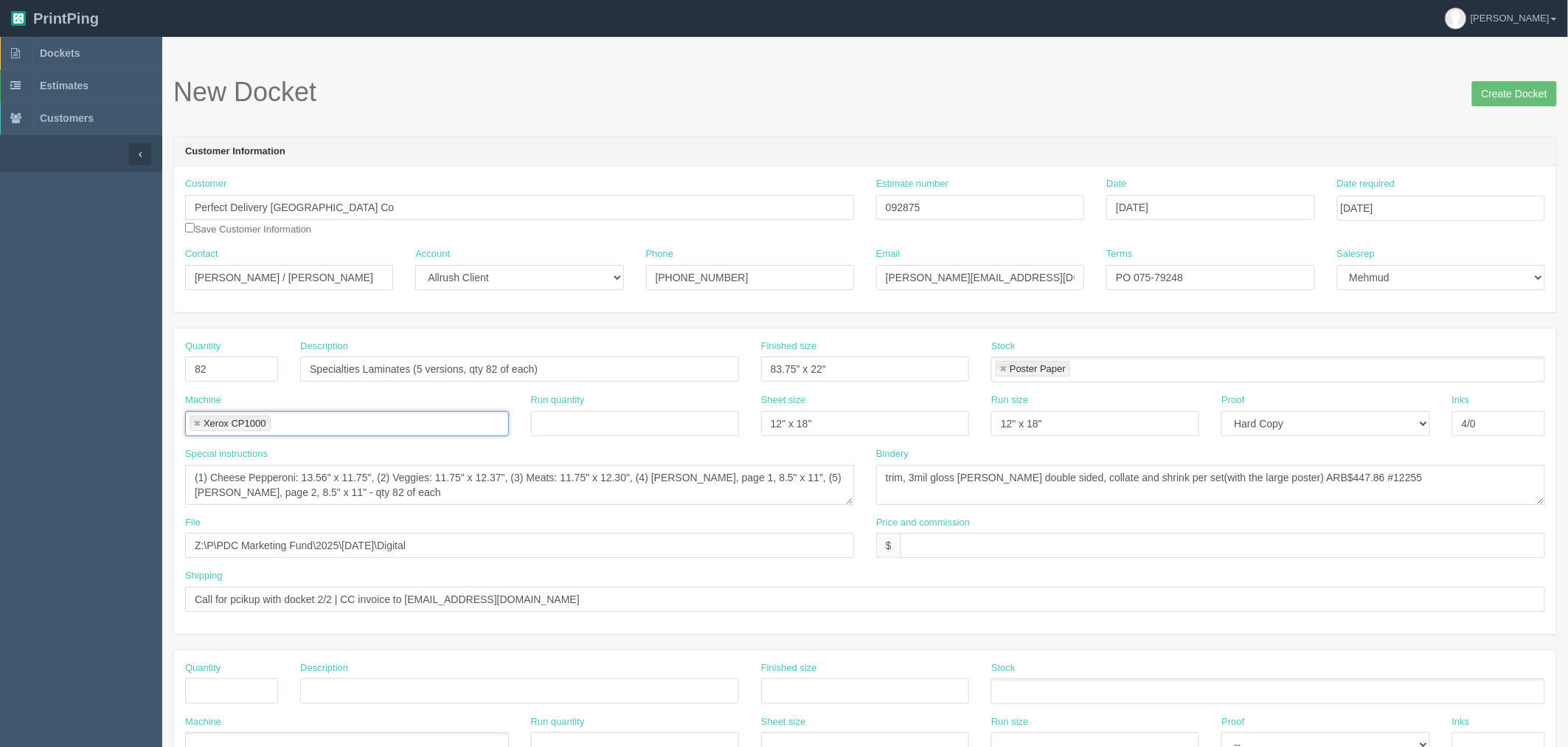
click at [196, 422] on link at bounding box center [196, 424] width 9 height 10
type input "Roland"
type textarea "trim, 3mil gloss lam single sided, collate and shrink per set(with the other la…"
click at [650, 75] on section "New Docket Create Docket Customer Information Customer Perfect Delivery Canada …" at bounding box center [864, 688] width 1405 height 1303
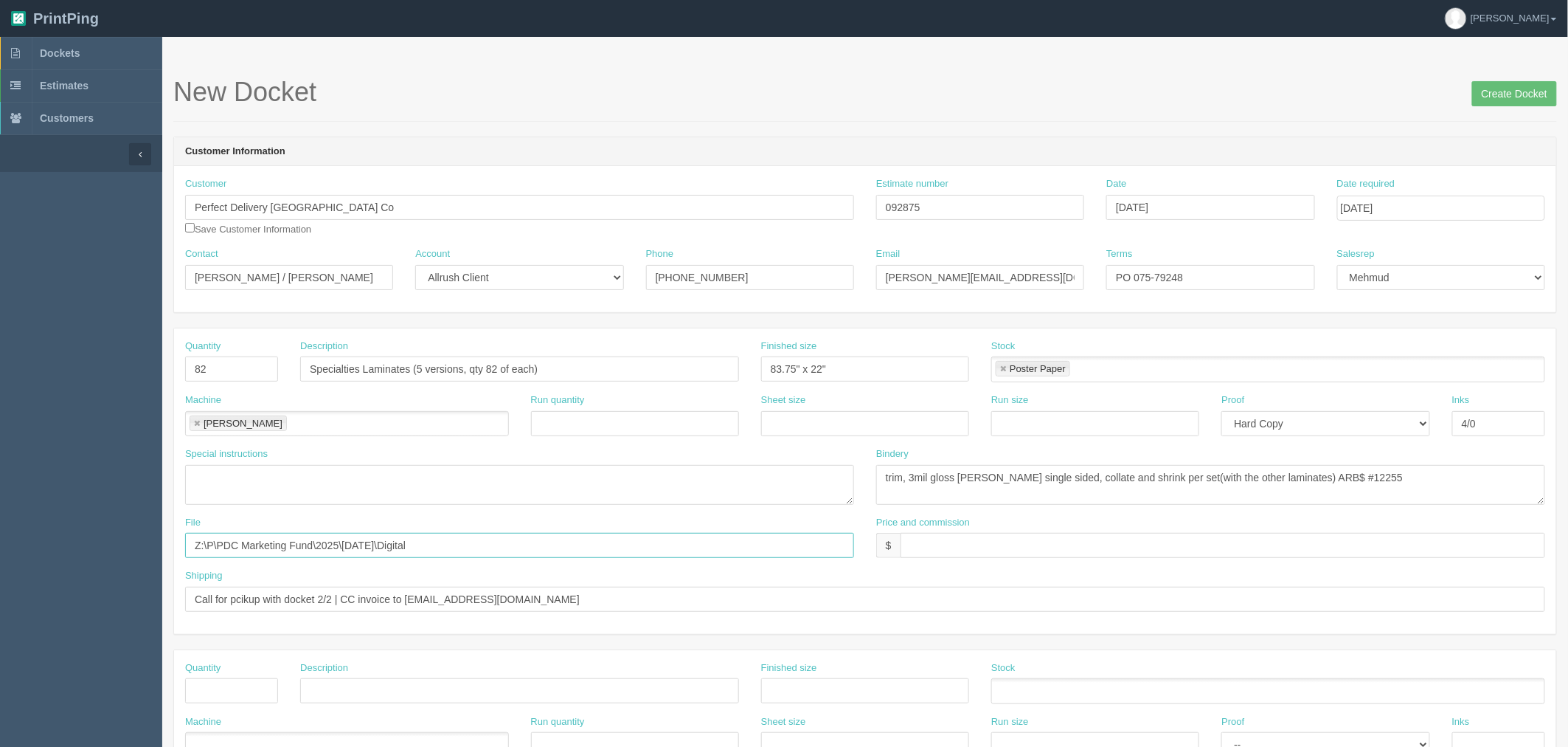
click at [488, 552] on input "Z:\P\PDC Marketing Fund\2025\[DATE]\Digital" at bounding box center [520, 545] width 669 height 25
drag, startPoint x: 216, startPoint y: 536, endPoint x: 0, endPoint y: 532, distance: 216.0
click at [0, 532] on section "Dockets Estimates Customers" at bounding box center [784, 688] width 1568 height 1303
paste input "Large Format"
type input "Z:\P\PDC Marketing Fund\2025\October 2025\Large Format"
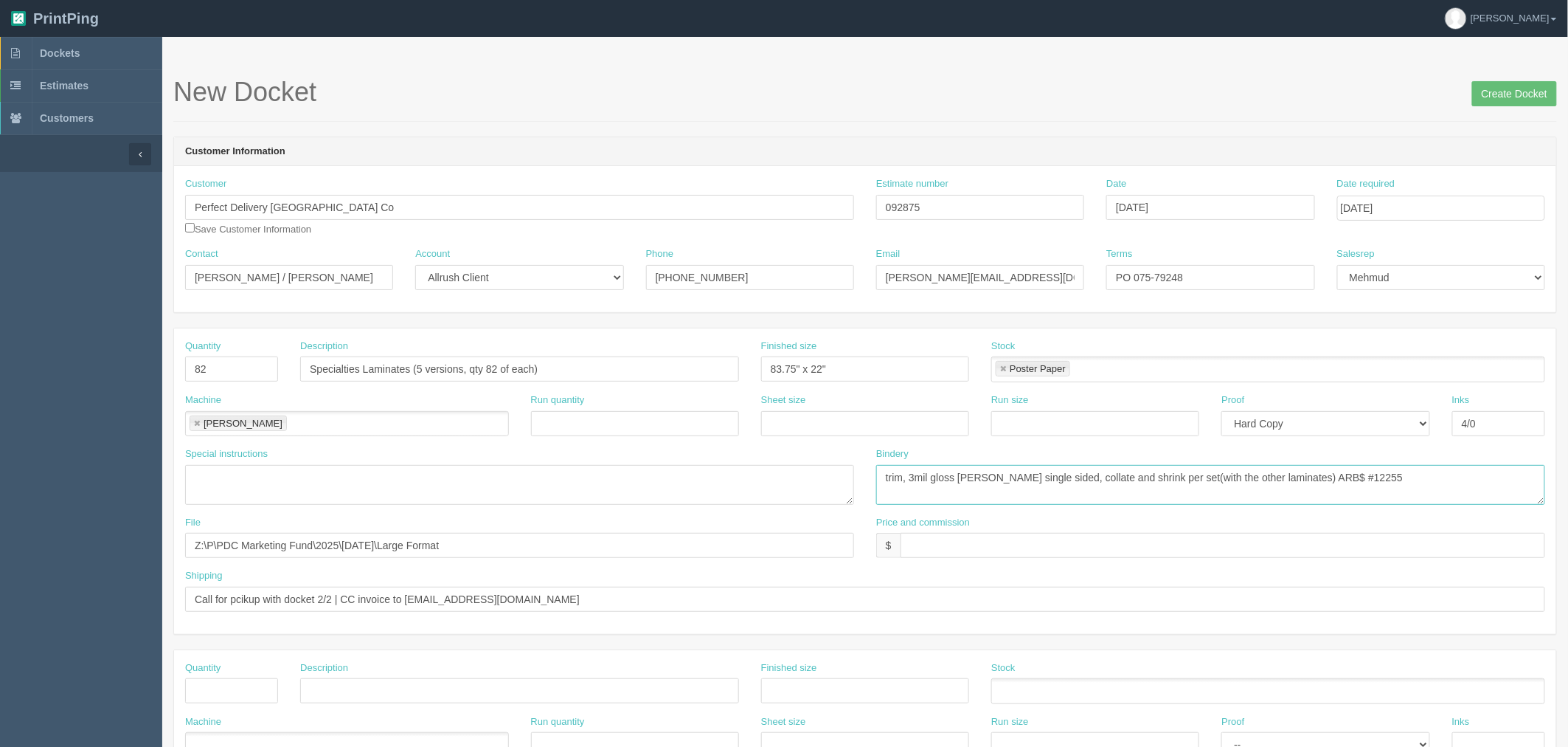
click at [986, 498] on textarea "trim, 3mil gloss lam double sided, collate and shrink per set(with the large po…" at bounding box center [1210, 485] width 669 height 39
drag, startPoint x: 1372, startPoint y: 477, endPoint x: 1565, endPoint y: 485, distance: 193.2
click at [1375, 477] on textarea "trim, 3mil gloss lam double sided, collate and shrink per set(with the large po…" at bounding box center [1210, 485] width 669 height 39
click at [1315, 474] on textarea "trim, 3mil gloss lam double sided, collate and shrink per set(with the large po…" at bounding box center [1210, 485] width 669 height 39
paste textarea "1,923.45"
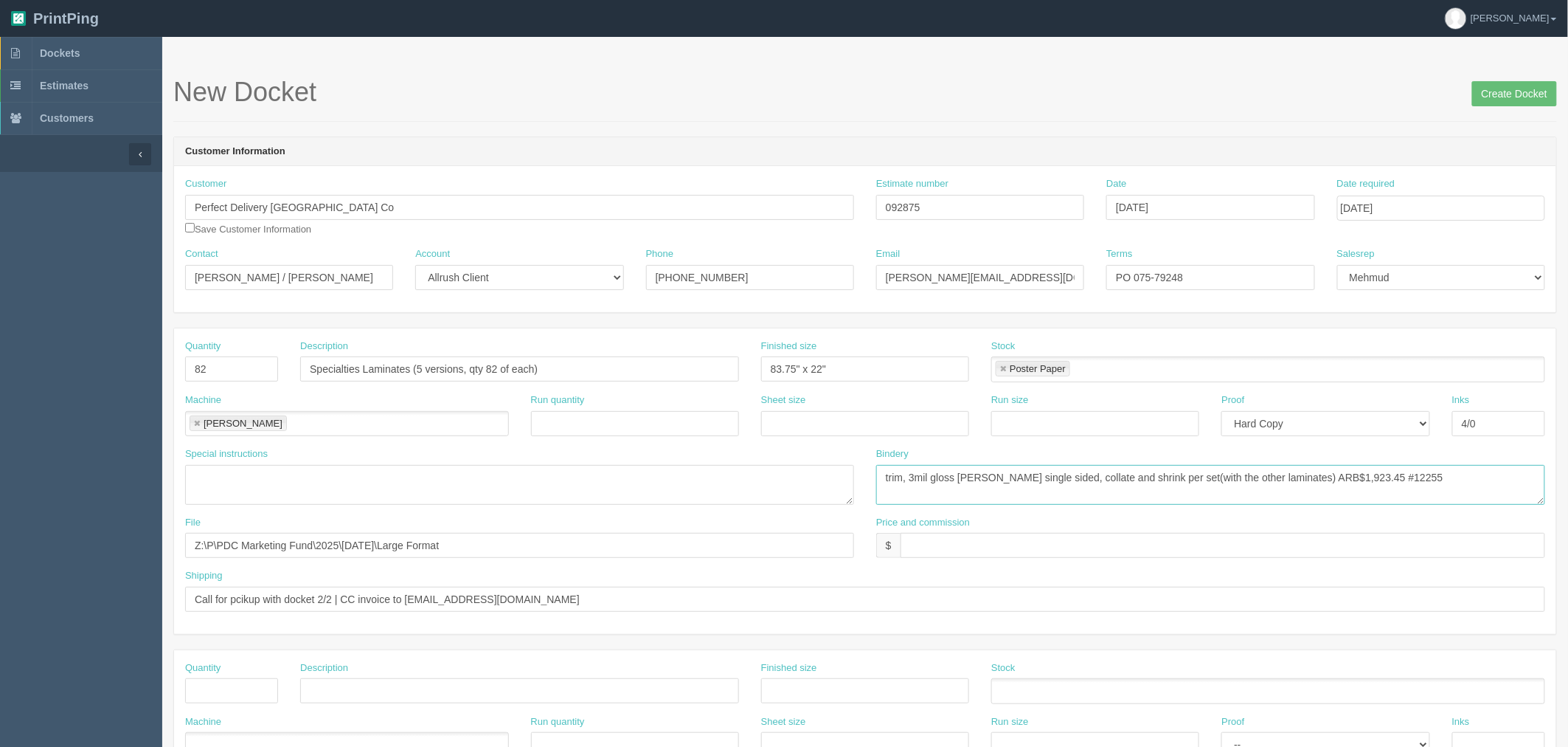
click at [1428, 475] on textarea "trim, 3mil gloss lam double sided, collate and shrink per set(with the large po…" at bounding box center [1210, 485] width 669 height 39
drag, startPoint x: 957, startPoint y: 478, endPoint x: 1052, endPoint y: 507, distance: 99.3
click at [961, 478] on textarea "trim, 3mil gloss lam double sided, collate and shrink per set(with the large po…" at bounding box center [1210, 485] width 669 height 39
paste textarea "lam"
click at [1403, 486] on textarea "trim, 3mil gloss lam double sided, collate and shrink per set(with the large po…" at bounding box center [1210, 485] width 669 height 39
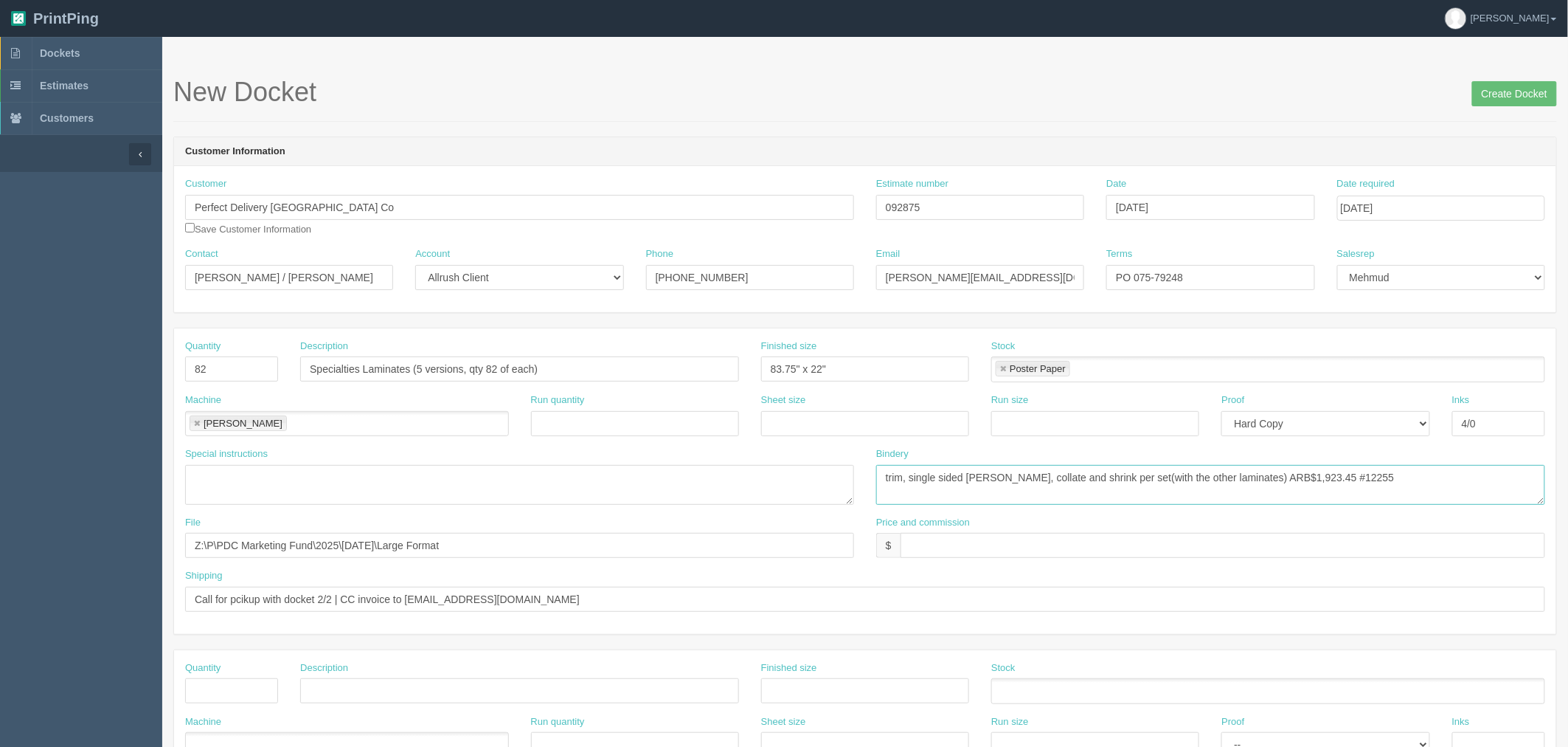
type textarea "trim, single sided lam, collate and shrink per set(with the other laminates) AR…"
click at [952, 541] on input "text" at bounding box center [1222, 545] width 644 height 25
drag, startPoint x: 967, startPoint y: 212, endPoint x: 639, endPoint y: 235, distance: 328.8
click at [667, 218] on div "Customer Perfect Delivery Canada Co Save Customer Information Estimate number 0…" at bounding box center [864, 211] width 1382 height 70
drag, startPoint x: 919, startPoint y: 543, endPoint x: 1661, endPoint y: 540, distance: 742.0
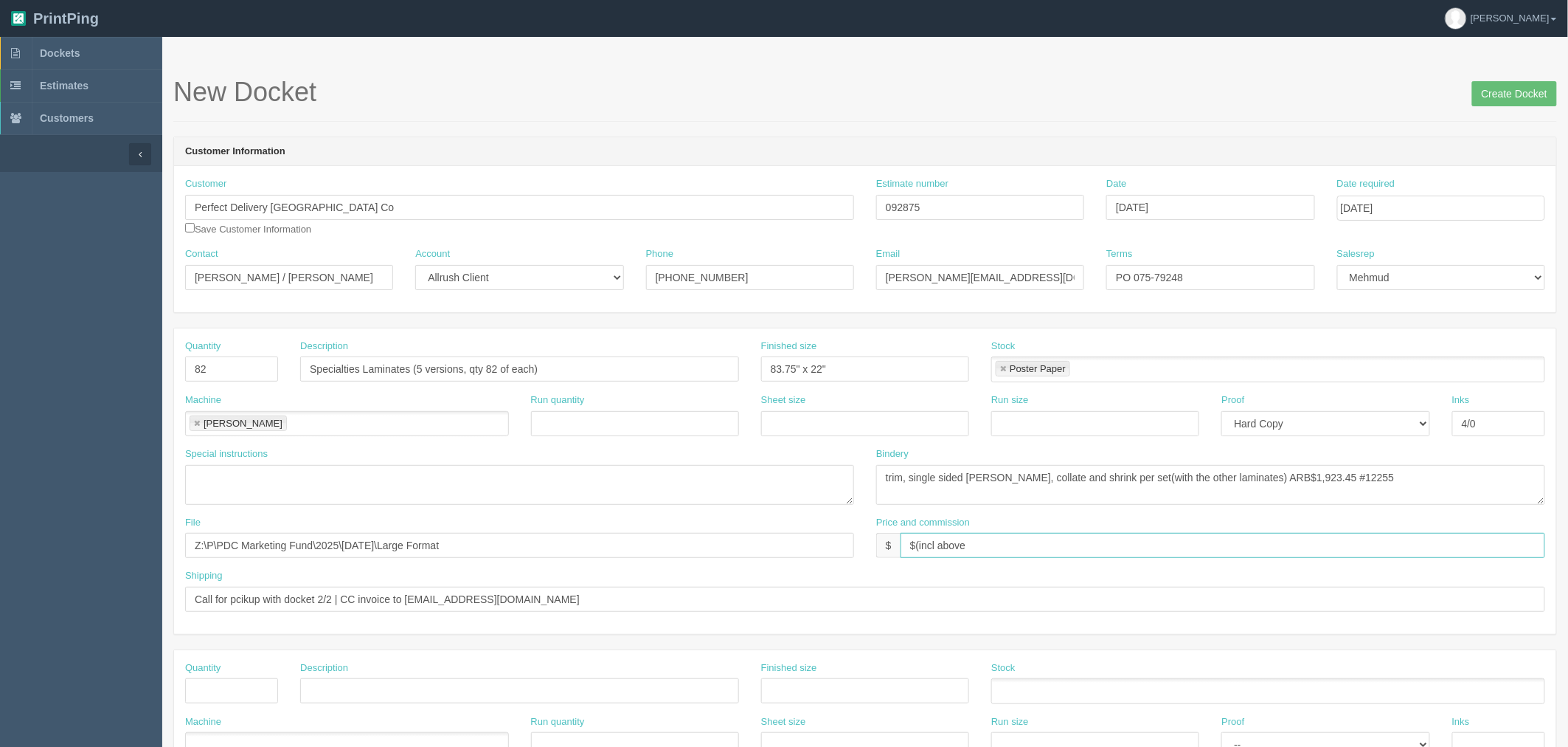
click at [1567, 540] on html "PrintPing Zack Edit account ( zack@allrush.ca ) Logout Dockets Estimates" at bounding box center [784, 670] width 1568 height 1340
click at [1075, 543] on input "$6,022.64 mj$1,389.84 AR$" at bounding box center [1222, 545] width 644 height 25
type input "$6,022.64 mj$1,389.84 AR$1,643.90"
click at [325, 594] on input "Call for pcikup with docket 2/2 | CC invoice to vickys@papajohnscalgary.ca" at bounding box center [865, 598] width 1360 height 25
type input "Call for pcikup with docket 1/2 | CC invoice to vickys@papajohnscalgary.ca"
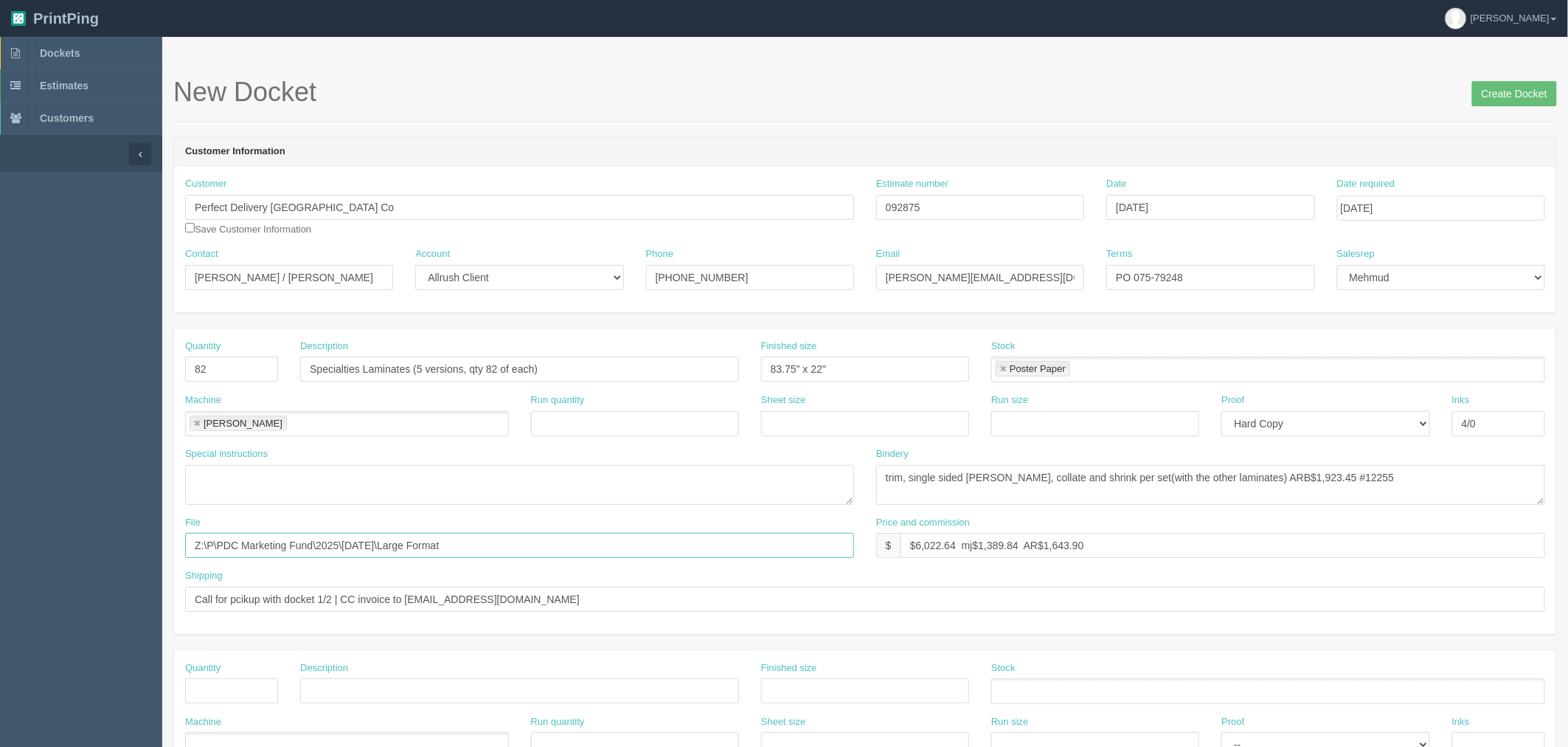
click at [510, 548] on input "Z:\P\PDC Marketing Fund\2025\October 2025\Large Format" at bounding box center [520, 545] width 669 height 25
click at [400, 492] on textarea "(1) Cheese Pepperoni: 13.56" x 11.75", (2) Veggies: 11.75" x 12.37", (3) Meats:…" at bounding box center [520, 485] width 669 height 39
click at [651, 112] on div "New Docket Create Docket" at bounding box center [865, 100] width 1384 height 44
click at [1485, 86] on input "Create Docket" at bounding box center [1514, 93] width 85 height 25
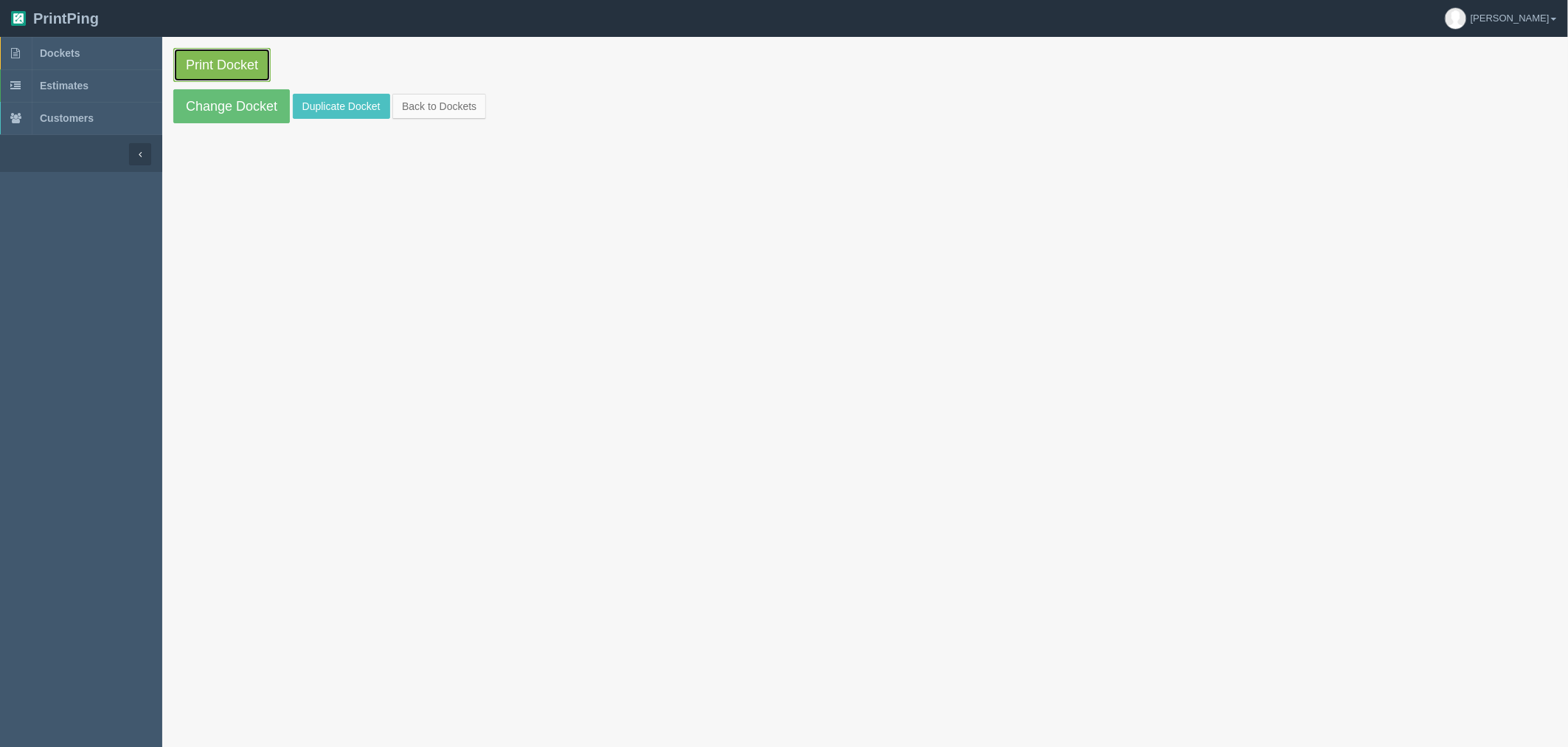
click at [185, 55] on link "Print Docket" at bounding box center [222, 65] width 98 height 34
click at [107, 54] on link "Dockets" at bounding box center [81, 52] width 162 height 33
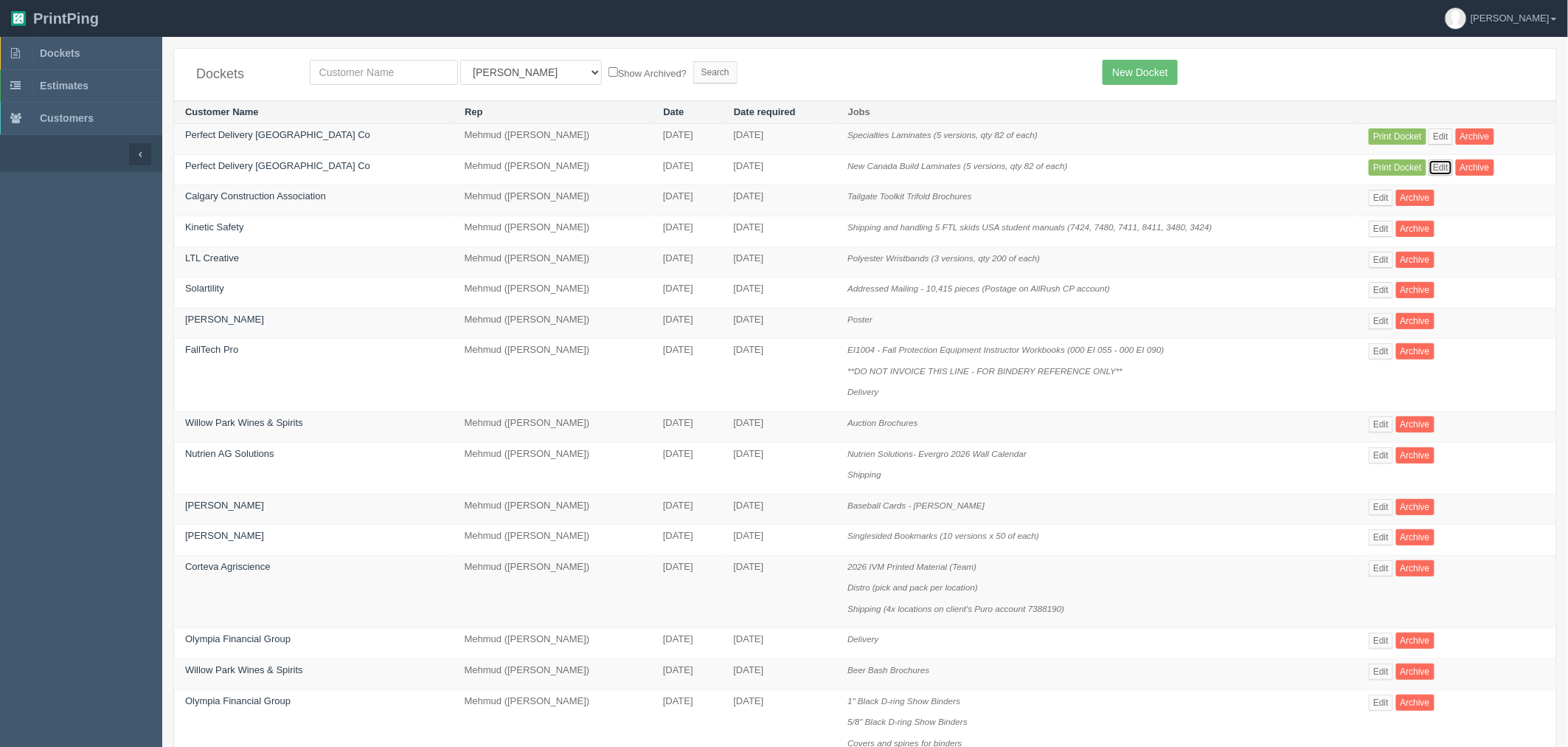
click at [1437, 165] on link "Edit" at bounding box center [1440, 168] width 25 height 16
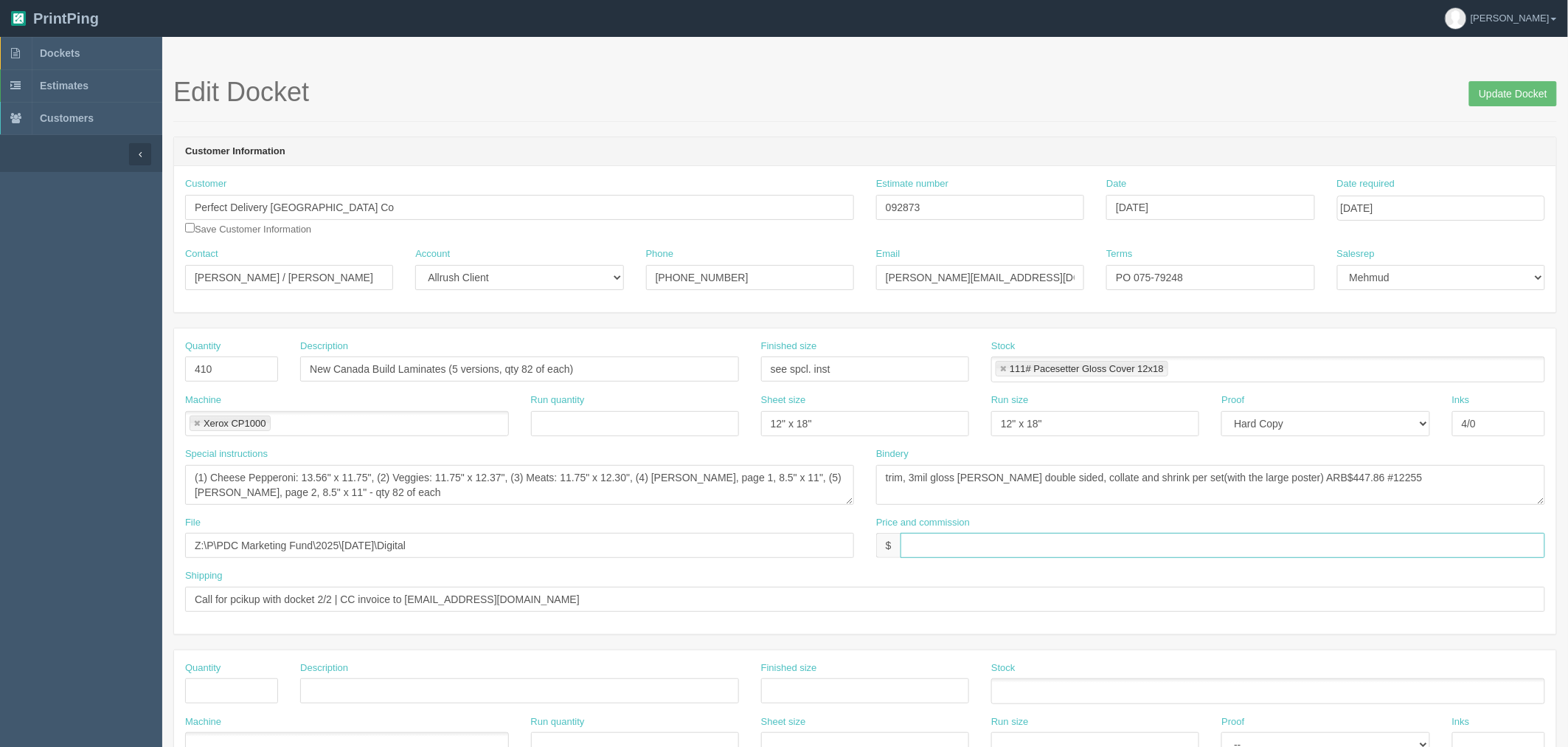
click at [917, 540] on input "text" at bounding box center [1222, 545] width 644 height 25
click at [1030, 543] on input "$1,104.04 mj$ AR$" at bounding box center [1222, 545] width 644 height 25
drag, startPoint x: 978, startPoint y: 540, endPoint x: 1192, endPoint y: 668, distance: 249.4
click at [978, 540] on input "$1,104.04 mj$ AR$241.51" at bounding box center [1222, 545] width 644 height 25
type input "$1,104.04 mj$172.51 AR$241.51"
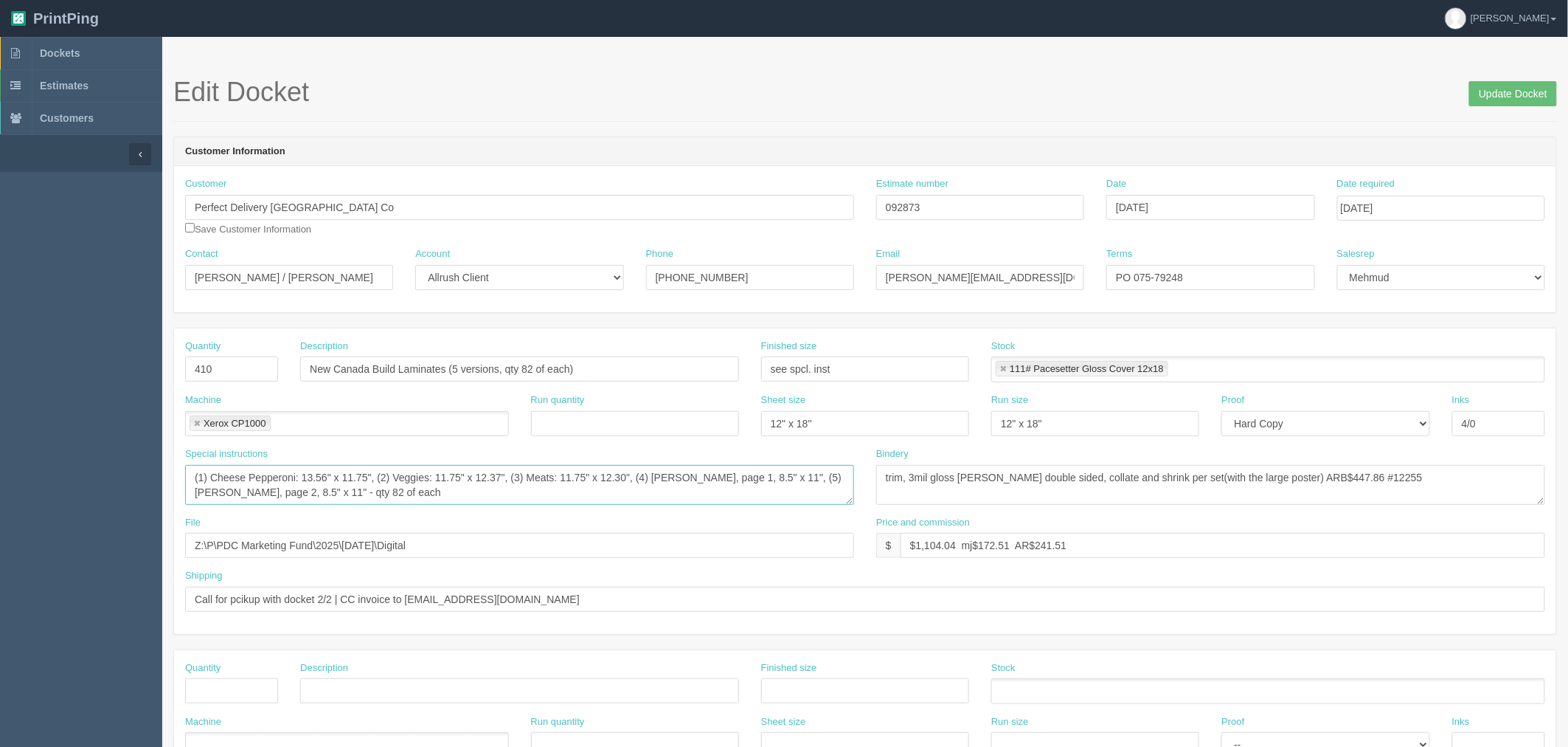
drag, startPoint x: 507, startPoint y: 497, endPoint x: 506, endPoint y: 518, distance: 21.0
click at [507, 496] on textarea "(1) Cheese Pepperoni: 13.56" x 11.75", (2) Veggies: 11.75" x 12.37", (3) Meats:…" at bounding box center [520, 485] width 669 height 39
click at [1516, 89] on input "Update Docket" at bounding box center [1512, 93] width 88 height 25
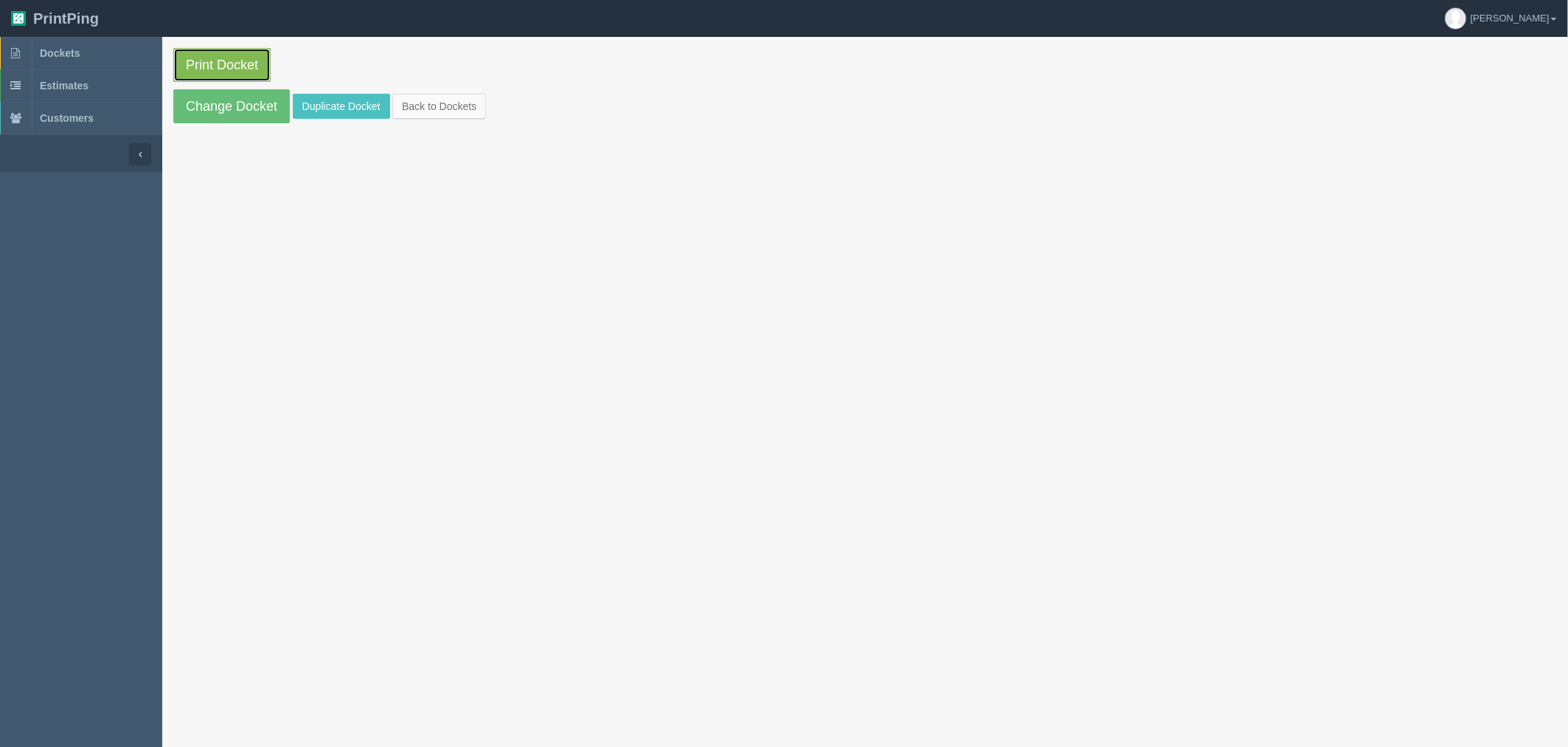
click at [244, 55] on link "Print Docket" at bounding box center [222, 65] width 98 height 34
click at [79, 54] on span "Dockets" at bounding box center [59, 53] width 39 height 12
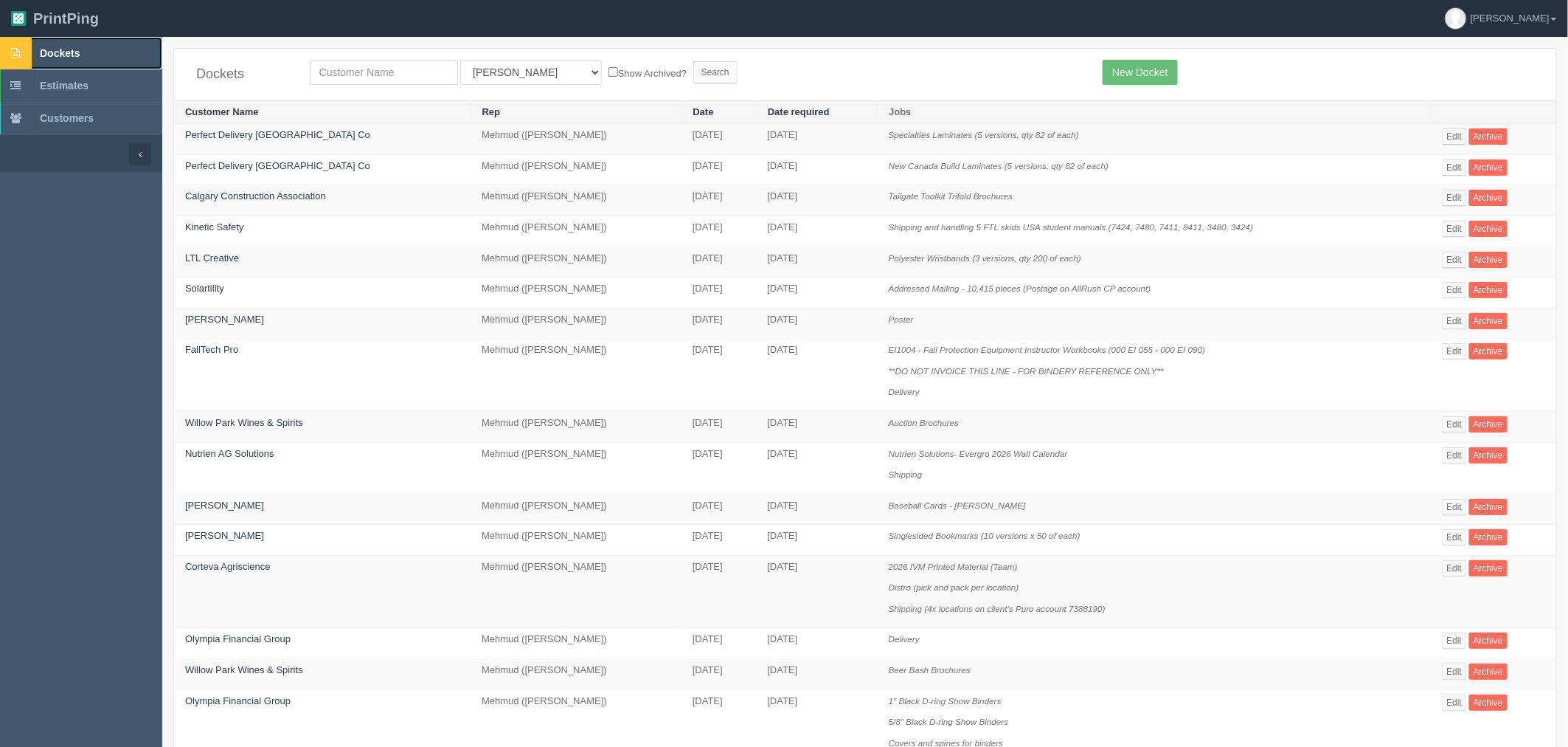
click at [107, 45] on link "Dockets" at bounding box center [81, 52] width 162 height 33
click at [95, 37] on link "Dockets" at bounding box center [81, 52] width 162 height 33
click at [1168, 62] on link "New Docket" at bounding box center [1140, 72] width 75 height 25
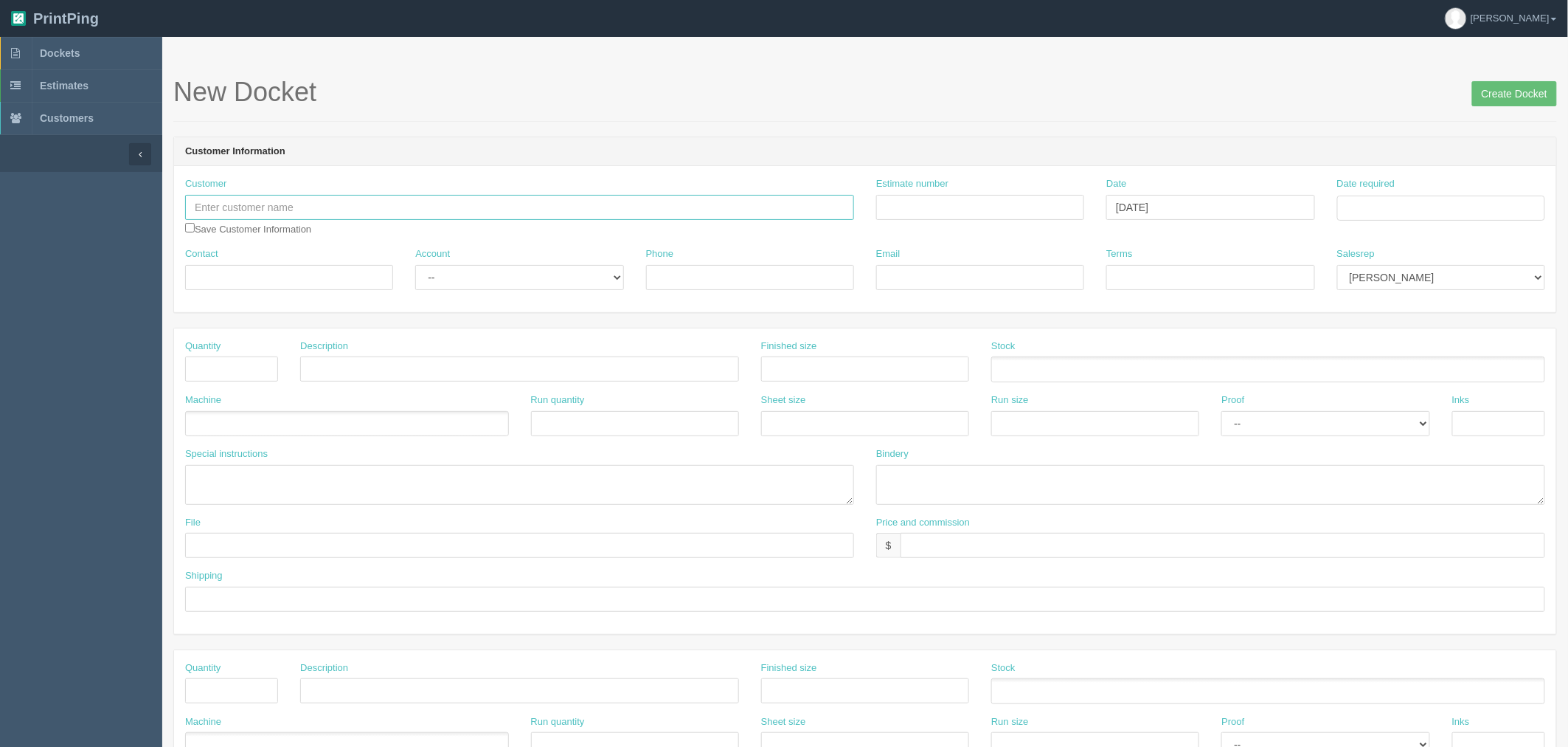
click at [342, 197] on input "text" at bounding box center [520, 206] width 669 height 25
type input "Willow Park Wines and Spirits"
click at [962, 207] on input "Estimate number" at bounding box center [979, 206] width 208 height 25
paste input "092882"
type input "092882"
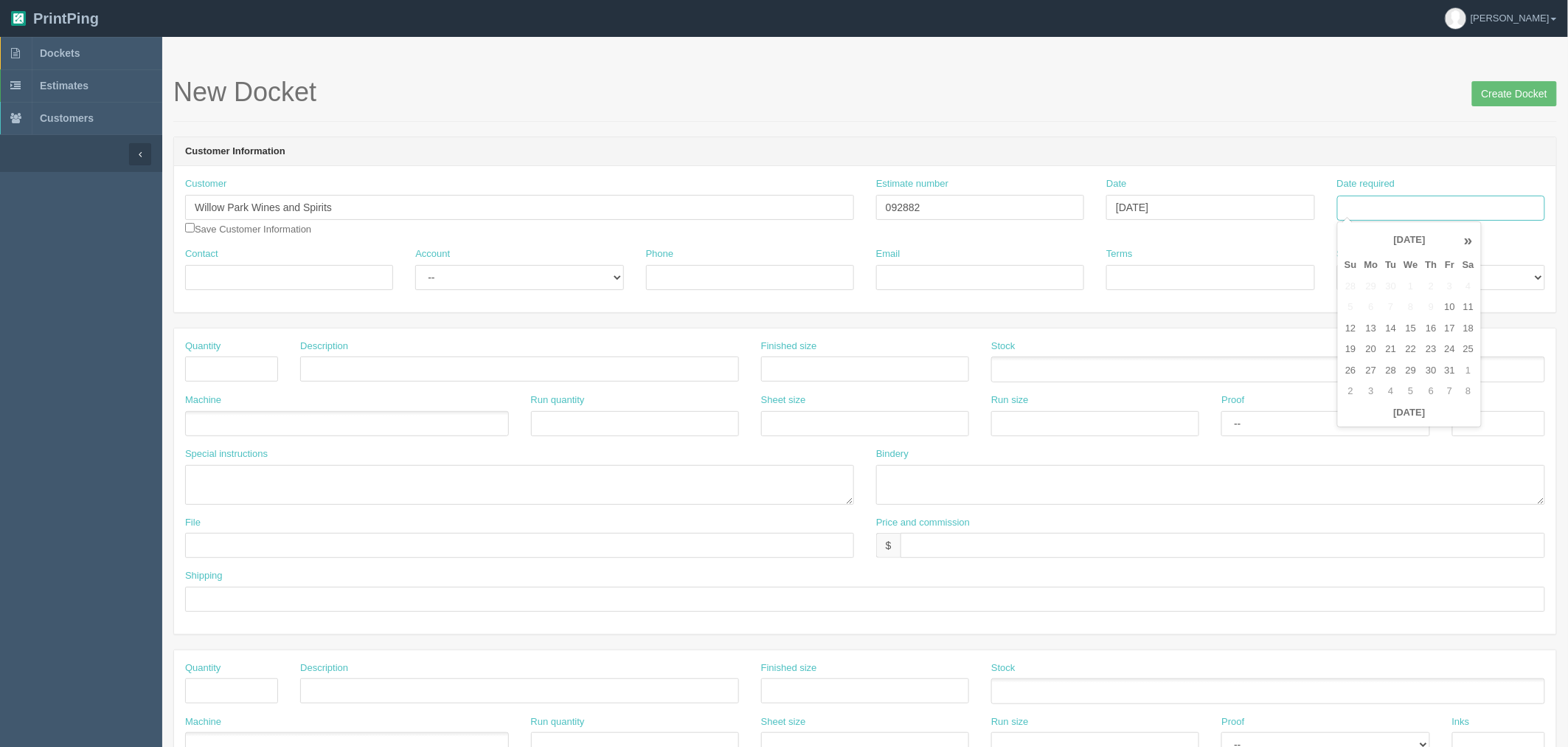
drag, startPoint x: 1414, startPoint y: 215, endPoint x: 1395, endPoint y: 253, distance: 42.5
click at [1414, 215] on input "Date required" at bounding box center [1441, 207] width 208 height 25
click at [1402, 329] on td "15" at bounding box center [1410, 329] width 22 height 22
click at [1449, 327] on td "17" at bounding box center [1450, 329] width 18 height 22
type input "[DATE]"
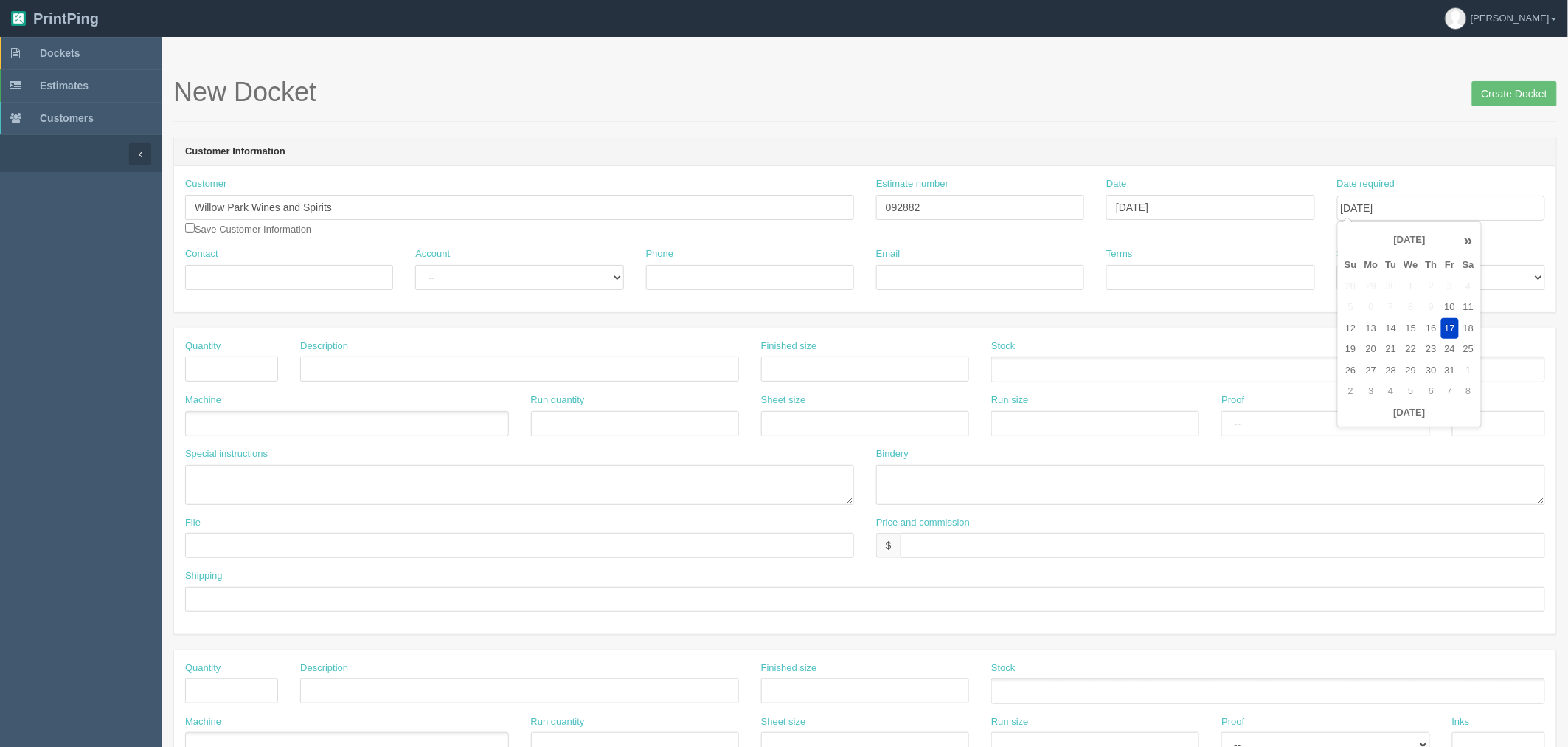
click at [1217, 112] on div "New Docket Create Docket" at bounding box center [865, 100] width 1384 height 44
click at [1374, 270] on select "[PERSON_NAME] Mikayla [PERSON_NAME] [PERSON_NAME] [PERSON_NAME] [PERSON_NAME] […" at bounding box center [1441, 276] width 208 height 25
select select "8"
click at [1337, 264] on select "[PERSON_NAME] Mikayla [PERSON_NAME] [PERSON_NAME] [PERSON_NAME] [PERSON_NAME] […" at bounding box center [1441, 276] width 208 height 25
drag, startPoint x: 712, startPoint y: 197, endPoint x: 586, endPoint y: 224, distance: 128.9
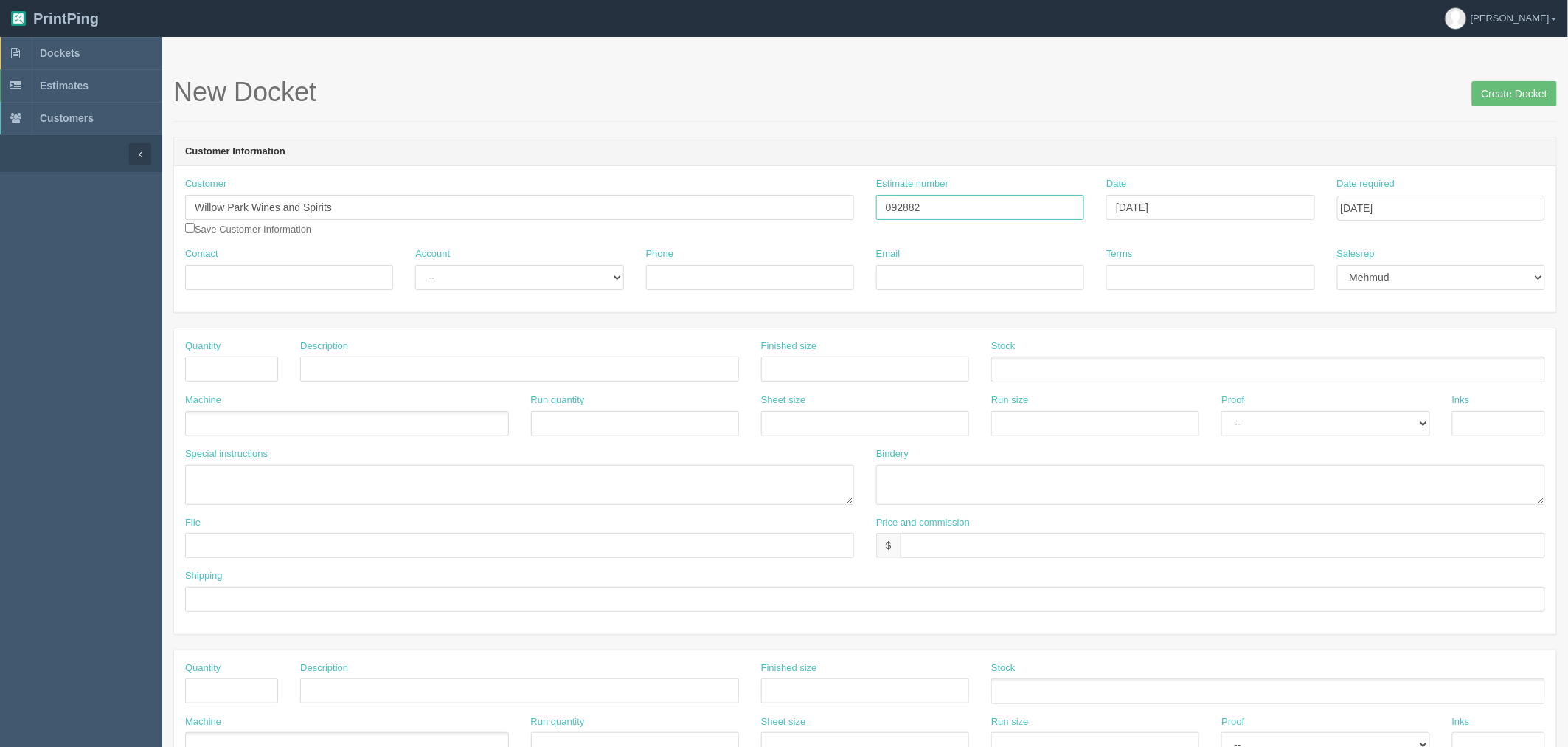
click at [579, 208] on div "Customer Willow Park Wines and Spirits willow park wine and spirits Willow park…" at bounding box center [864, 211] width 1382 height 70
click at [249, 273] on input "Contact" at bounding box center [289, 276] width 208 height 25
paste input "[PERSON_NAME] <[PERSON_NAME][EMAIL_ADDRESS][DOMAIN_NAME]>"
drag, startPoint x: 254, startPoint y: 273, endPoint x: 787, endPoint y: 270, distance: 533.0
click at [787, 270] on div "Contact [PERSON_NAME] <[PERSON_NAME][EMAIL_ADDRESS][DOMAIN_NAME]> Account -- Ex…" at bounding box center [864, 273] width 1382 height 54
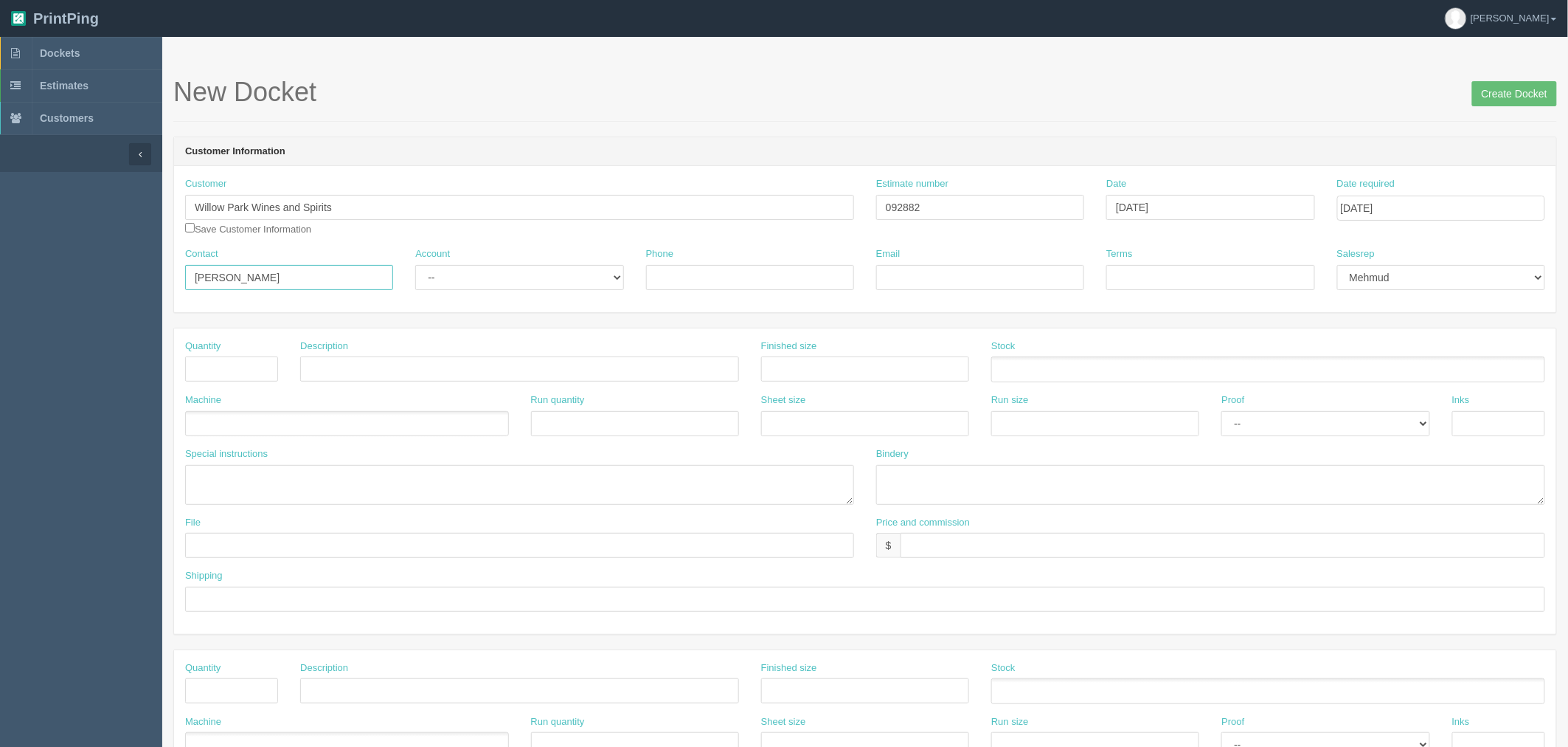
type input "[PERSON_NAME]"
click at [905, 282] on input "Email" at bounding box center [979, 276] width 208 height 25
paste input "<[EMAIL_ADDRESS][DOMAIN_NAME]>"
type input "[EMAIL_ADDRESS][DOMAIN_NAME]"
type input "Net 30"
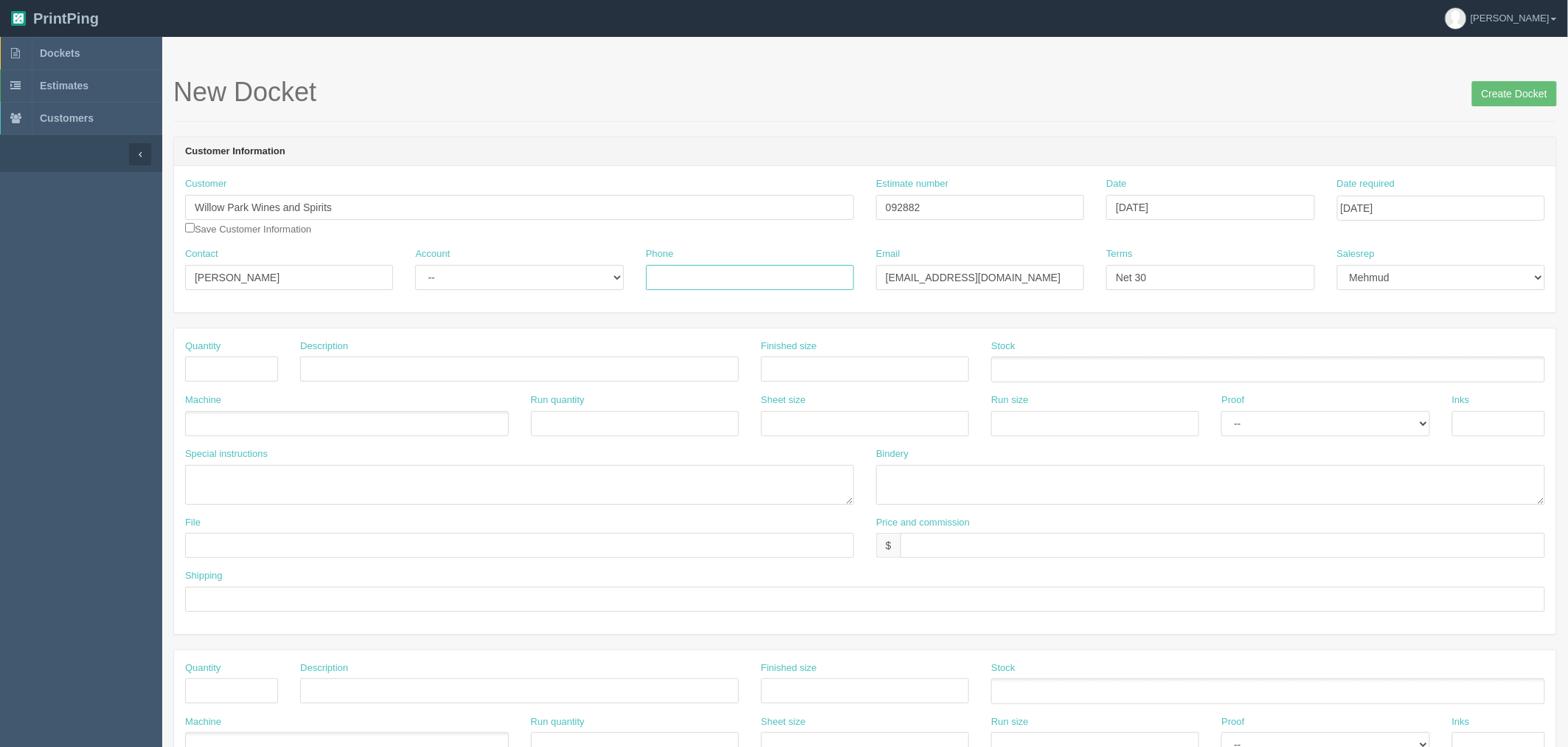
drag, startPoint x: 699, startPoint y: 280, endPoint x: 732, endPoint y: 282, distance: 33.1
click at [699, 280] on input "Phone" at bounding box center [749, 276] width 208 height 25
paste input "[PHONE_NUMBER] / ext. 250"
drag, startPoint x: 733, startPoint y: 274, endPoint x: 887, endPoint y: 257, distance: 154.9
click at [887, 257] on div "Contact [PERSON_NAME] Account -- Existing Client Allrush Client Rep Client Phon…" at bounding box center [864, 273] width 1382 height 54
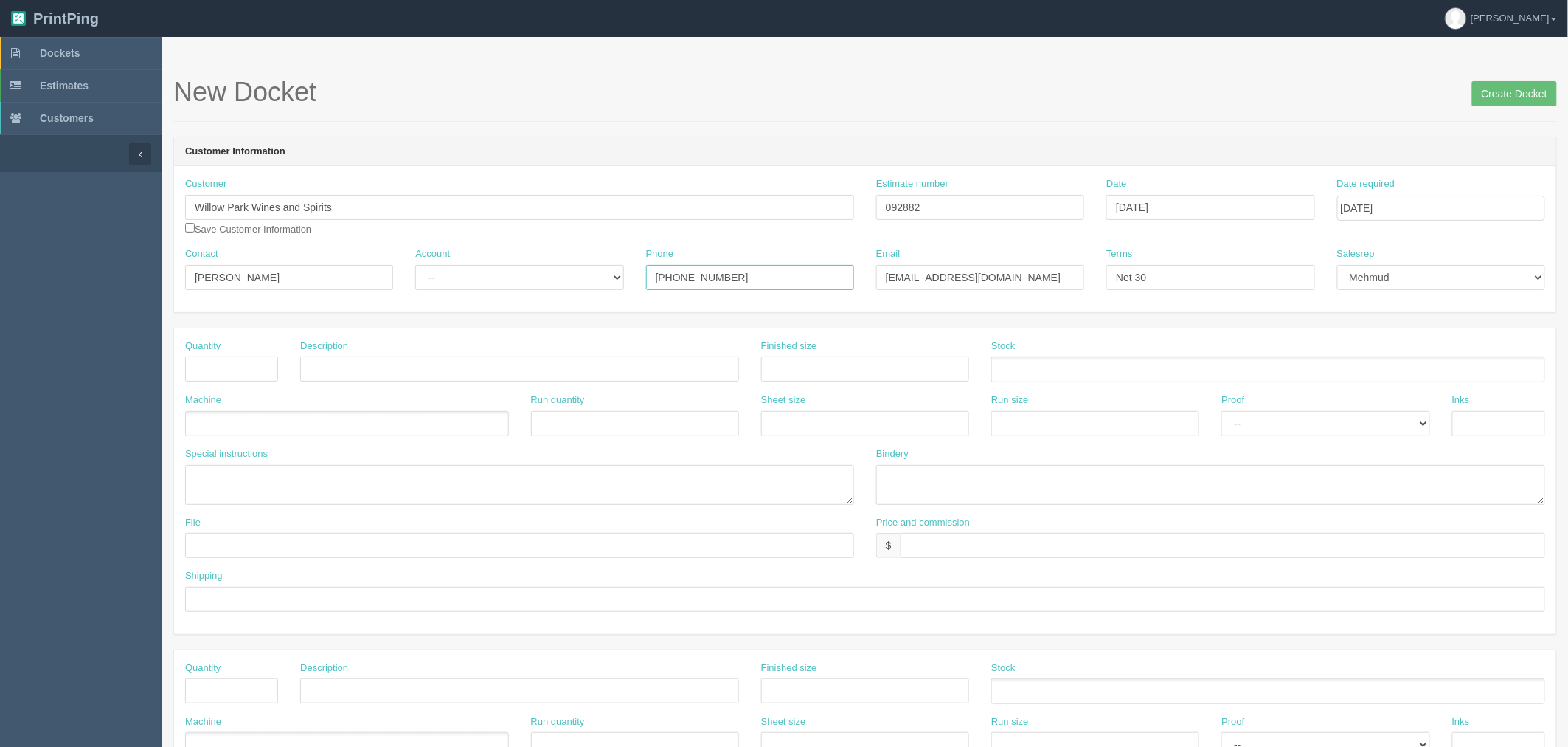
type input "[PHONE_NUMBER]"
drag, startPoint x: 550, startPoint y: 277, endPoint x: 542, endPoint y: 286, distance: 12.0
click at [550, 277] on select "-- Existing Client Allrush Client Rep Client" at bounding box center [519, 276] width 208 height 25
select select "Rep Client"
click at [415, 264] on select "-- Existing Client Allrush Client Rep Client" at bounding box center [519, 276] width 208 height 25
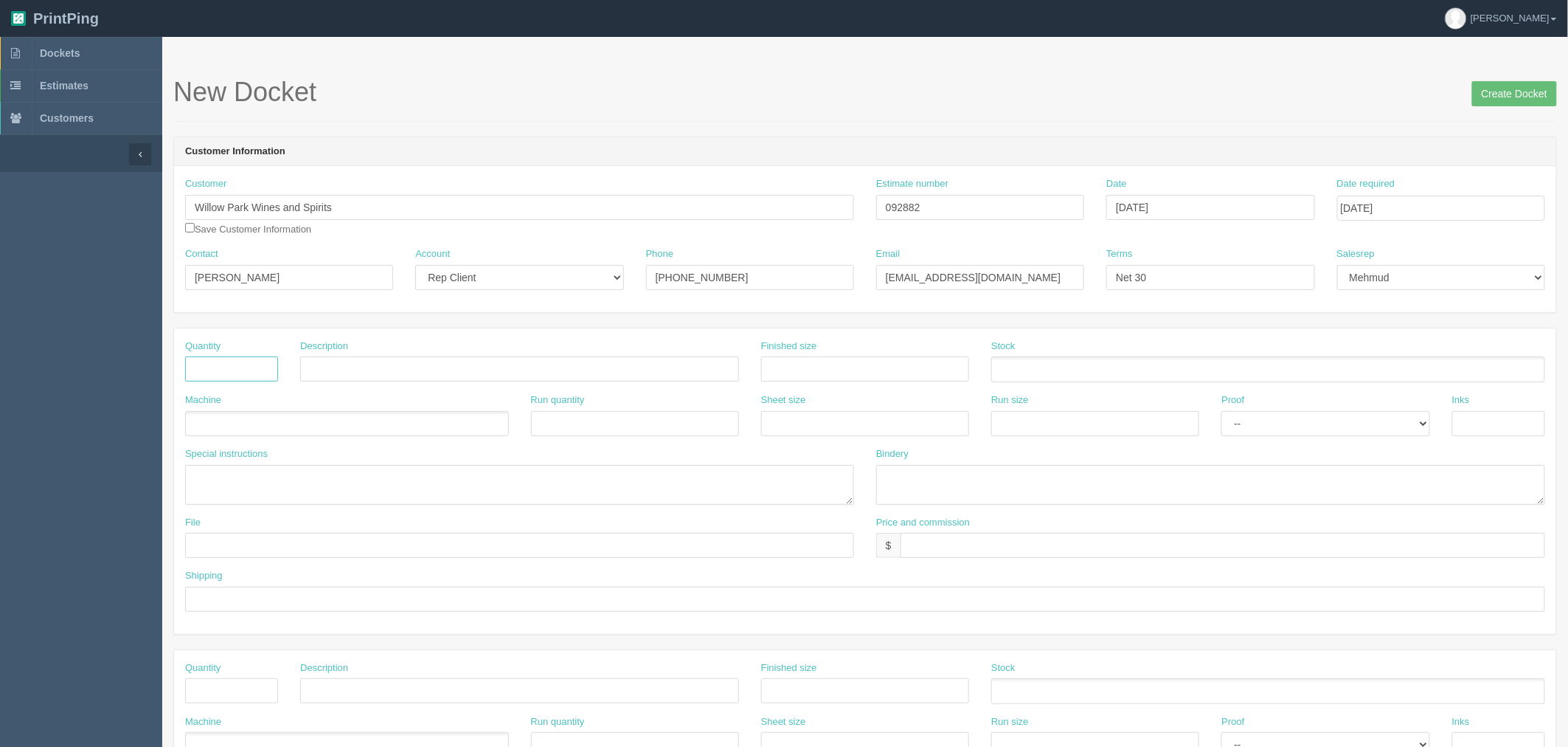
click at [206, 373] on input "text" at bounding box center [232, 368] width 93 height 25
click at [215, 370] on input "text" at bounding box center [232, 368] width 93 height 25
drag, startPoint x: 215, startPoint y: 378, endPoint x: 180, endPoint y: 379, distance: 35.0
click at [180, 379] on div "Quantity 6" at bounding box center [231, 366] width 115 height 54
type input "3"
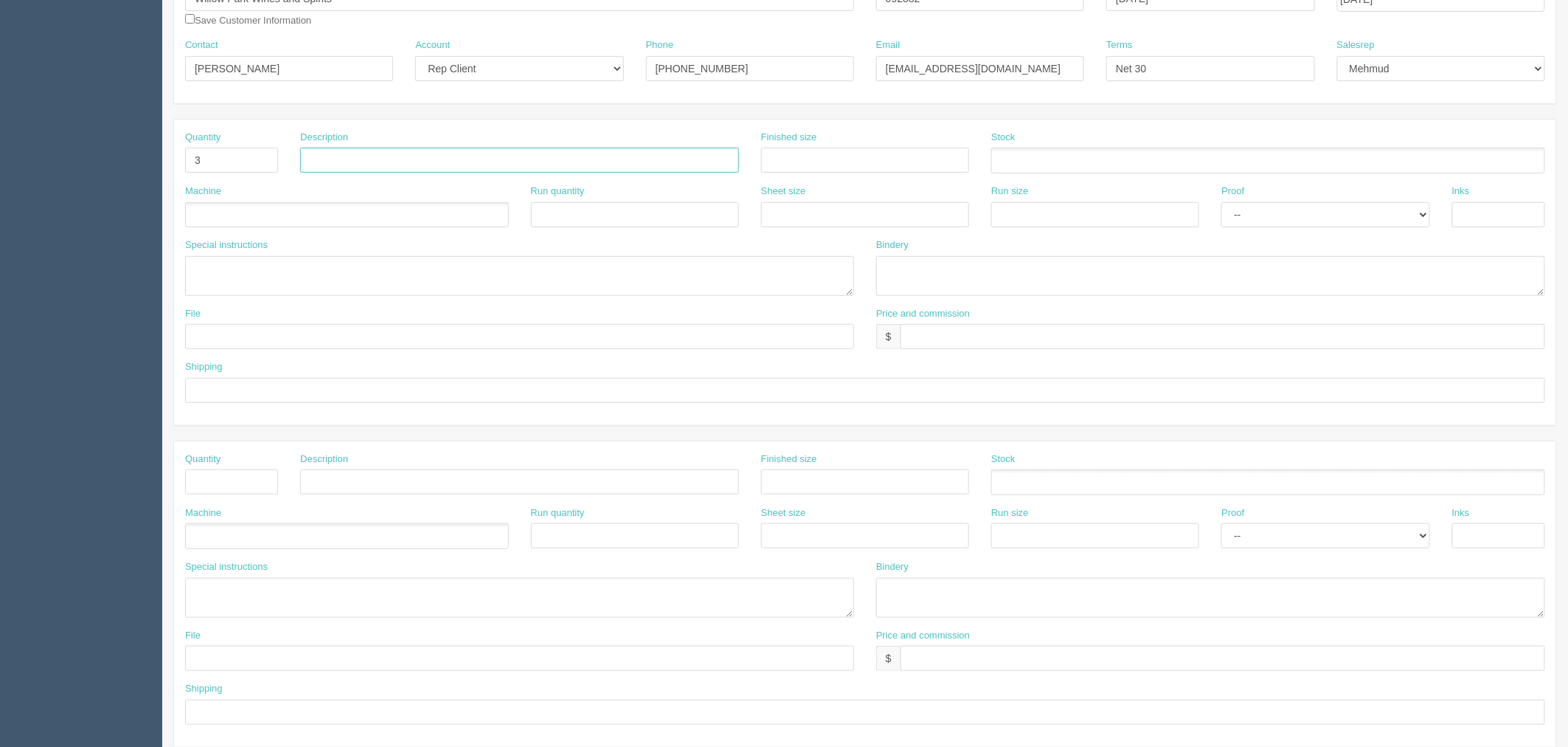
scroll to position [246, 0]
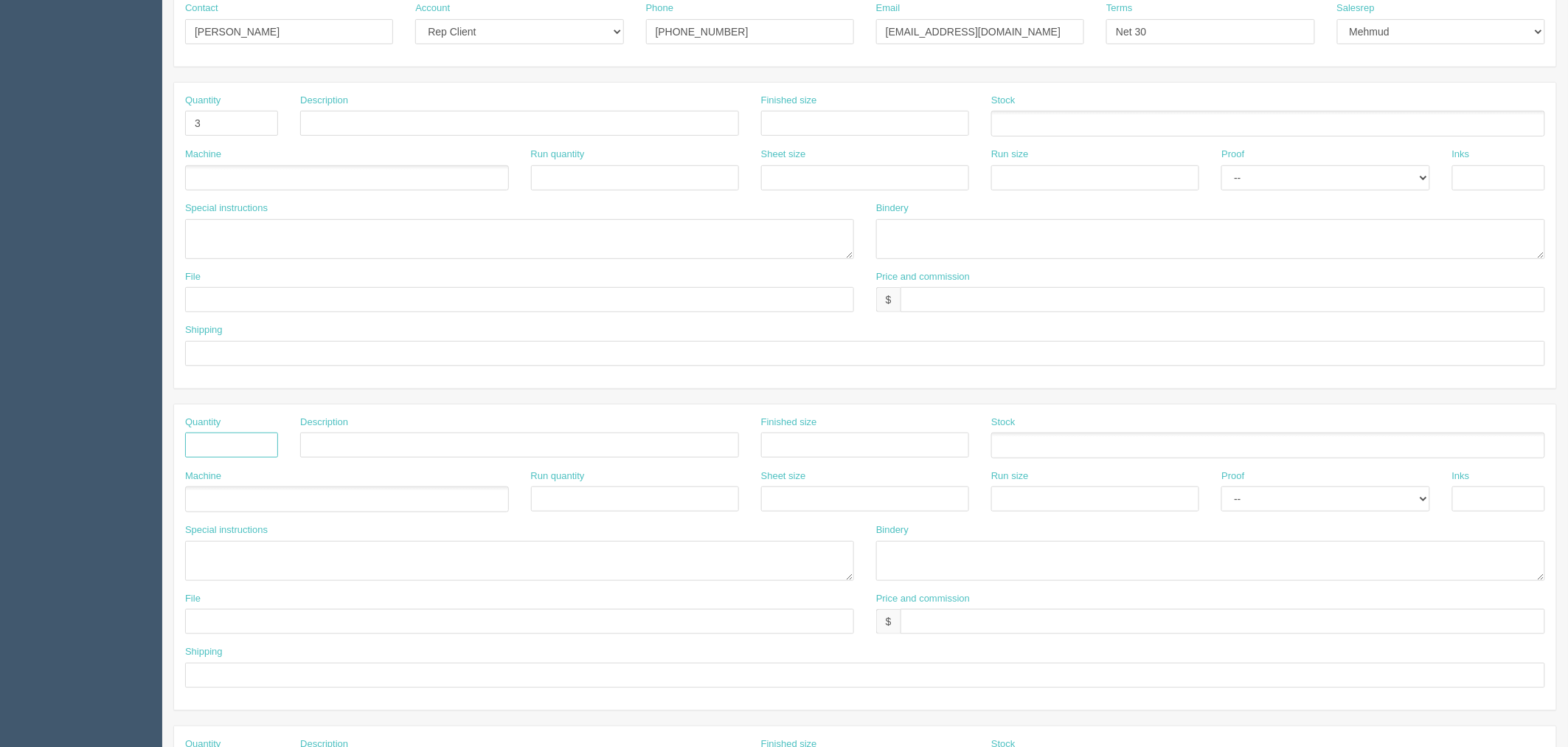
click at [225, 448] on input "text" at bounding box center [232, 444] width 93 height 25
type input "2"
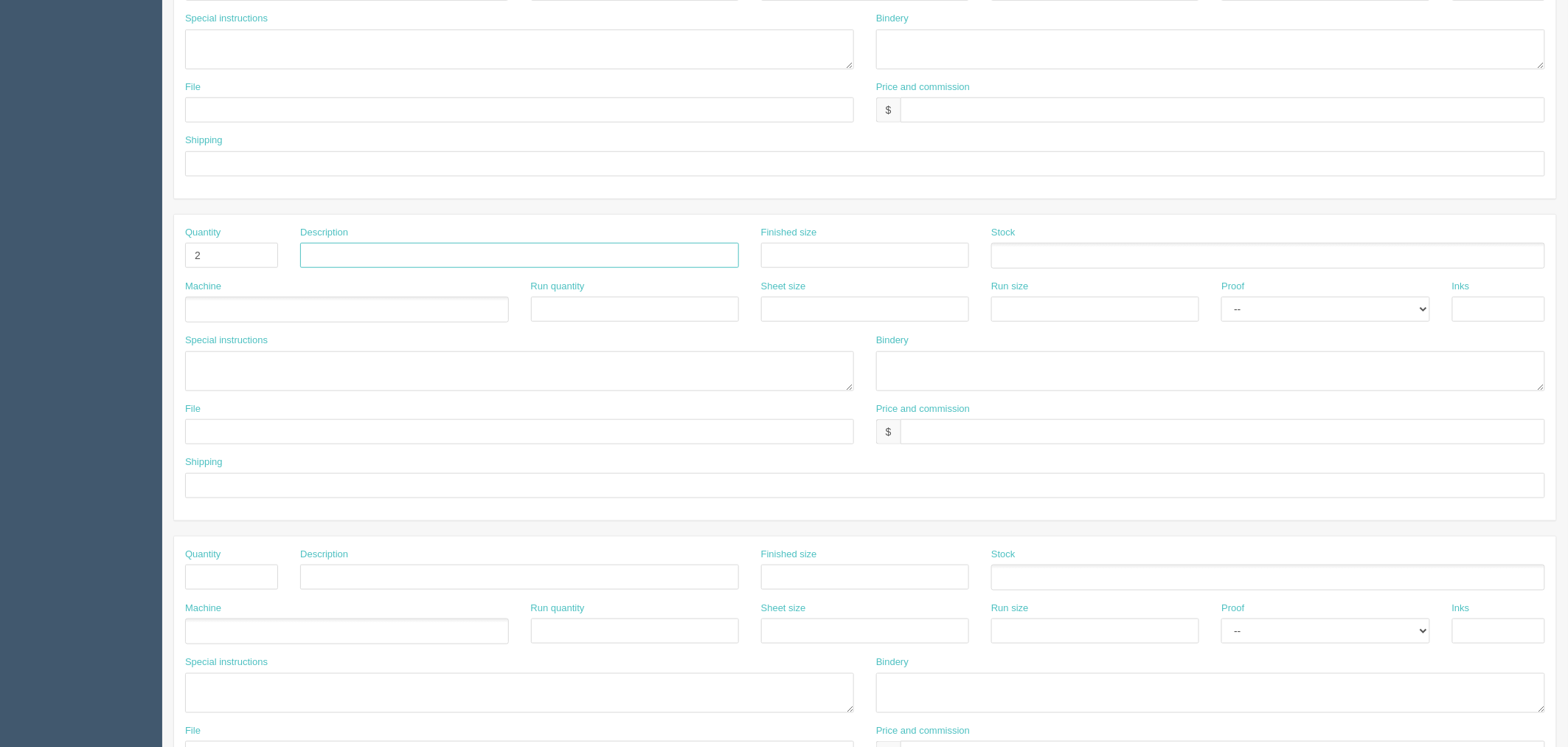
scroll to position [491, 0]
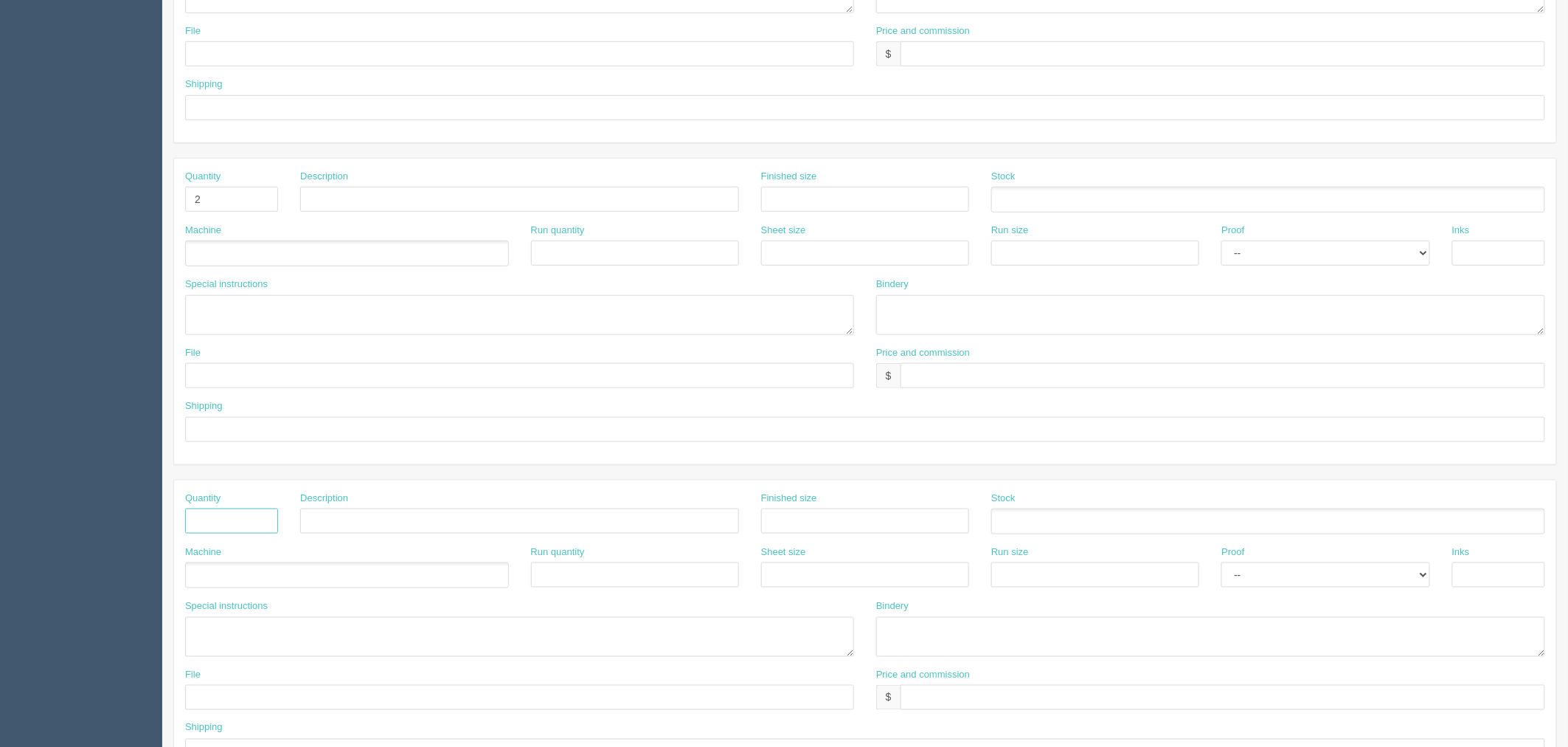
click at [252, 519] on input "text" at bounding box center [232, 520] width 93 height 25
click at [242, 522] on input "text" at bounding box center [232, 520] width 93 height 25
type input "1"
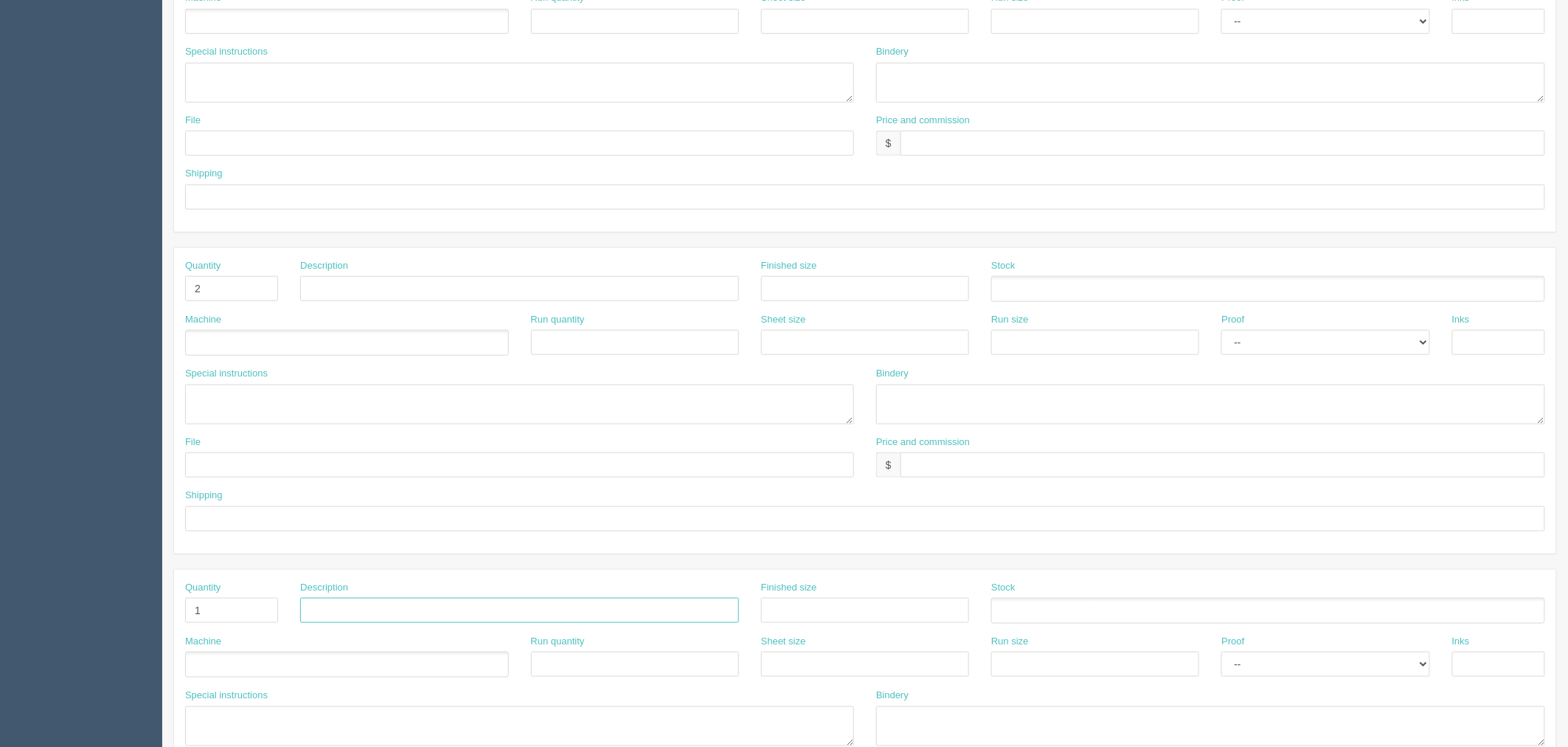
scroll to position [246, 0]
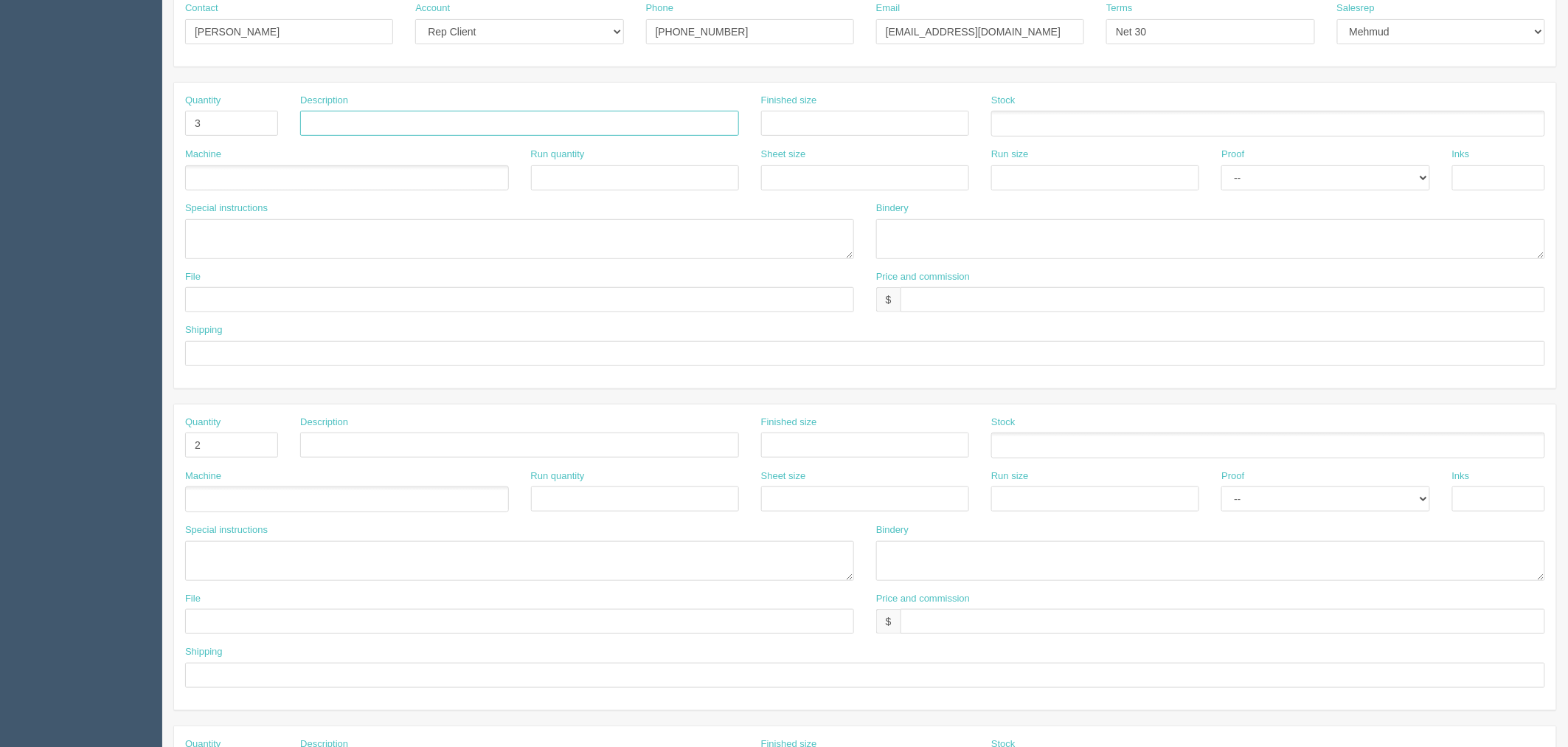
click at [342, 119] on input "text" at bounding box center [519, 122] width 439 height 25
paste input "Auction Corporate Map 2025 24x30_qty 1"
drag, startPoint x: 425, startPoint y: 122, endPoint x: 448, endPoint y: 122, distance: 23.0
click at [448, 122] on input "Auction Corporate Map 2025 24x30_qty 1" at bounding box center [519, 122] width 439 height 25
click at [536, 125] on input "Auction Corporate Map (24x30_qty 1)," at bounding box center [519, 122] width 439 height 25
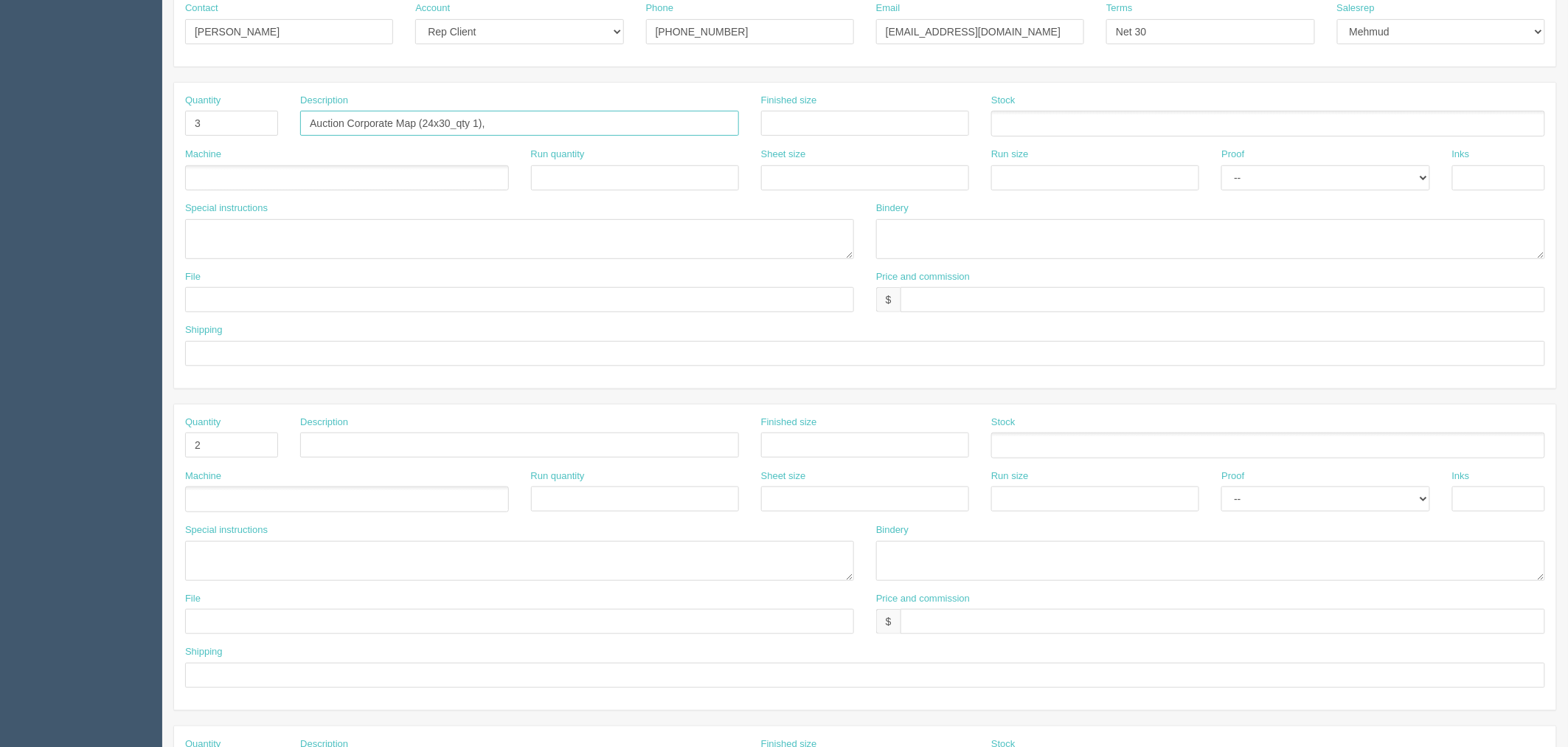
paste input "Upstairs Downstairs Map_24x30_qty 1 of each page"
click at [662, 120] on input "Auction Corporate Map (24x30_qty 1), Upstairs Downstairs Map_24x30_qty 1 of eac…" at bounding box center [519, 122] width 439 height 25
type input "Auction Corporate Map (24x30_qty 1), Upstairs Downstairs Map_24x30_qty 1 of eac…"
click at [819, 123] on input "text" at bounding box center [865, 122] width 208 height 25
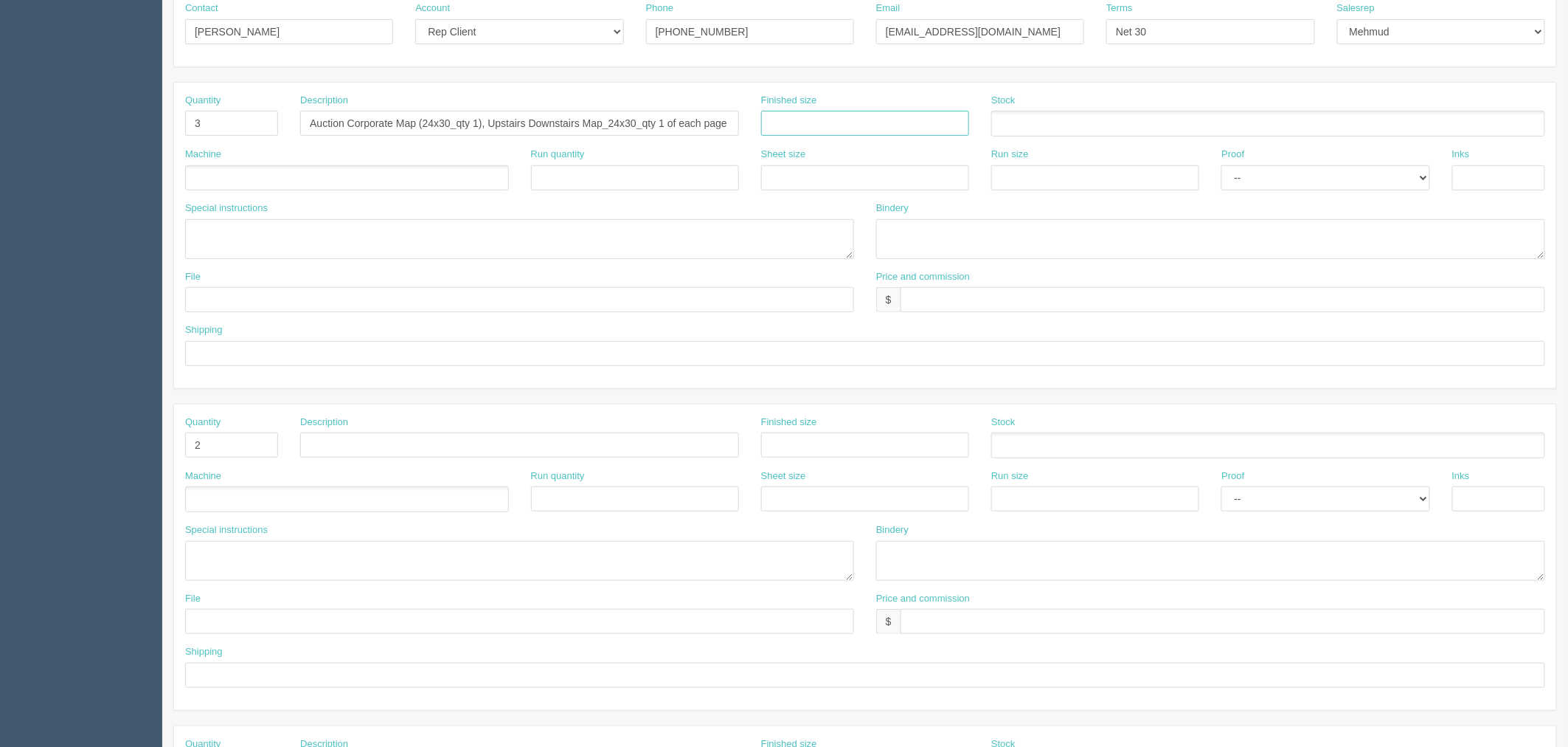
scroll to position [0, 0]
type input "24" x 30""
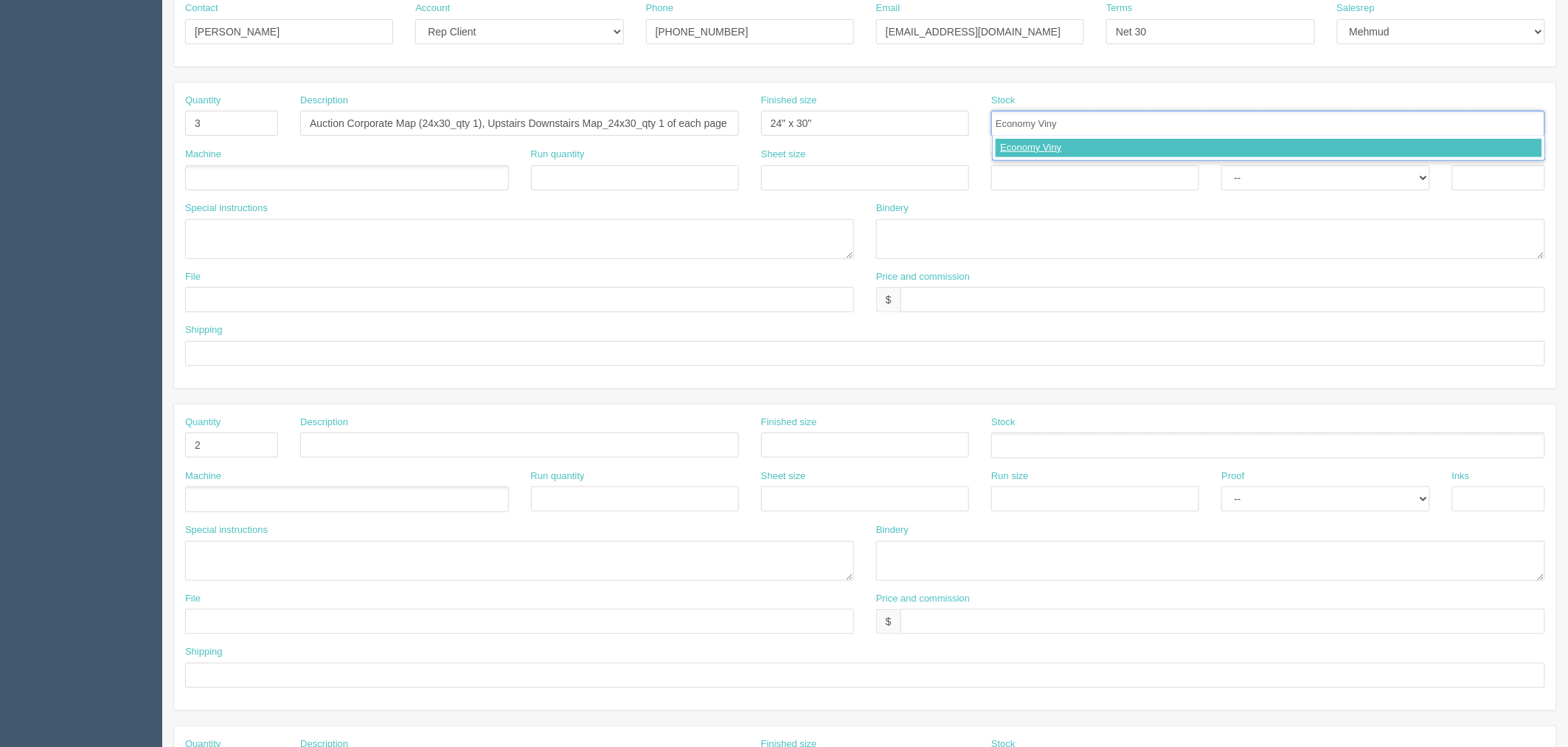
type input "Economy Vinyl"
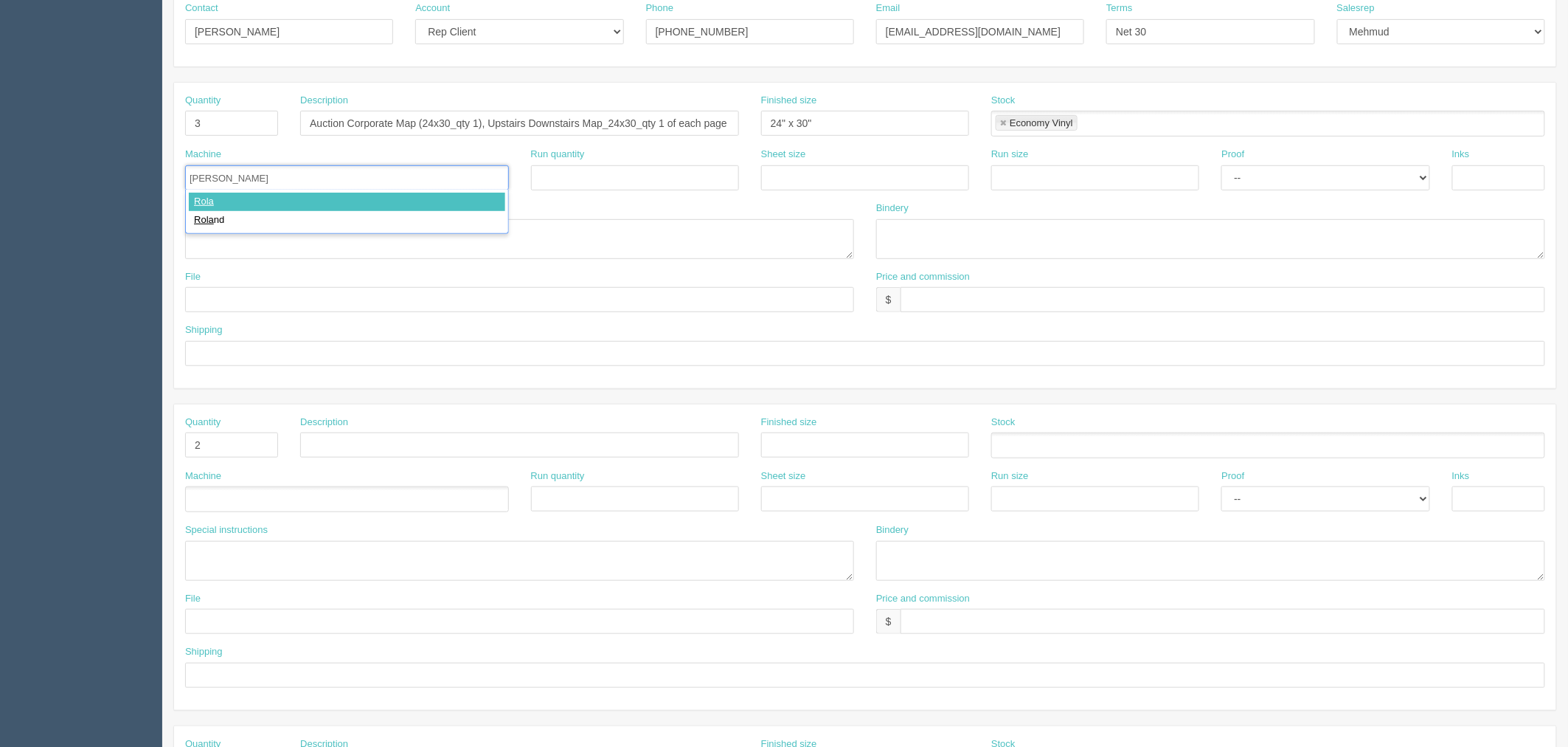
type input "Roland"
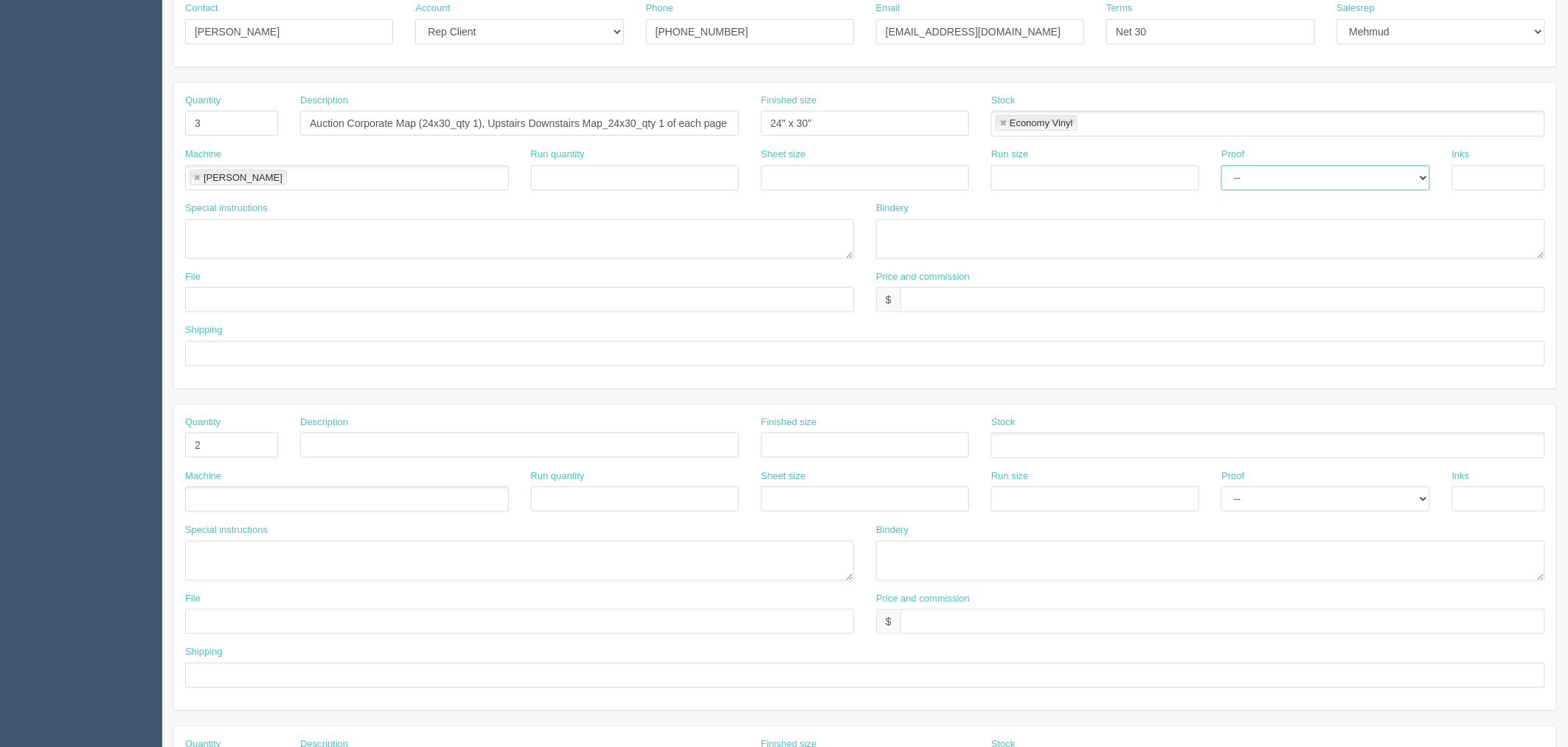
select select "Hard Copy"
click at [1221, 165] on select "-- Email Hard Copy" at bounding box center [1324, 177] width 208 height 25
type input "4/0"
type textarea "3 versions, print 1 of each"
click at [989, 236] on textarea at bounding box center [1210, 239] width 669 height 39
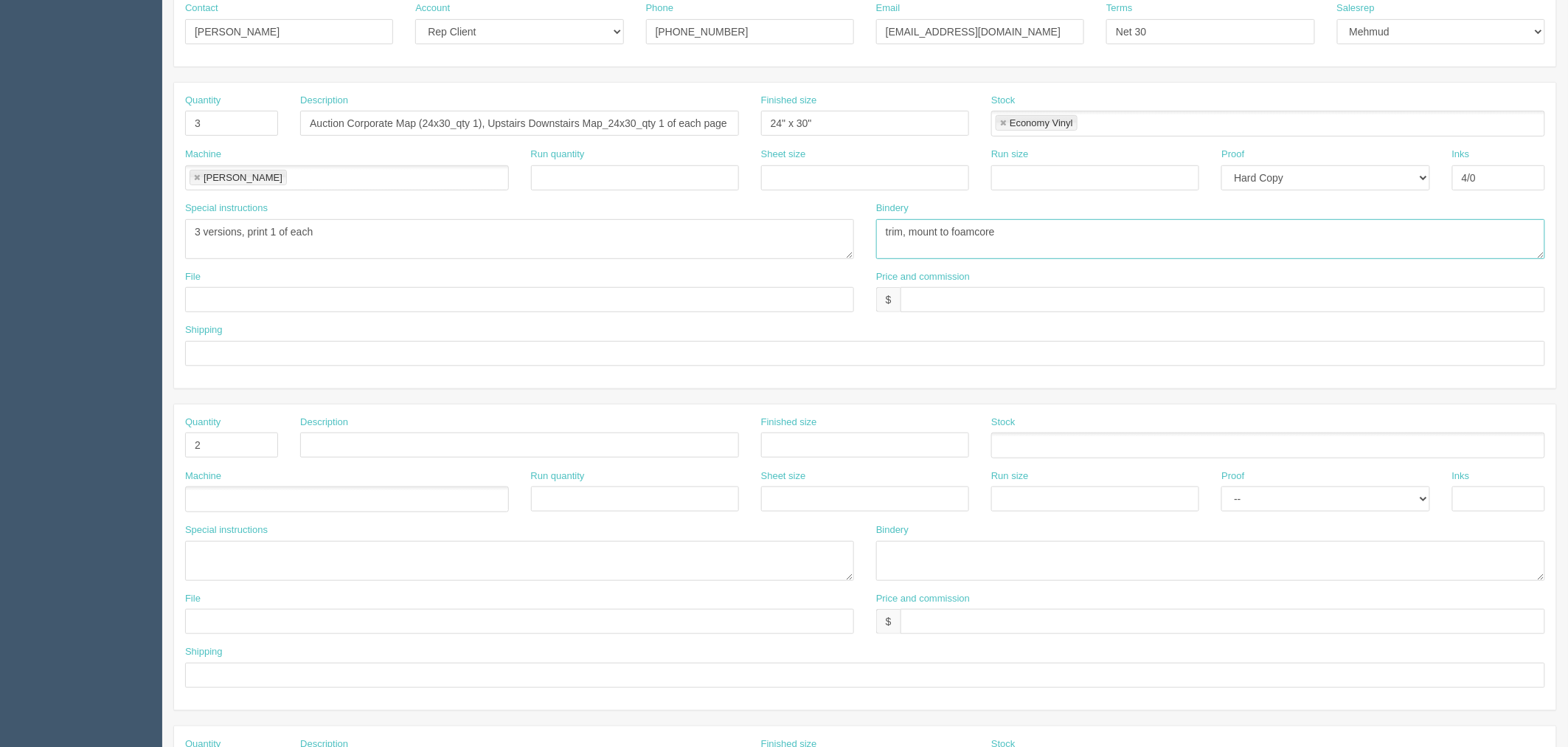
type textarea "trim, mount to foamcore"
click at [952, 298] on input "text" at bounding box center [1222, 299] width 644 height 25
click at [1030, 303] on input "$278.57 mj$ AR$" at bounding box center [1222, 299] width 644 height 25
type input "$278.57 mj$65.83 AR$75.49"
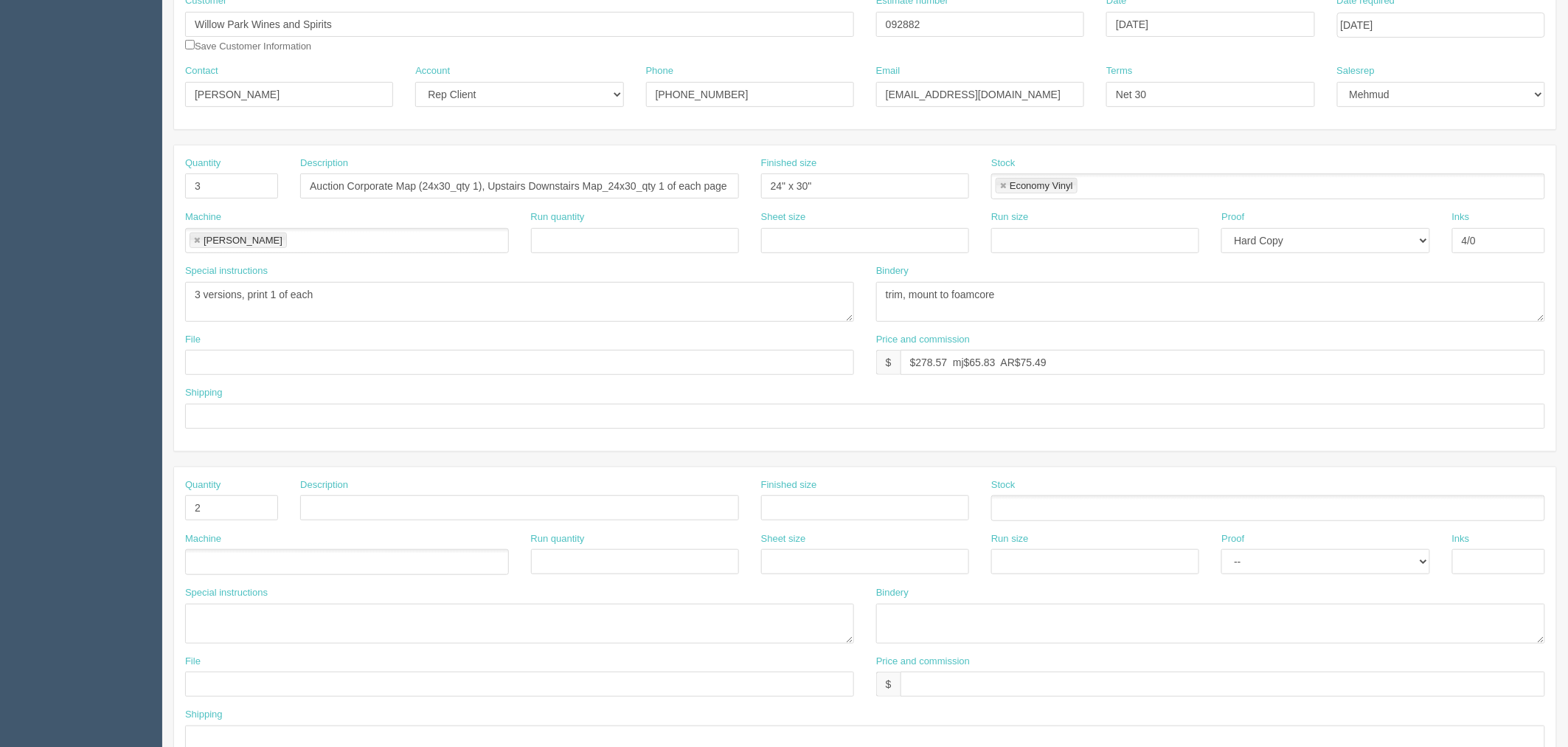
scroll to position [246, 0]
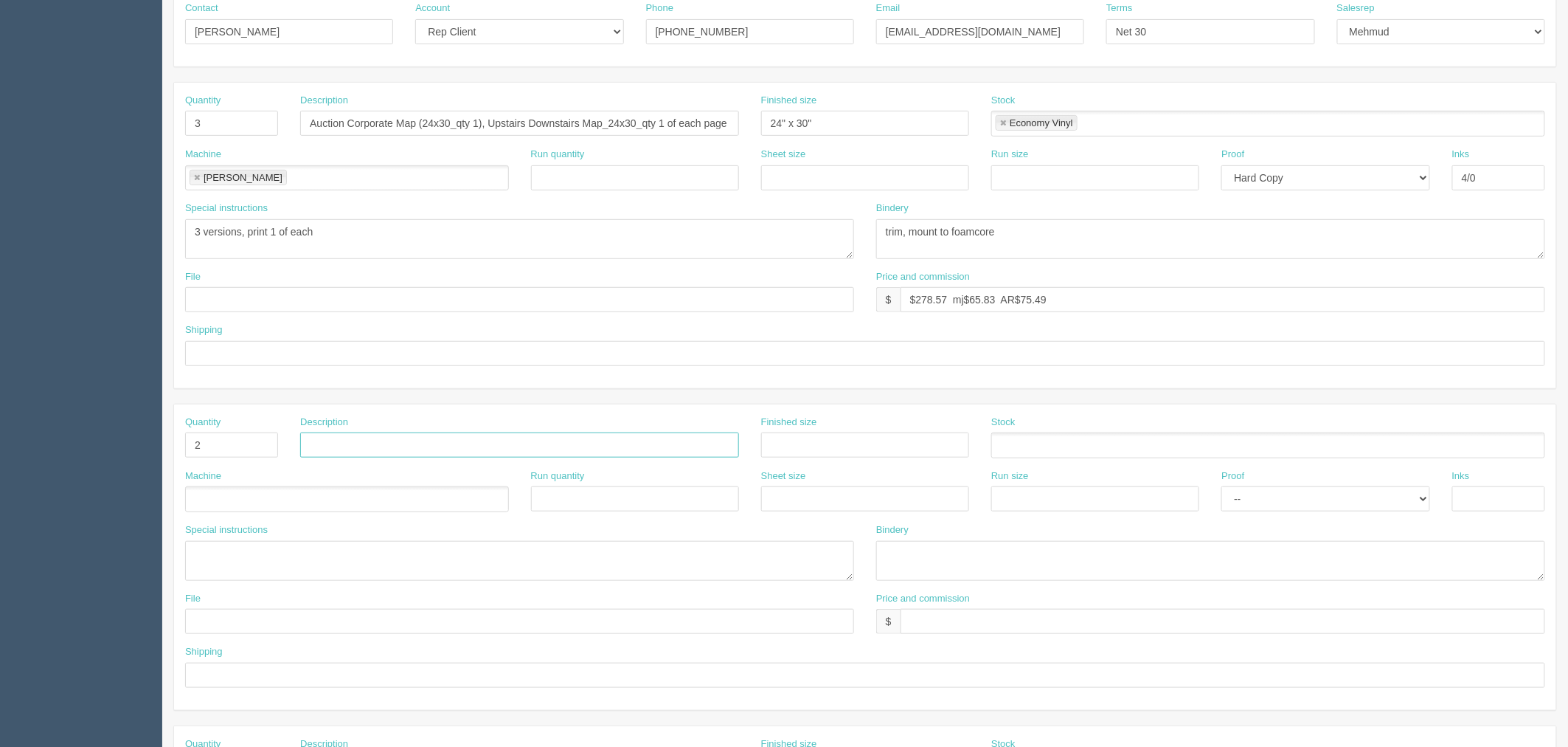
click at [467, 434] on input "text" at bounding box center [519, 444] width 439 height 25
paste input "Alistairs Sign_18x18_qty 2"
drag, startPoint x: 376, startPoint y: 440, endPoint x: 711, endPoint y: 425, distance: 335.3
click at [708, 432] on input "Alistairs Sign_18x18_qty 2" at bounding box center [519, 444] width 439 height 25
type input "Alistairs Sign_18x18_qty 2"
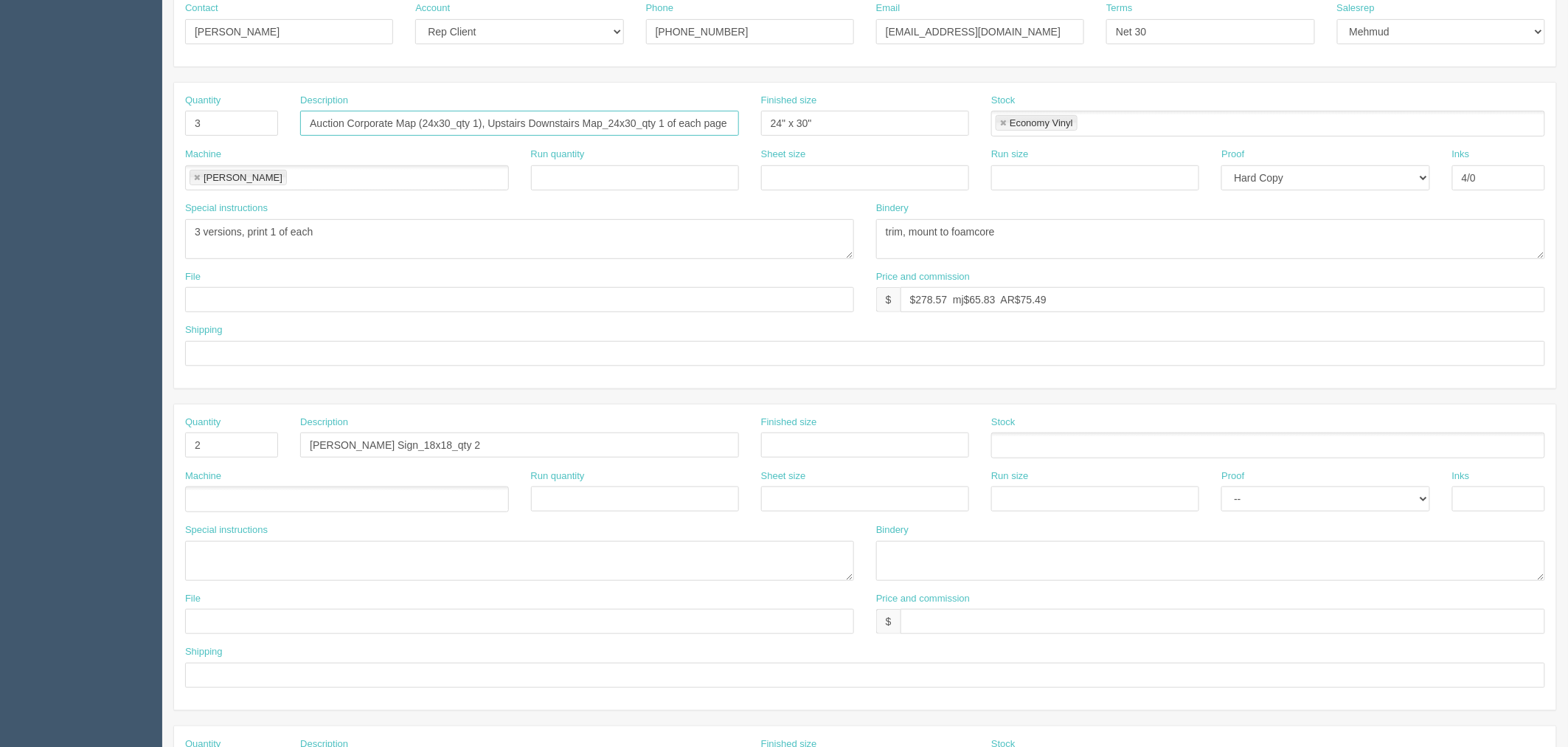
click at [617, 119] on input "Auction Corporate Map (24x30_qty 1), Upstairs Downstairs Map_24x30_qty 1 of eac…" at bounding box center [519, 122] width 439 height 25
drag, startPoint x: 458, startPoint y: 121, endPoint x: 429, endPoint y: 121, distance: 29.0
click at [429, 121] on input "Auction Corporate Map (24x30_qty 1), Upstairs Downstairs Map(qty 1 of each page)" at bounding box center [519, 122] width 439 height 25
type input "Auction Corporate Map (qty 1), Upstairs Downstairs Map(qty 1 of each page)"
click at [837, 446] on input "text" at bounding box center [865, 444] width 208 height 25
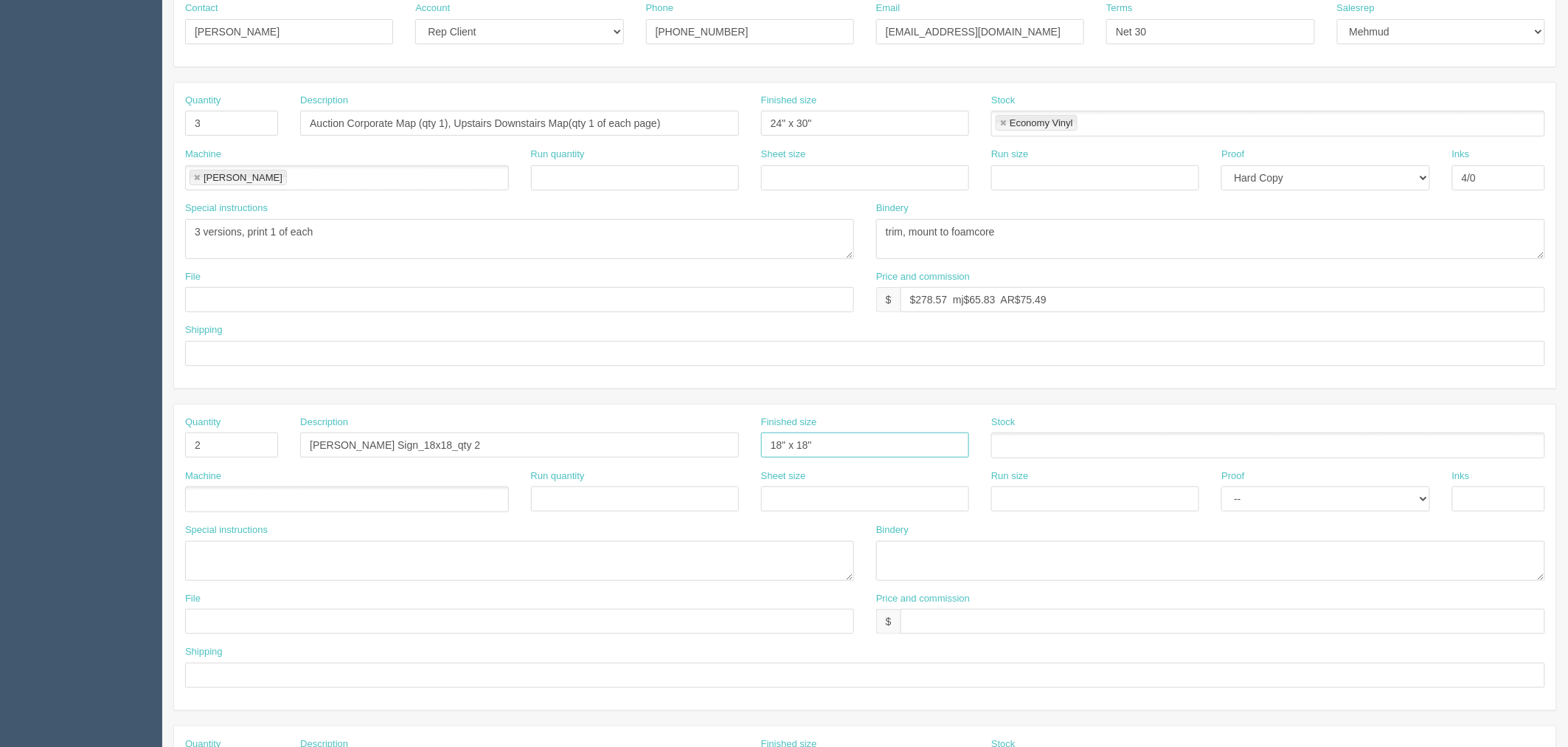
type input "18" x 18""
drag, startPoint x: 374, startPoint y: 444, endPoint x: 697, endPoint y: 449, distance: 323.0
click at [697, 449] on input "Alistairs Sign_18x18_qty 2" at bounding box center [519, 444] width 439 height 25
type input "Alistairs Sign"
click at [1092, 439] on ul at bounding box center [1268, 445] width 554 height 26
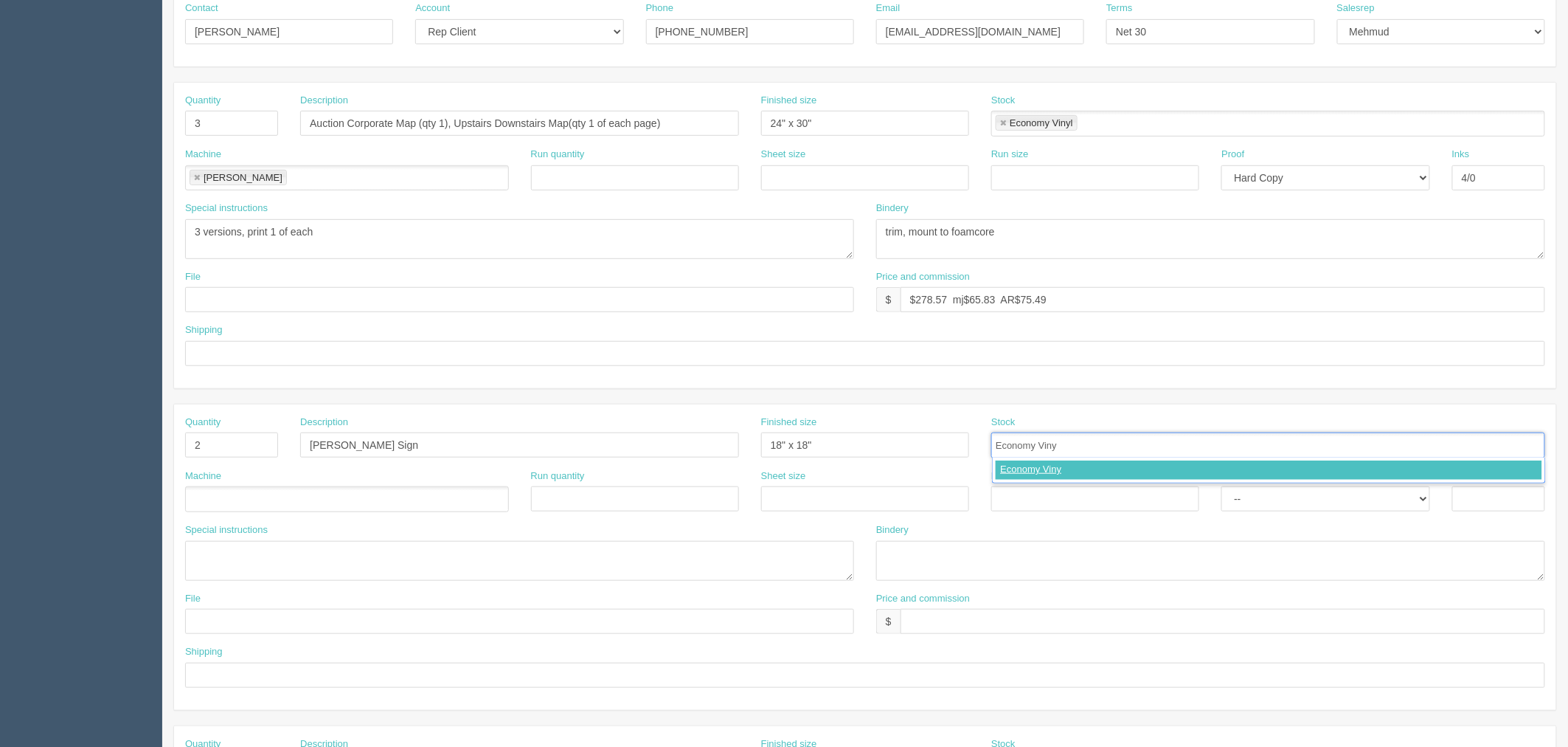
type input "Economy Vinyl"
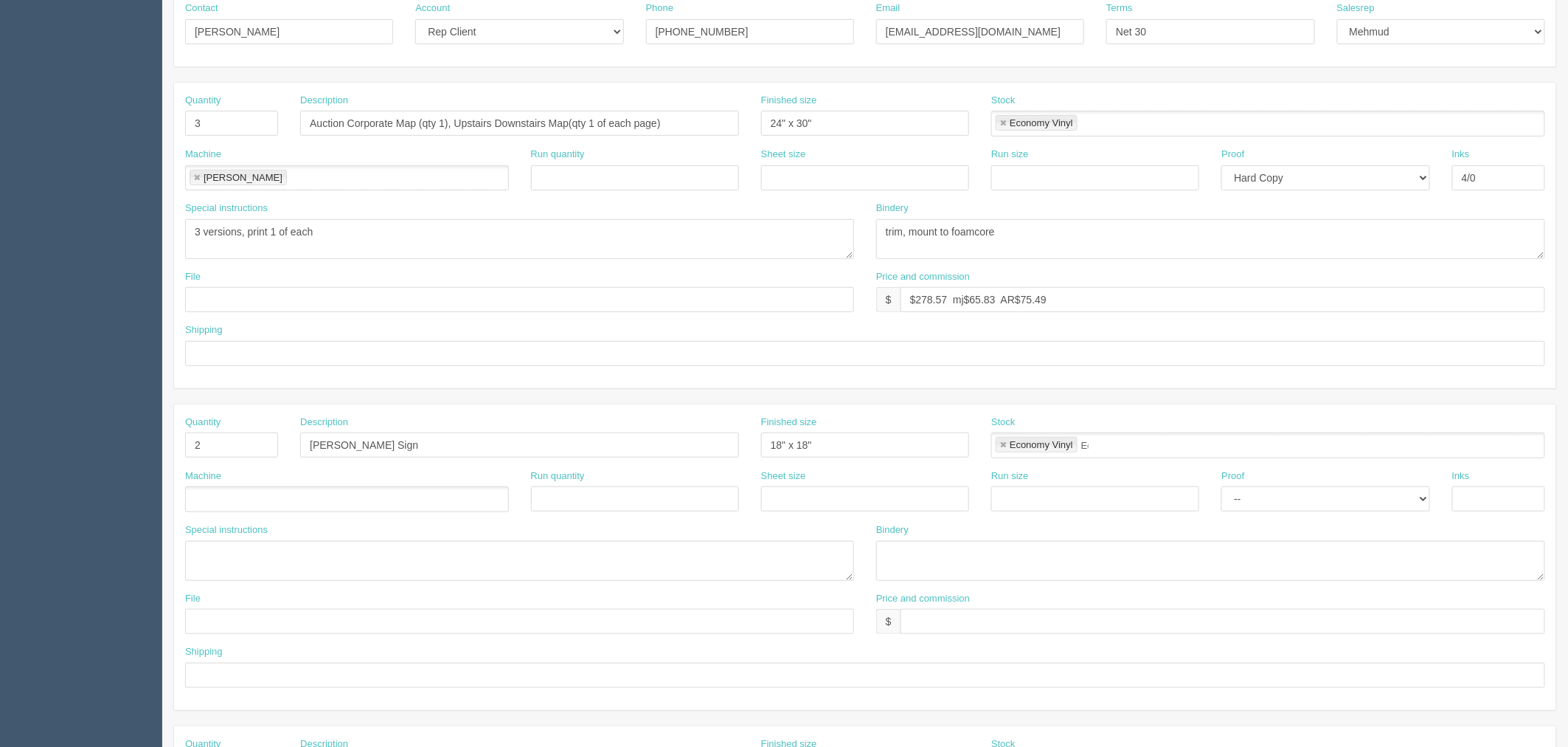
type input "Economy Vinyl"
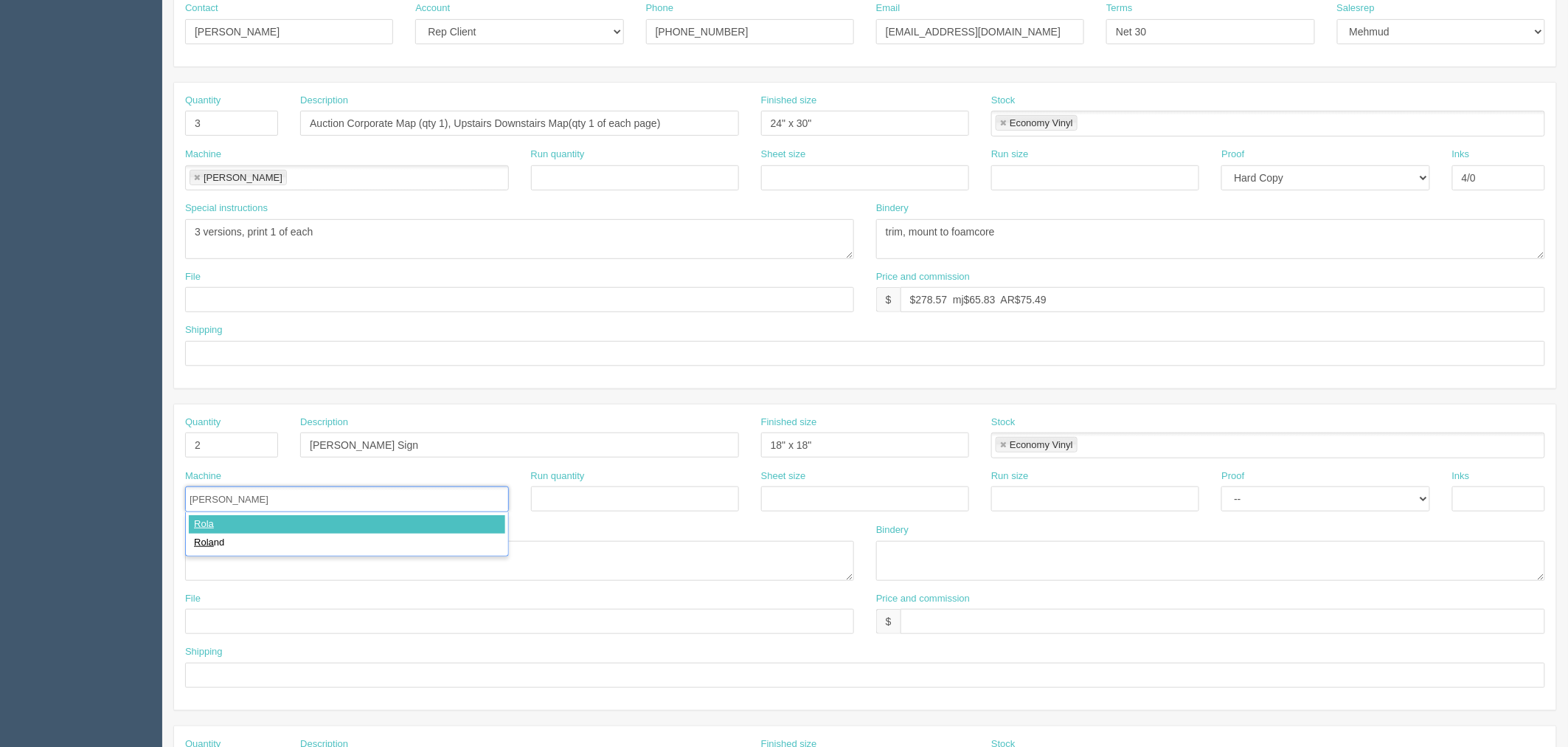
type input "Roland"
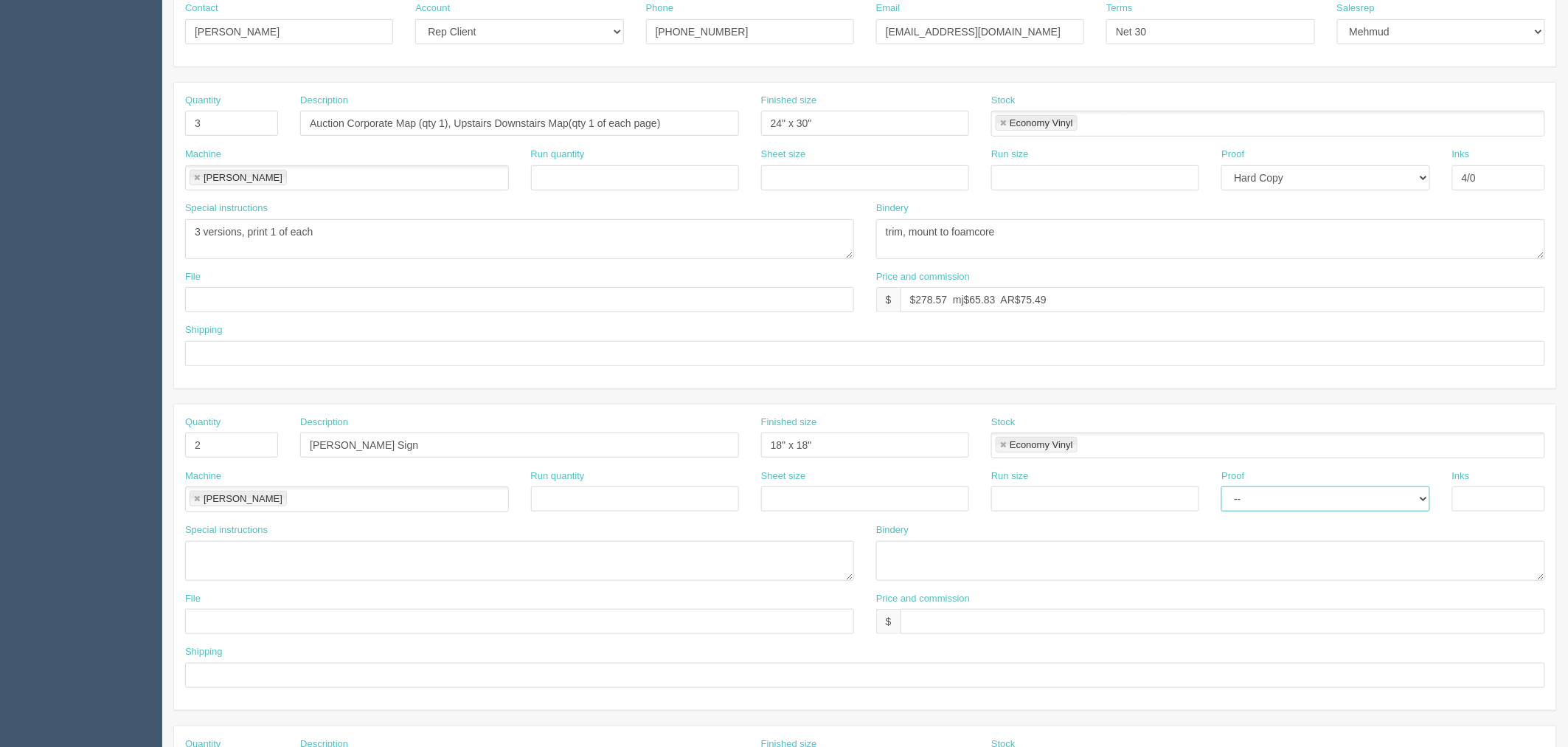
select select "Hard Copy"
click at [1221, 486] on select "-- Email Hard Copy" at bounding box center [1324, 498] width 208 height 25
type input "4/0"
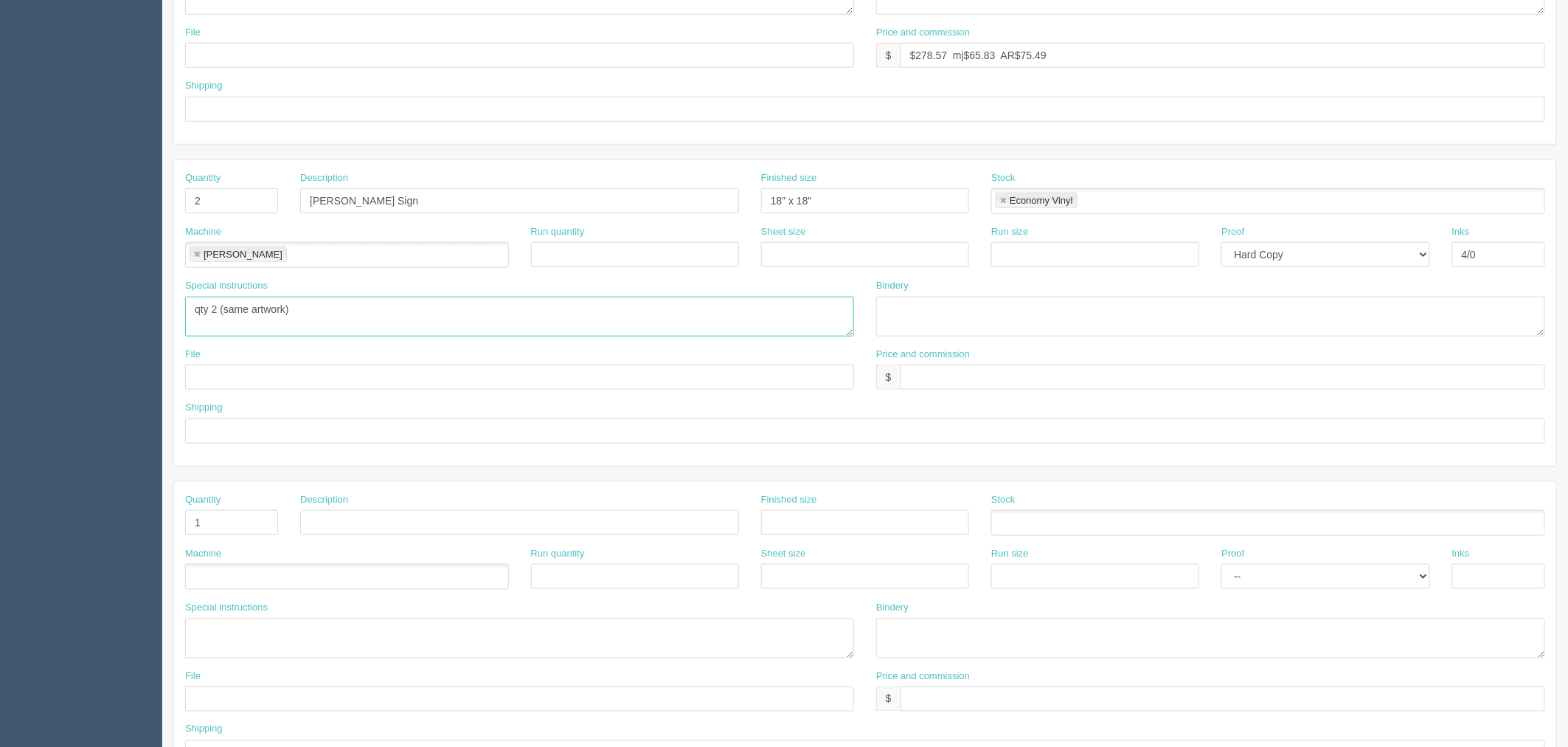
scroll to position [491, 0]
type textarea "qty 2 (same artwork)"
click at [1033, 375] on input "text" at bounding box center [1222, 375] width 644 height 25
type input "$(incl above)"
click at [371, 106] on input "text" at bounding box center [865, 107] width 1360 height 25
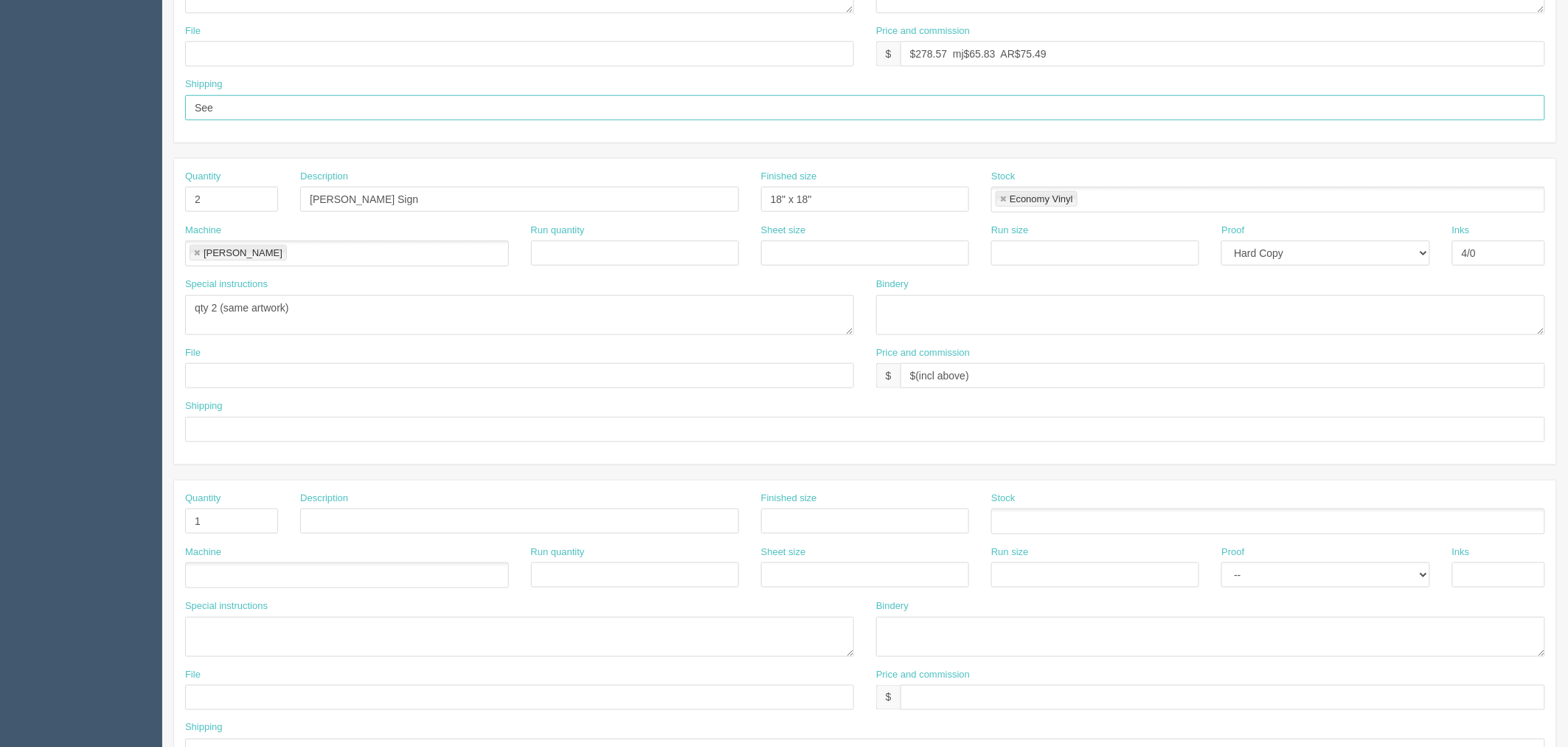
type input "See below"
click at [233, 425] on input "text" at bounding box center [865, 428] width 1360 height 25
paste input "See below"
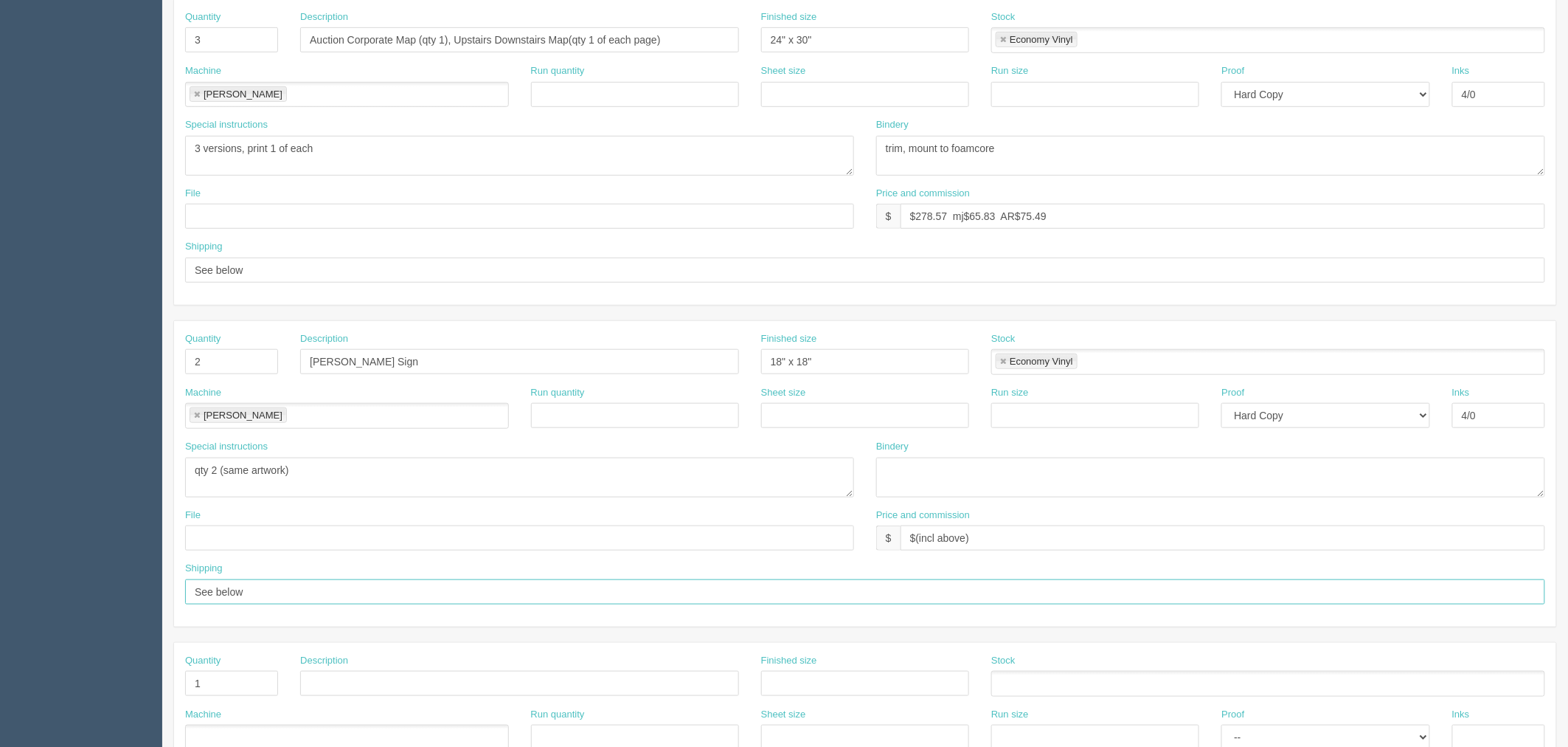
scroll to position [328, 0]
type input "See below"
click at [242, 216] on input "text" at bounding box center [520, 217] width 669 height 25
paste input "Z:\W\Willow Park Wines and Spirit\2025\October 2025\Auction Foamcore Signs"
type input "Z:\W\Willow Park Wines and Spirit\2025\October 2025\Auction Foamcore Signs"
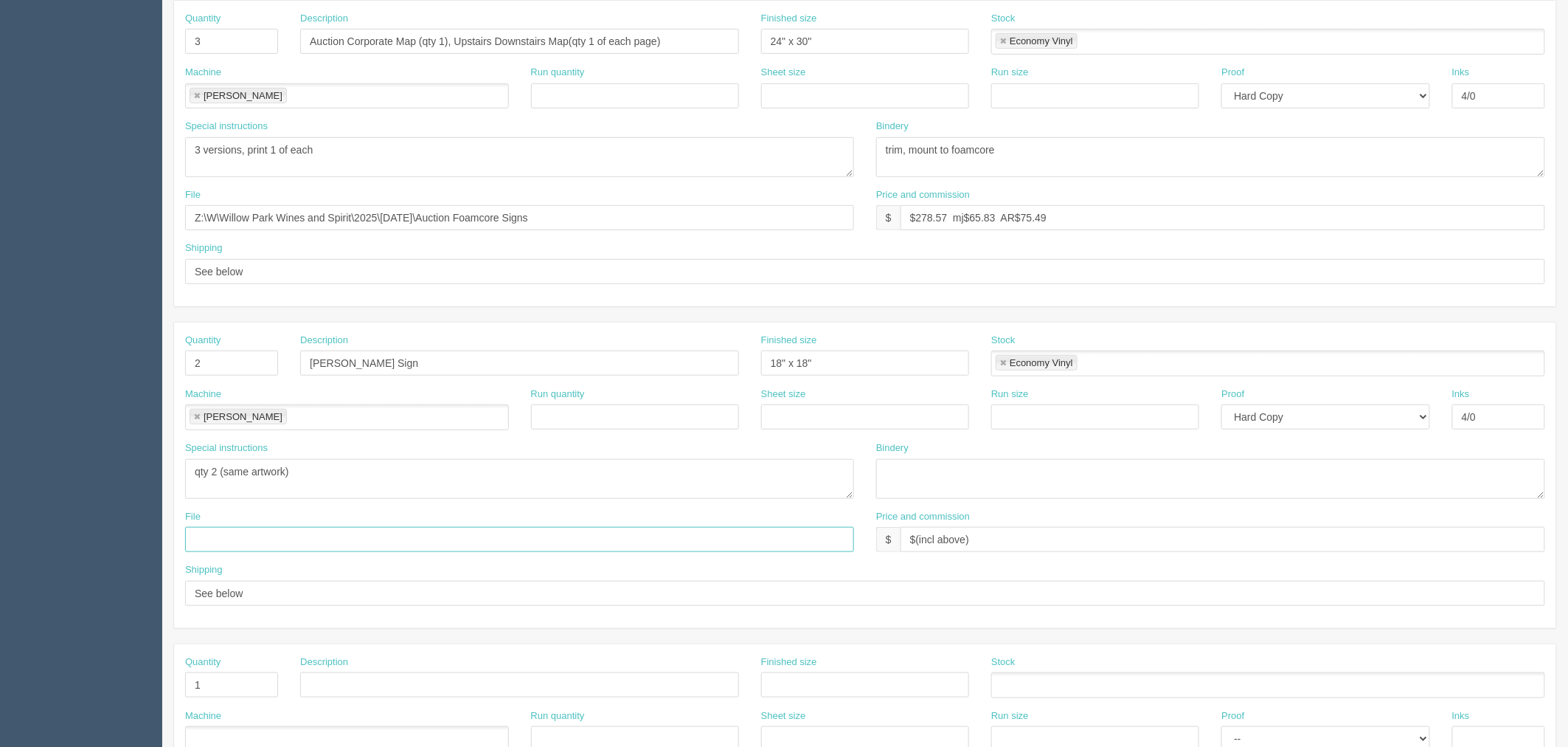
click at [244, 536] on input "text" at bounding box center [520, 539] width 669 height 25
paste input "Z:\W\Willow Park Wines and Spirit\2025\October 2025\Auction Foamcore Signs"
type input "Z:\W\Willow Park Wines and Spirit\2025\October 2025\Auction Foamcore Signs"
drag, startPoint x: 382, startPoint y: 217, endPoint x: 0, endPoint y: 217, distance: 382.0
click at [0, 217] on section "Dockets Estimates Customers" at bounding box center [784, 360] width 1568 height 1303
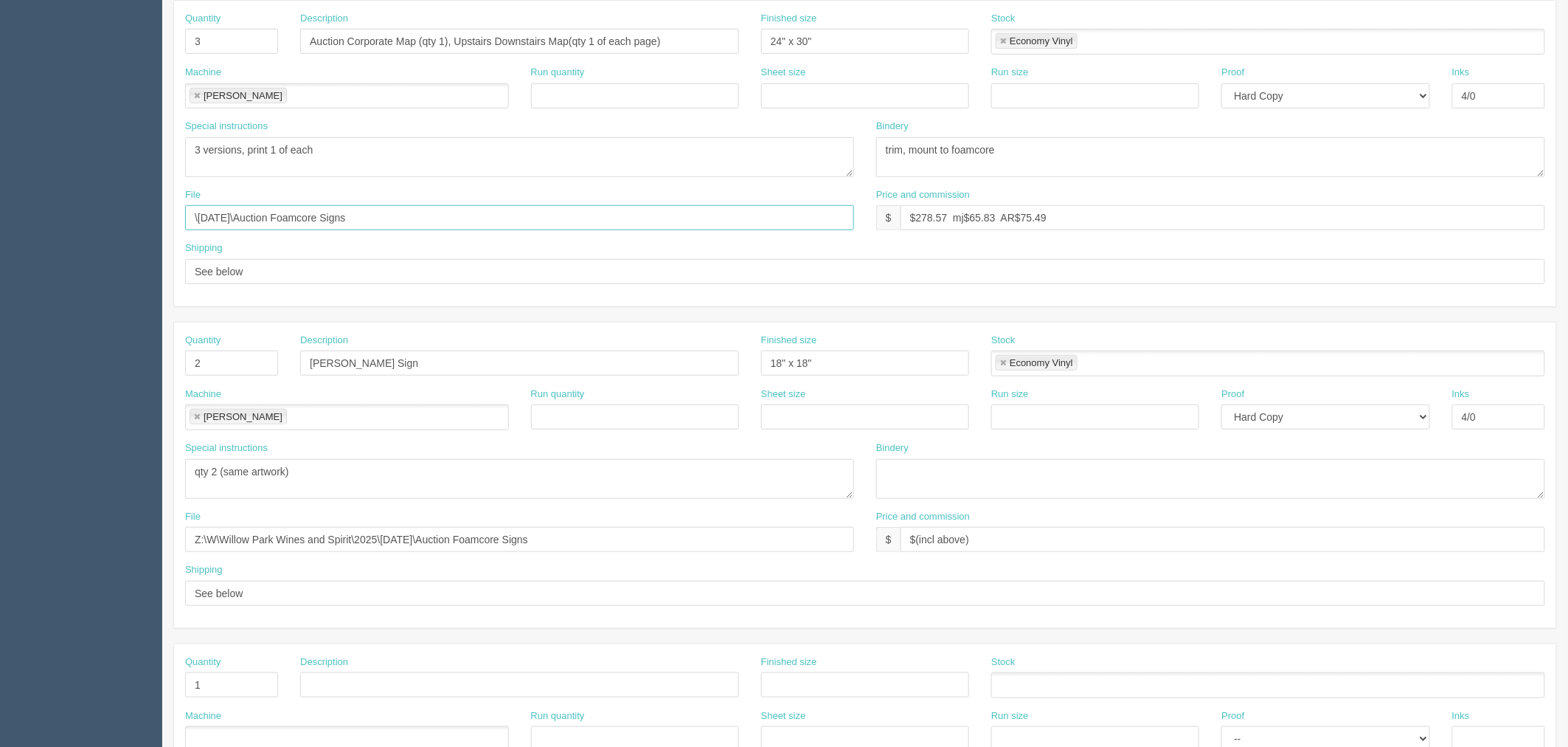
type input "\October 2025\Auction Foamcore Signs"
drag, startPoint x: 373, startPoint y: 520, endPoint x: 0, endPoint y: 449, distance: 379.7
click at [0, 449] on section "Dockets Estimates Customers" at bounding box center [784, 360] width 1568 height 1303
paste input "text"
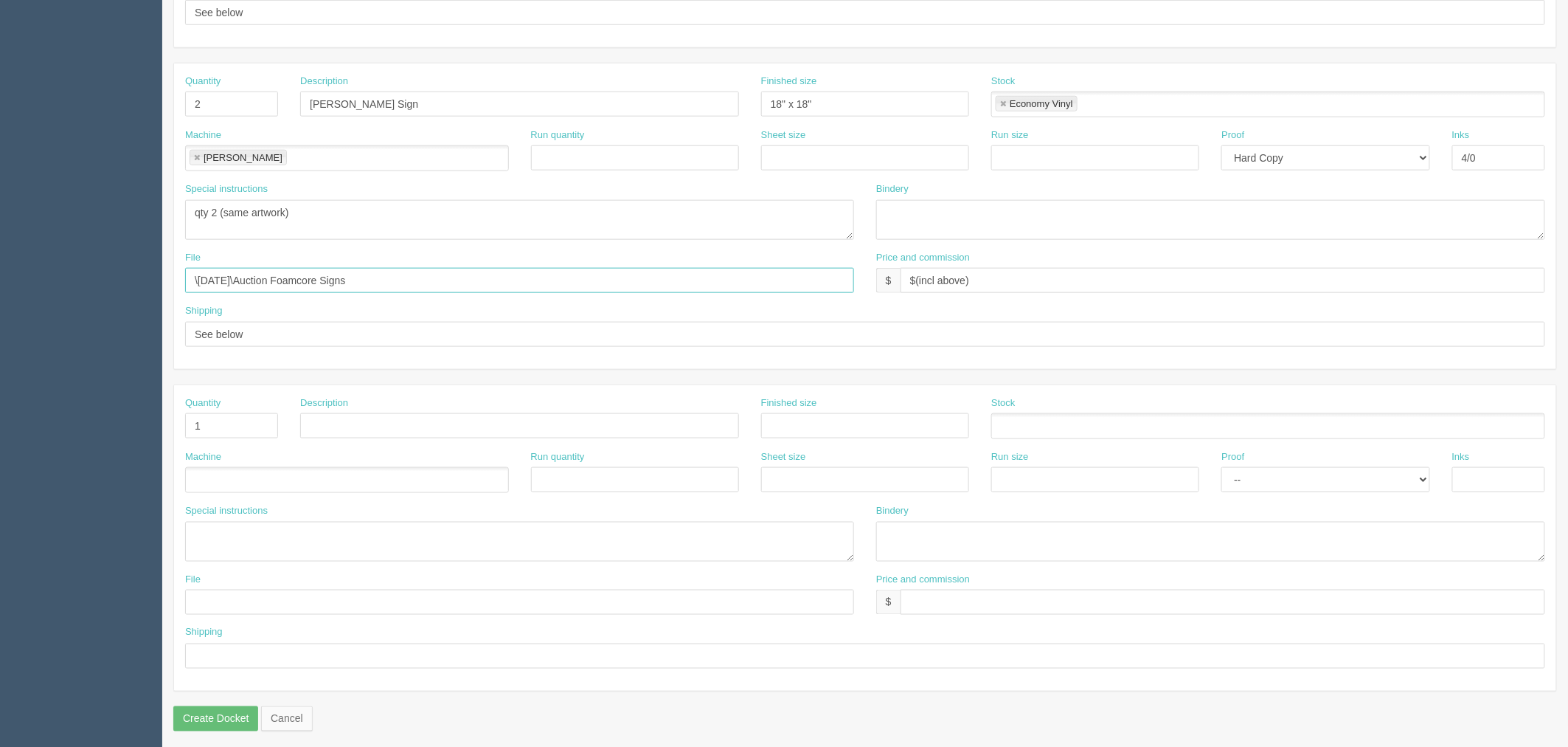
scroll to position [594, 0]
type input "\October 2025\Auction Foamcore Signs"
drag, startPoint x: 238, startPoint y: 601, endPoint x: 236, endPoint y: 577, distance: 24.1
click at [237, 601] on input "text" at bounding box center [520, 595] width 669 height 25
paste input "\October 2025\Auction Foamcore Signs"
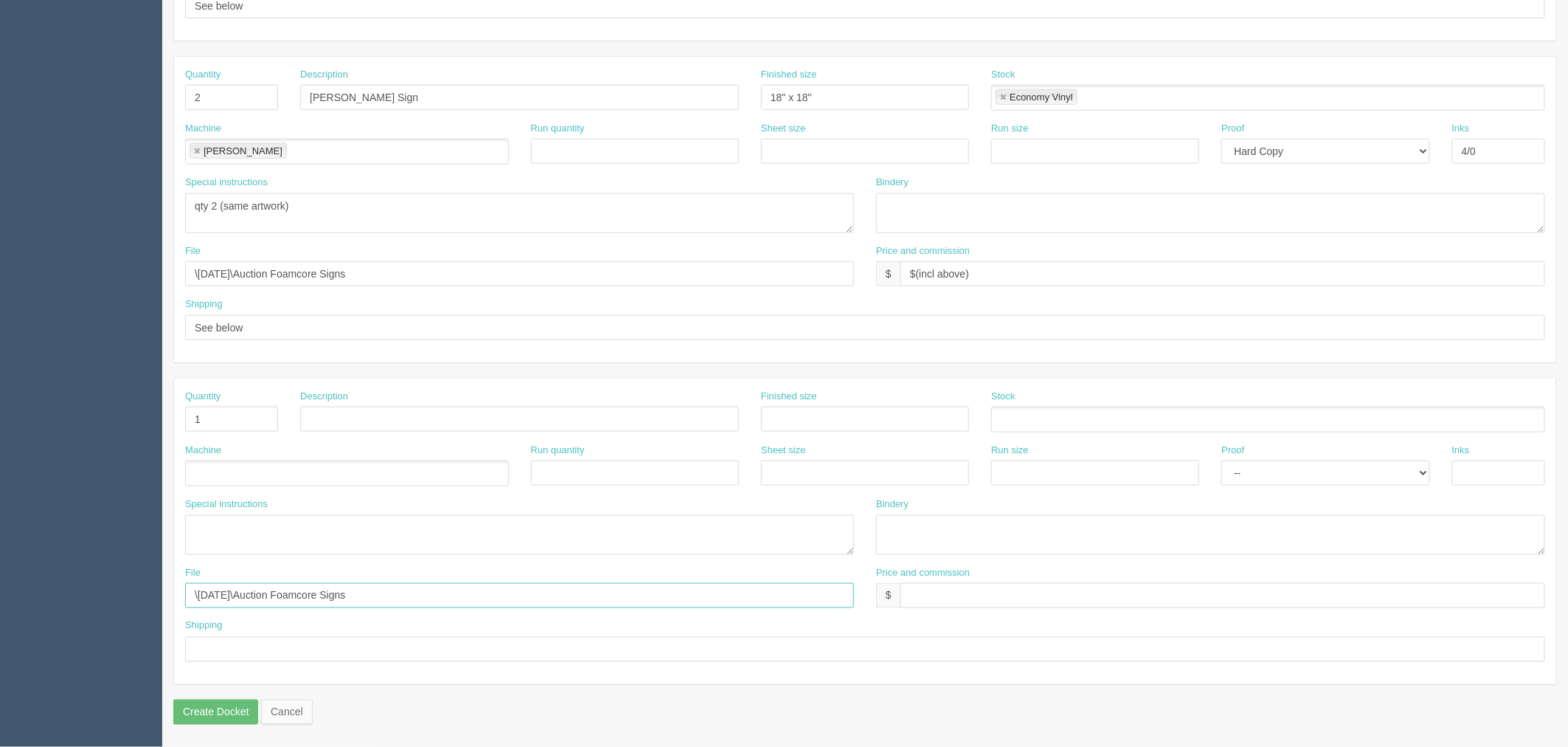
type input "\October 2025\Auction Foamcore Signs"
drag, startPoint x: 536, startPoint y: 413, endPoint x: 451, endPoint y: 418, distance: 85.1
click at [536, 413] on input "text" at bounding box center [519, 418] width 439 height 25
paste input "Register for Live Auction_12x12_qty 1"
drag, startPoint x: 429, startPoint y: 416, endPoint x: 1028, endPoint y: 392, distance: 599.5
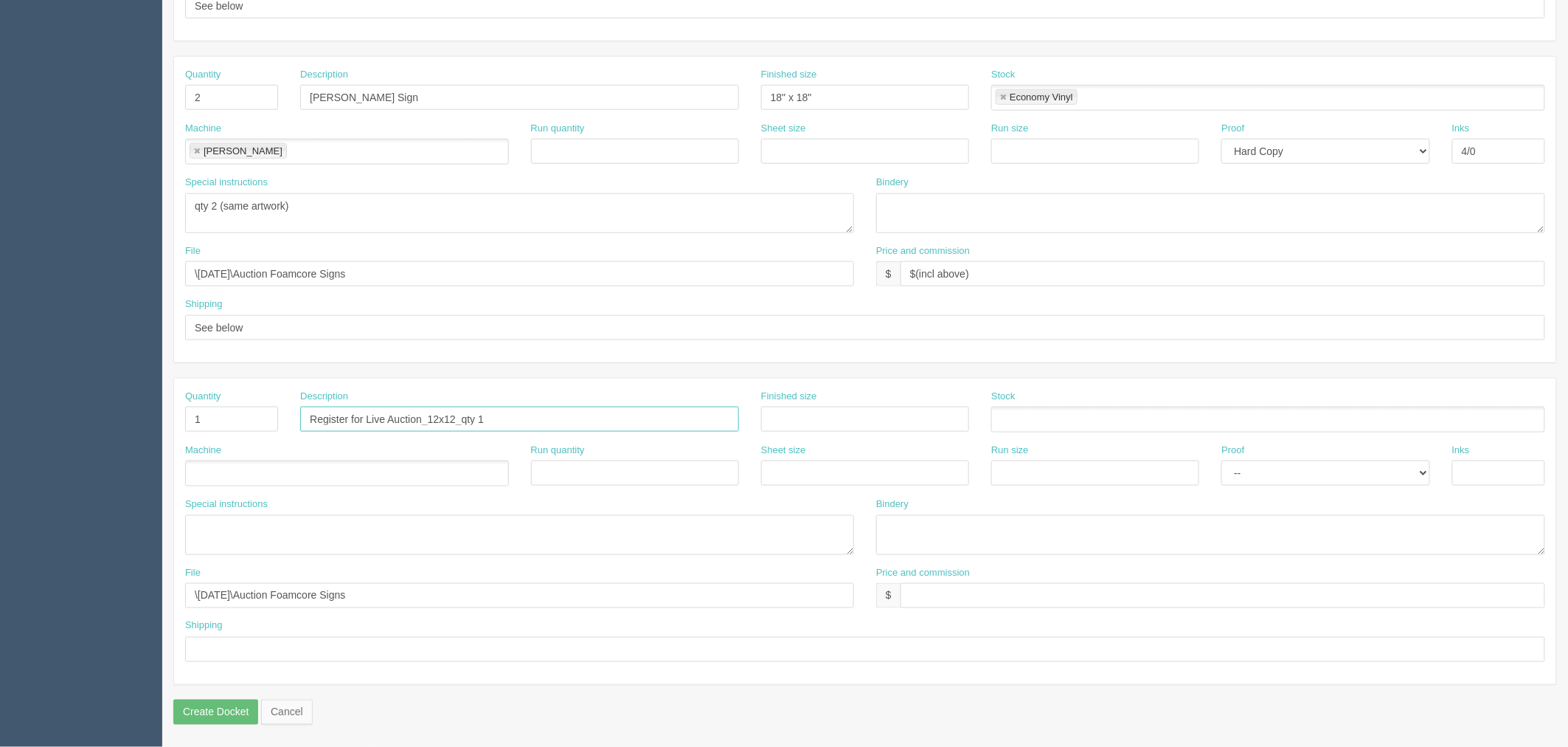
click at [1028, 392] on div "Quantity 1 Description Register for Live Auction_12x12_qty 1 Finished size Stock" at bounding box center [864, 416] width 1382 height 54
type input "Register for Live Auction - Foamcore Sign"
click at [345, 94] on input "Alistairs Sign" at bounding box center [519, 97] width 439 height 25
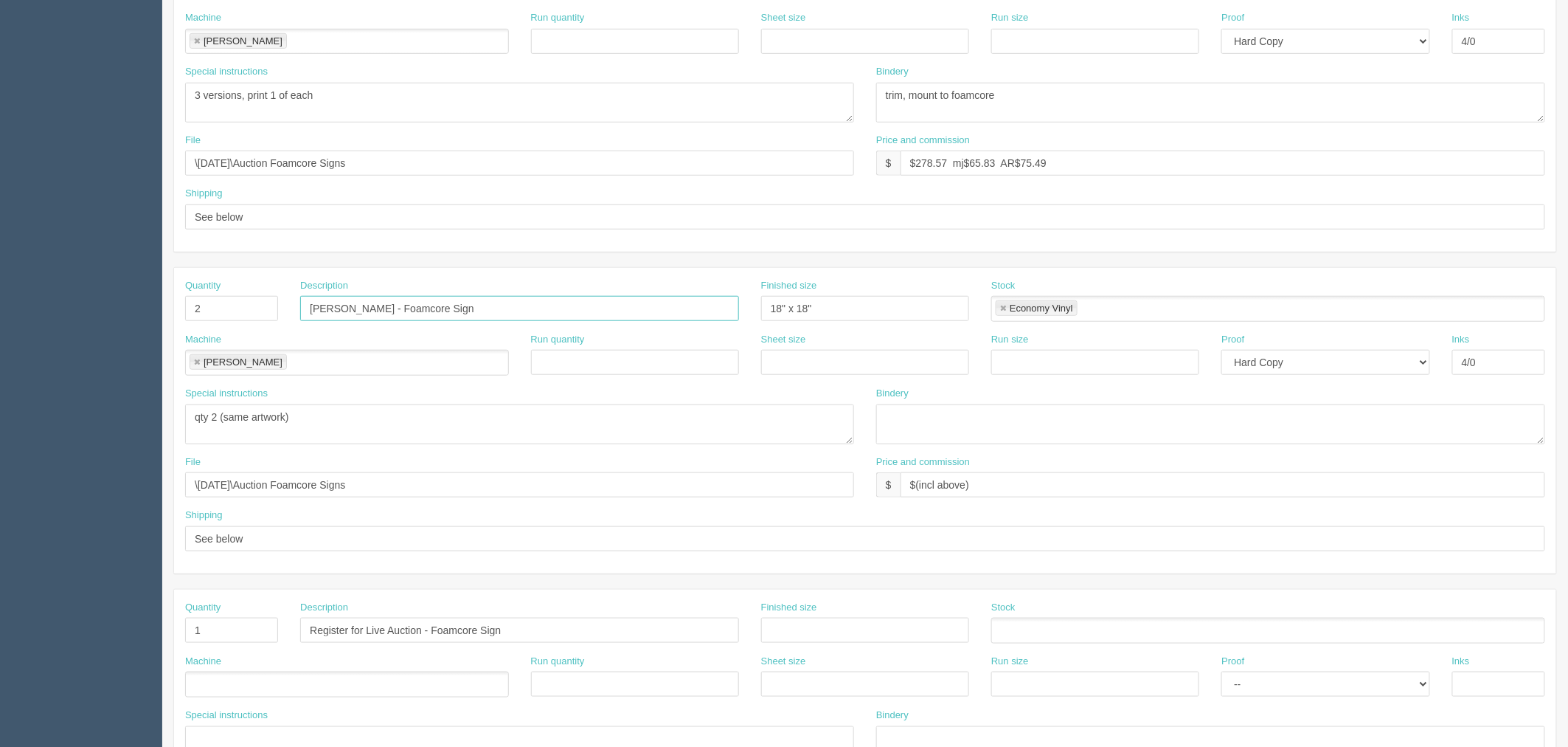
scroll to position [185, 0]
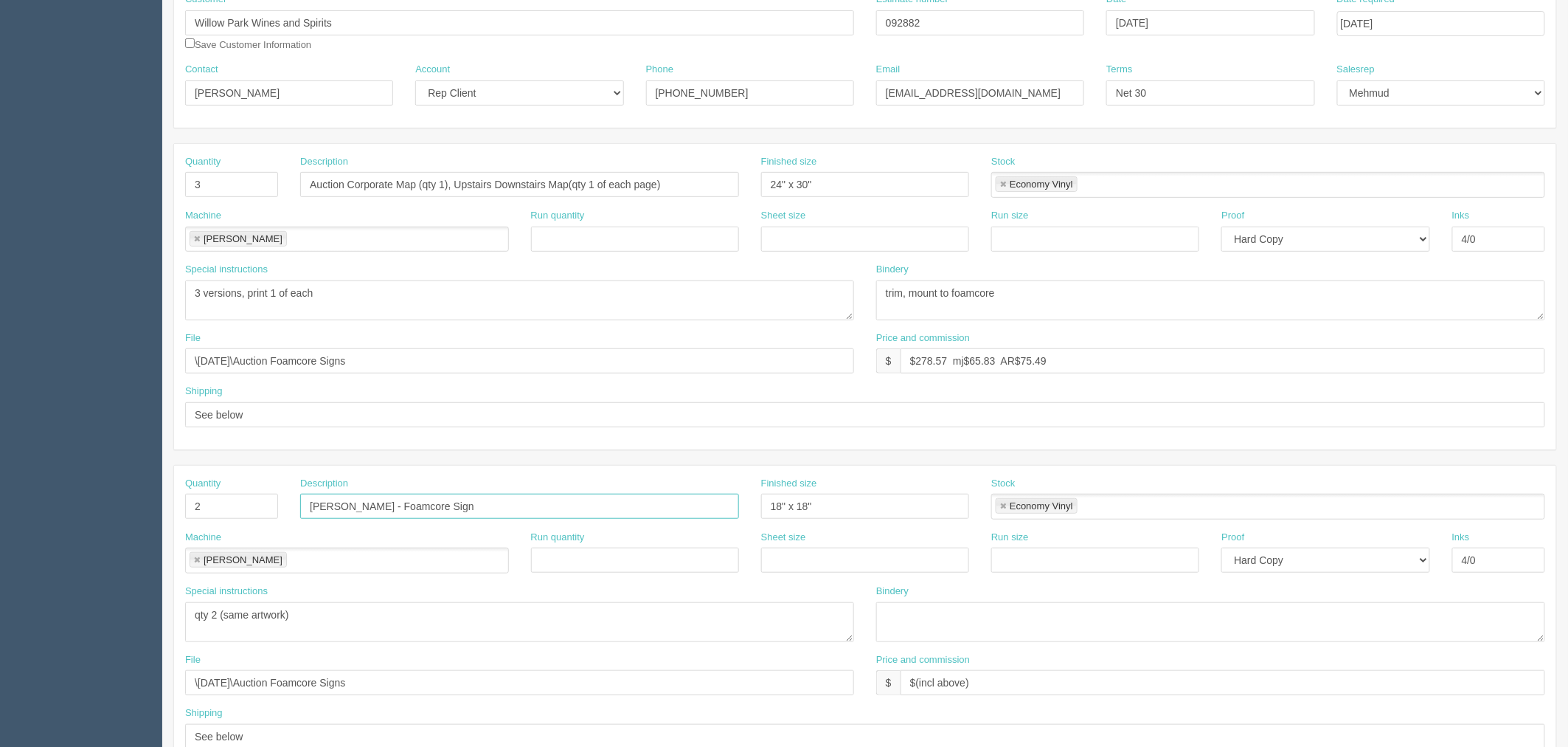
type input "[PERSON_NAME] - Foamcore Sign"
click at [372, 183] on input "Auction Corporate Map (qty 1), Upstairs Downstairs Map(qty 1 of each page)" at bounding box center [519, 184] width 439 height 25
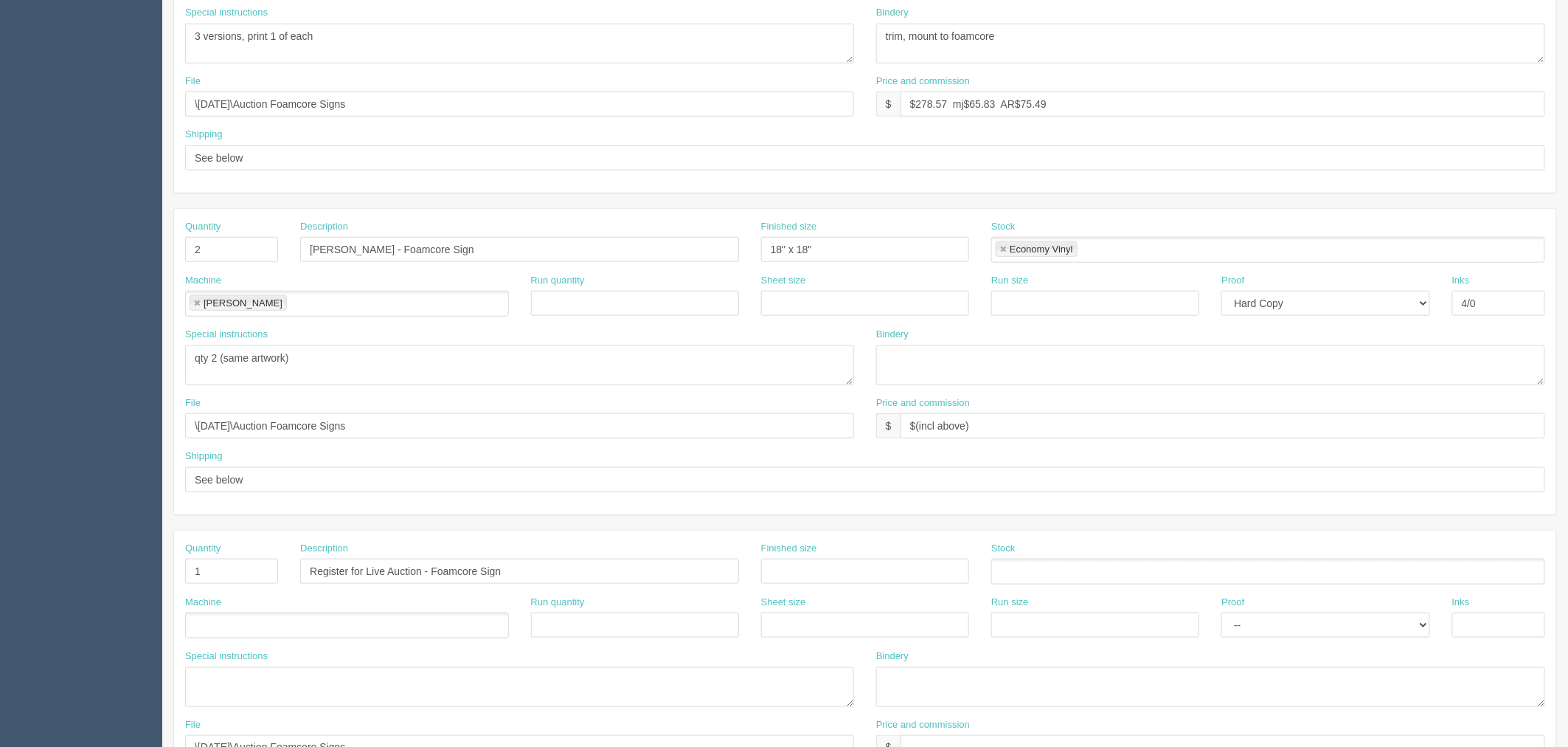
scroll to position [594, 0]
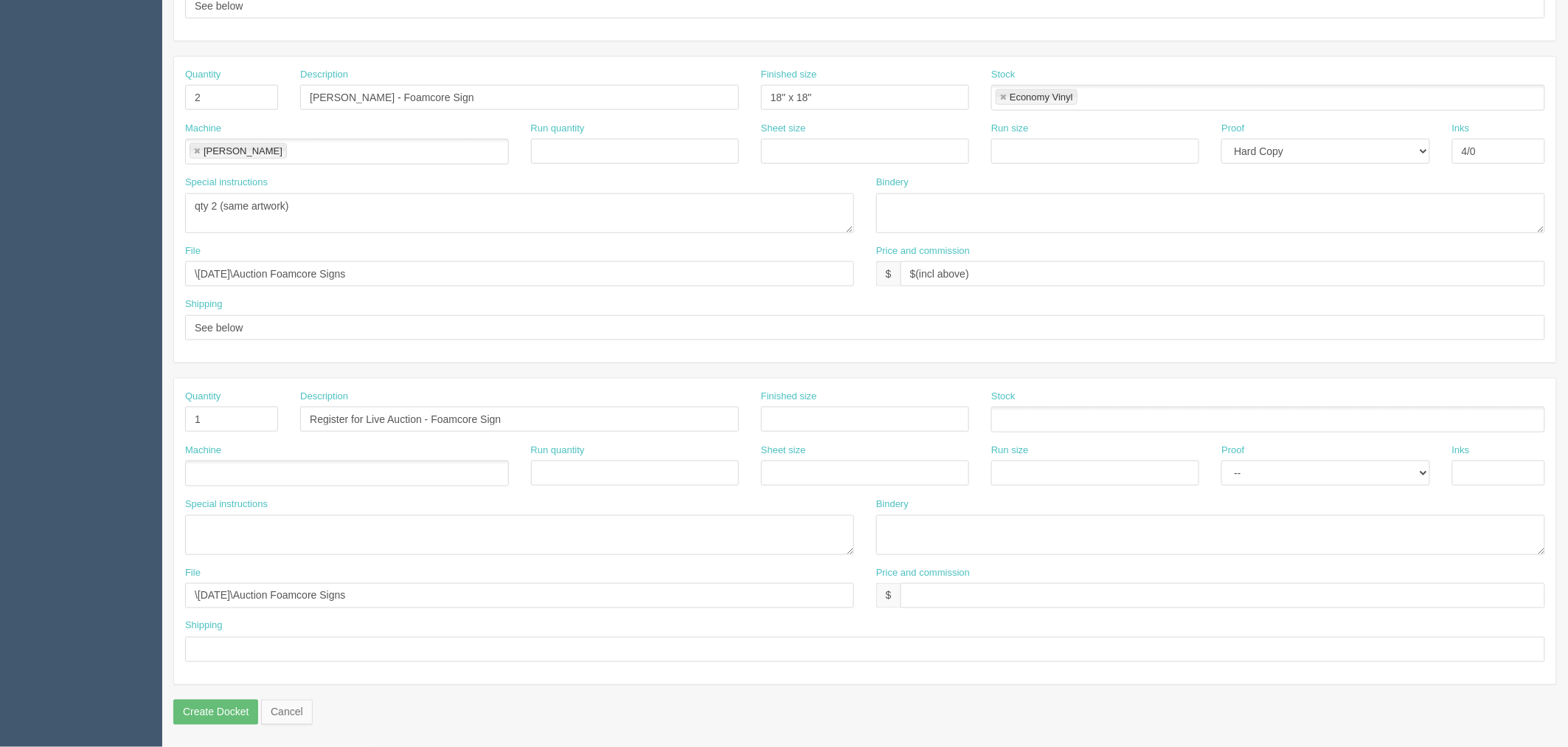
type input "Foamcore Signs - Auction Corporate Map (qty 1), Upstairs Downstairs Map(qty 1 o…"
drag, startPoint x: 1003, startPoint y: 261, endPoint x: 667, endPoint y: 270, distance: 336.1
click at [667, 270] on div "File \October 2025\Auction Foamcore Signs Price and commission $ $(incl above)" at bounding box center [864, 270] width 1382 height 54
click at [947, 593] on input "text" at bounding box center [1222, 595] width 644 height 25
paste input "$(incl above)"
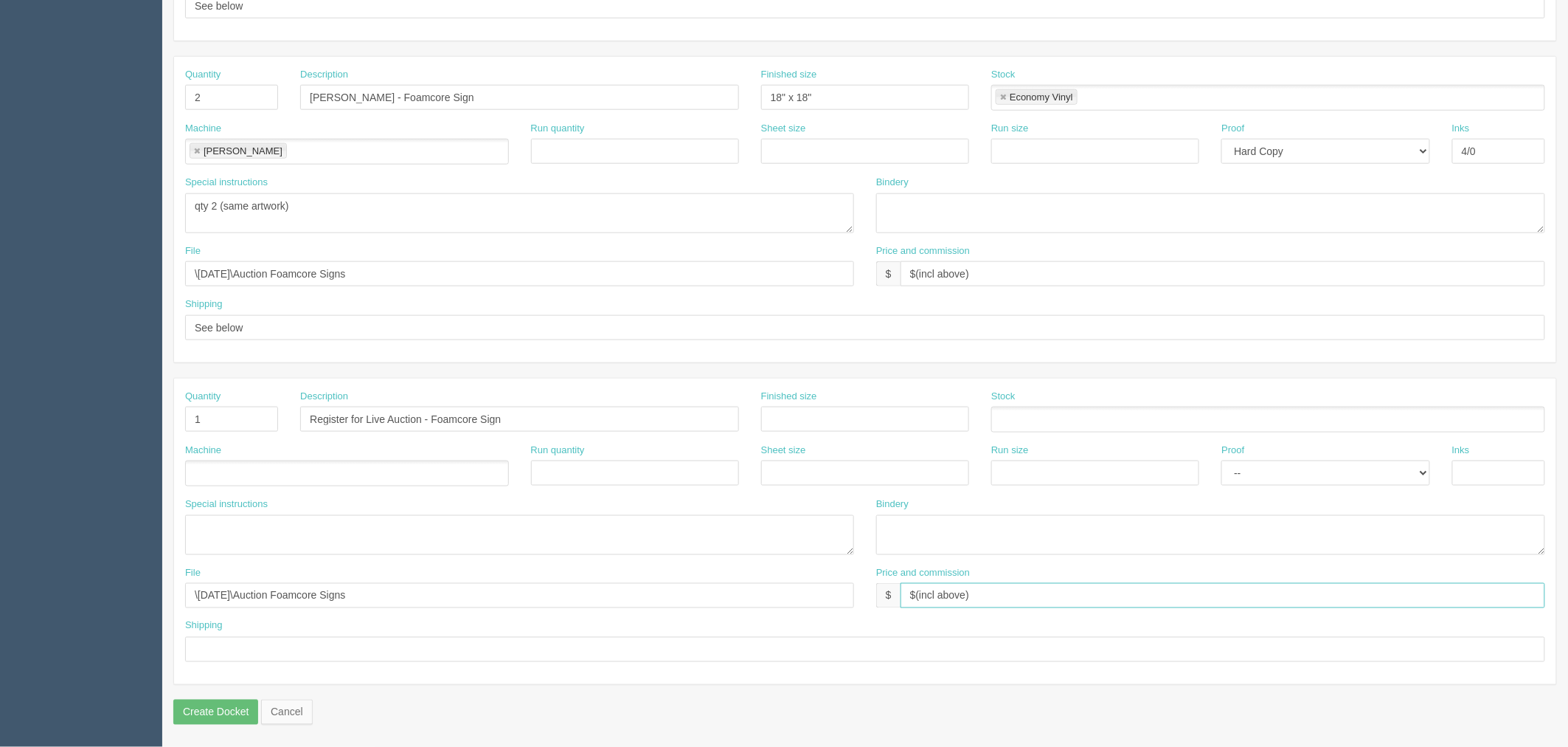
type input "$(incl above)"
click at [794, 418] on input "text" at bounding box center [865, 418] width 208 height 25
type input "12" x 12""
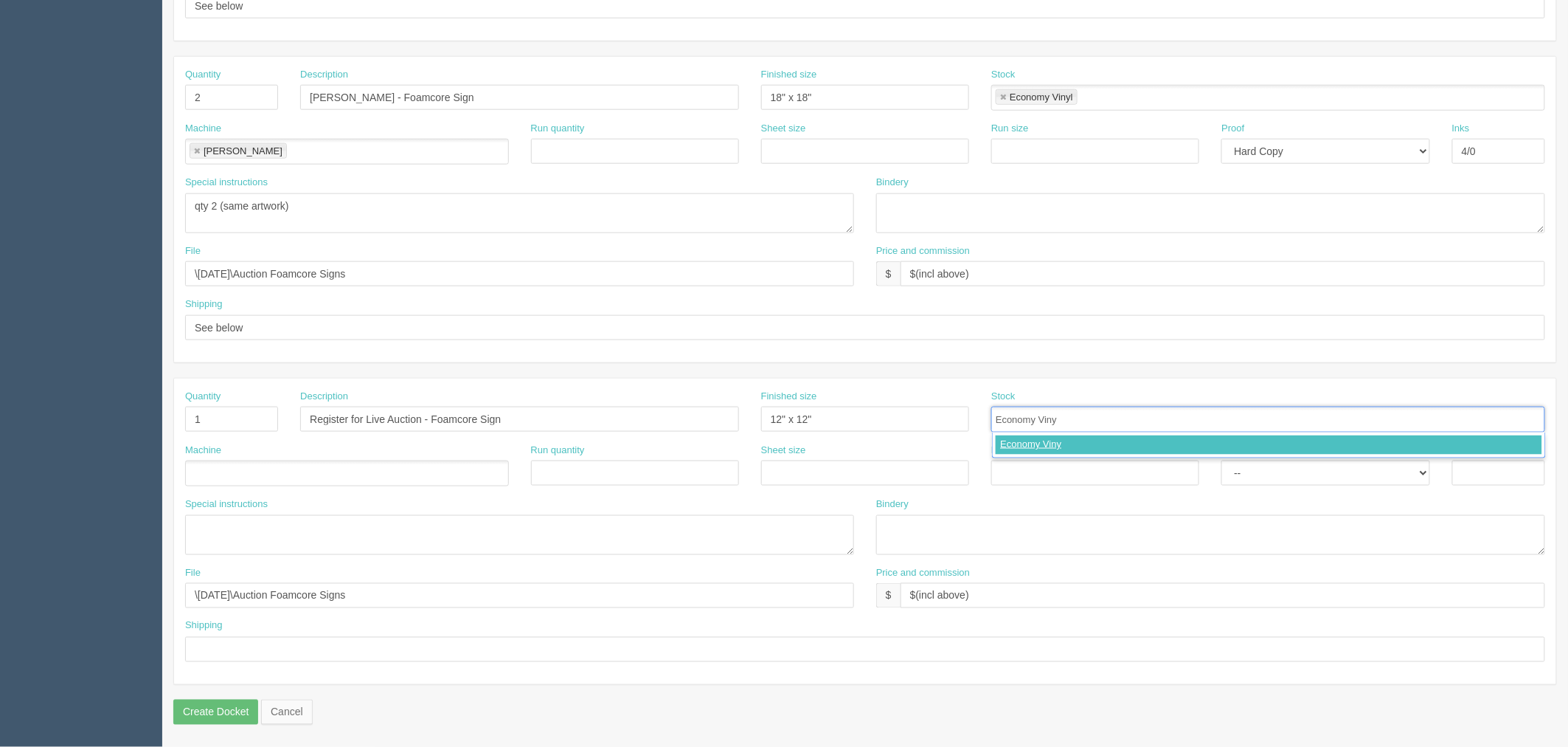
type input "Economy Vinyl"
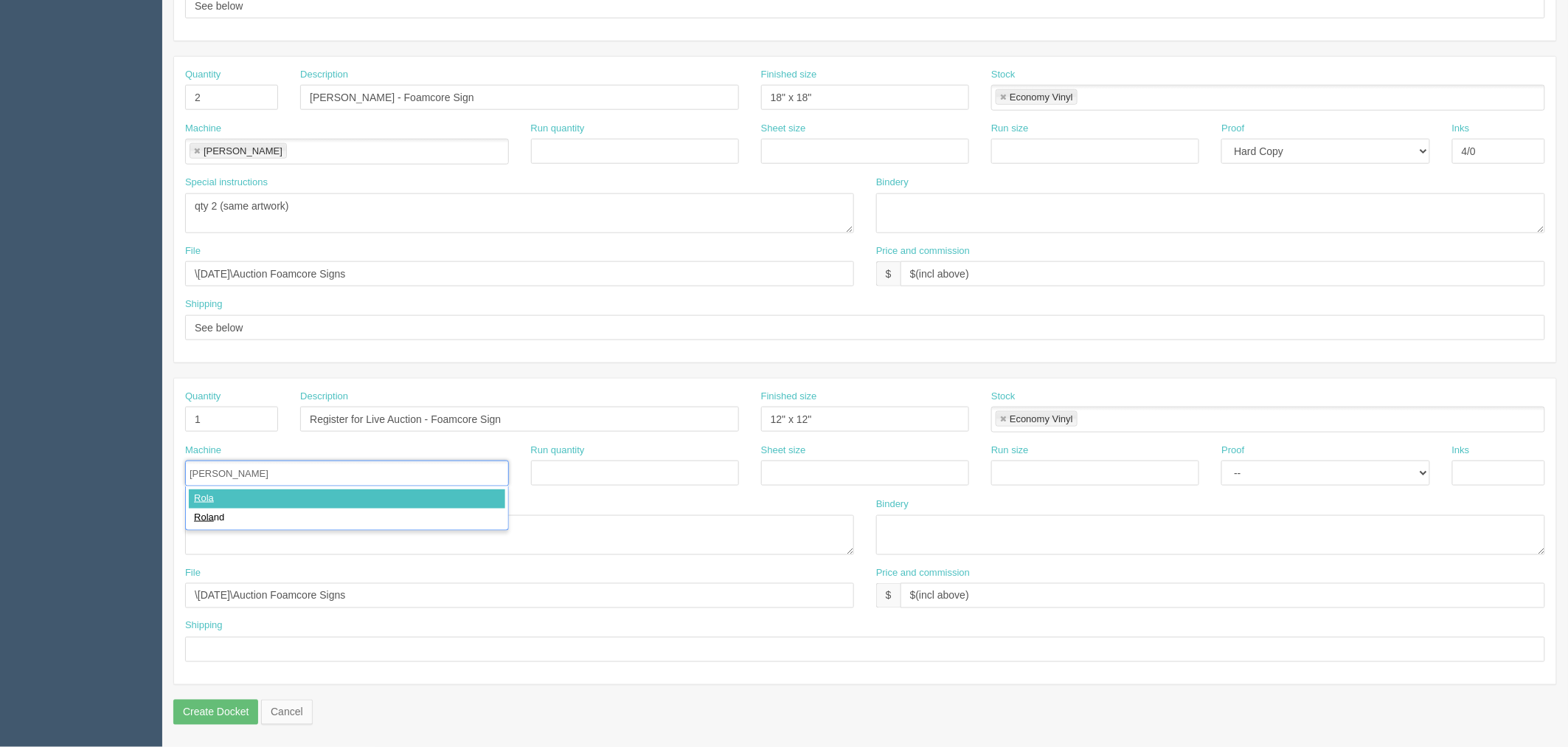
type input "Roland"
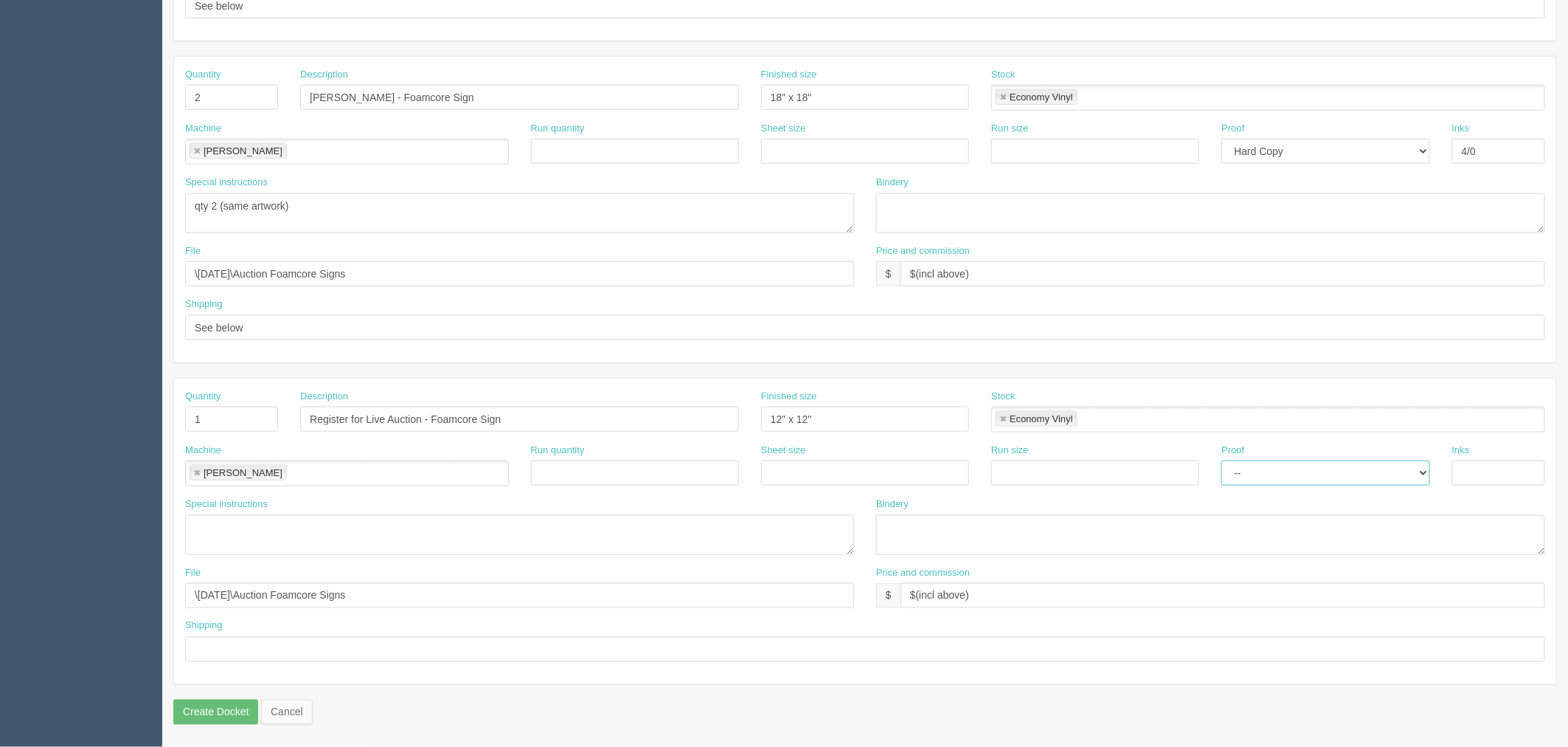
select select "Hard Copy"
click at [1221, 461] on select "-- Email Hard Copy" at bounding box center [1324, 473] width 208 height 25
type input "4/0"
click at [306, 532] on textarea at bounding box center [520, 535] width 669 height 39
type textarea "qty 1"
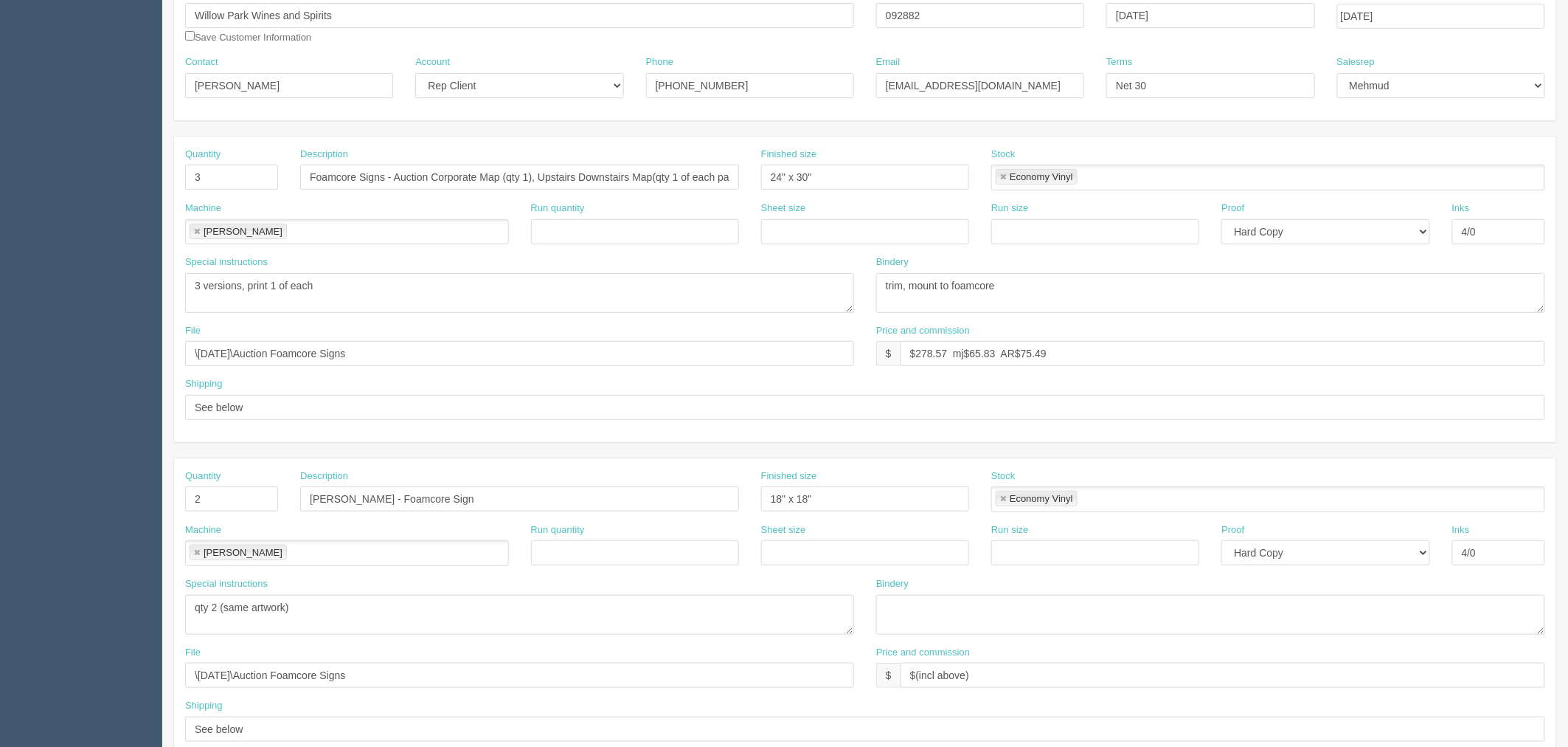
scroll to position [185, 0]
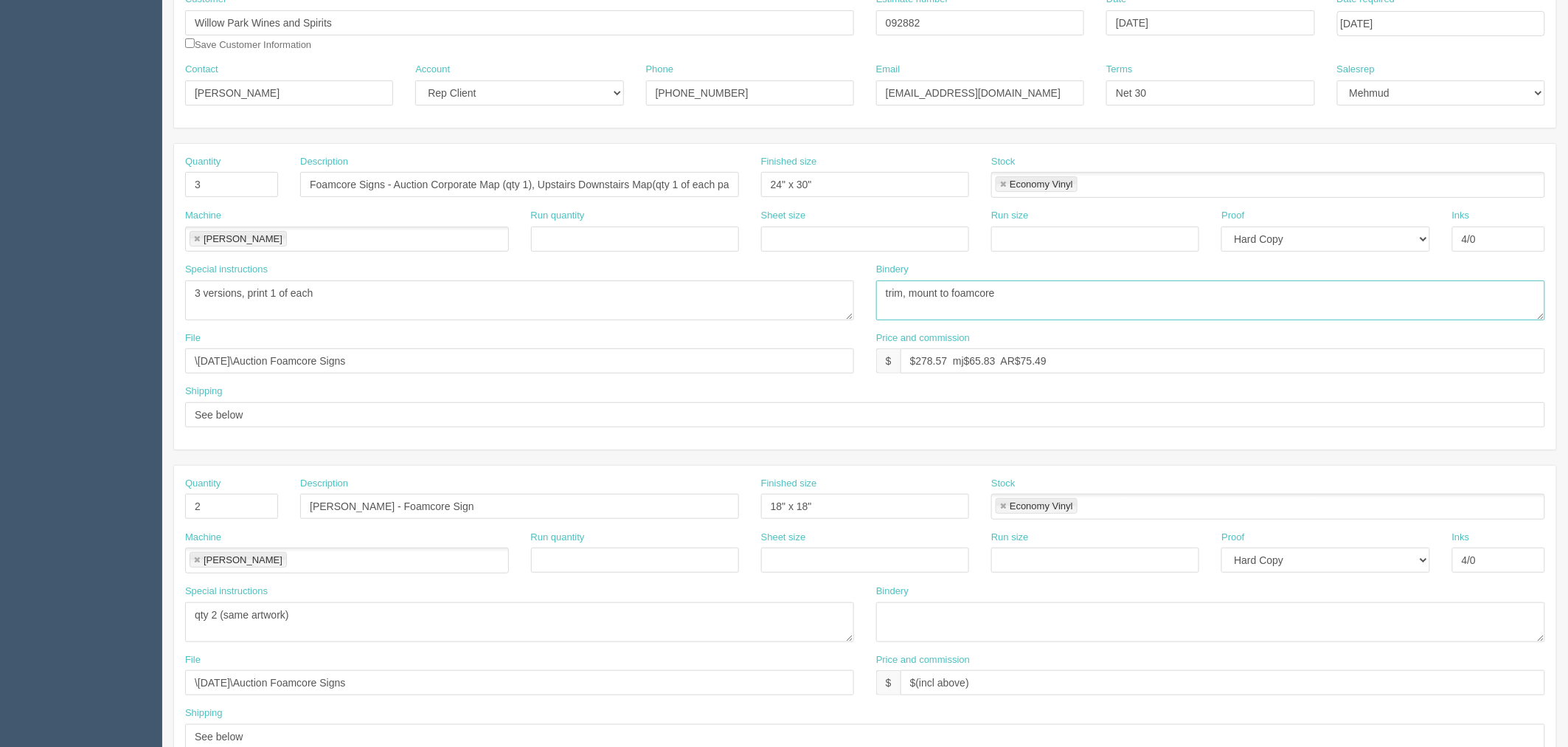
drag, startPoint x: 1054, startPoint y: 290, endPoint x: 624, endPoint y: 271, distance: 430.4
click at [624, 271] on div "Special instructions 3 versions, print 1 of each Bindery trim, mount to foamcore" at bounding box center [864, 297] width 1382 height 69
click at [1029, 291] on textarea "trim, mount to foamcore" at bounding box center [1210, 300] width 669 height 39
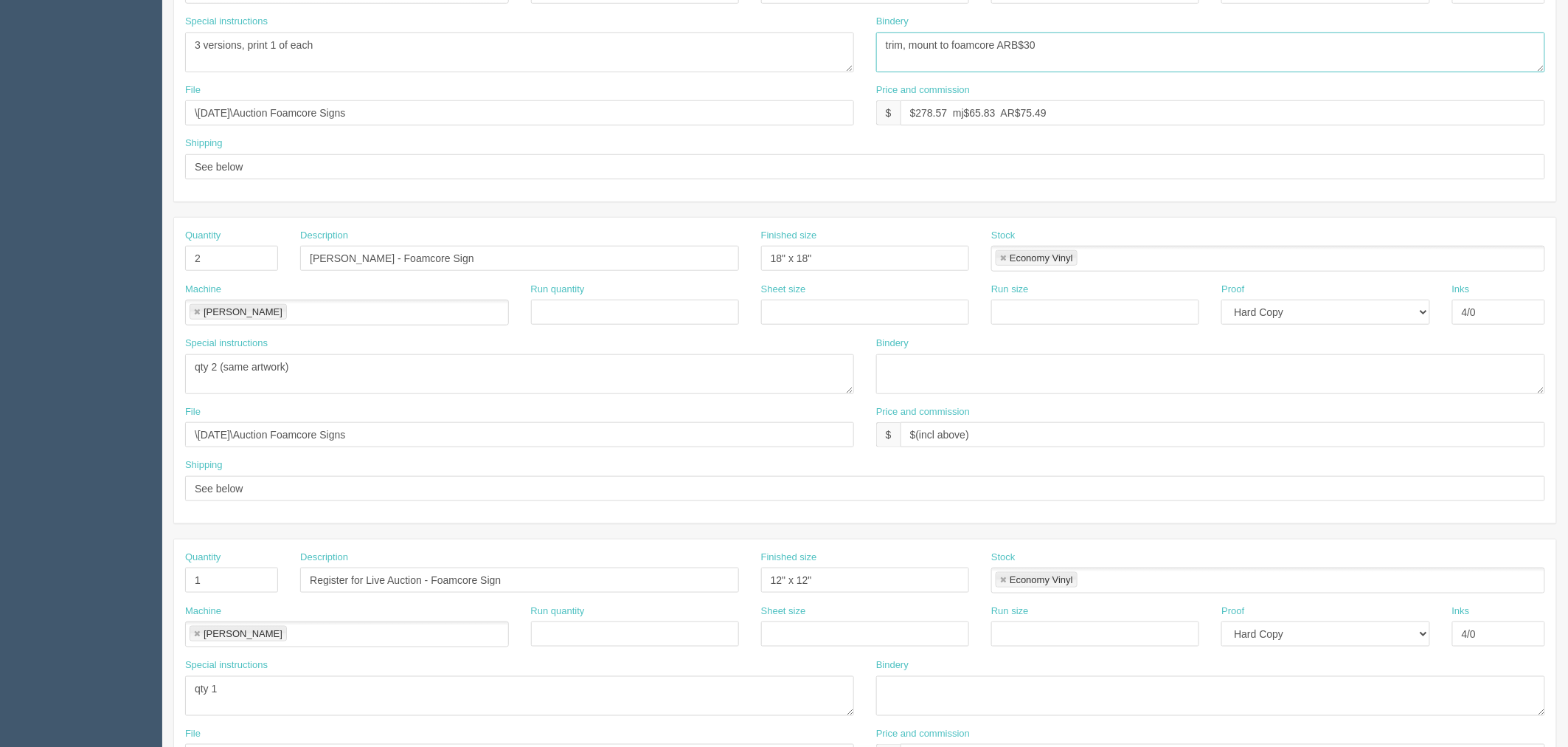
scroll to position [512, 0]
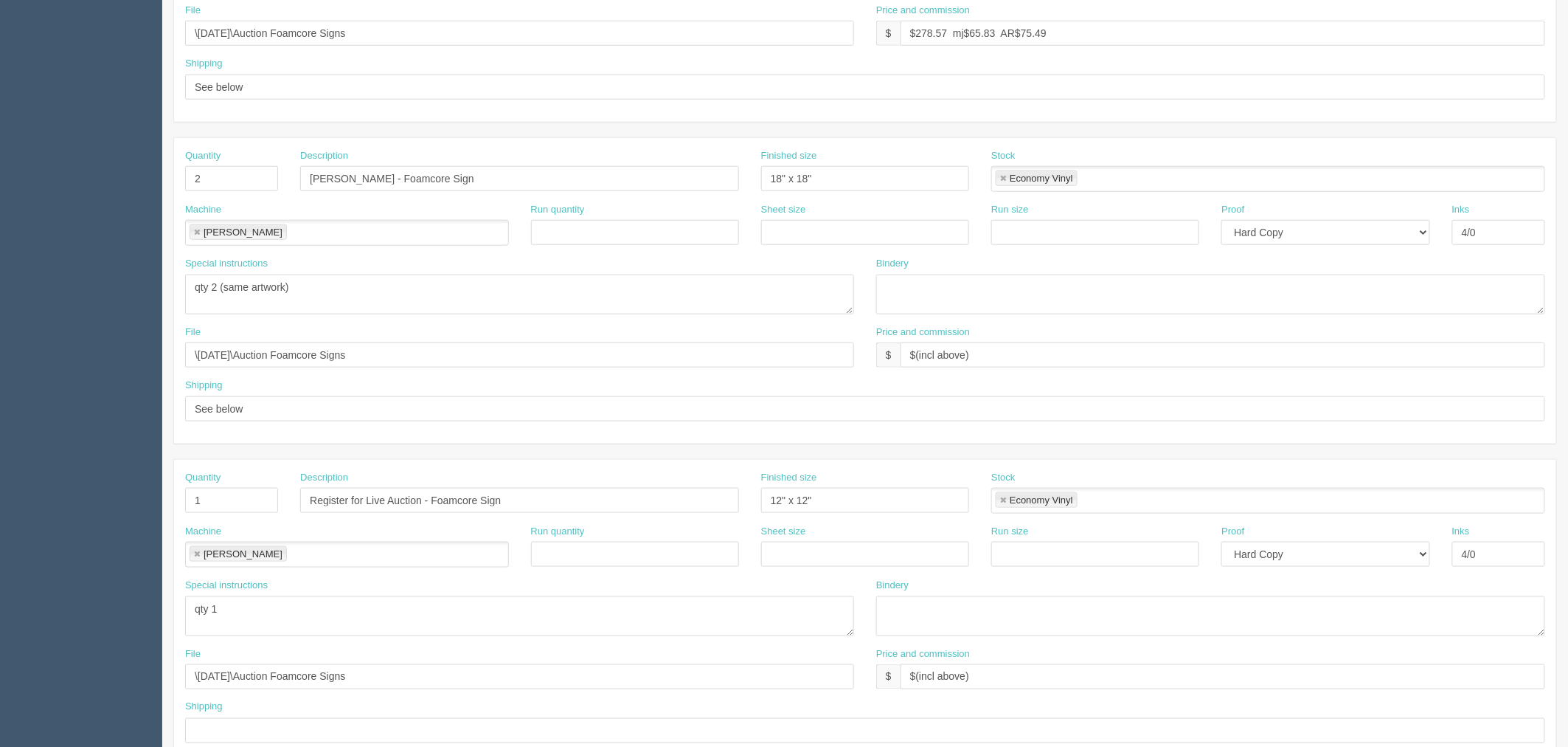
type textarea "trim, mount to foamcore ARB$30"
click at [944, 298] on textarea at bounding box center [1210, 294] width 669 height 39
paste textarea "trim, mount to foamcore"
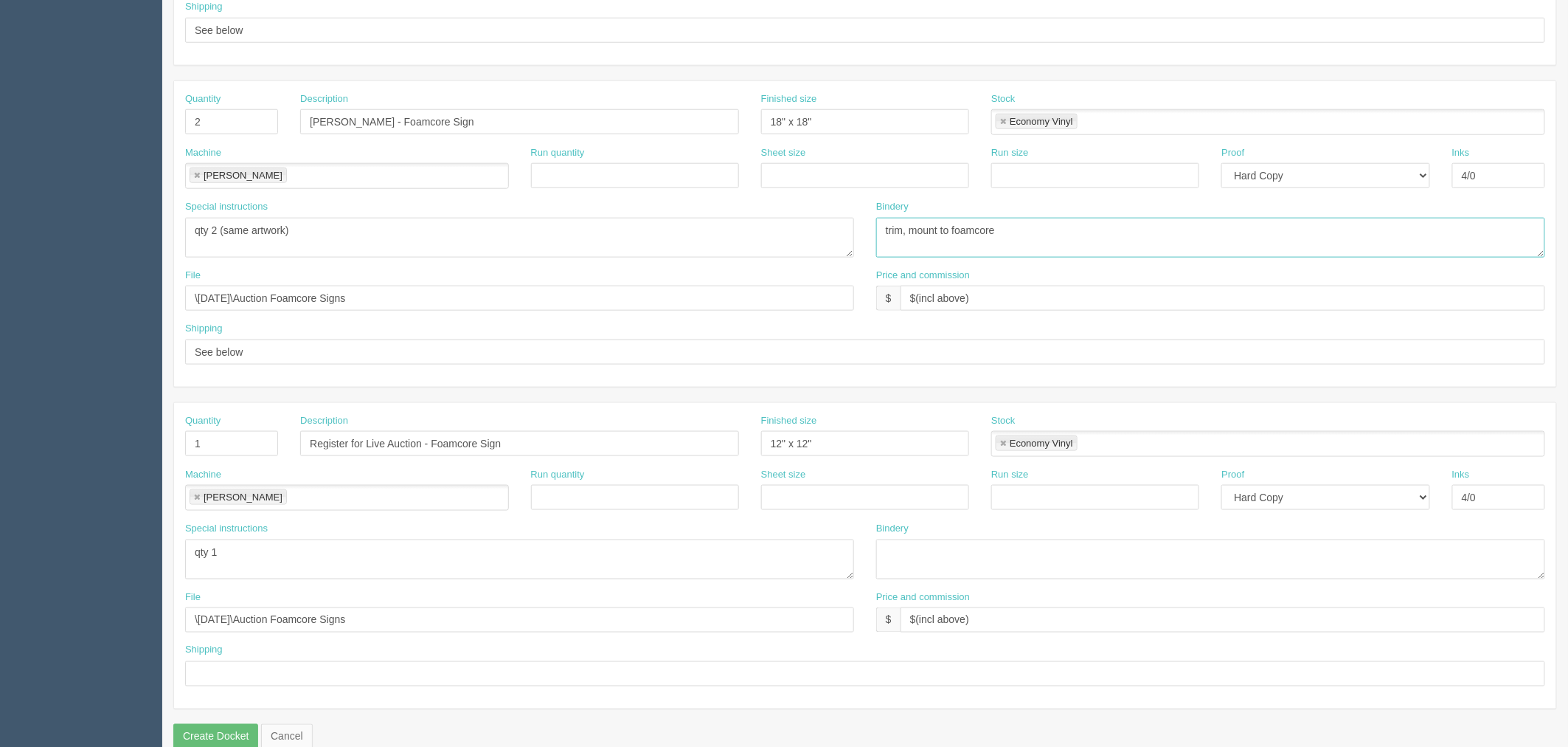
scroll to position [594, 0]
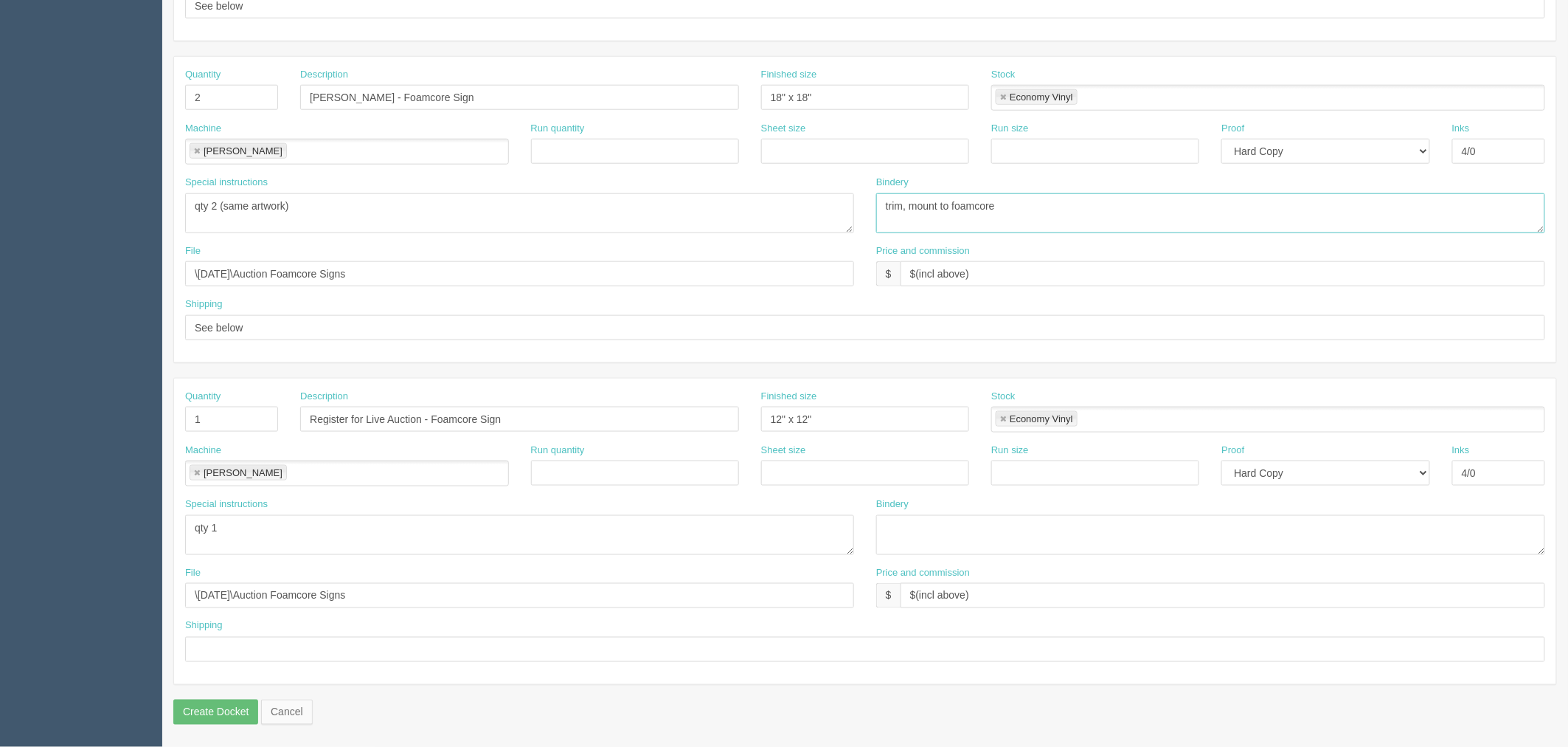
type textarea "trim, mount to foamcore"
click at [916, 534] on textarea at bounding box center [1210, 535] width 669 height 39
paste textarea "trim, mount to foamcore"
type textarea "trim, mount to foamcore"
click at [413, 641] on input "text" at bounding box center [865, 648] width 1360 height 25
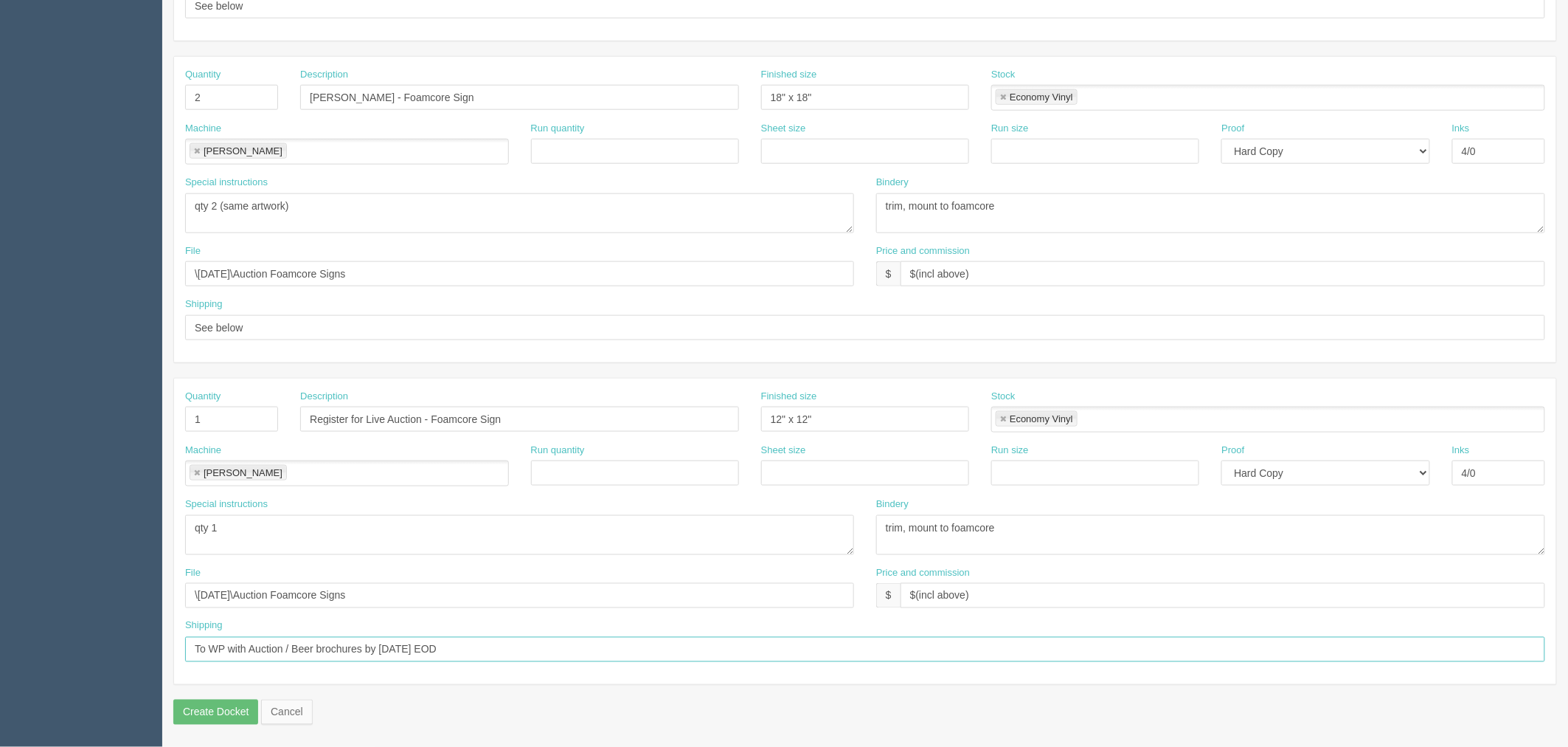
click at [571, 651] on input "To WP with Auction / Beer brochures by Friday EOD" at bounding box center [865, 648] width 1360 height 25
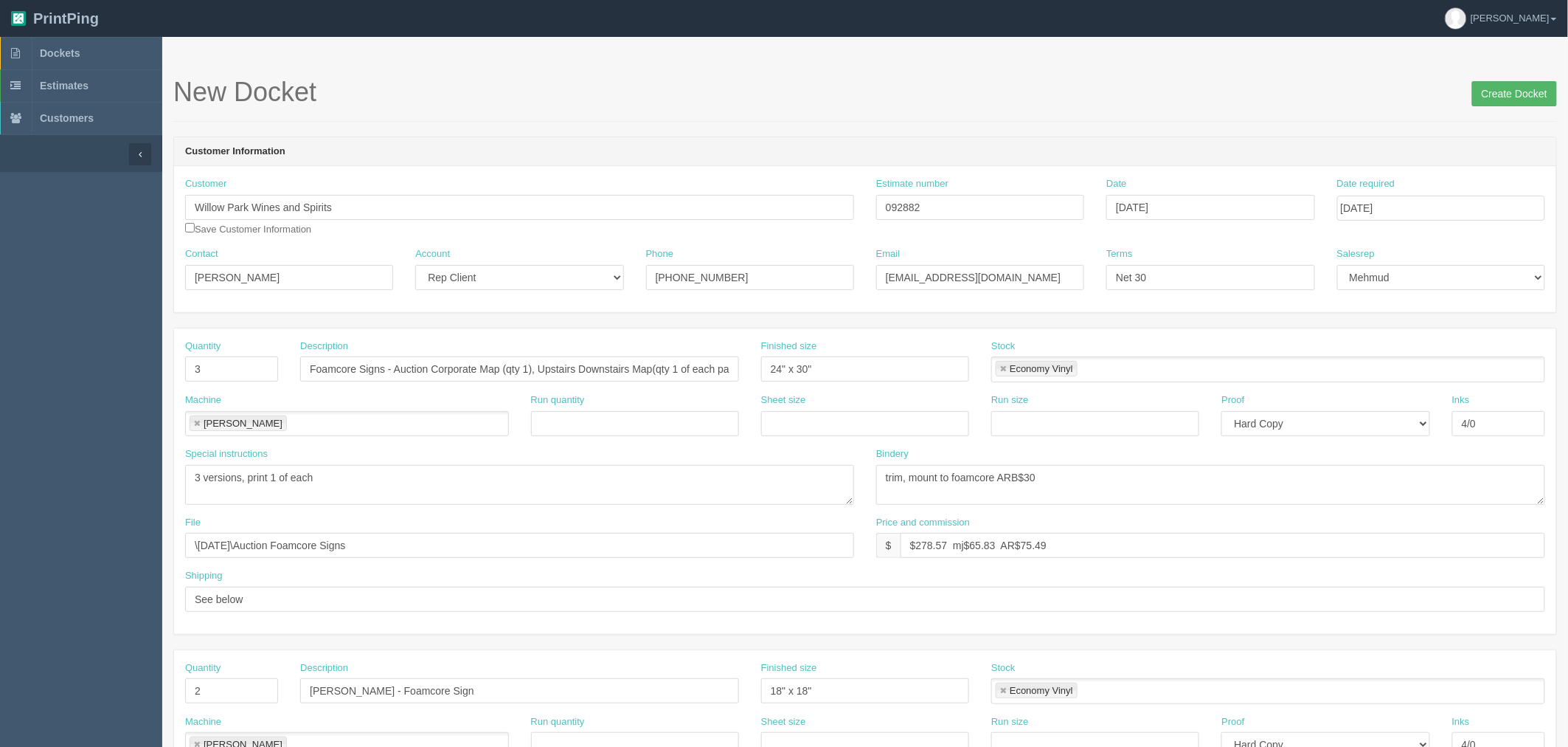
type input "To WP with Auction / Beer brochures by Friday EOD"
click at [1507, 92] on input "Create Docket" at bounding box center [1514, 93] width 85 height 25
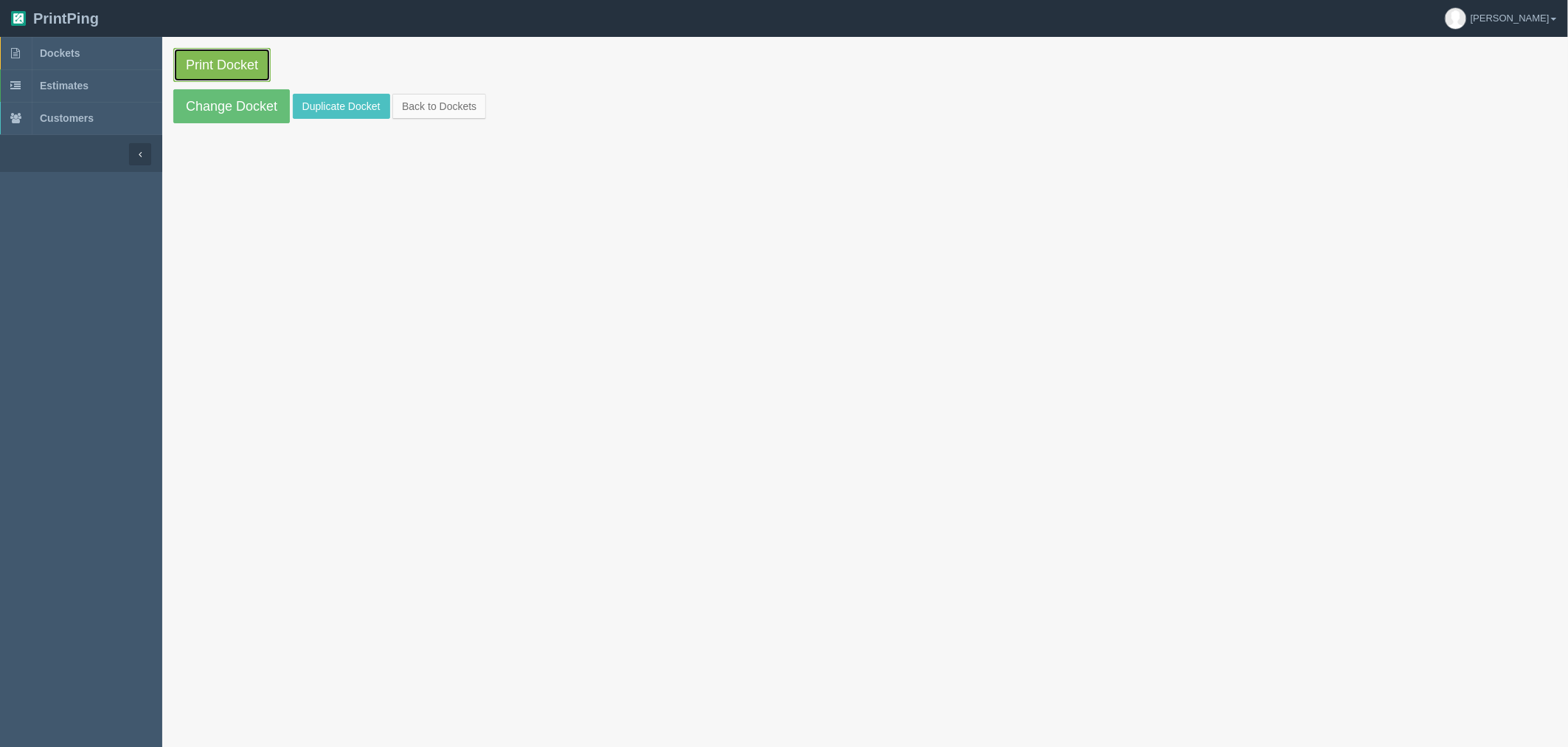
click at [242, 61] on link "Print Docket" at bounding box center [222, 65] width 98 height 34
click at [86, 53] on link "Dockets" at bounding box center [81, 52] width 162 height 33
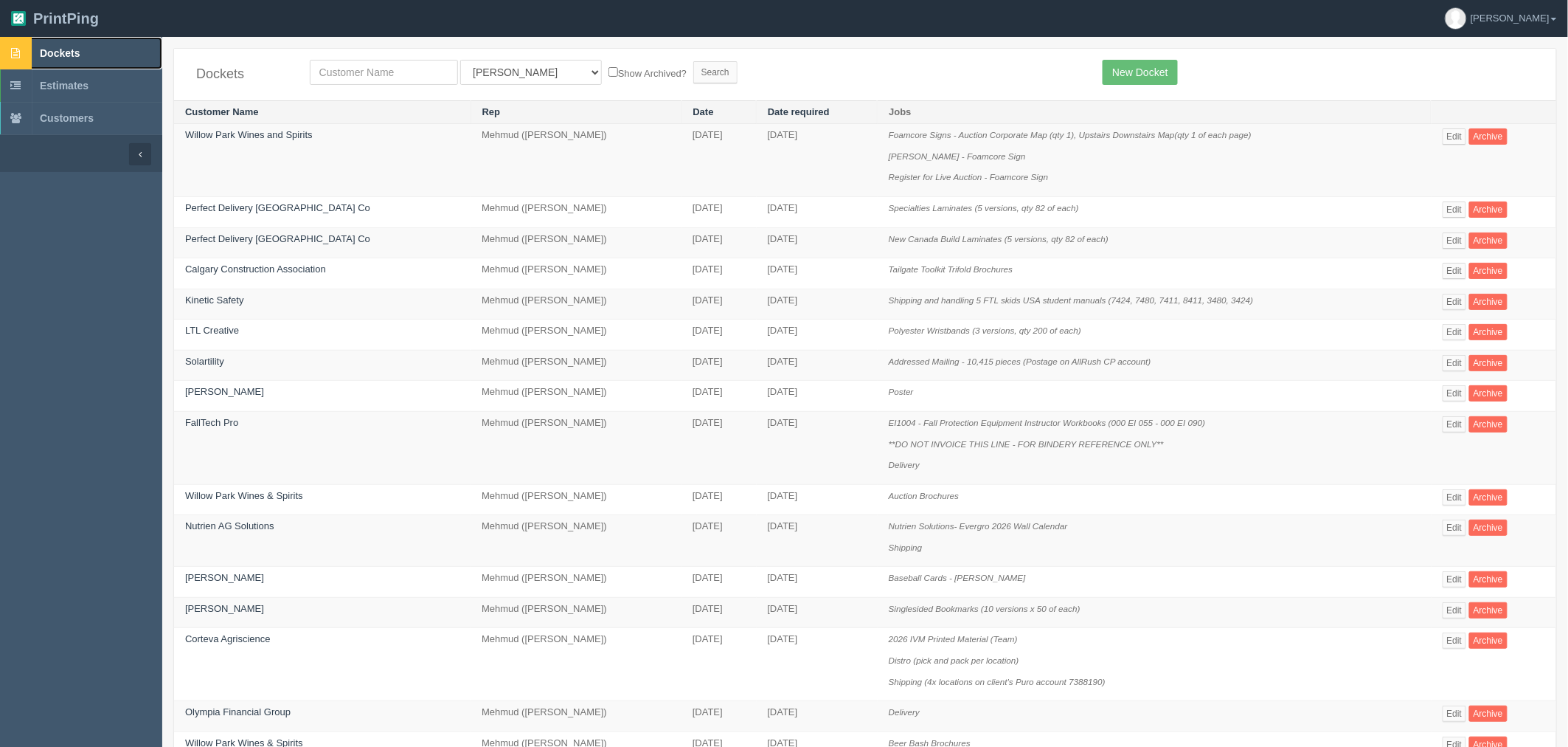
drag, startPoint x: 106, startPoint y: 42, endPoint x: 178, endPoint y: 55, distance: 73.2
click at [106, 42] on link "Dockets" at bounding box center [81, 52] width 162 height 33
click at [387, 68] on input "text" at bounding box center [384, 72] width 148 height 25
type input "[PERSON_NAME]"
click at [693, 61] on input "Search" at bounding box center [715, 72] width 44 height 22
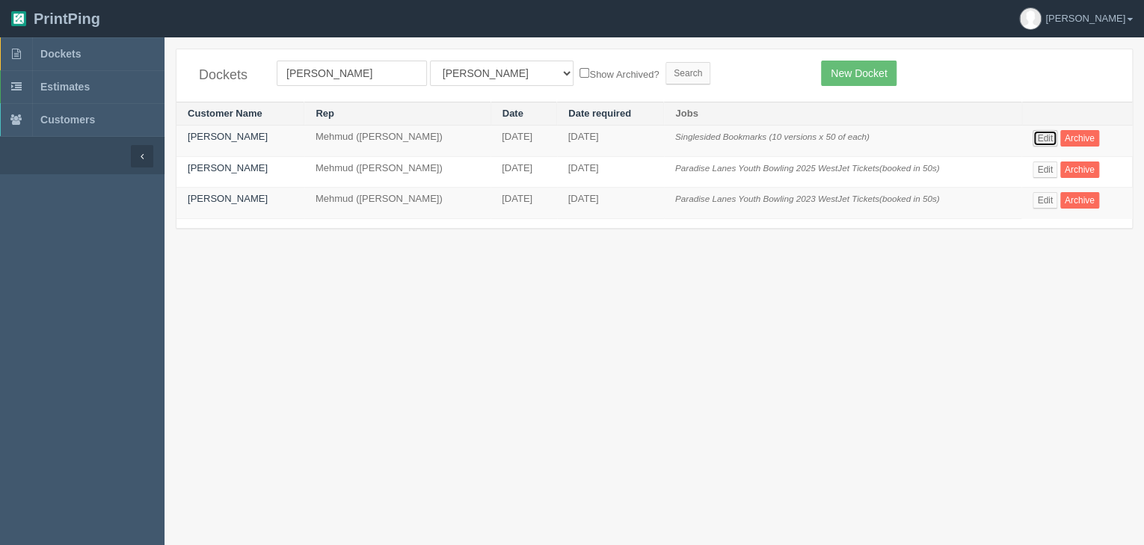
click at [1042, 137] on link "Edit" at bounding box center [1045, 138] width 25 height 16
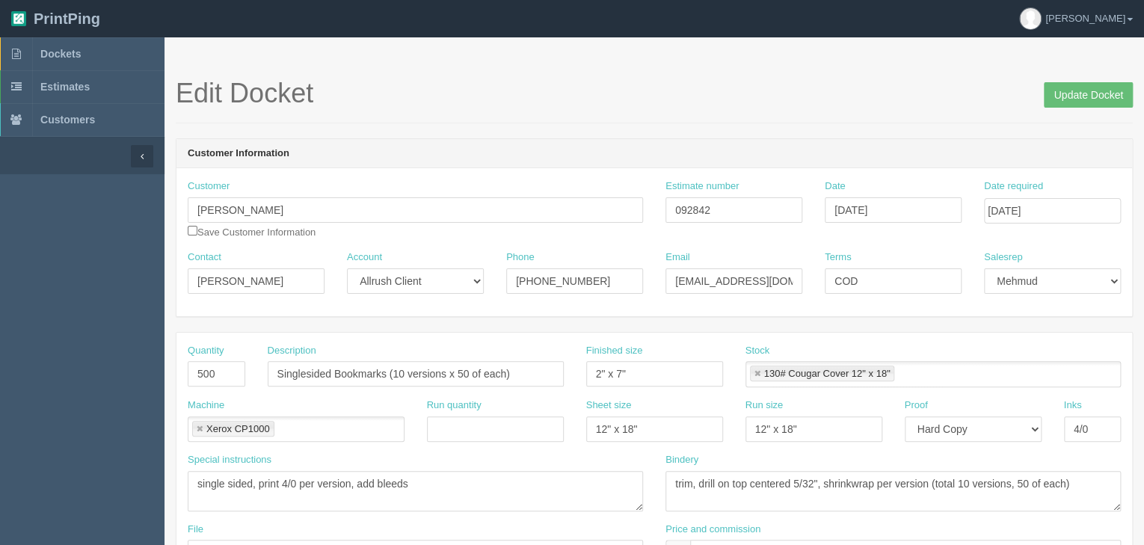
scroll to position [60, 0]
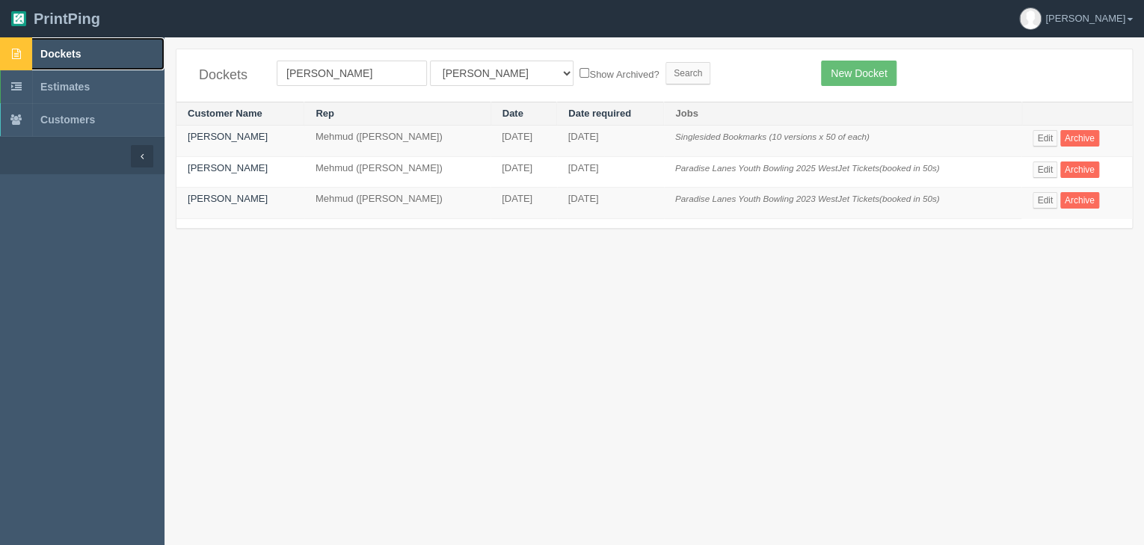
click at [83, 53] on link "Dockets" at bounding box center [82, 53] width 164 height 33
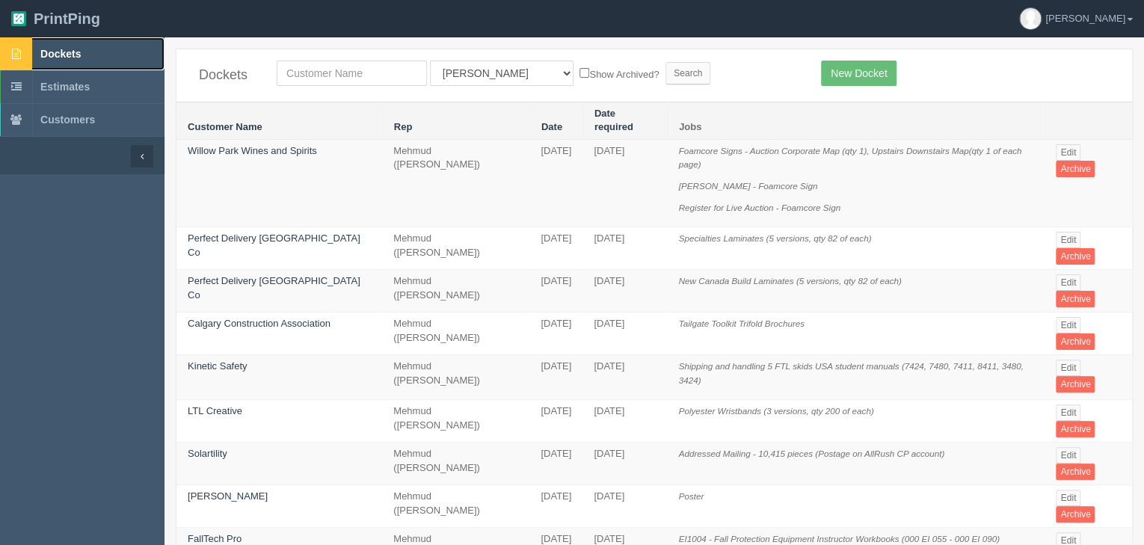
click at [69, 55] on span "Dockets" at bounding box center [60, 54] width 40 height 12
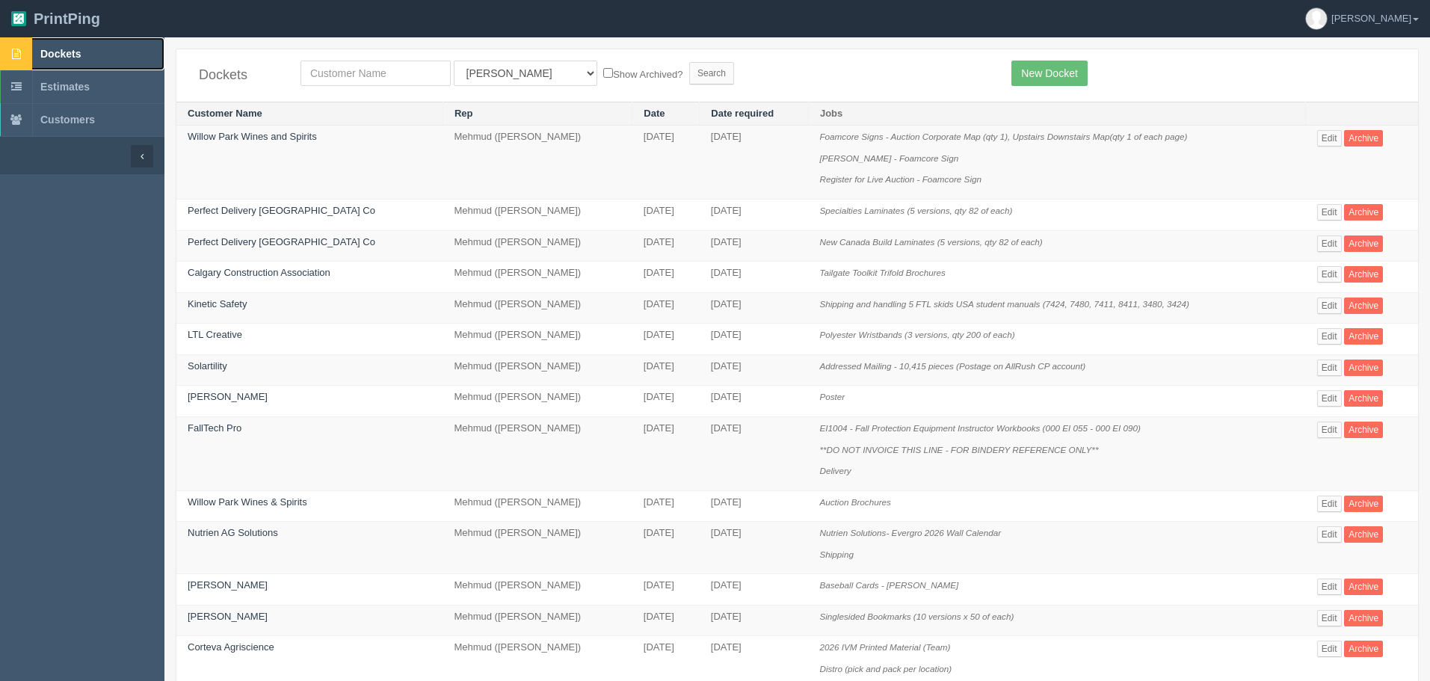
drag, startPoint x: 94, startPoint y: 46, endPoint x: 120, endPoint y: 65, distance: 32.0
click at [94, 46] on link "Dockets" at bounding box center [82, 53] width 164 height 33
drag, startPoint x: 70, startPoint y: 54, endPoint x: 117, endPoint y: 77, distance: 53.2
click at [70, 54] on span "Dockets" at bounding box center [60, 54] width 40 height 12
click at [105, 58] on link "Dockets" at bounding box center [82, 53] width 164 height 33
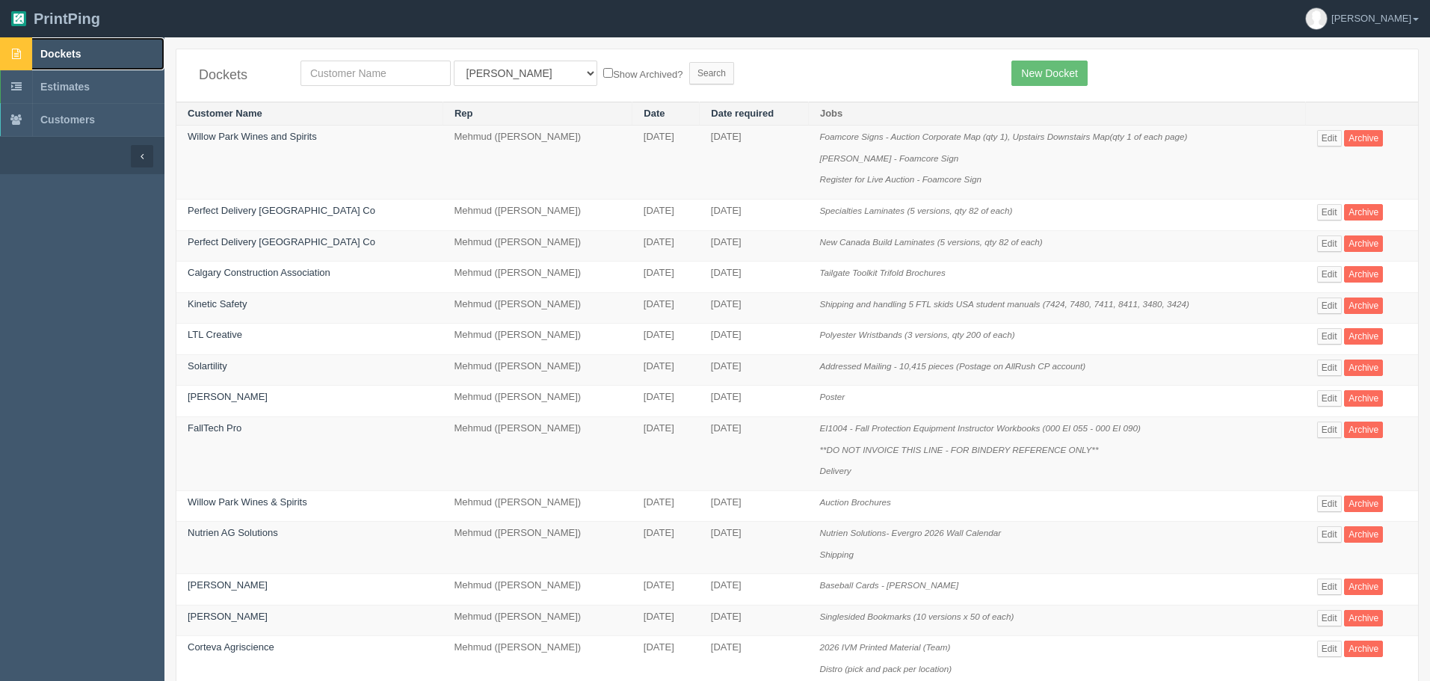
click at [107, 46] on link "Dockets" at bounding box center [82, 53] width 164 height 33
